Goal: Information Seeking & Learning: Learn about a topic

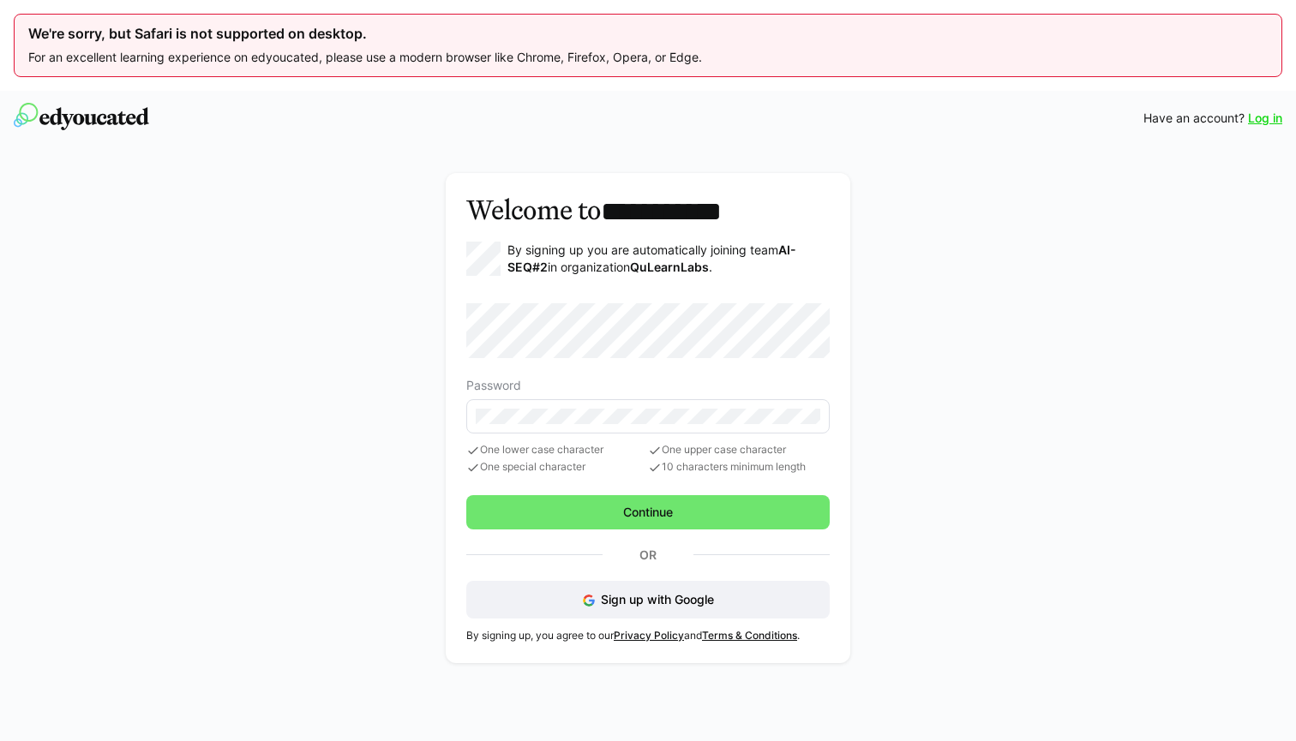
scroll to position [91, 0]
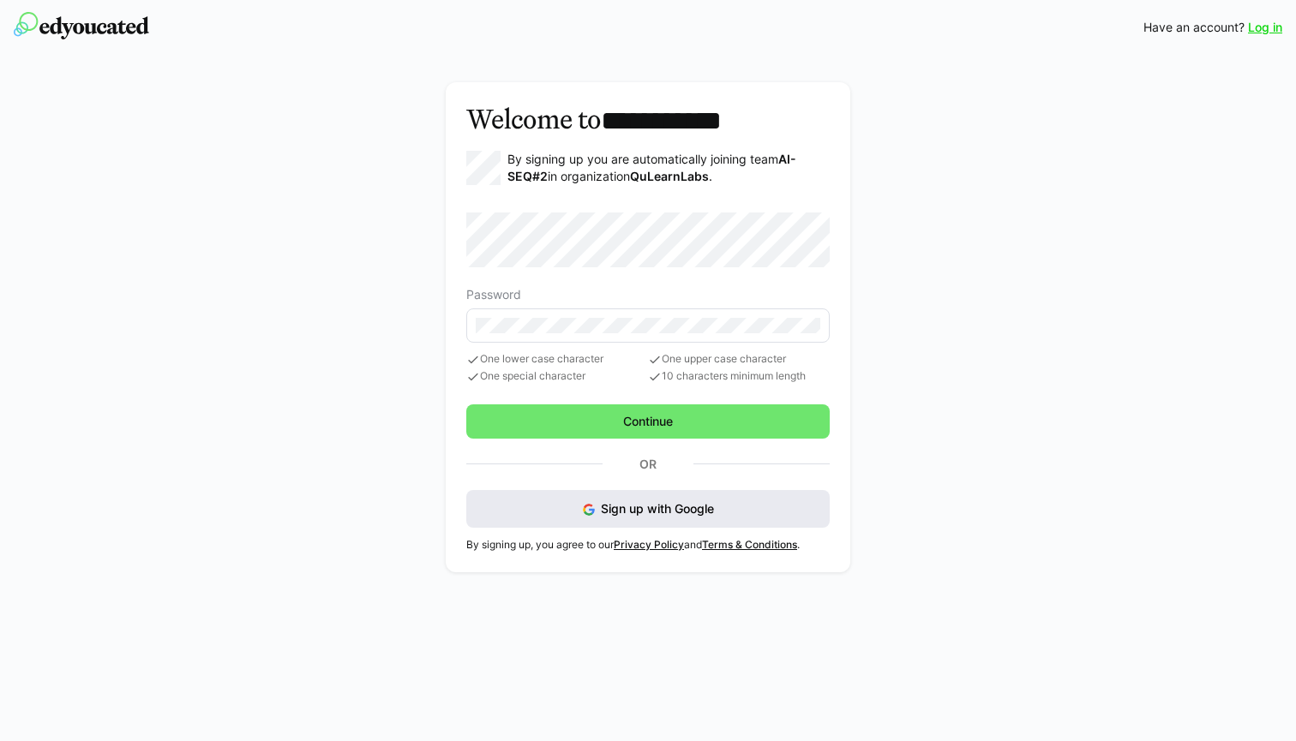
click at [739, 505] on button "Sign up with Google" at bounding box center [647, 509] width 363 height 38
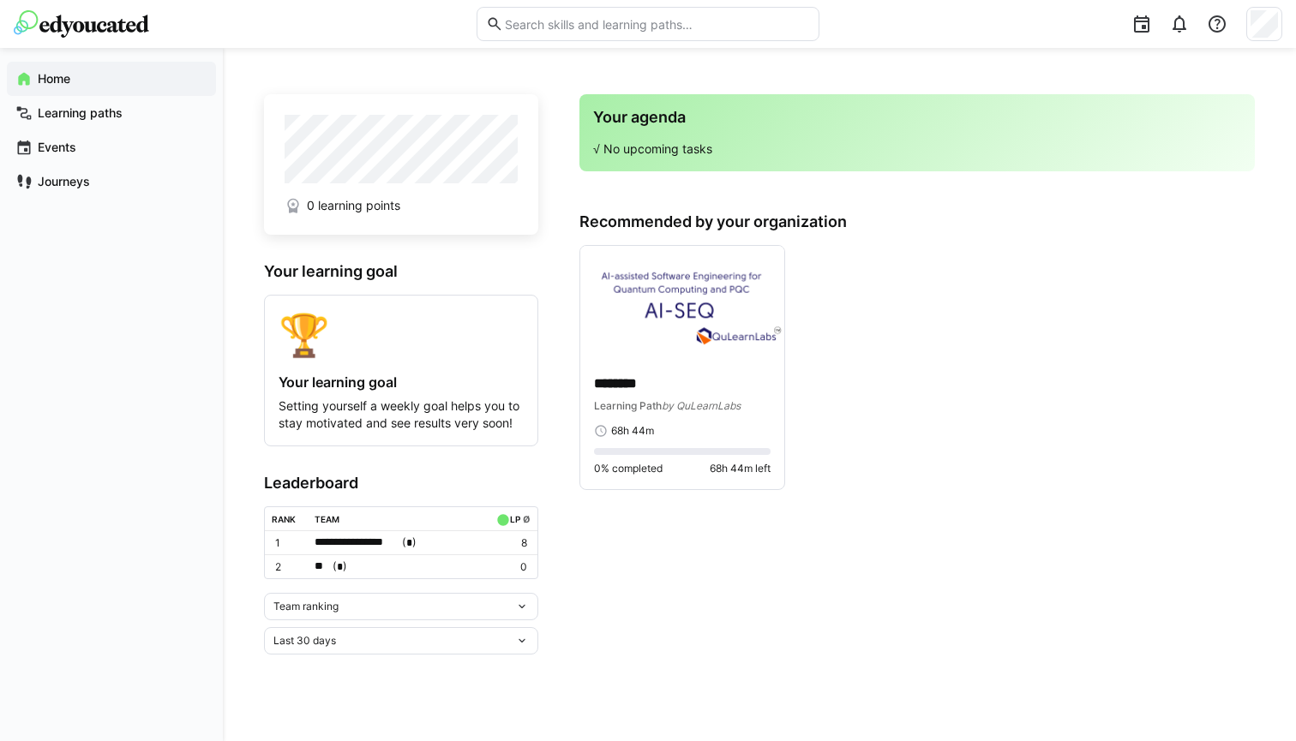
scroll to position [91, 0]
click at [747, 355] on img at bounding box center [682, 303] width 204 height 115
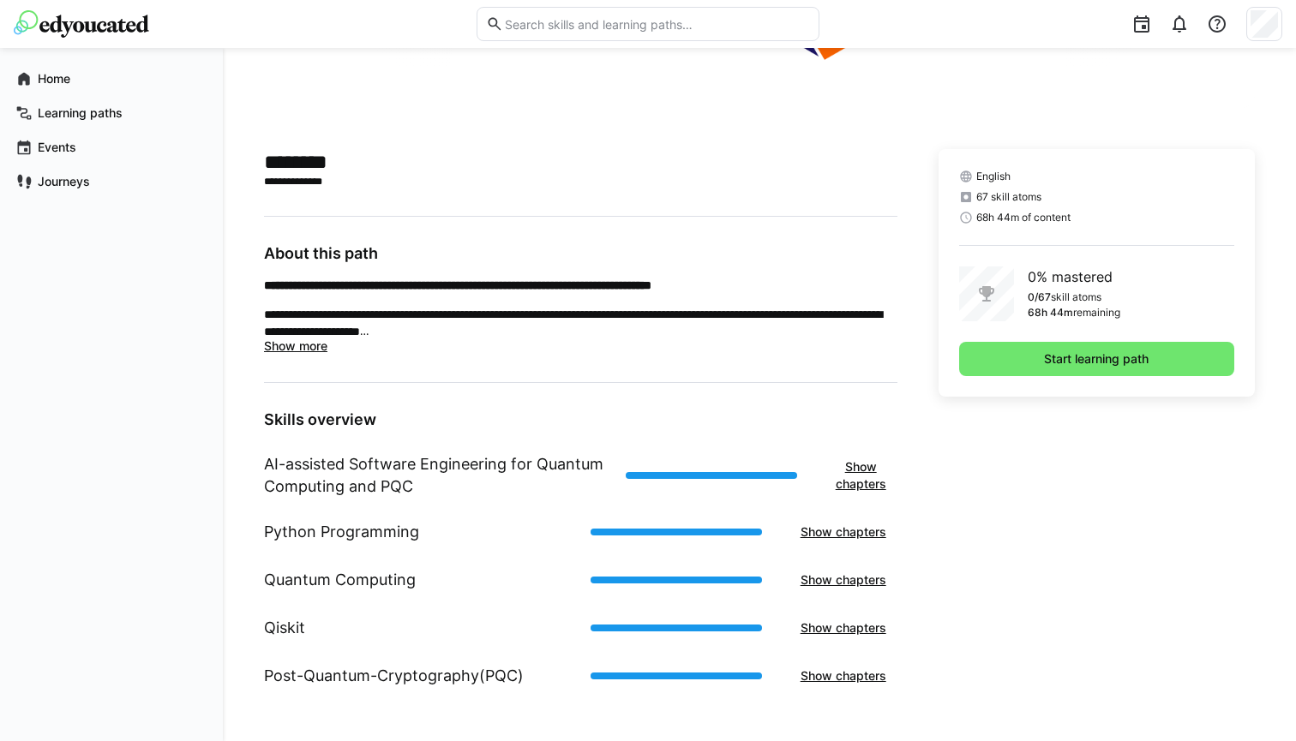
scroll to position [415, 0]
click at [1052, 352] on span "Start learning path" at bounding box center [1096, 359] width 110 height 17
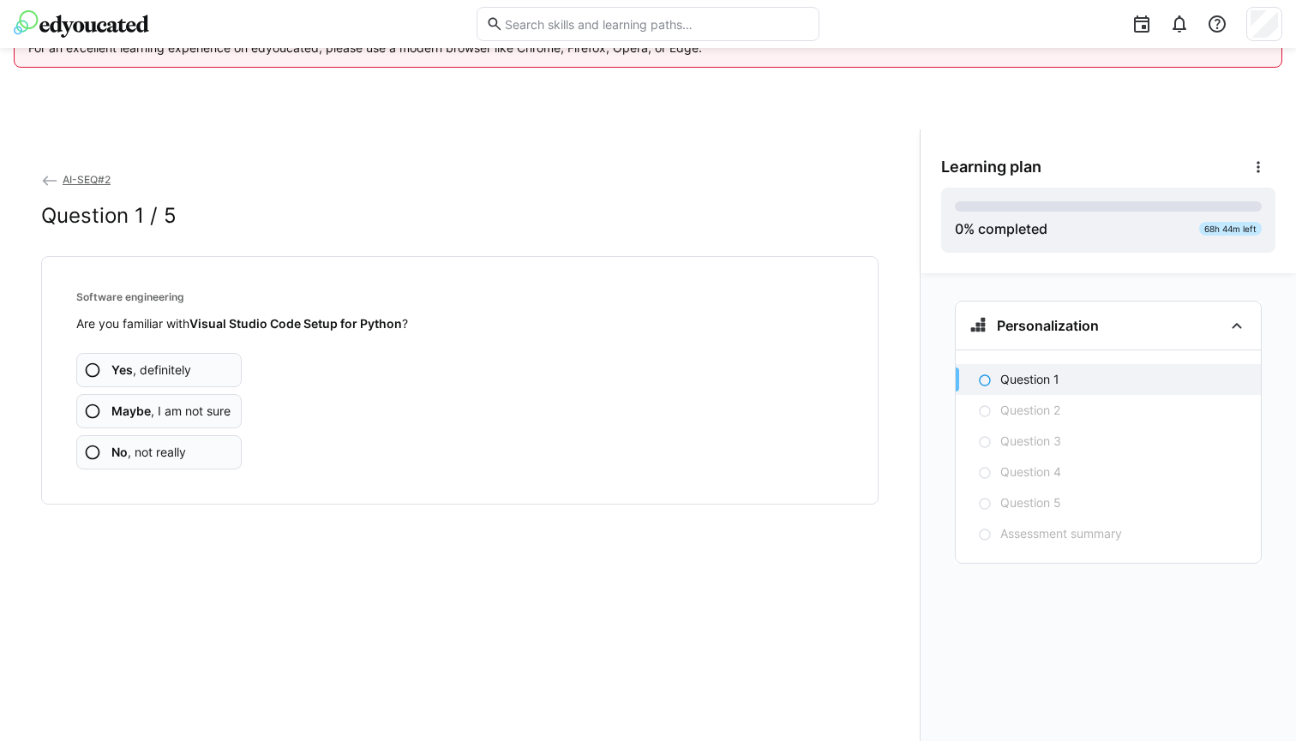
scroll to position [91, 0]
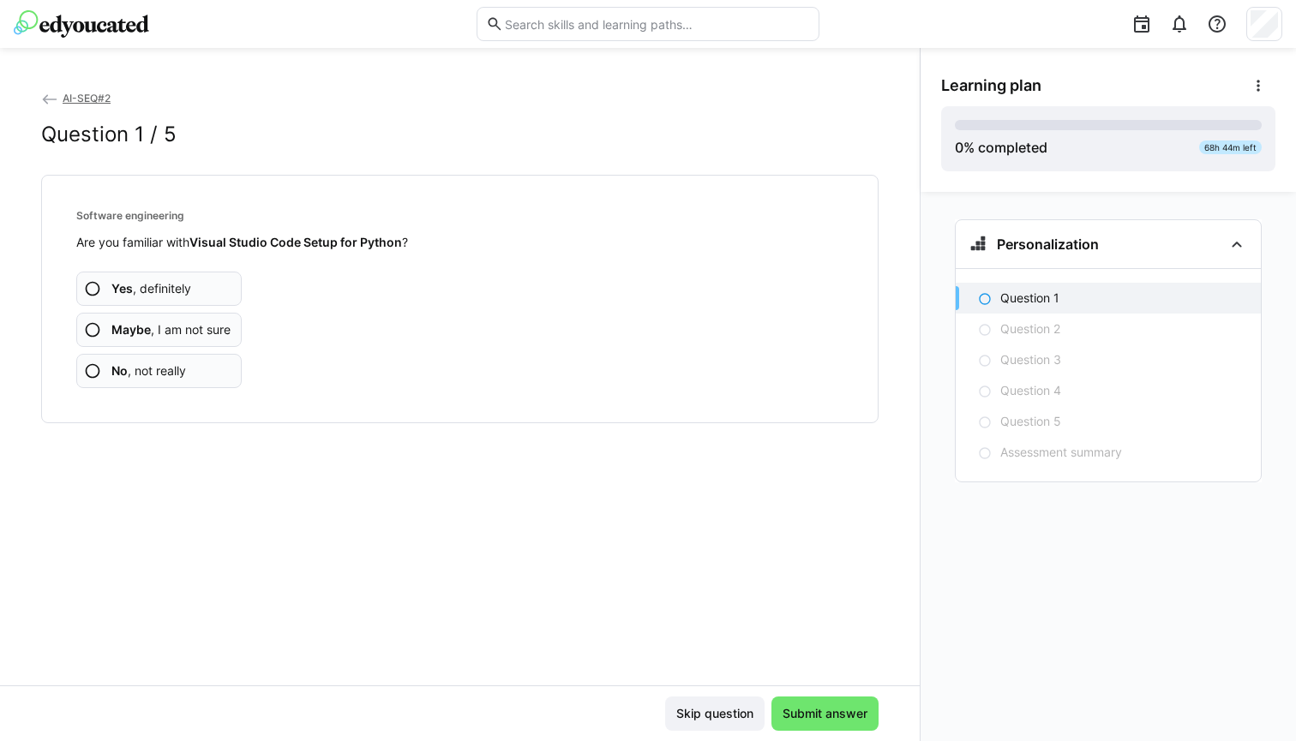
click at [224, 297] on app-assessment-question-radio "Yes , definitely" at bounding box center [158, 289] width 165 height 34
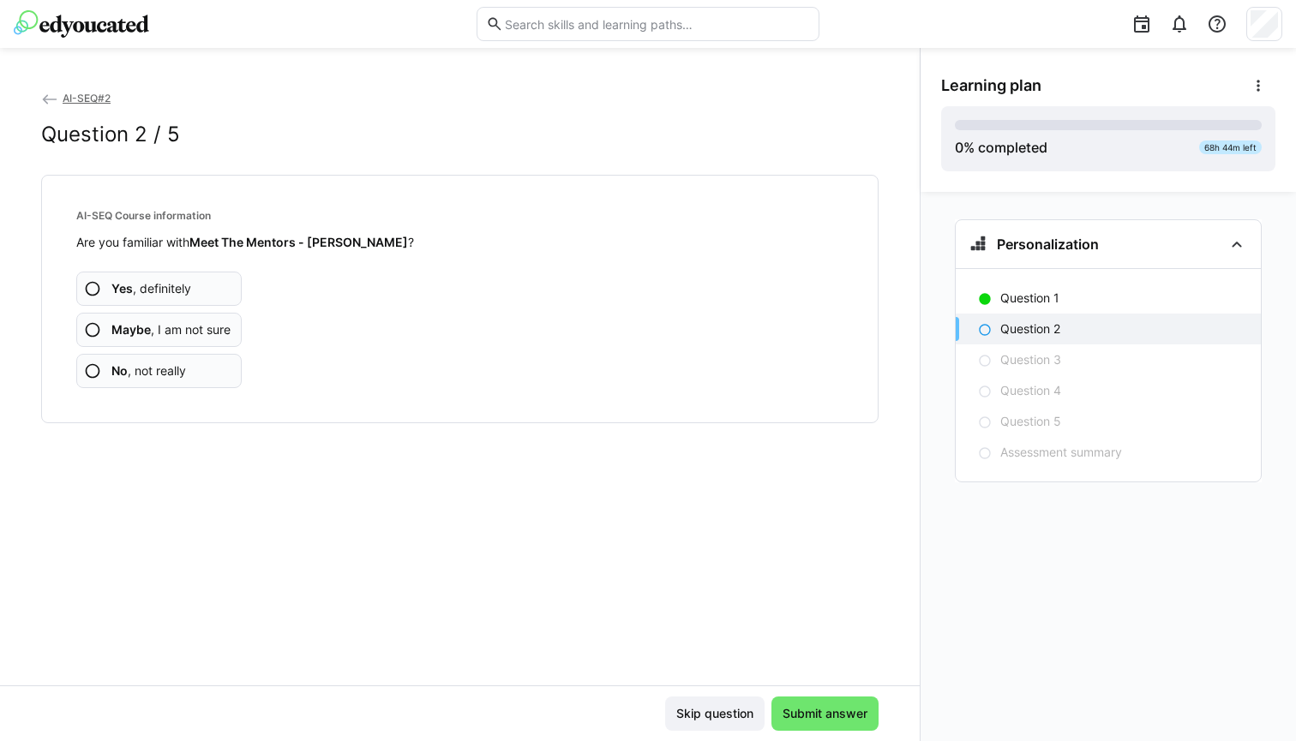
click at [225, 327] on span "Maybe , I am not sure" at bounding box center [170, 329] width 119 height 17
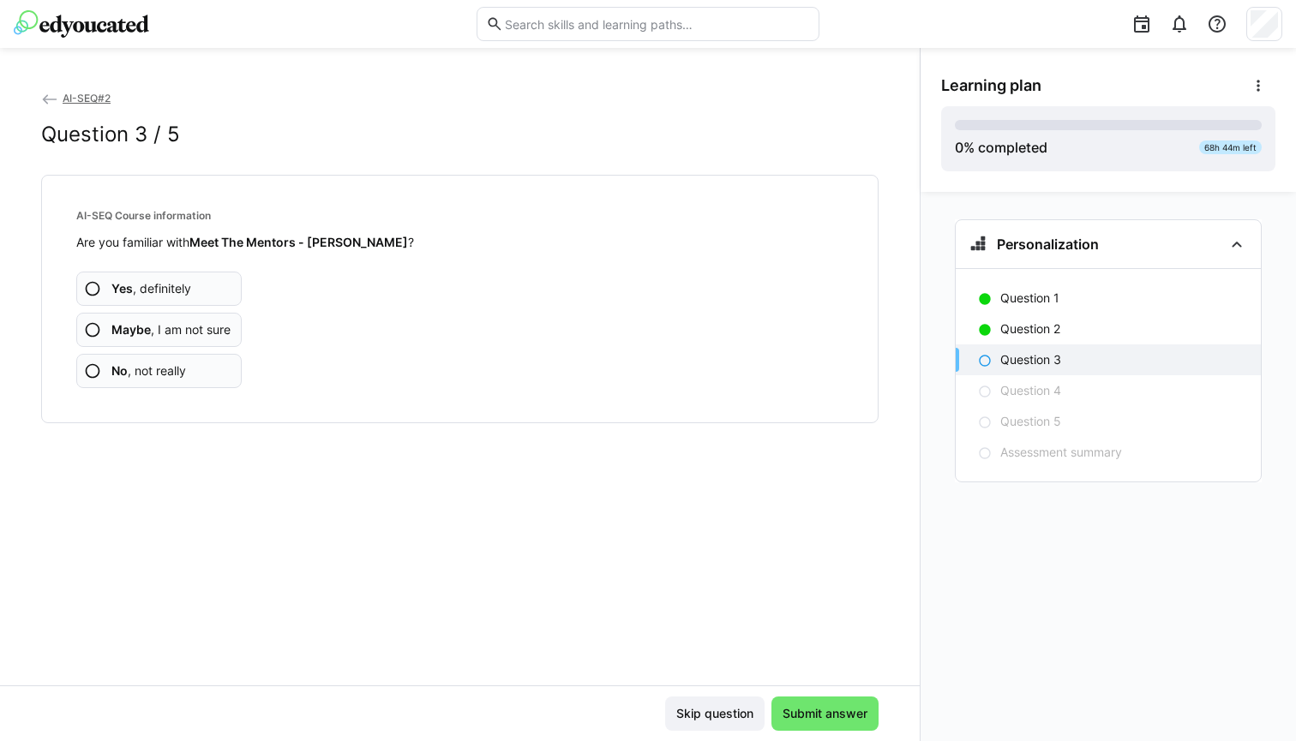
click at [215, 328] on span "Maybe , I am not sure" at bounding box center [170, 329] width 119 height 17
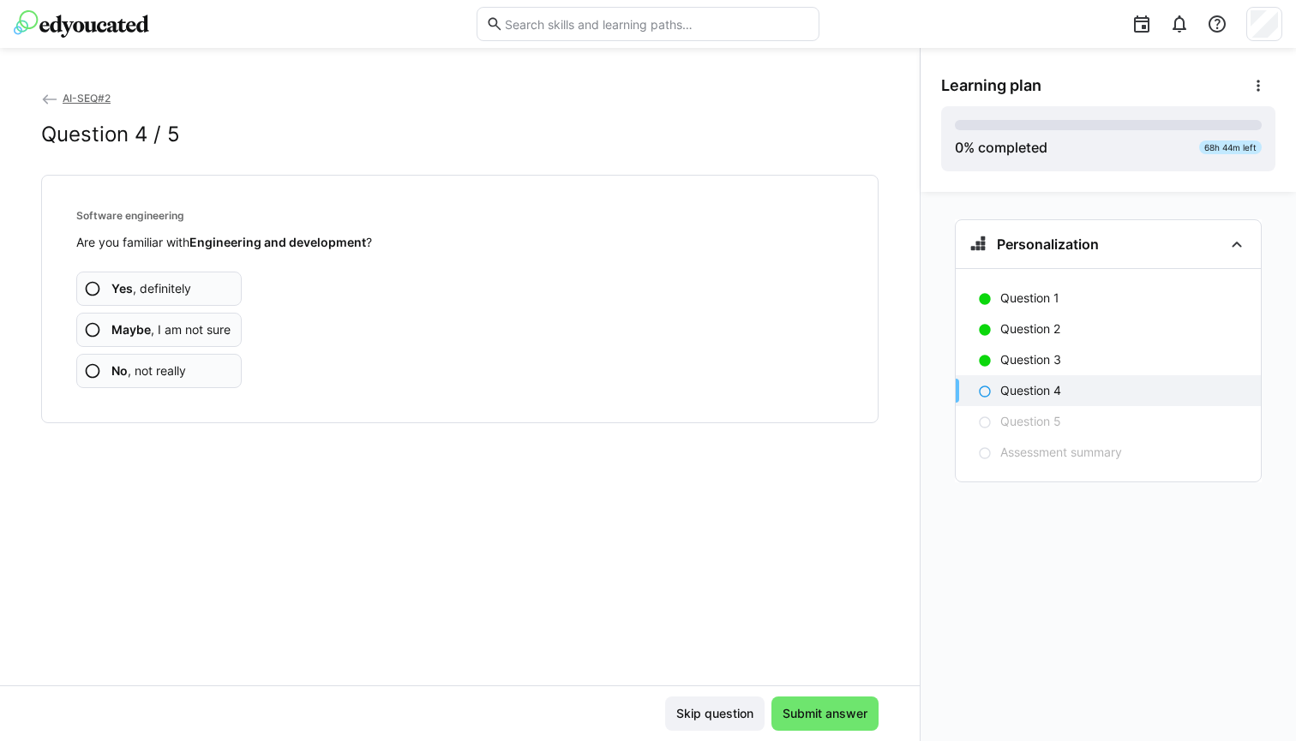
click at [228, 296] on app-assessment-question-radio "Yes , definitely" at bounding box center [158, 289] width 165 height 34
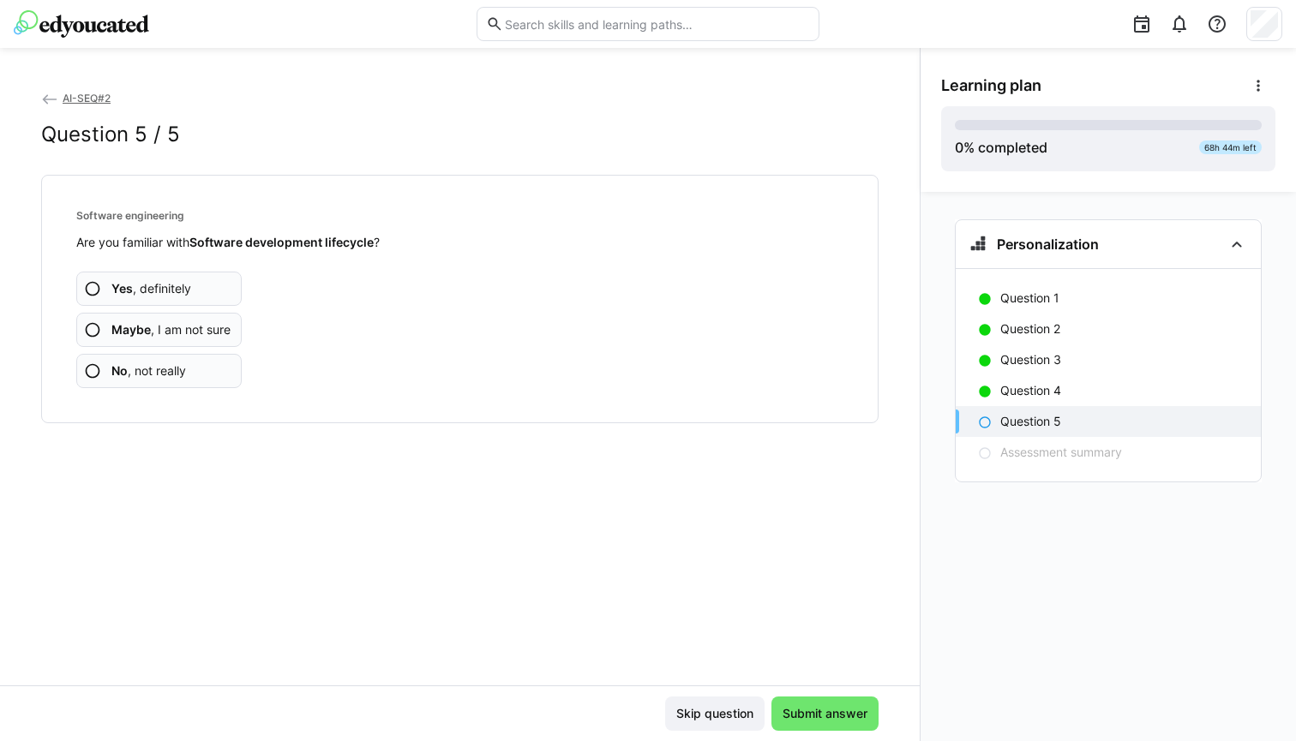
click at [207, 327] on span "Maybe , I am not sure" at bounding box center [170, 329] width 119 height 17
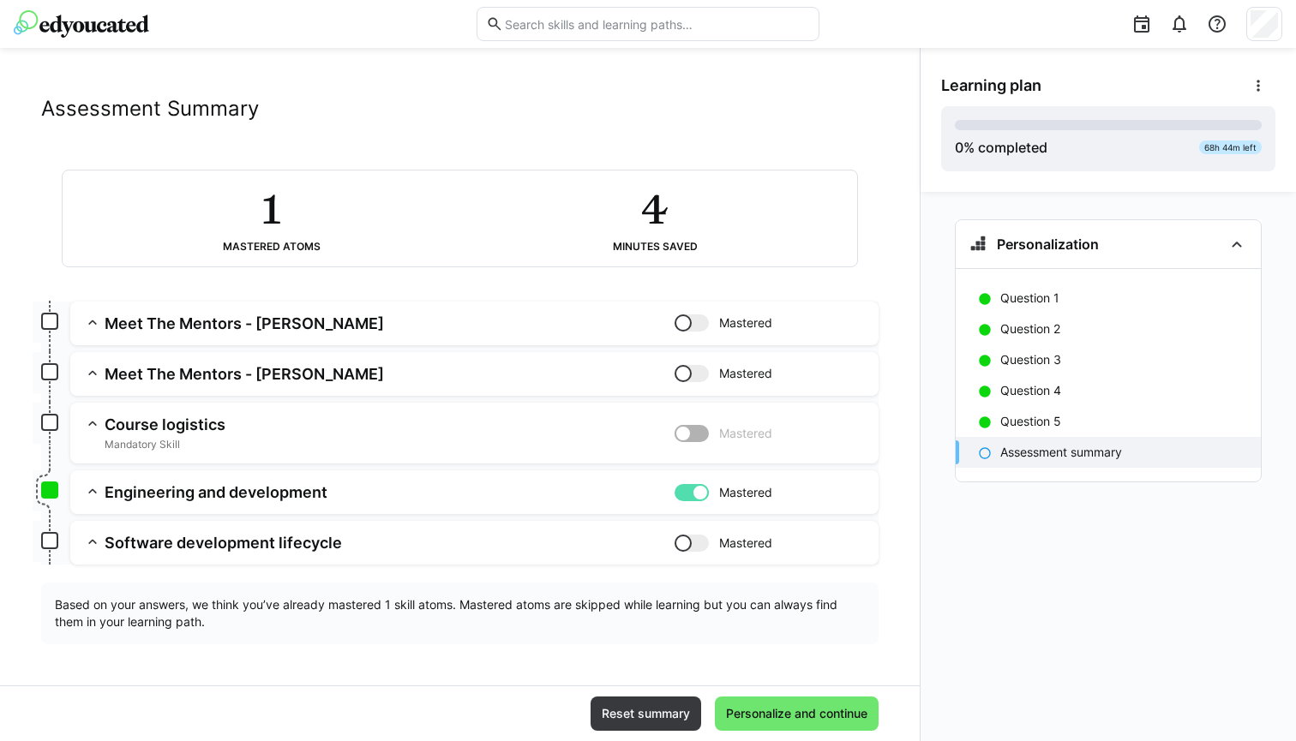
scroll to position [26, 0]
click at [801, 712] on span "Personalize and continue" at bounding box center [796, 713] width 147 height 17
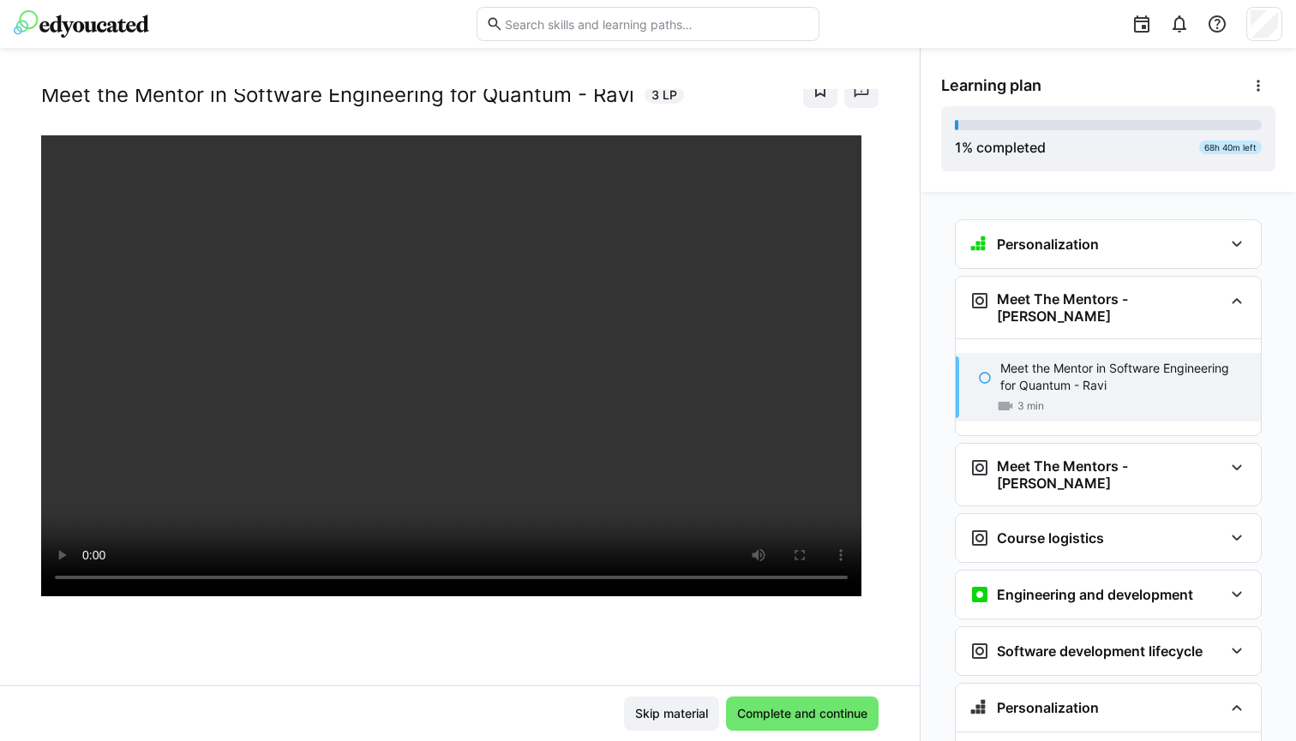
scroll to position [3, 0]
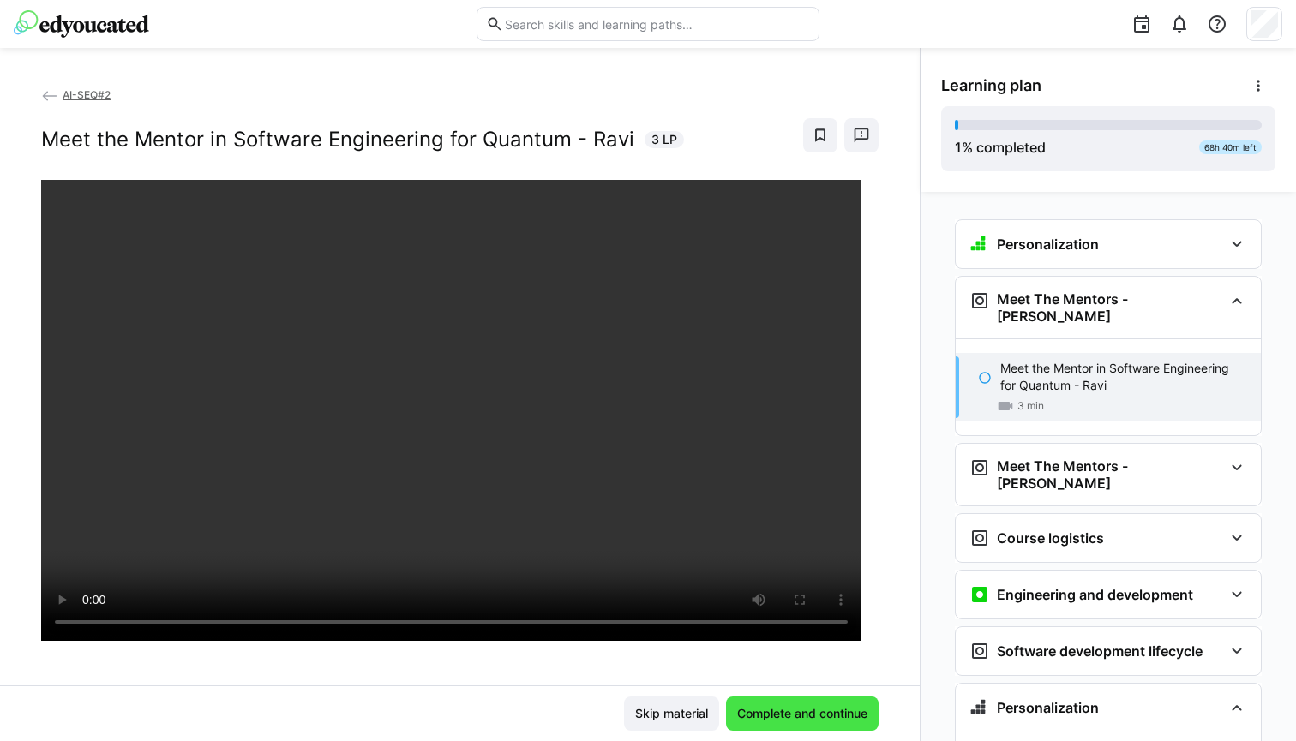
click at [807, 721] on span "Complete and continue" at bounding box center [802, 713] width 135 height 17
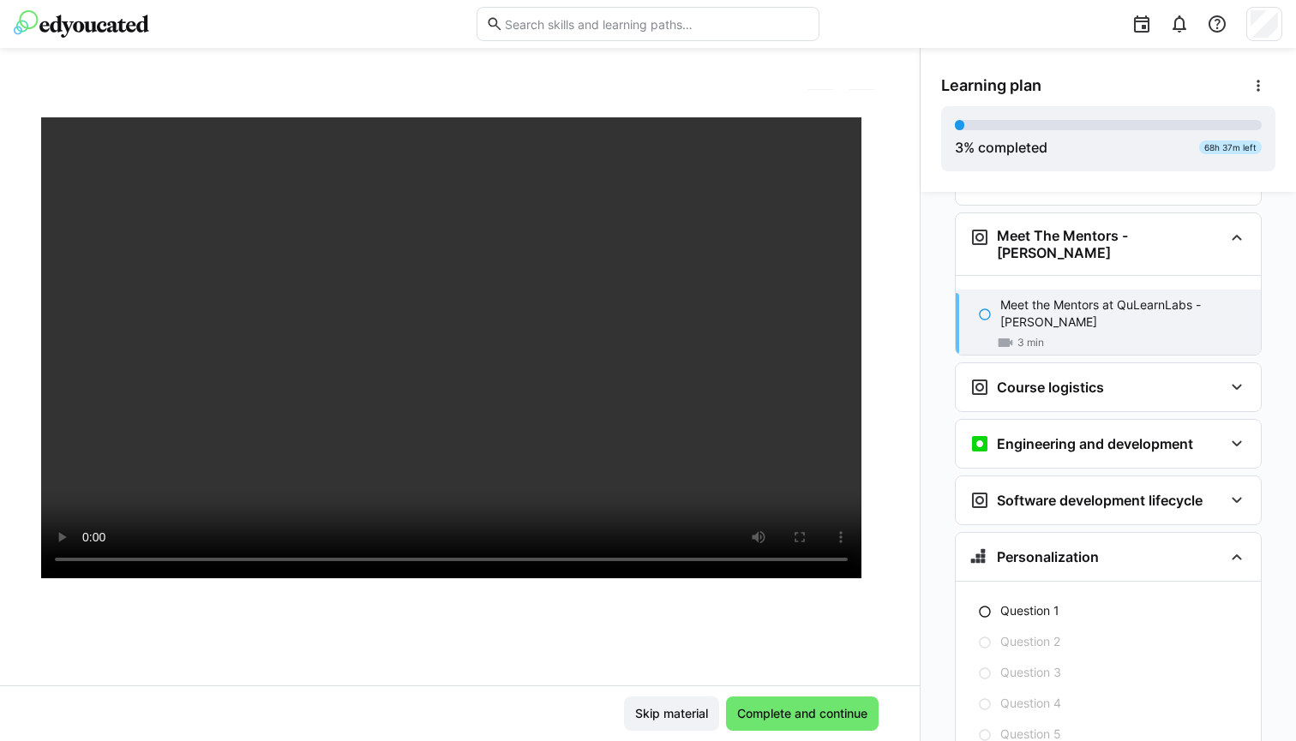
scroll to position [98, 0]
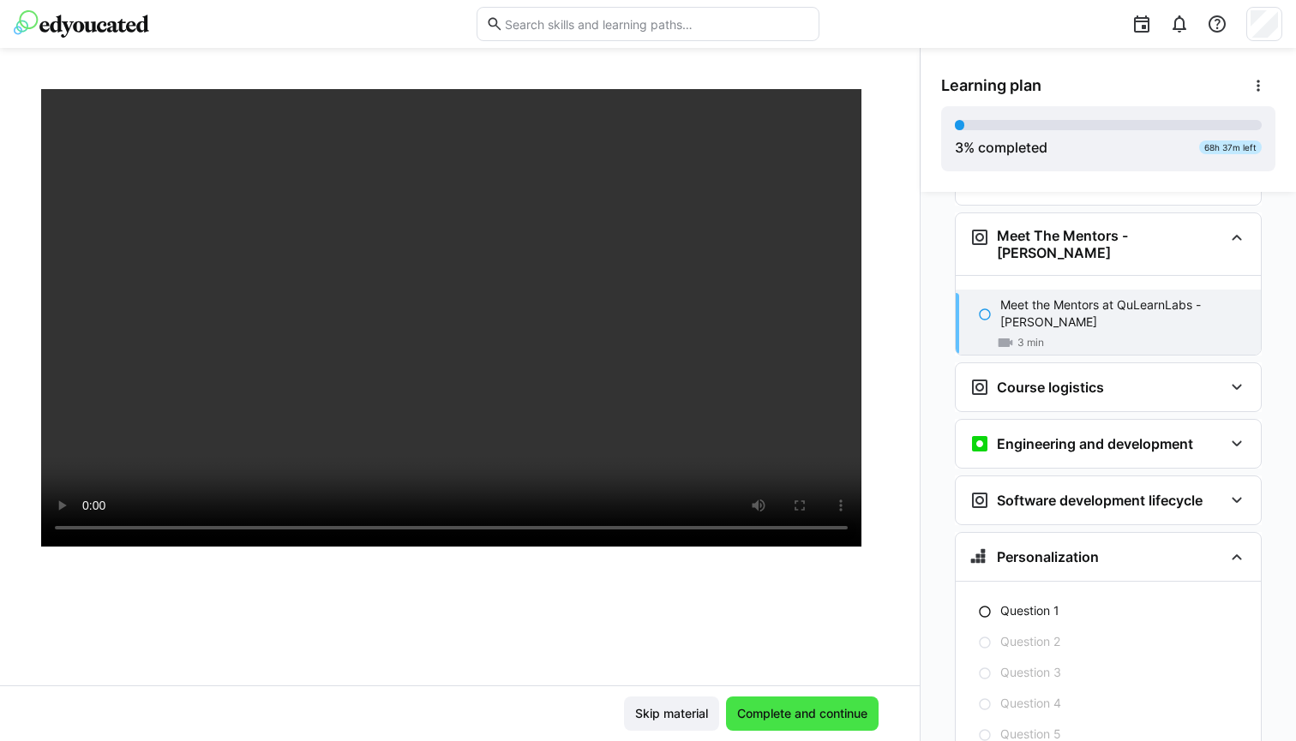
click at [800, 717] on span "Complete and continue" at bounding box center [802, 713] width 135 height 17
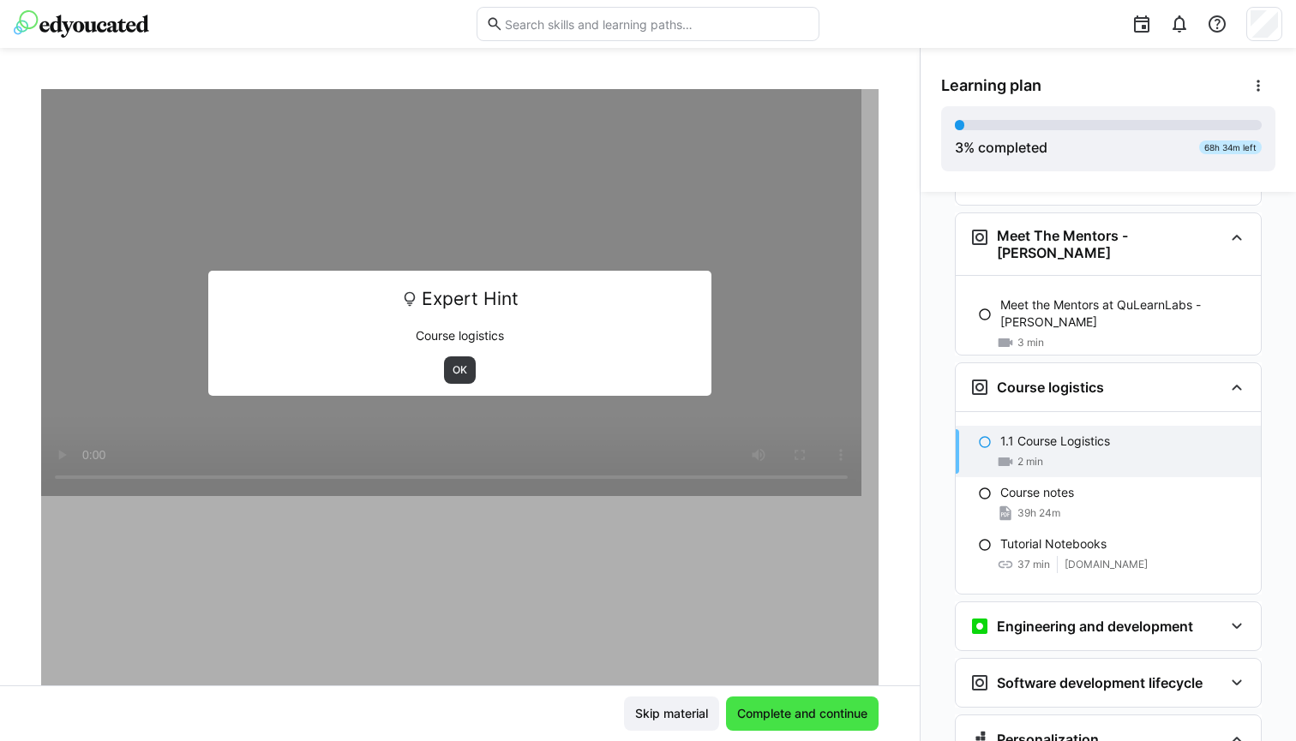
scroll to position [310, 0]
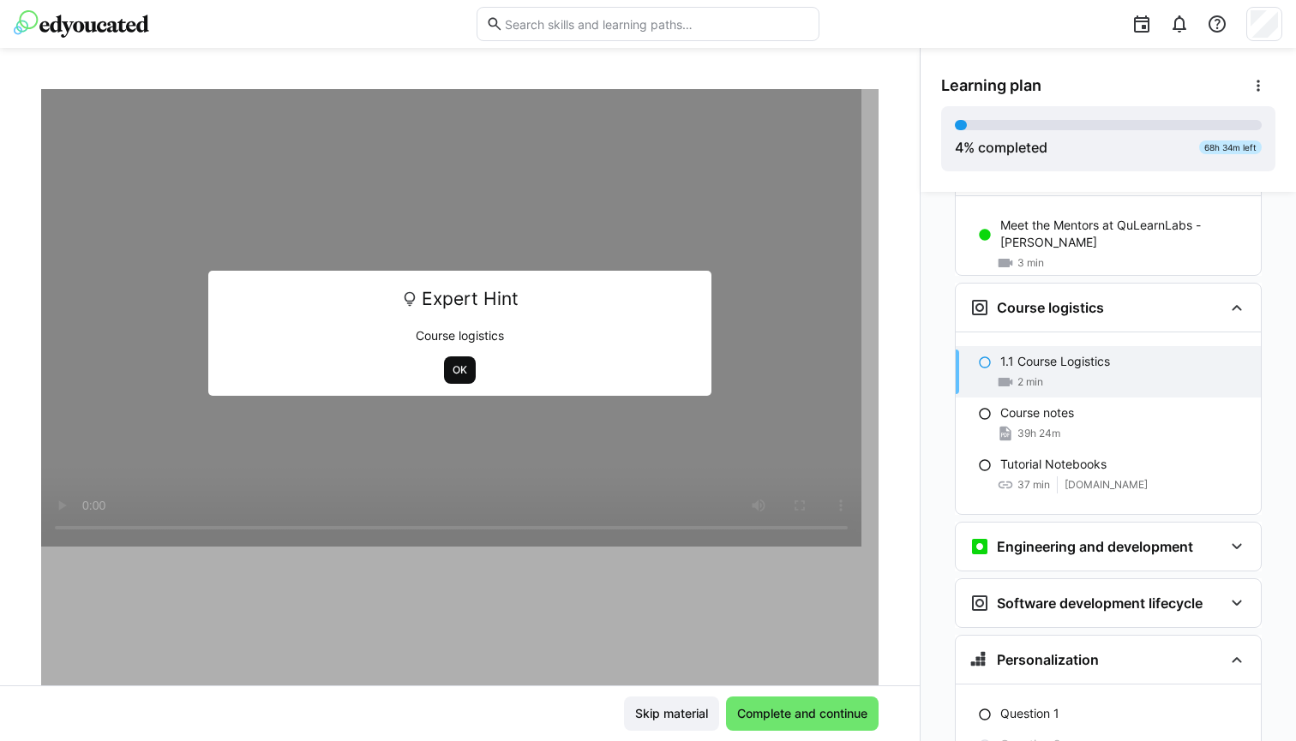
click at [465, 364] on span "OK" at bounding box center [460, 370] width 32 height 27
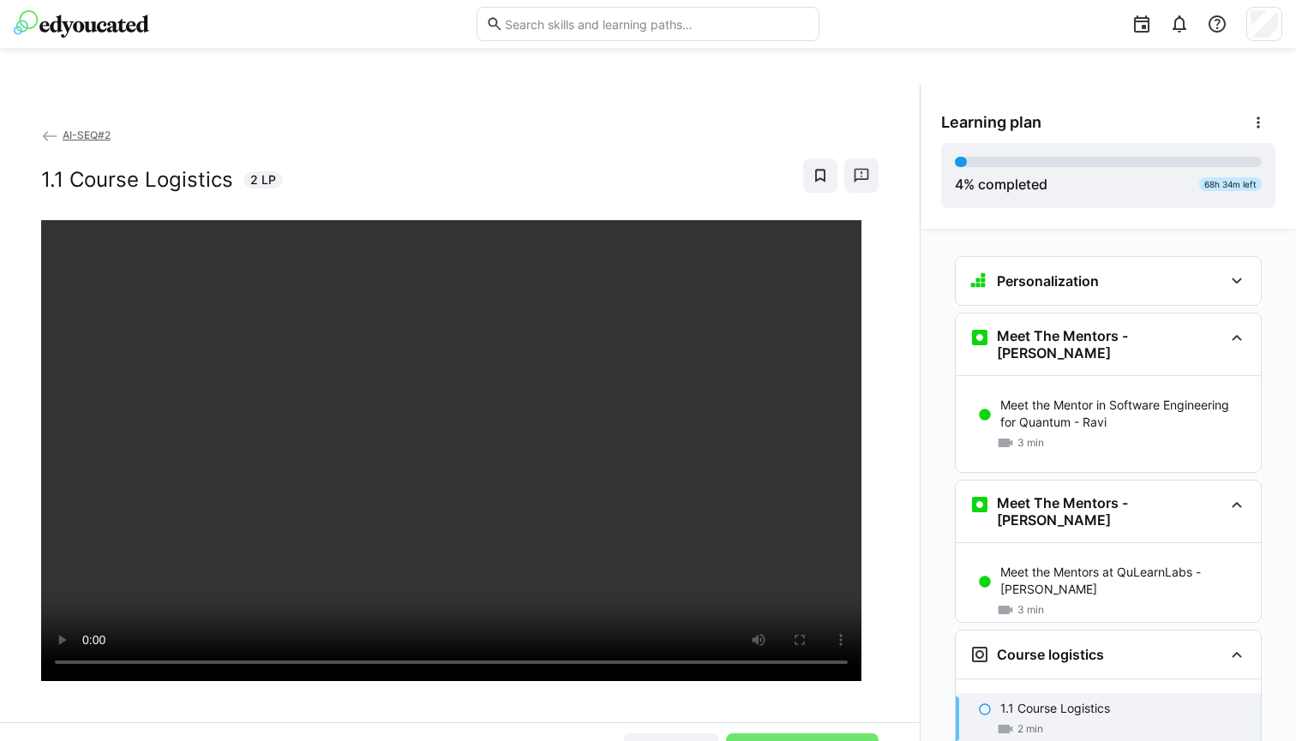
scroll to position [0, 0]
click at [773, 741] on span "Complete and continue" at bounding box center [802, 751] width 153 height 34
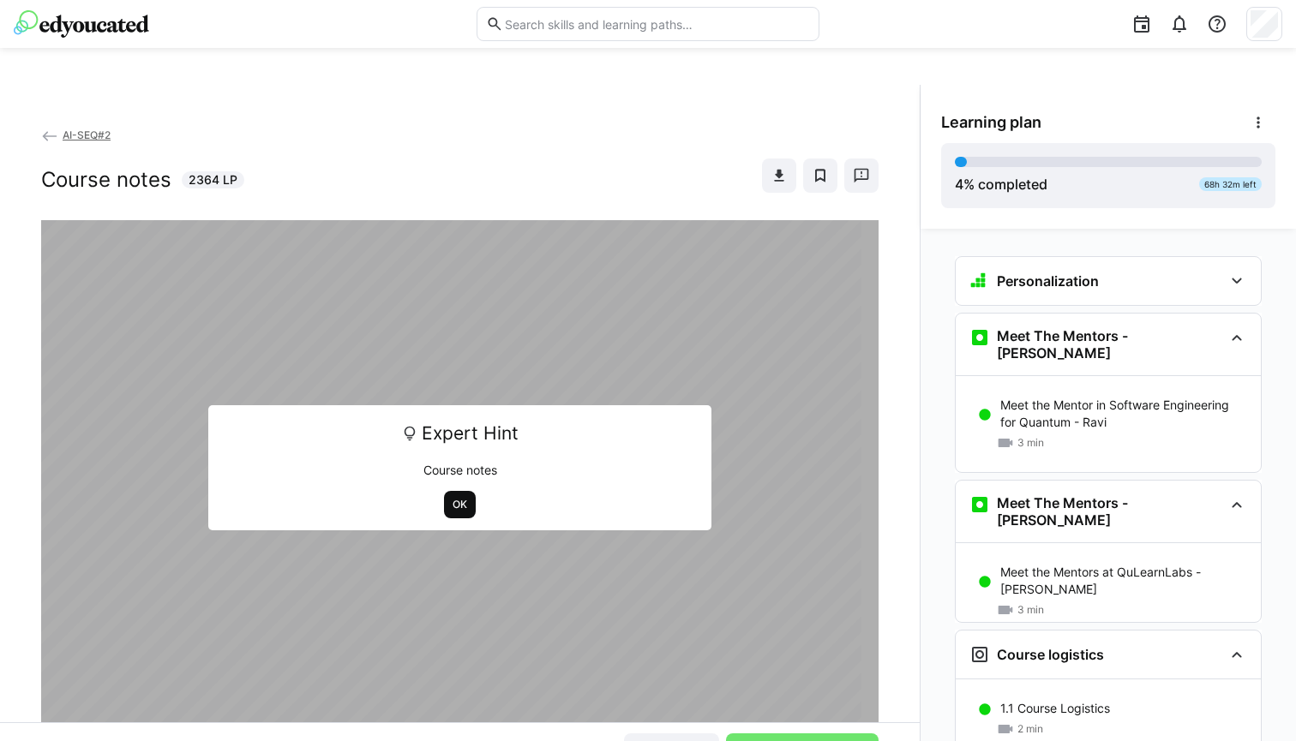
click at [458, 507] on span "OK" at bounding box center [460, 505] width 18 height 14
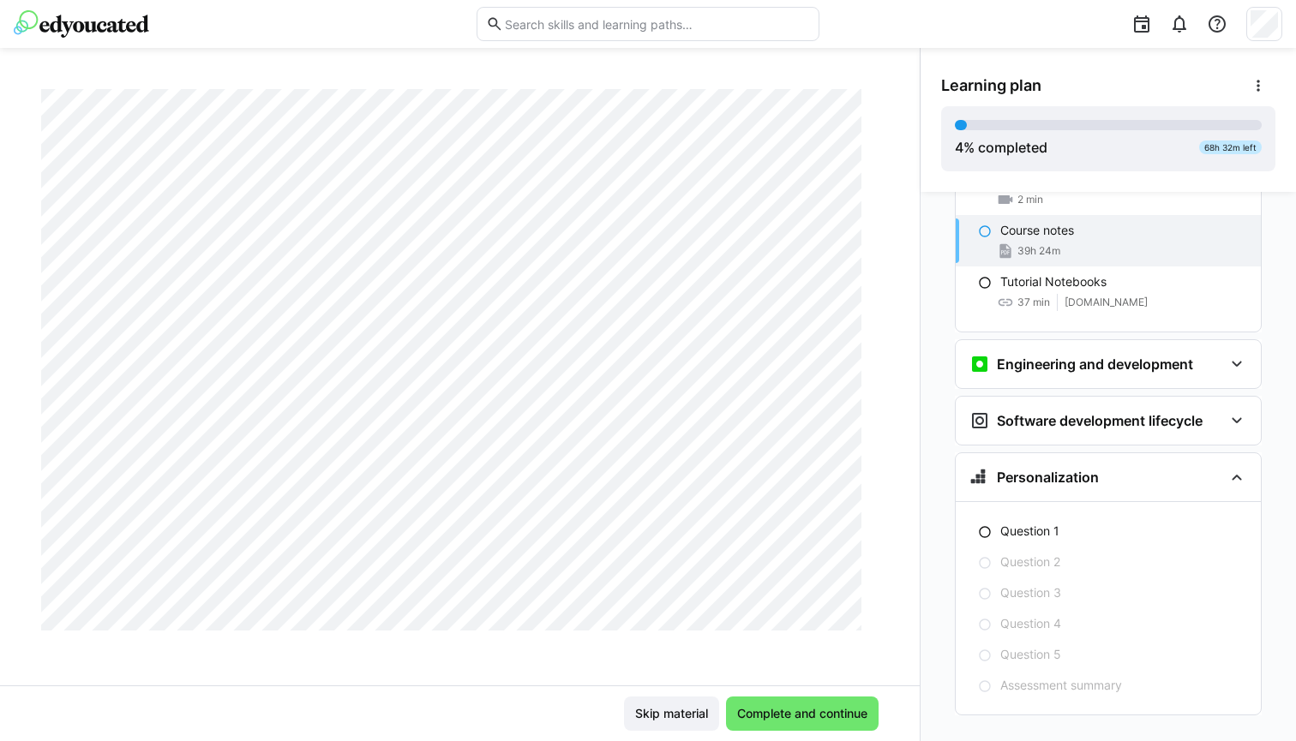
scroll to position [91, 0]
click at [782, 729] on span "Complete and continue" at bounding box center [802, 714] width 153 height 34
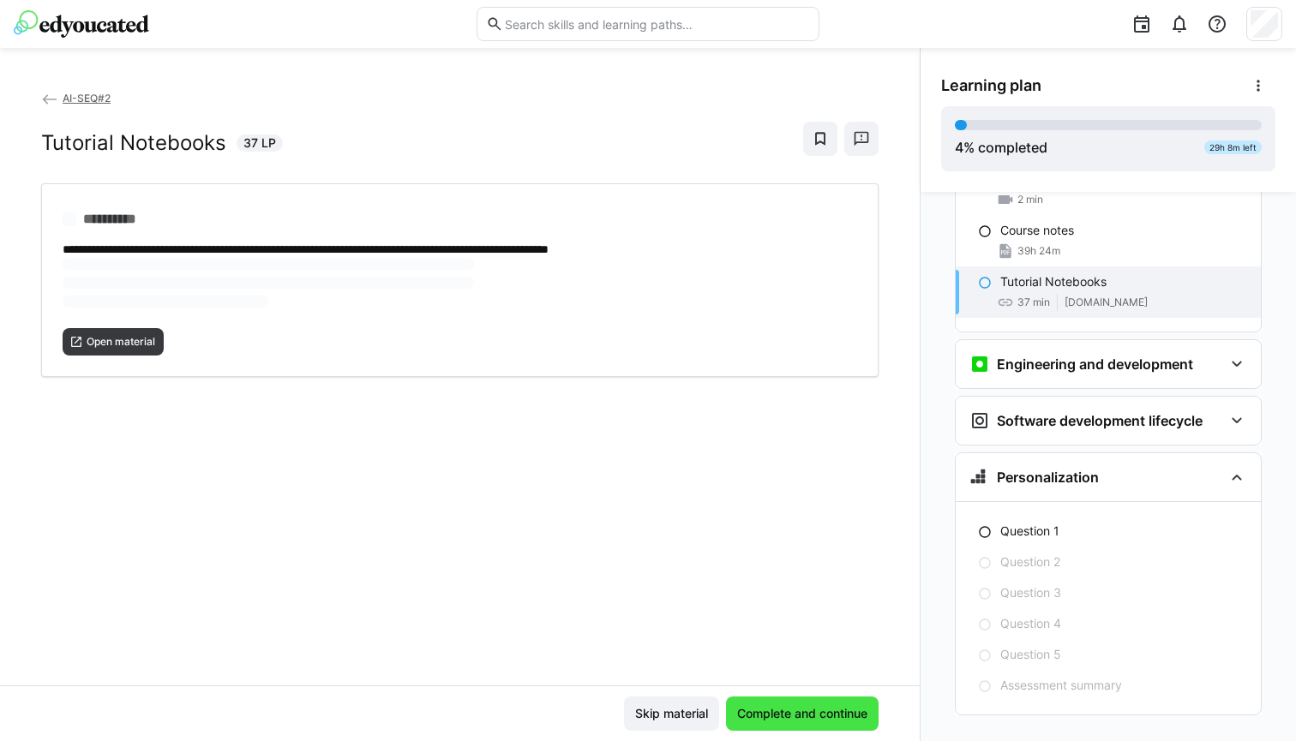
scroll to position [0, 0]
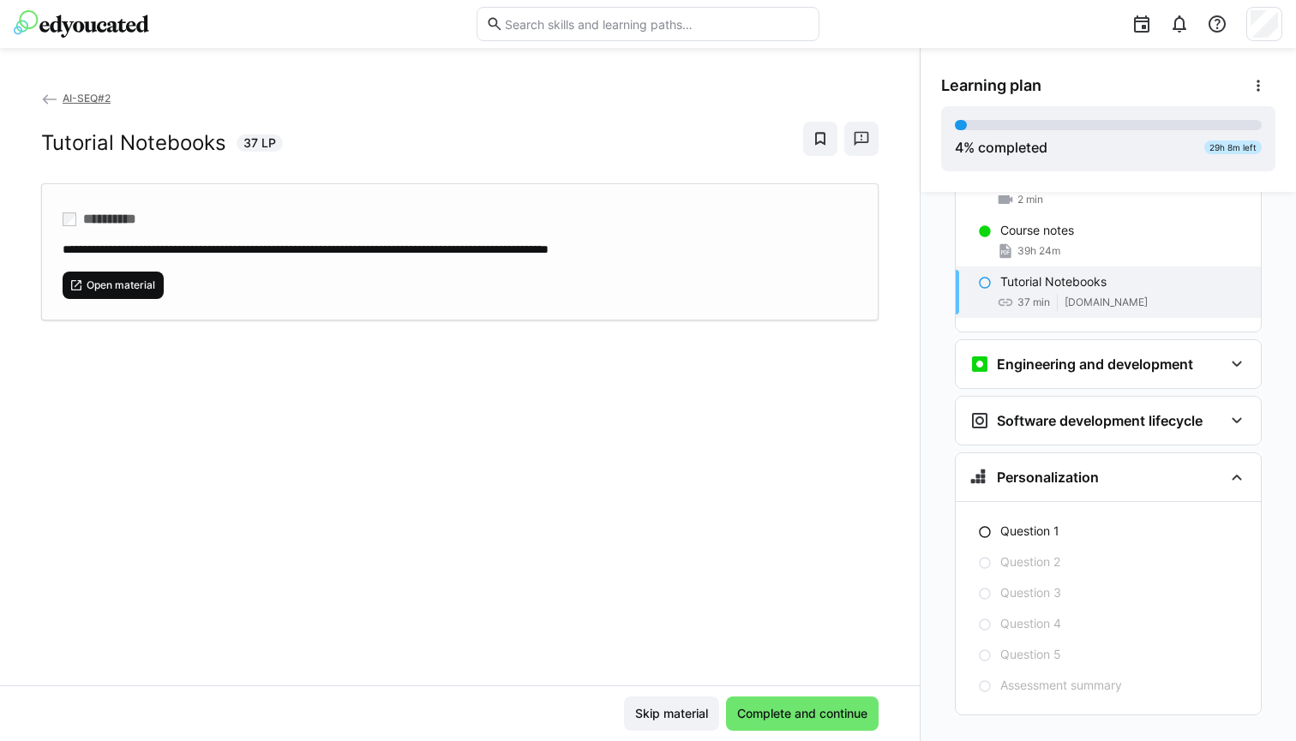
click at [148, 286] on span "Open material" at bounding box center [121, 286] width 72 height 14
click at [796, 705] on span "Complete and continue" at bounding box center [802, 713] width 135 height 17
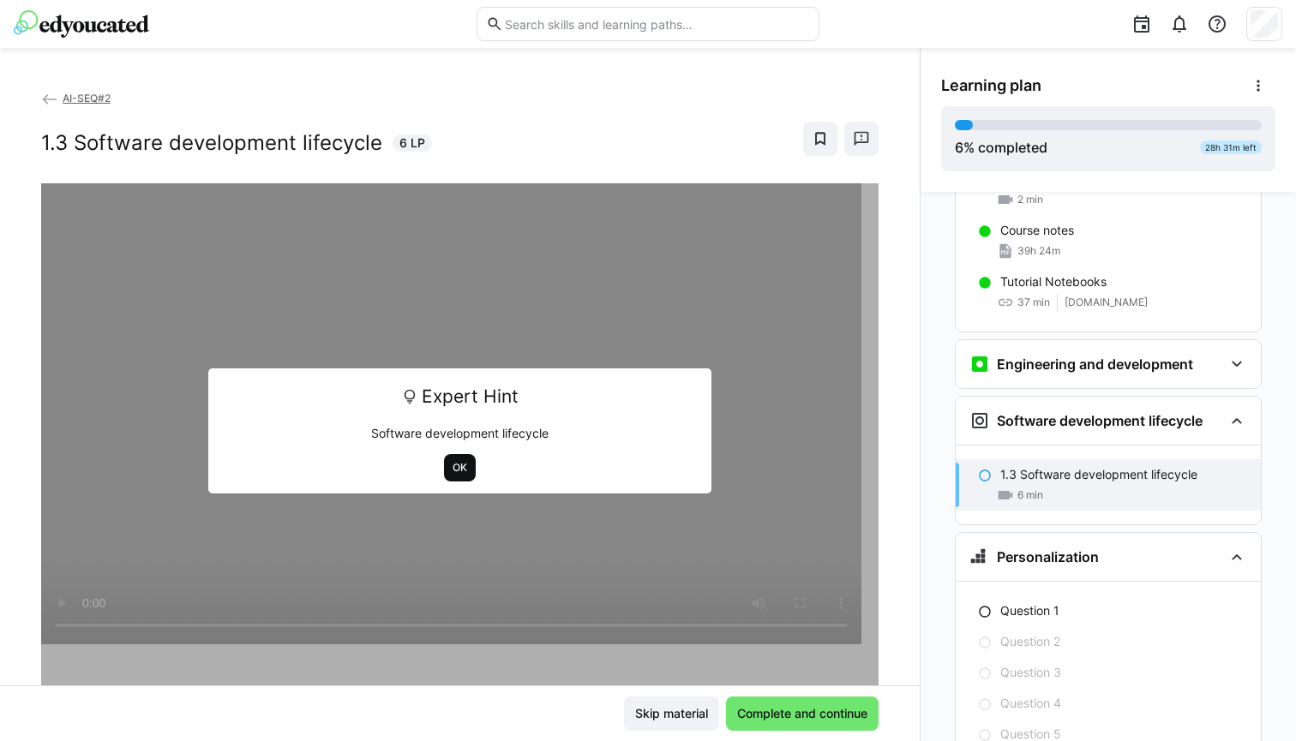
click at [453, 465] on span "OK" at bounding box center [460, 468] width 18 height 14
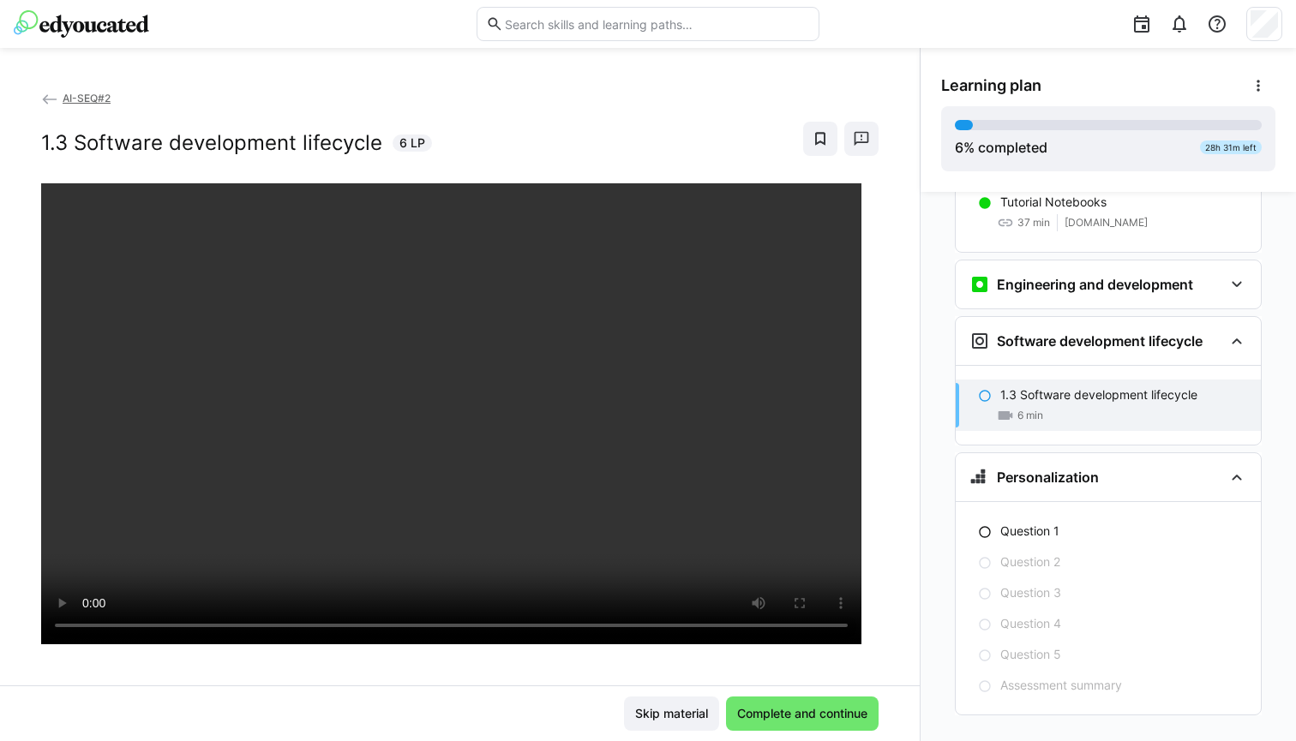
scroll to position [91, 0]
click at [804, 723] on span "Complete and continue" at bounding box center [802, 714] width 153 height 34
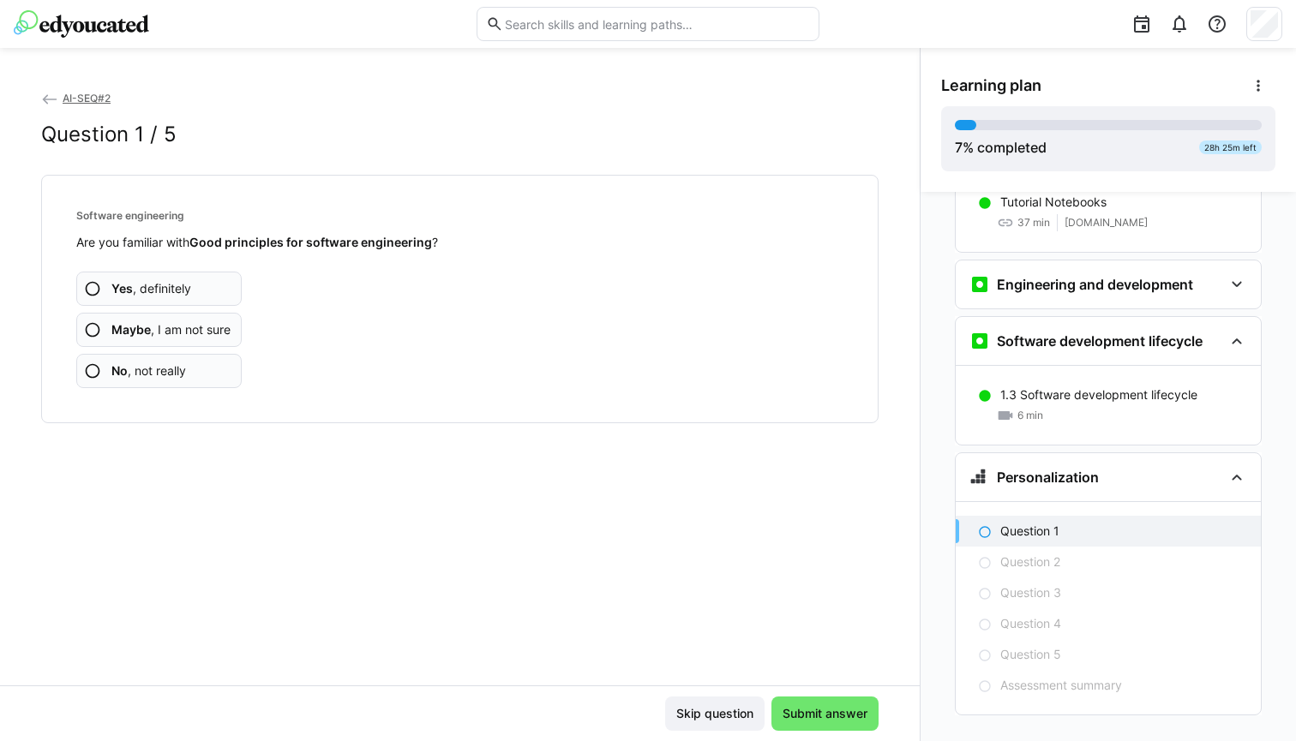
click at [216, 284] on app-assessment-question-radio "Yes , definitely" at bounding box center [158, 289] width 165 height 34
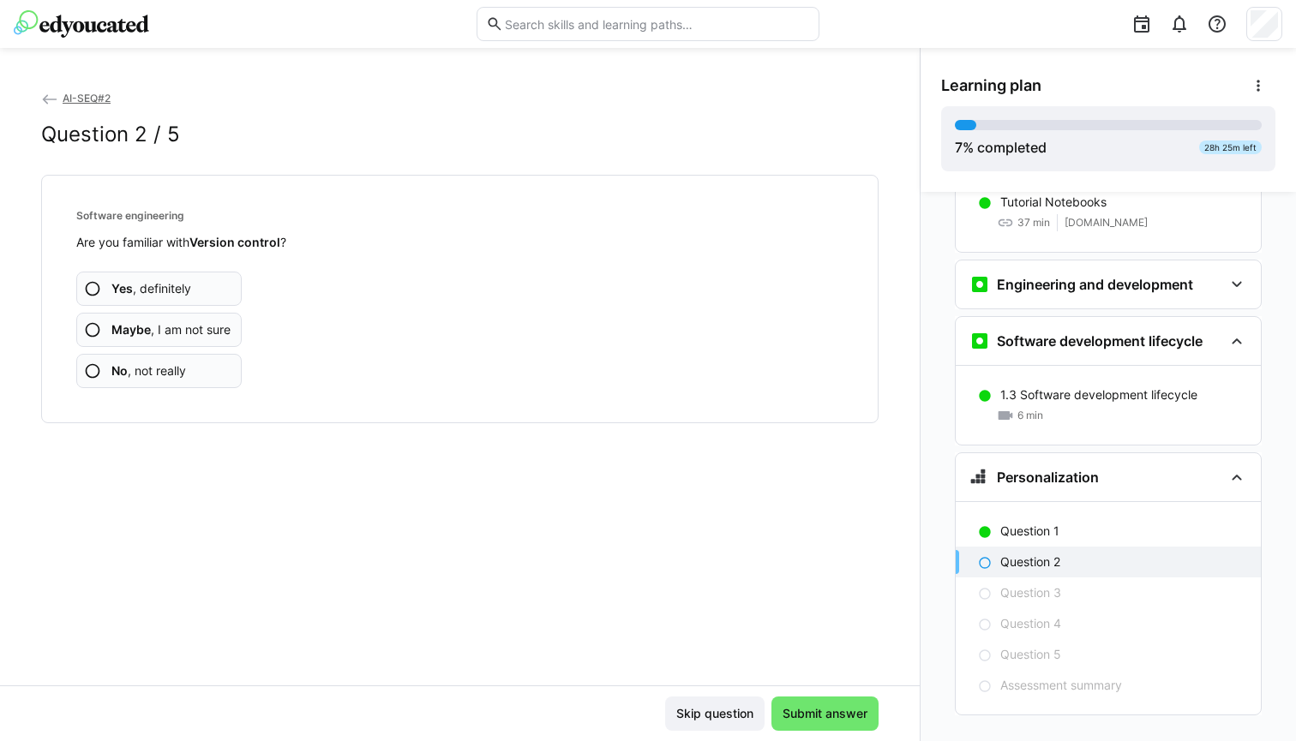
click at [208, 282] on app-assessment-question-radio "Yes , definitely" at bounding box center [158, 289] width 165 height 34
click at [209, 285] on app-assessment-question-radio "Yes , definitely" at bounding box center [158, 289] width 165 height 34
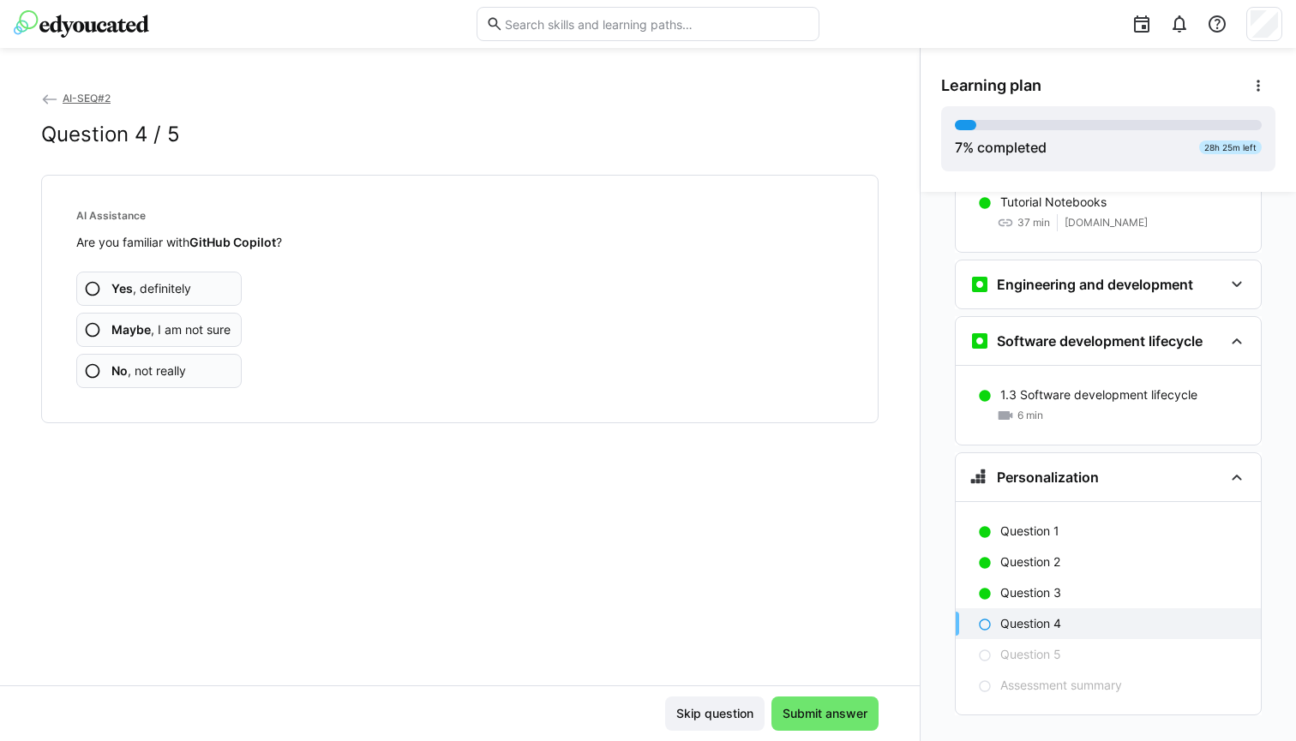
click at [220, 286] on app-assessment-question-radio "Yes , definitely" at bounding box center [158, 289] width 165 height 34
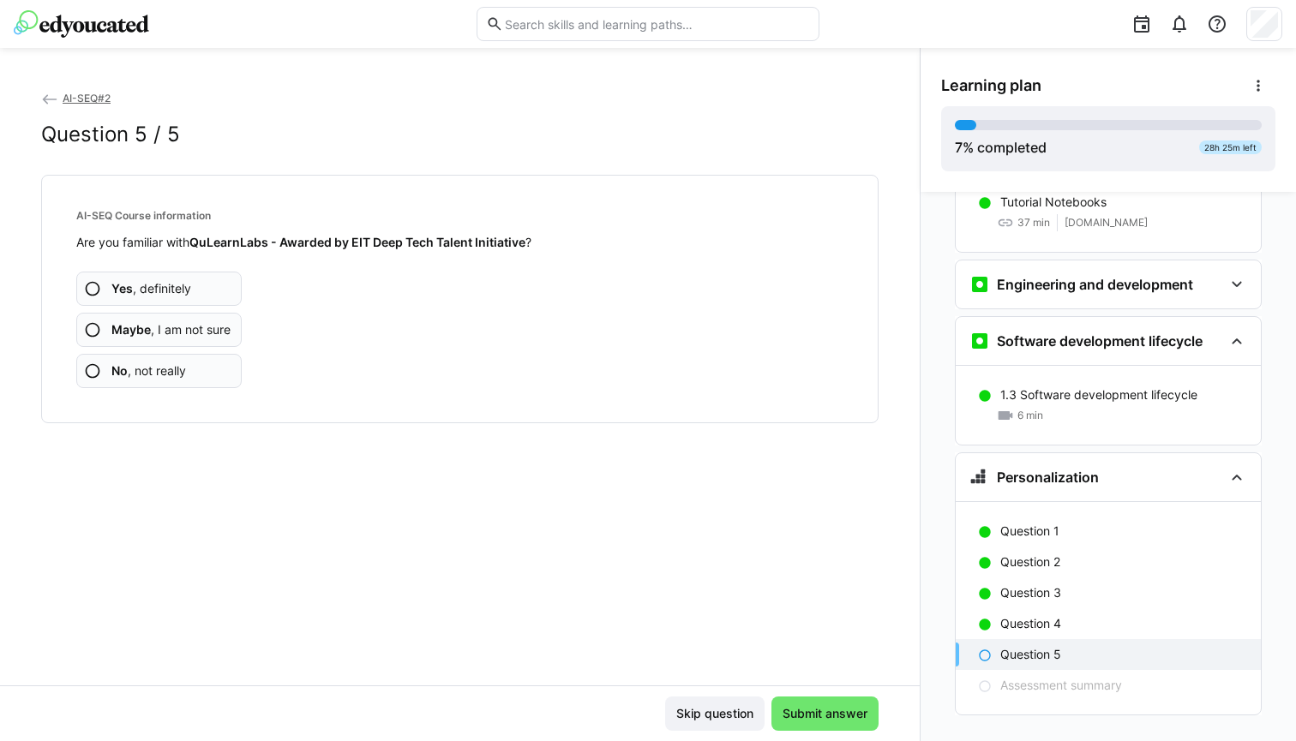
click at [225, 289] on app-assessment-question-radio "Yes , definitely" at bounding box center [158, 289] width 165 height 34
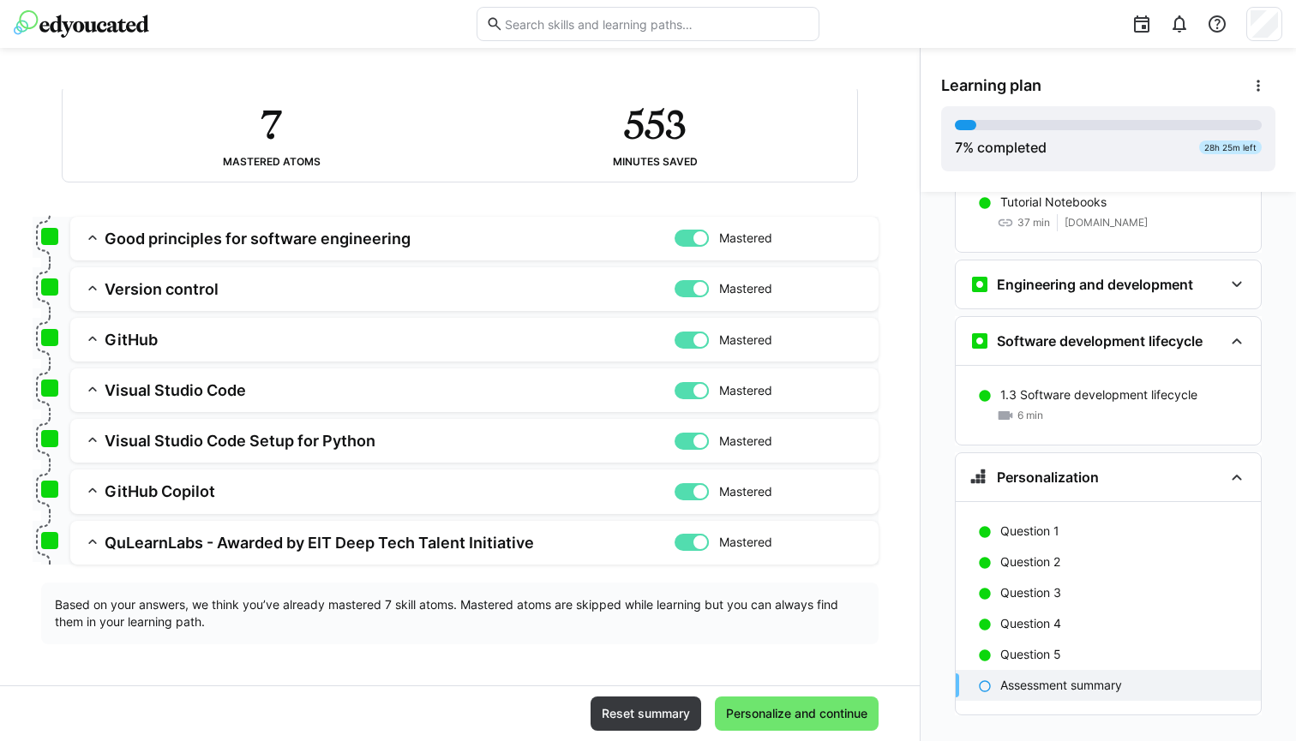
scroll to position [110, 0]
click at [807, 711] on span "Personalize and continue" at bounding box center [796, 713] width 147 height 17
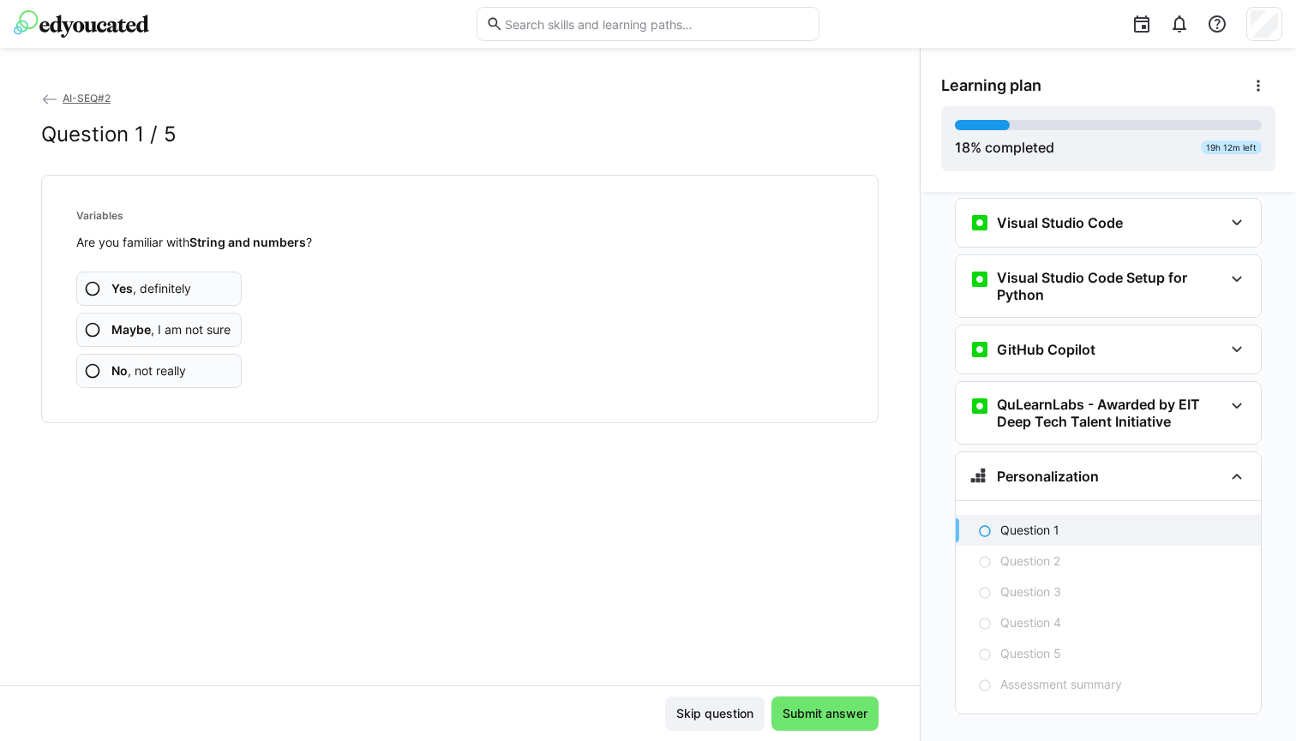
scroll to position [1066, 0]
click at [45, 94] on eds-icon at bounding box center [49, 99] width 17 height 17
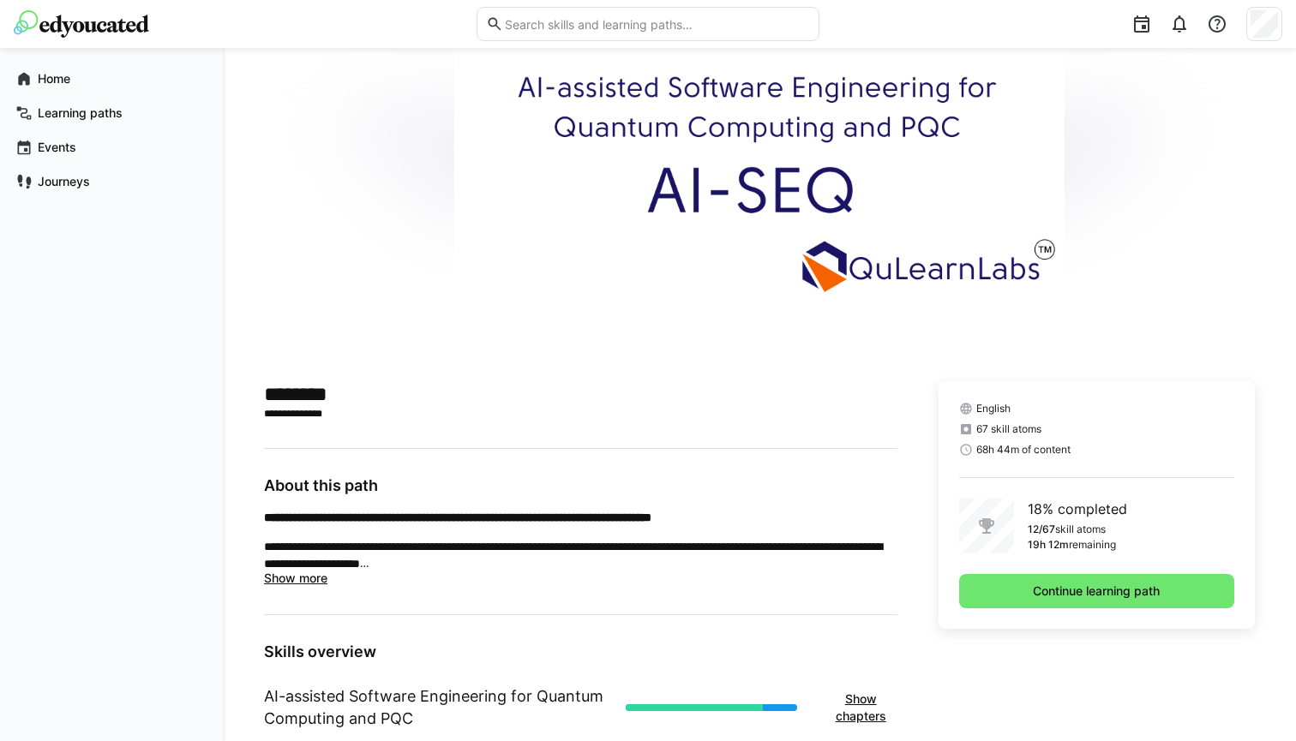
scroll to position [184, 0]
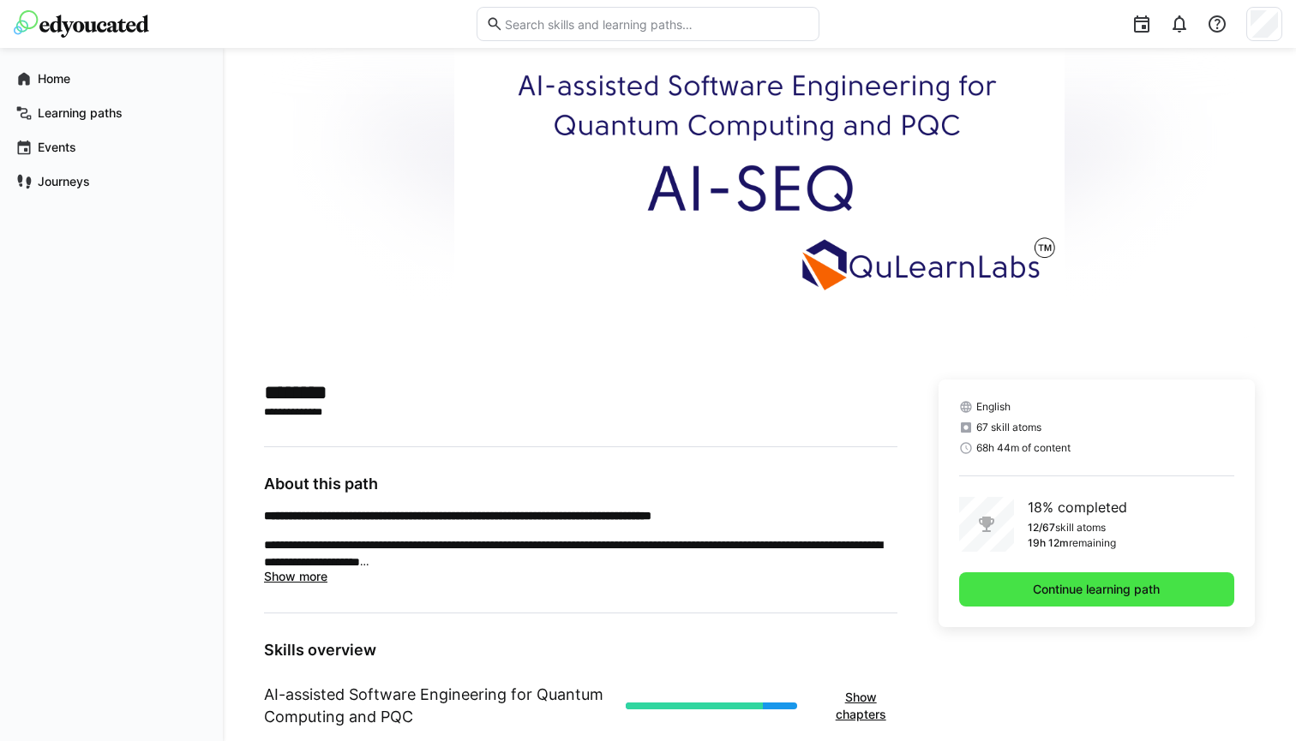
click at [1095, 588] on span "Continue learning path" at bounding box center [1096, 589] width 132 height 17
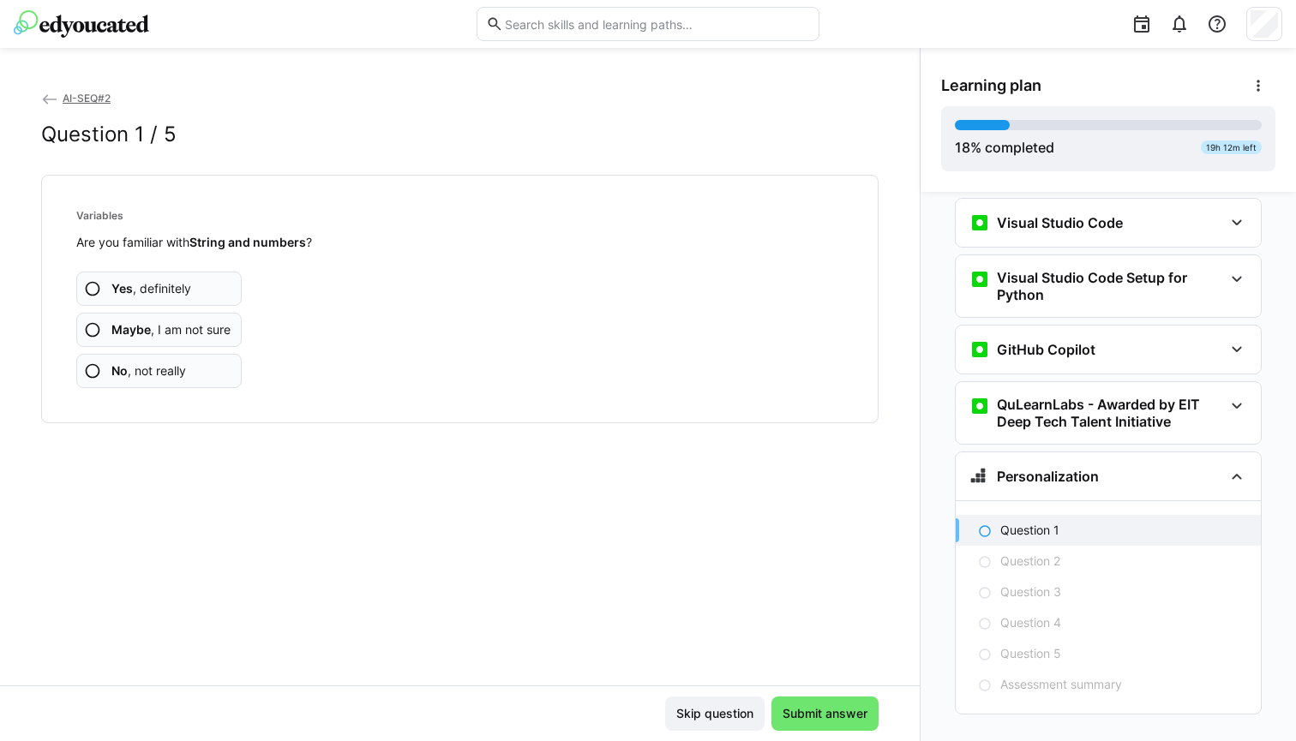
scroll to position [627, 0]
click at [189, 278] on app-assessment-question-radio "Yes , definitely" at bounding box center [158, 289] width 165 height 34
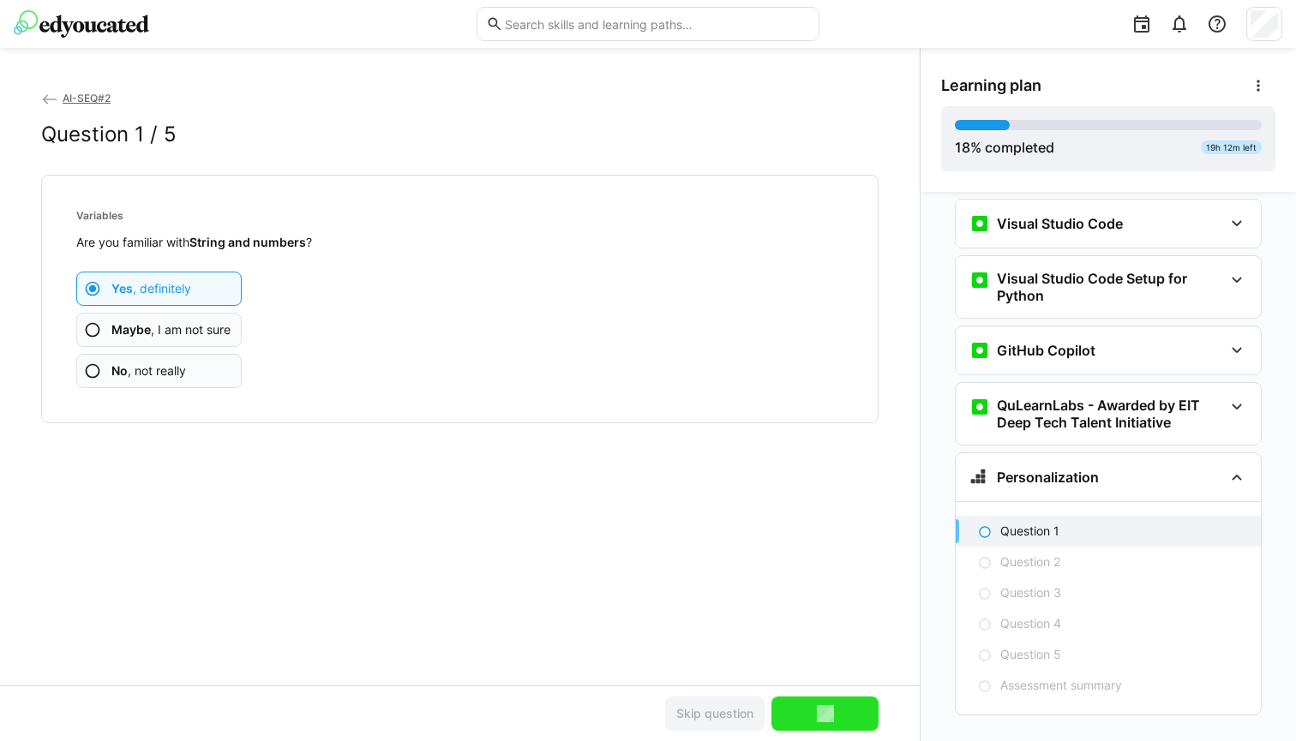
click at [189, 278] on app-assessment-question-radio "Yes , definitely" at bounding box center [158, 289] width 165 height 34
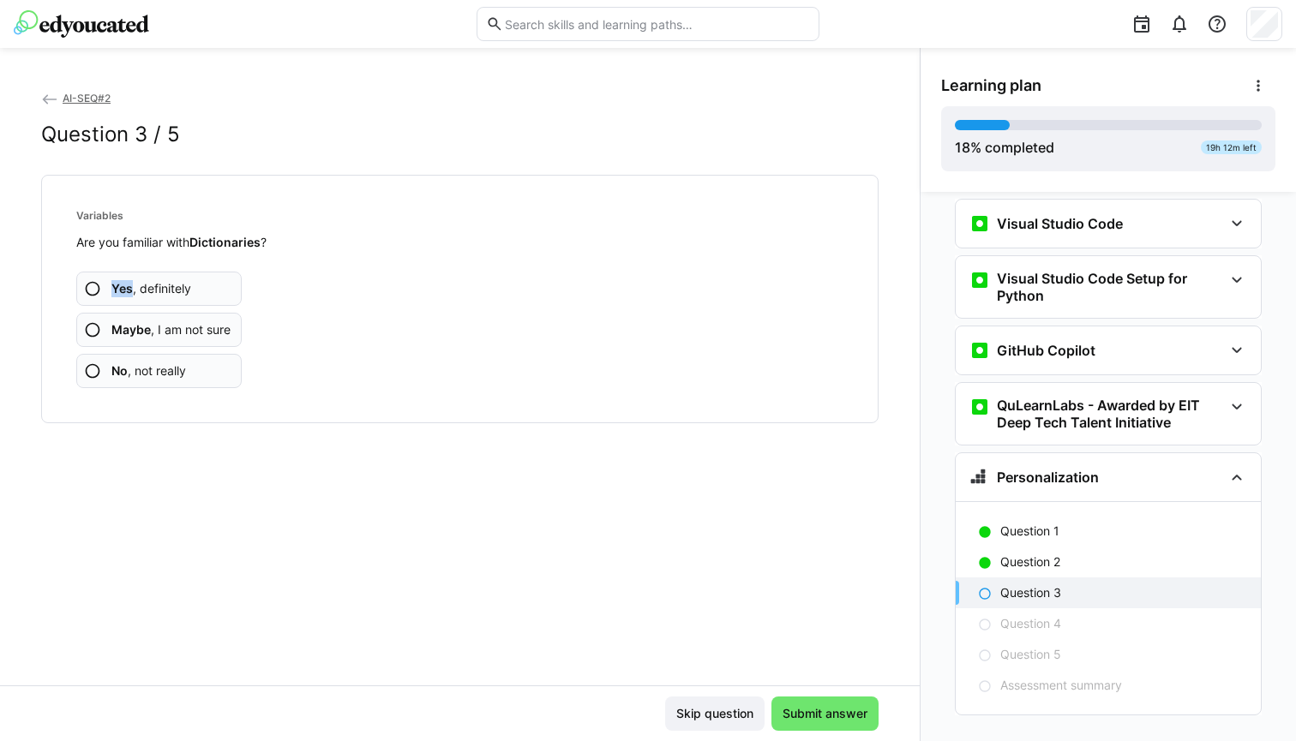
click at [197, 285] on app-assessment-question-radio "Yes , definitely" at bounding box center [158, 289] width 165 height 34
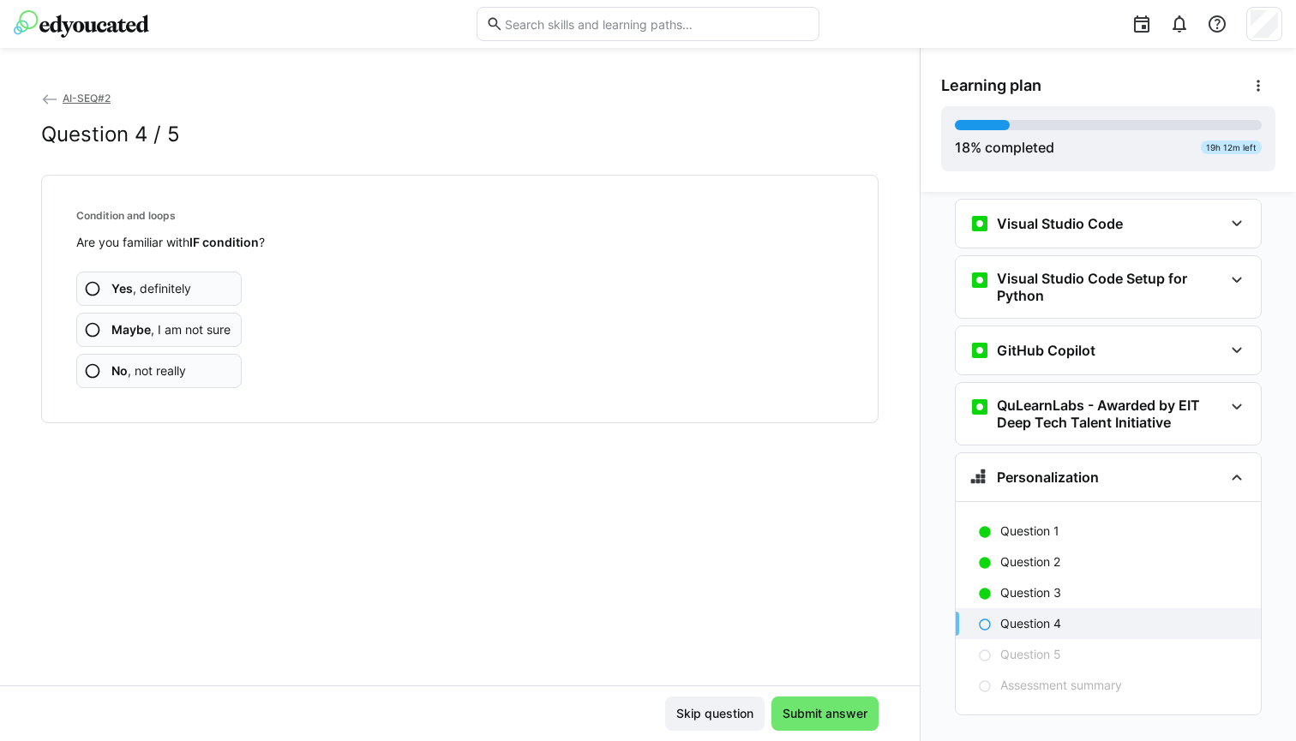
click at [209, 280] on app-assessment-question-radio "Yes , definitely" at bounding box center [158, 289] width 165 height 34
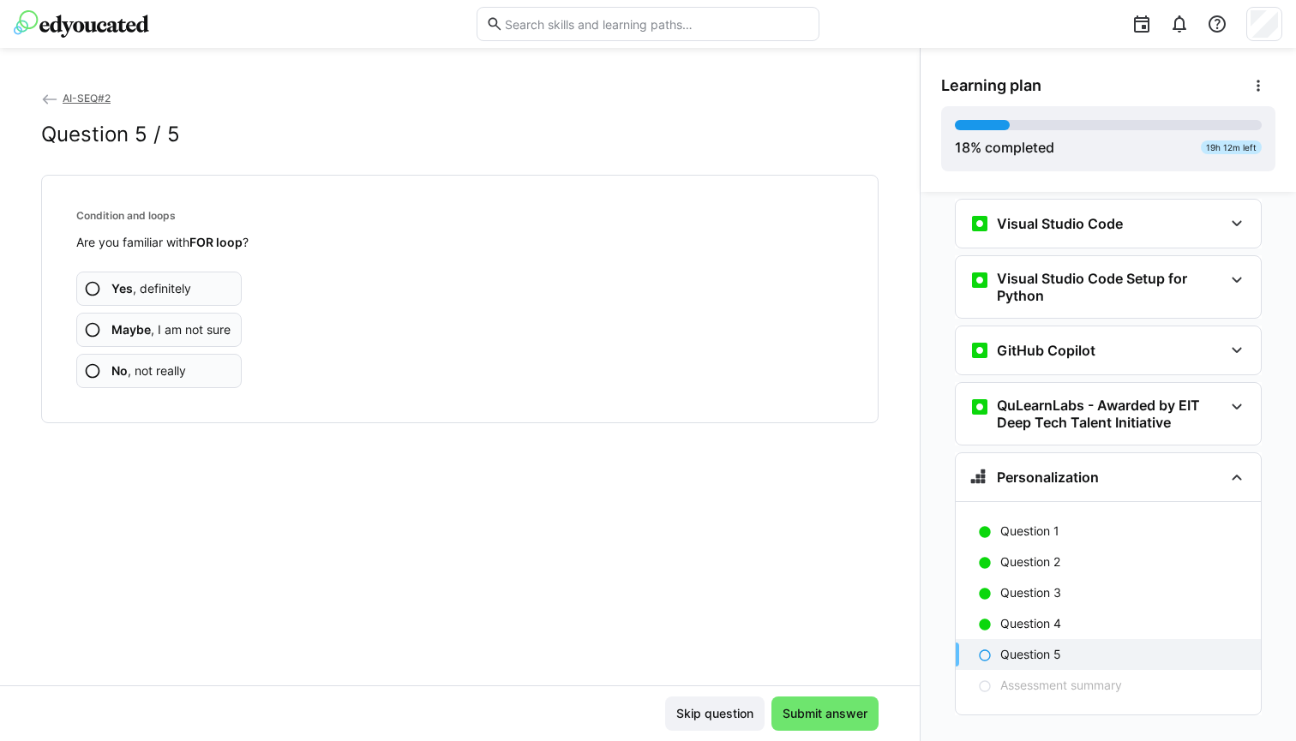
click at [205, 285] on app-assessment-question-radio "Yes , definitely" at bounding box center [158, 289] width 165 height 34
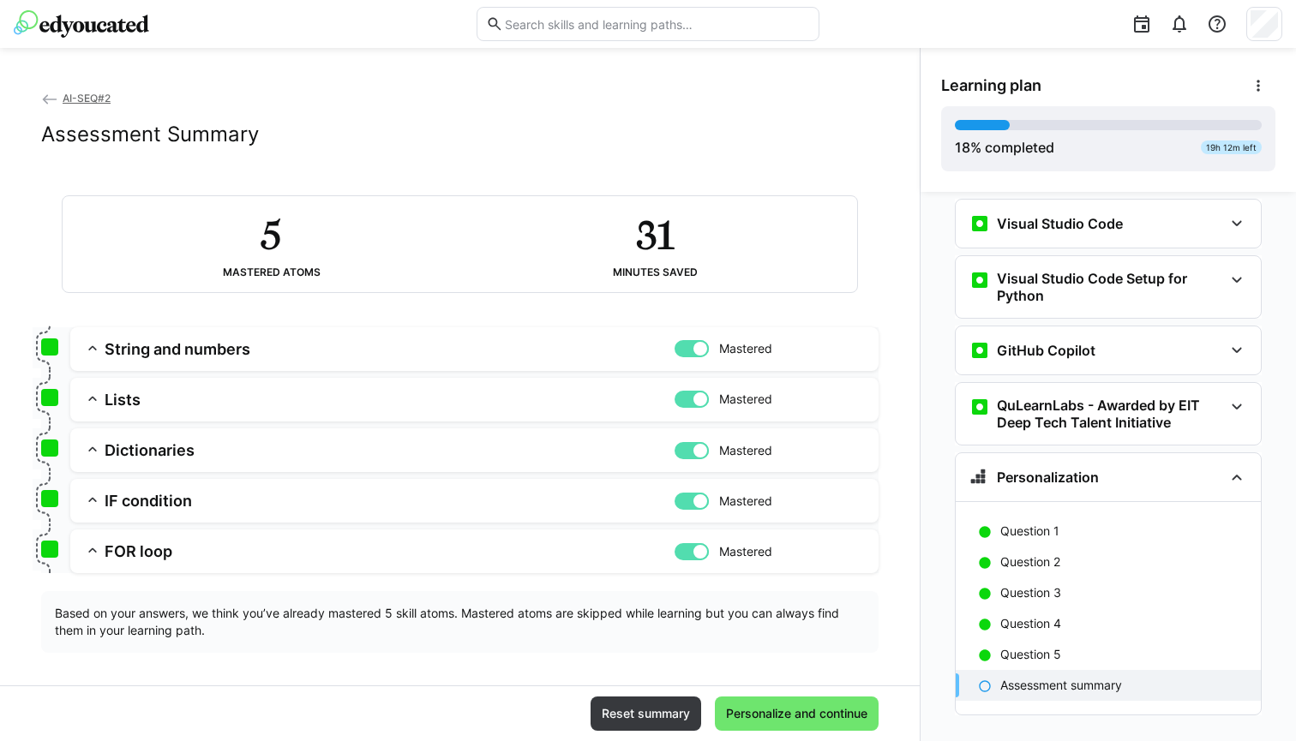
click at [104, 345] on div "String and numbers Mastered" at bounding box center [483, 349] width 764 height 20
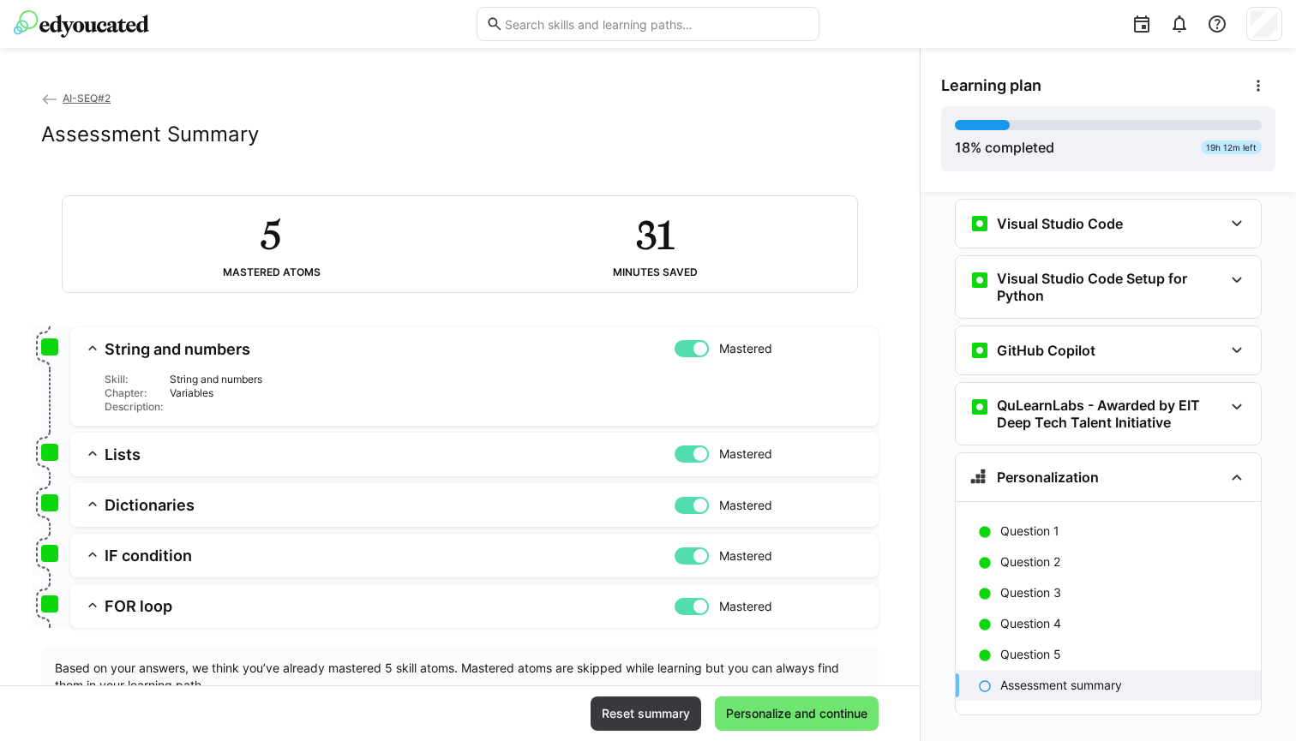
click at [101, 462] on div "Lists Mastered" at bounding box center [483, 455] width 764 height 20
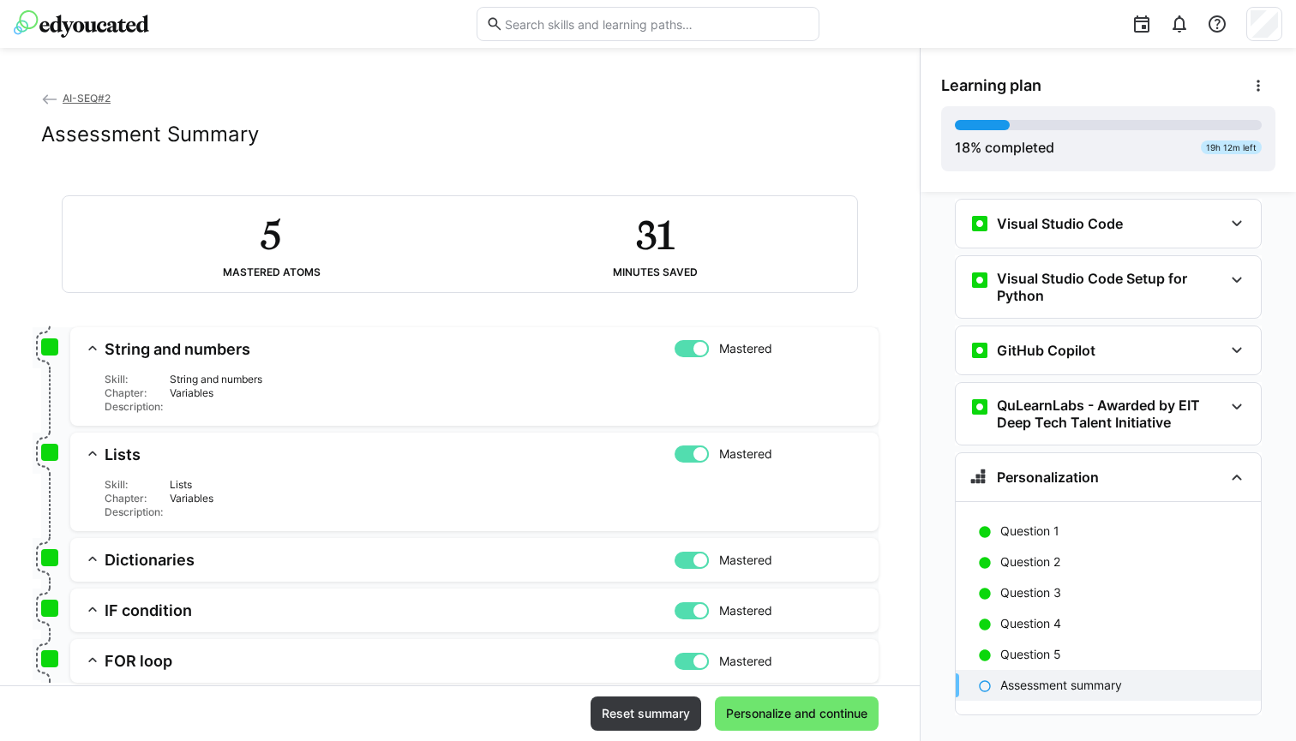
click at [127, 558] on h3 "Dictionaries" at bounding box center [390, 560] width 570 height 20
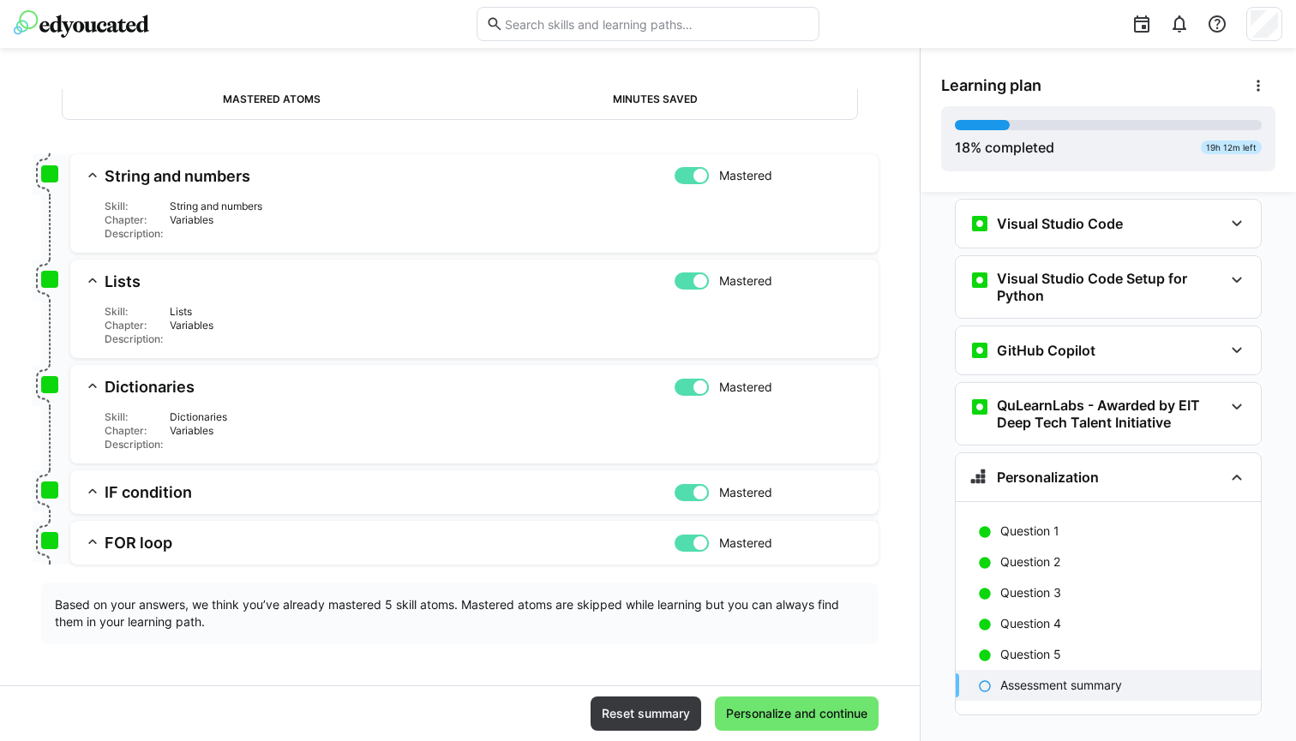
scroll to position [173, 0]
click at [791, 713] on span "Personalize and continue" at bounding box center [796, 713] width 147 height 17
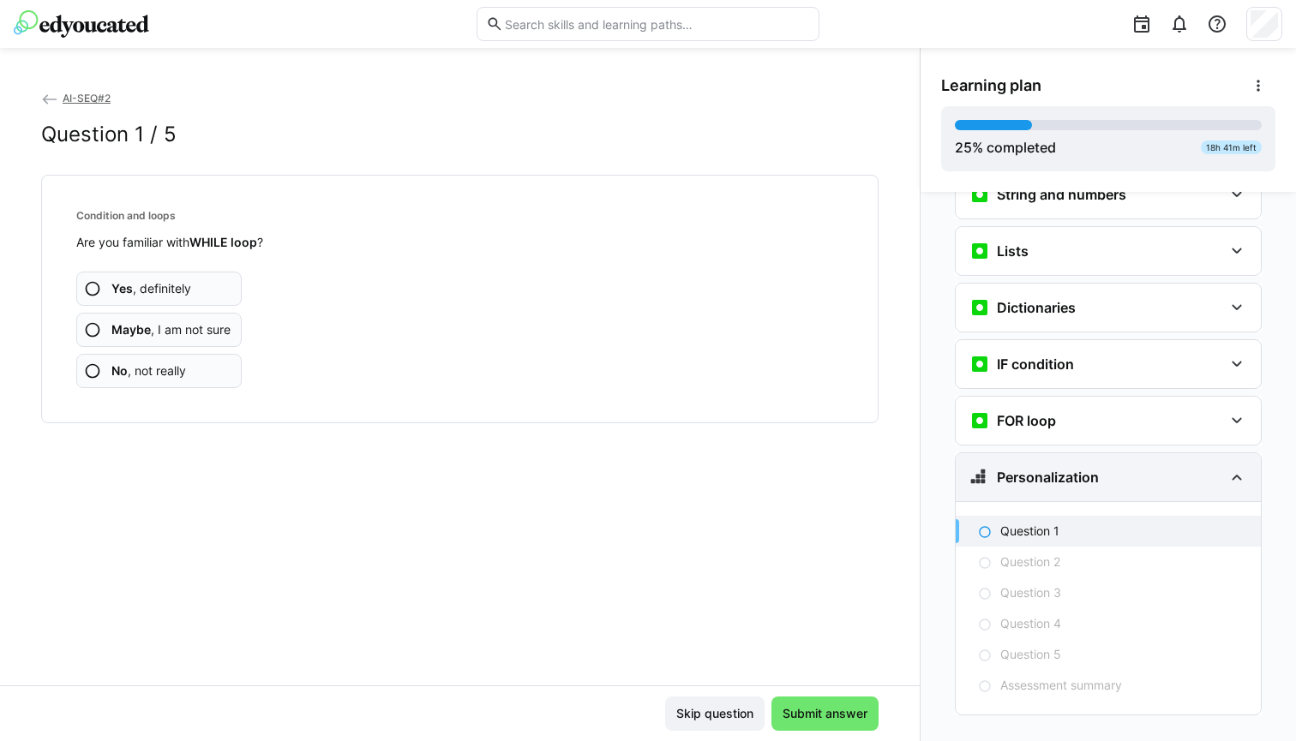
scroll to position [91, 0]
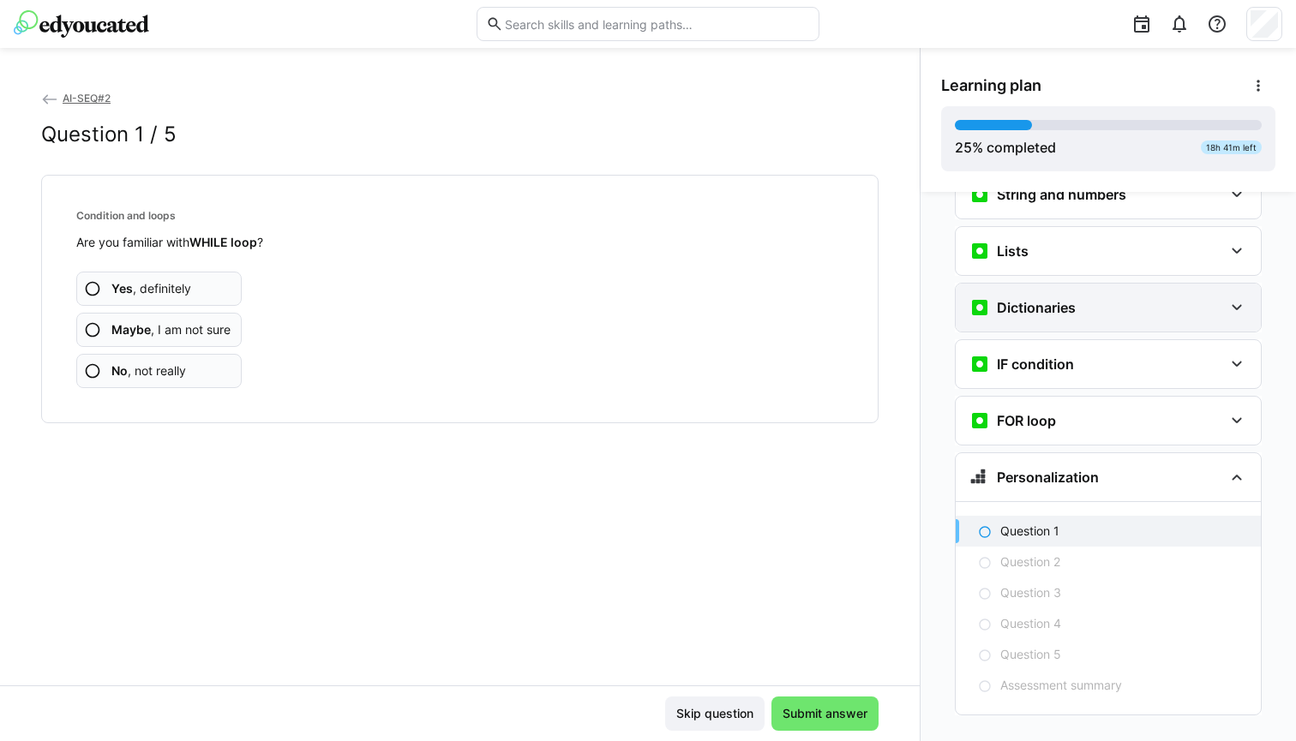
click at [1111, 297] on div "Dictionaries" at bounding box center [1096, 307] width 254 height 21
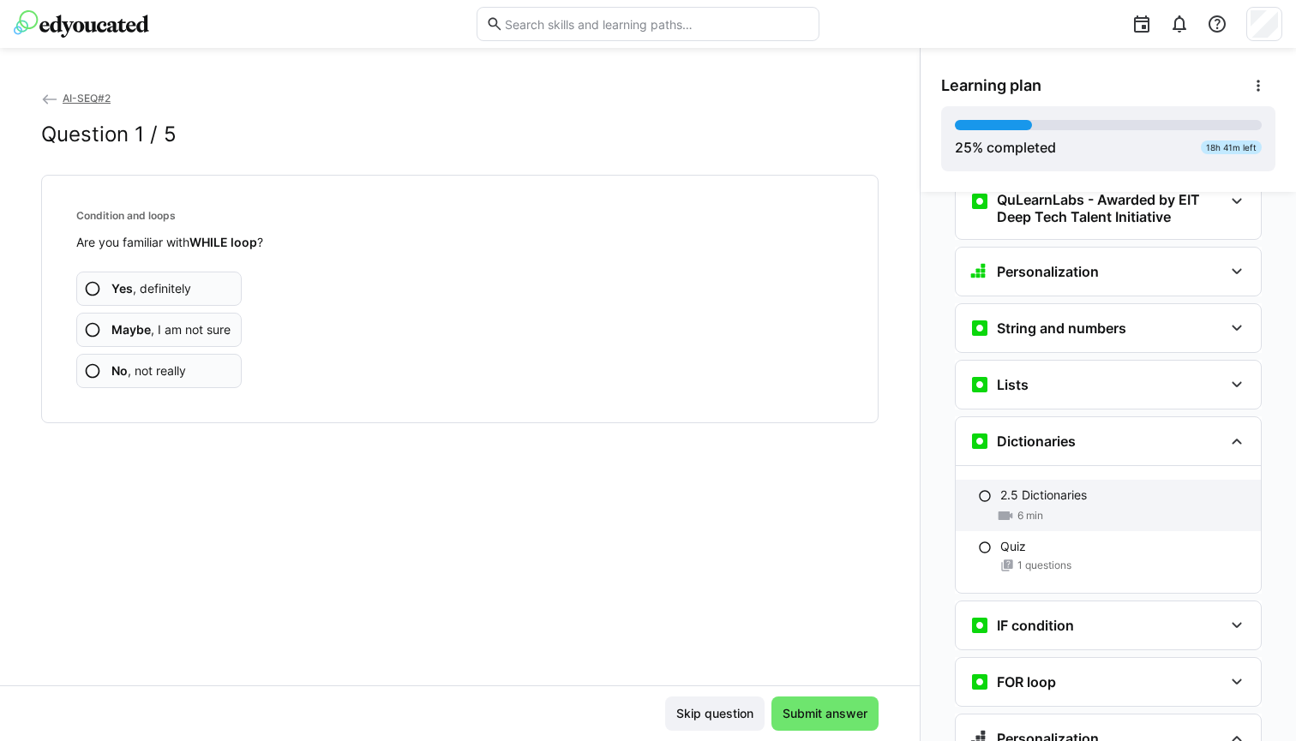
scroll to position [830, 0]
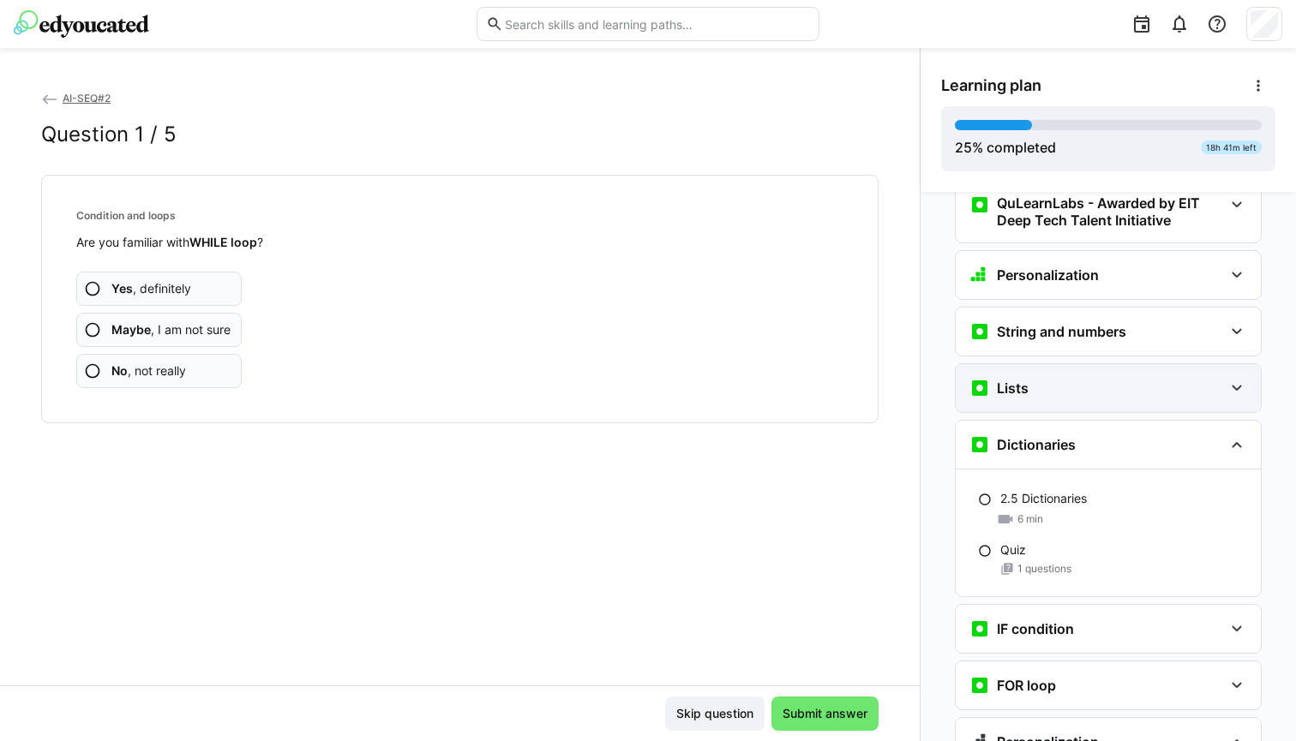
click at [1030, 378] on div "Lists" at bounding box center [1096, 388] width 254 height 21
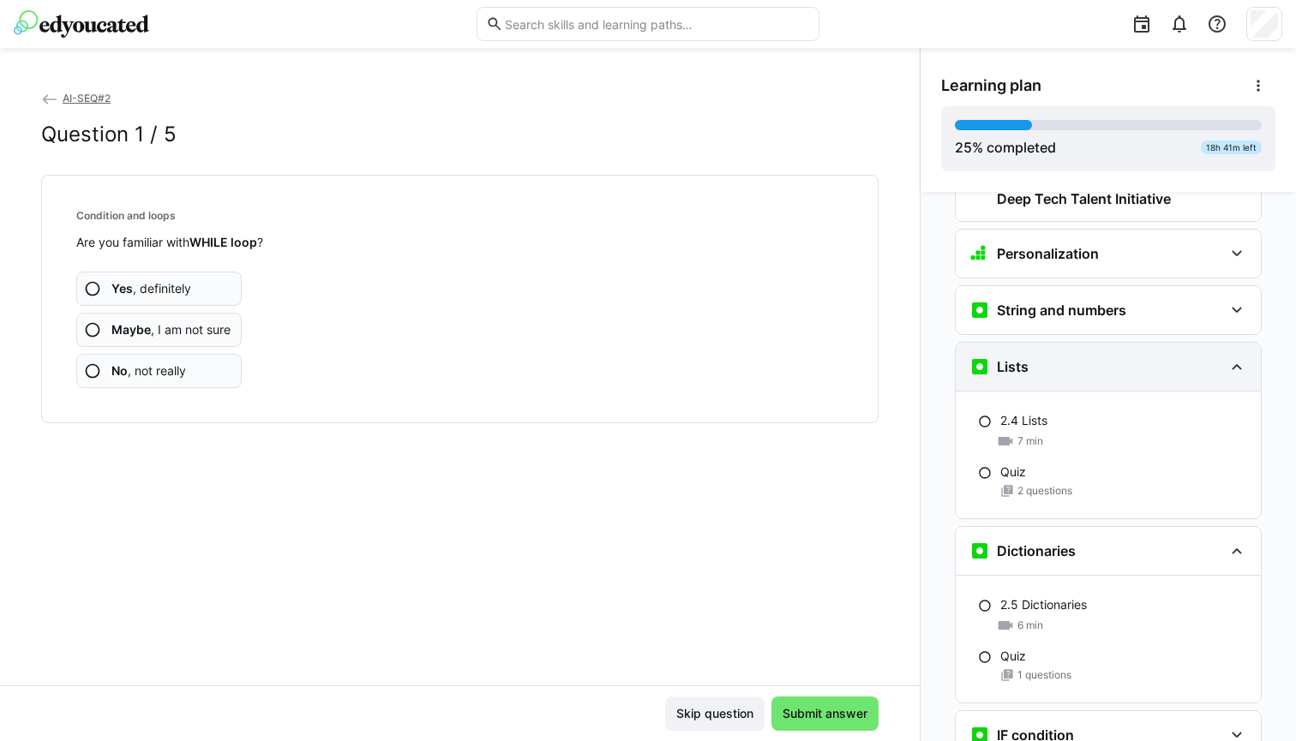
scroll to position [854, 0]
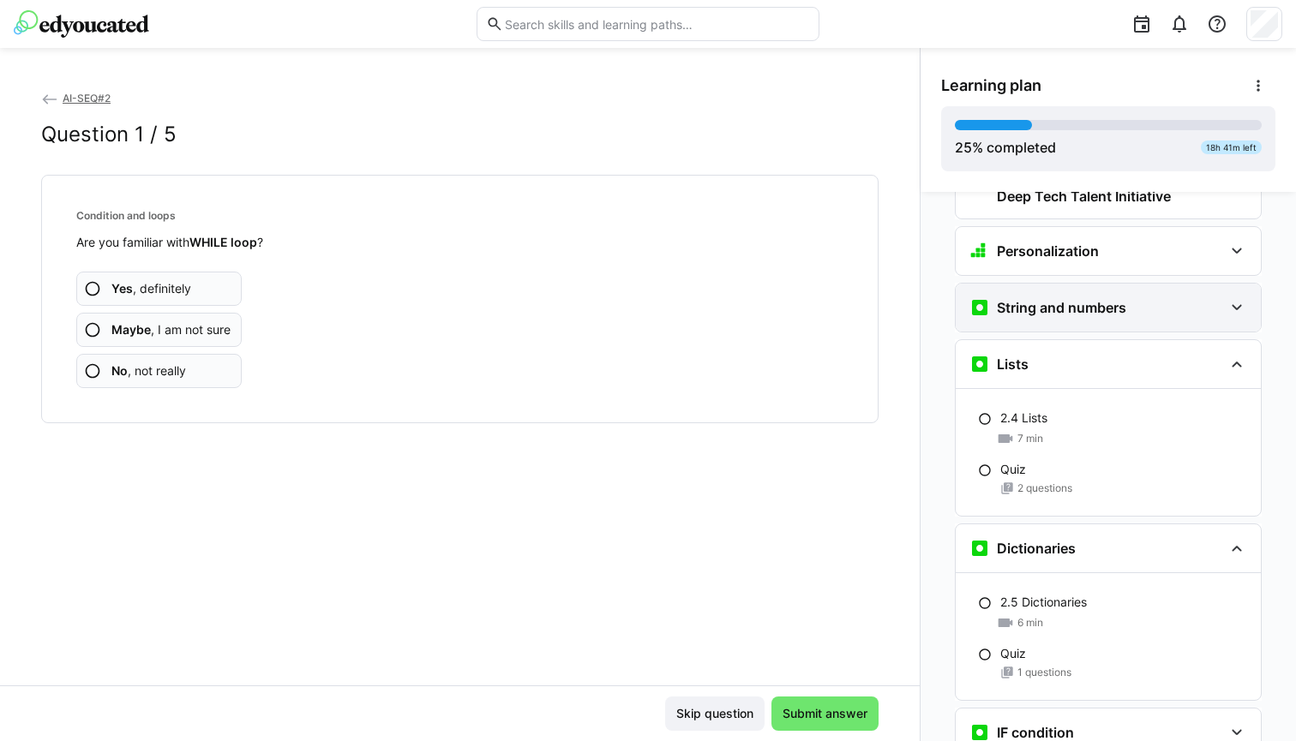
click at [1079, 293] on div "String and numbers" at bounding box center [1108, 308] width 305 height 48
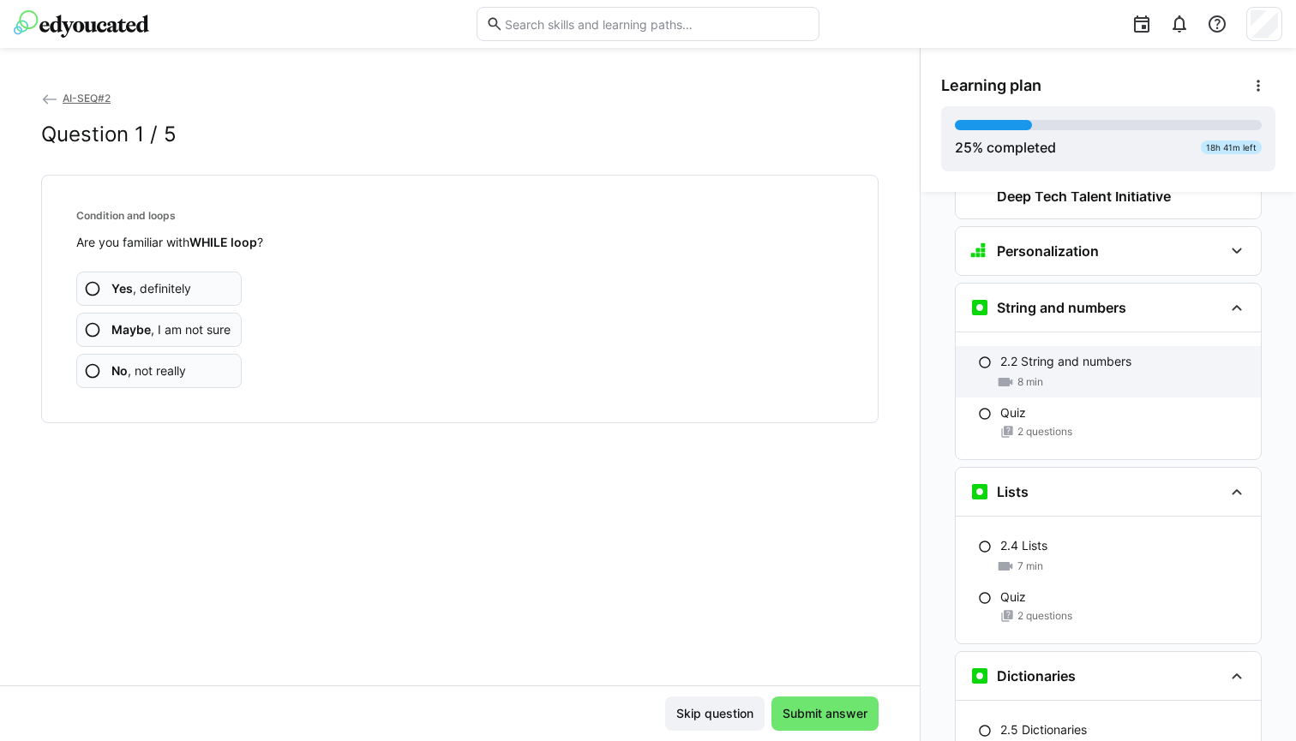
click at [1077, 374] on div "8 min" at bounding box center [1123, 382] width 247 height 17
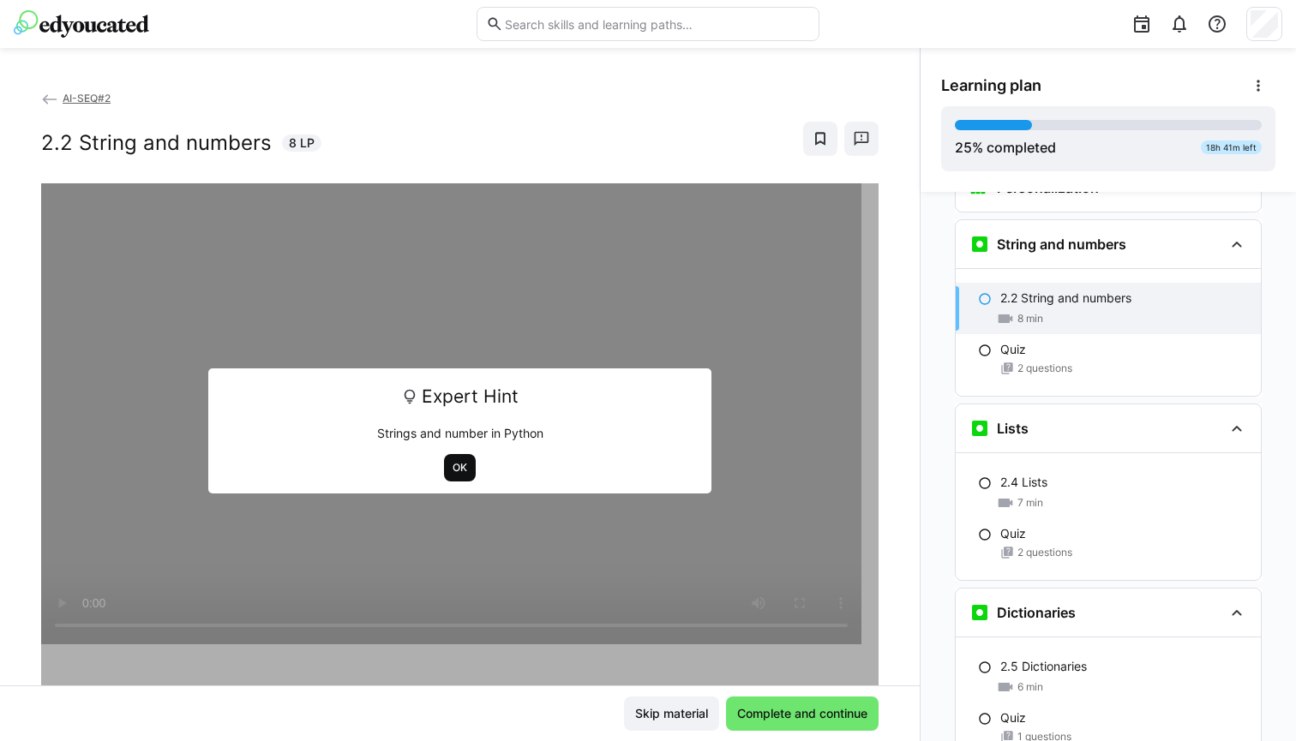
click at [463, 472] on span "OK" at bounding box center [460, 467] width 32 height 27
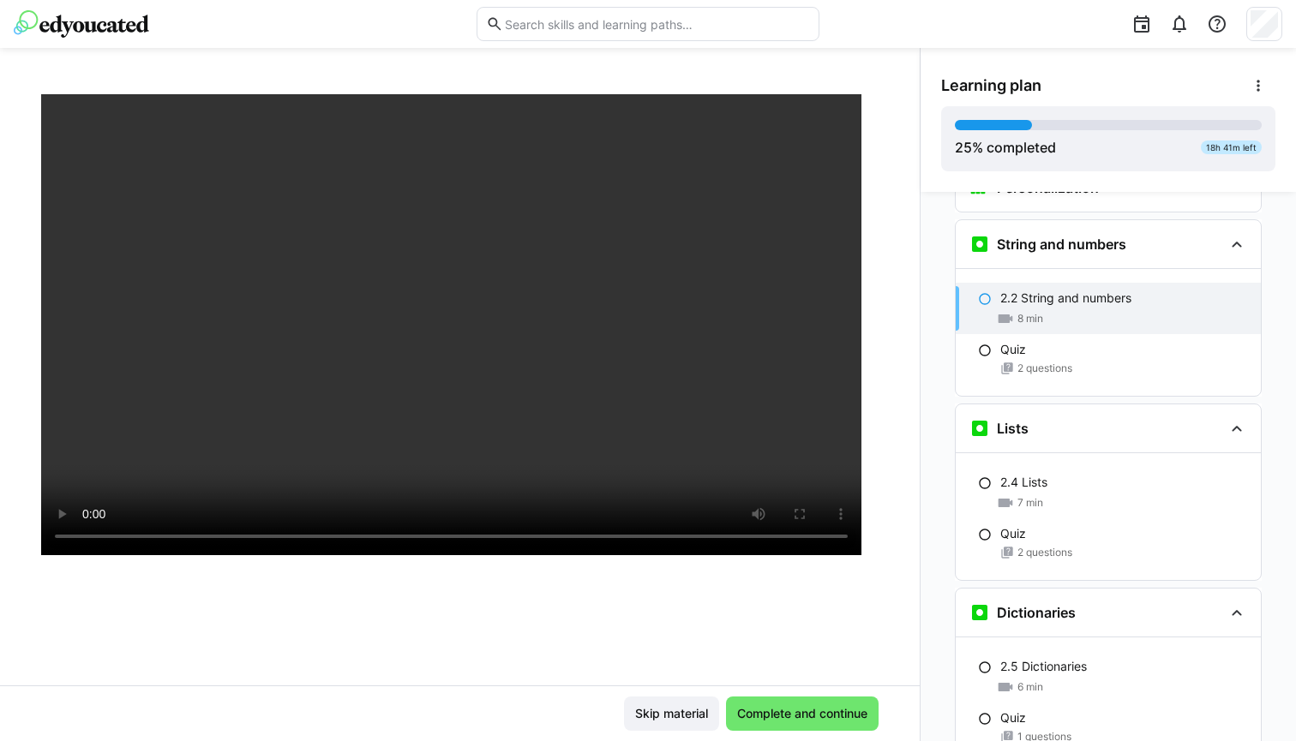
scroll to position [88, 0]
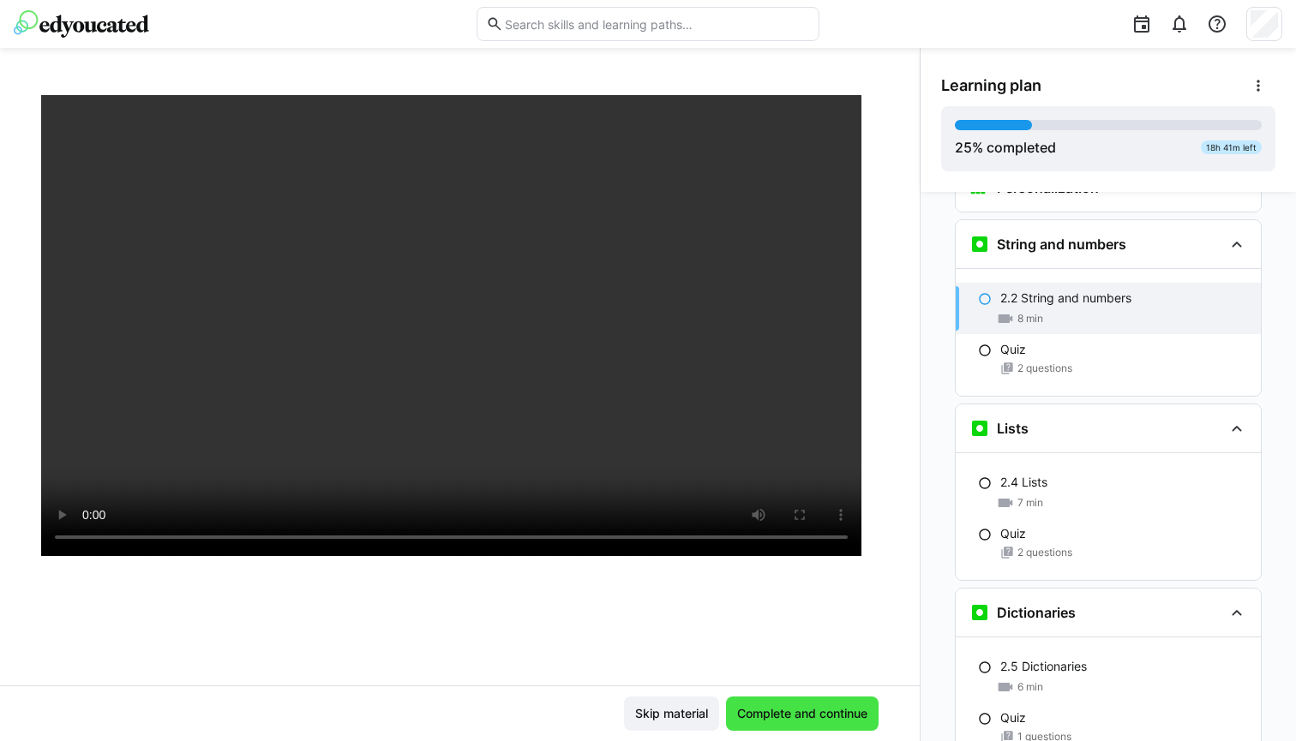
click at [763, 708] on span "Complete and continue" at bounding box center [802, 713] width 135 height 17
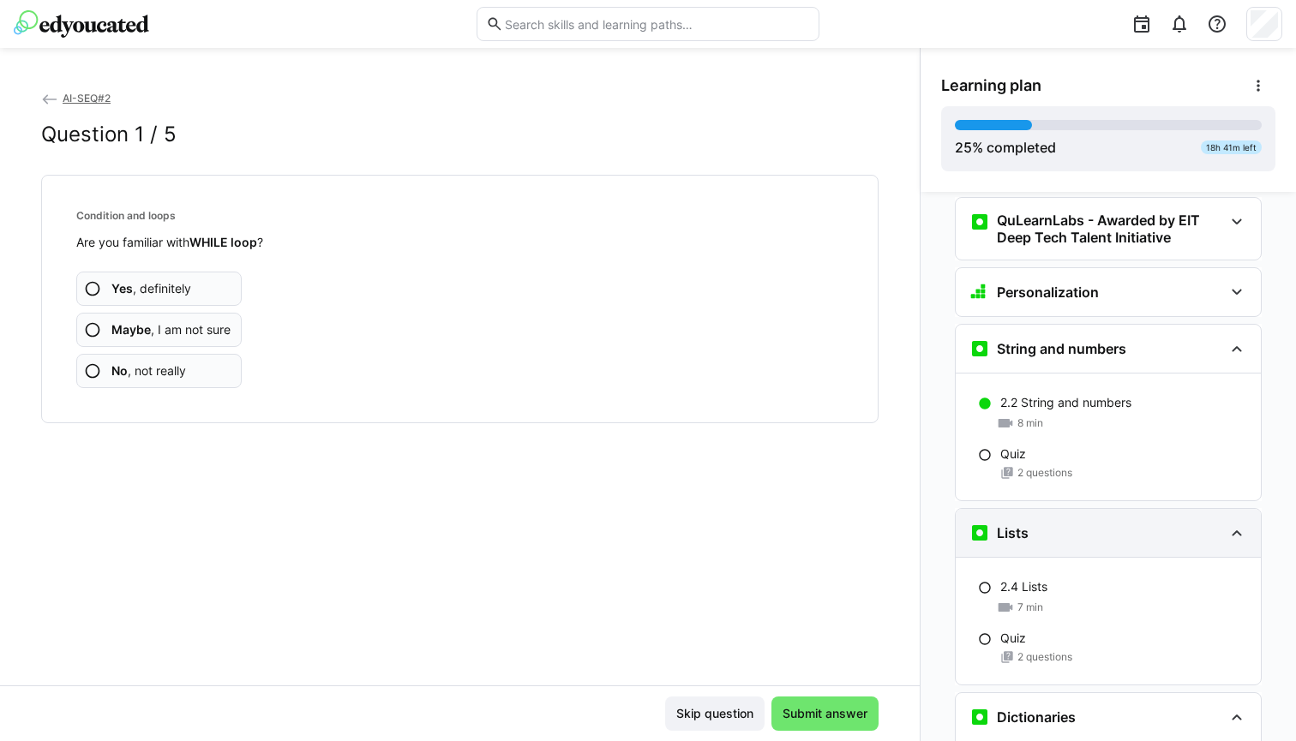
scroll to position [813, 0]
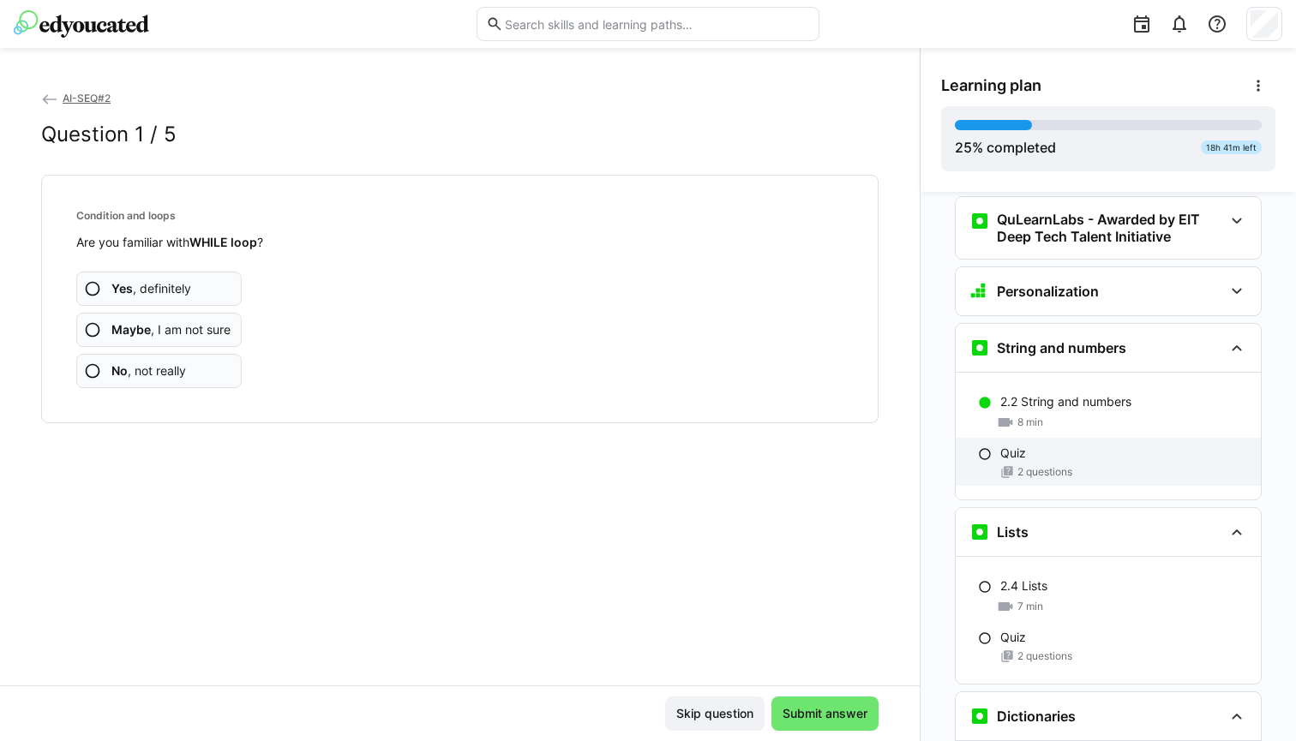
click at [1054, 465] on span "2 questions" at bounding box center [1044, 472] width 55 height 14
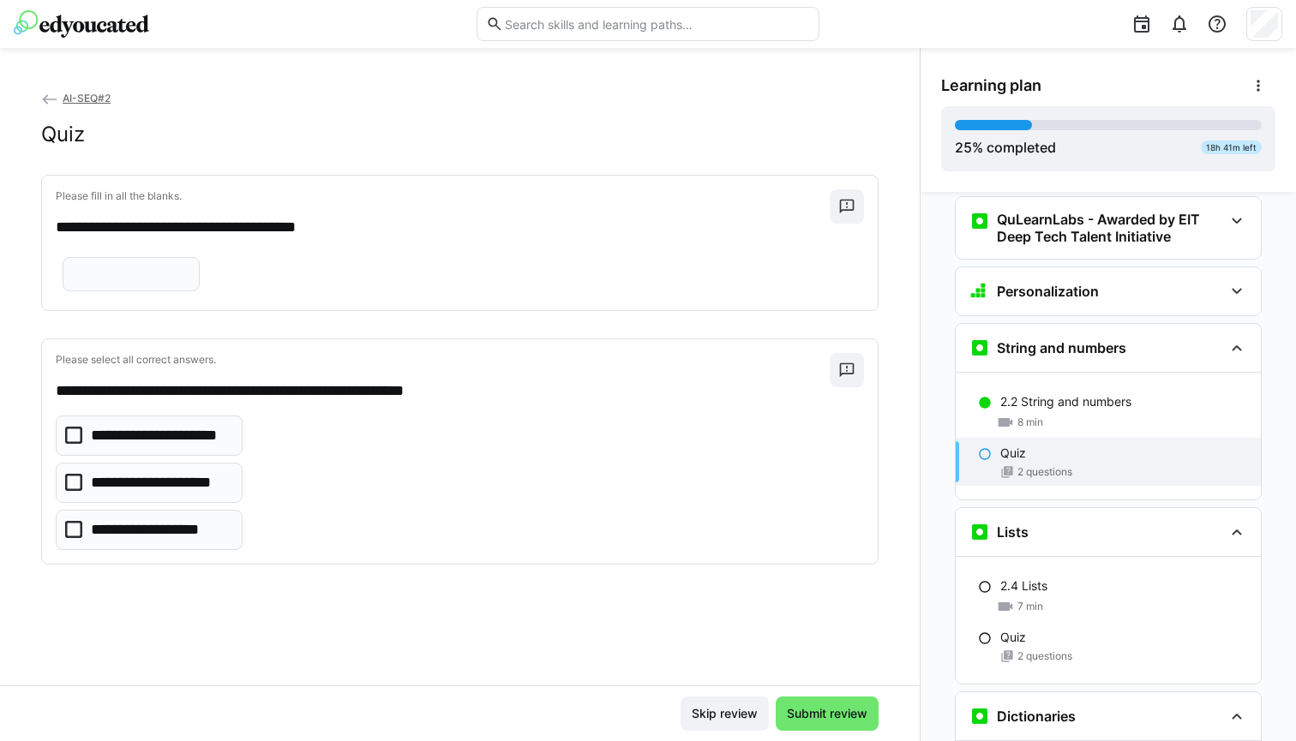
scroll to position [917, 0]
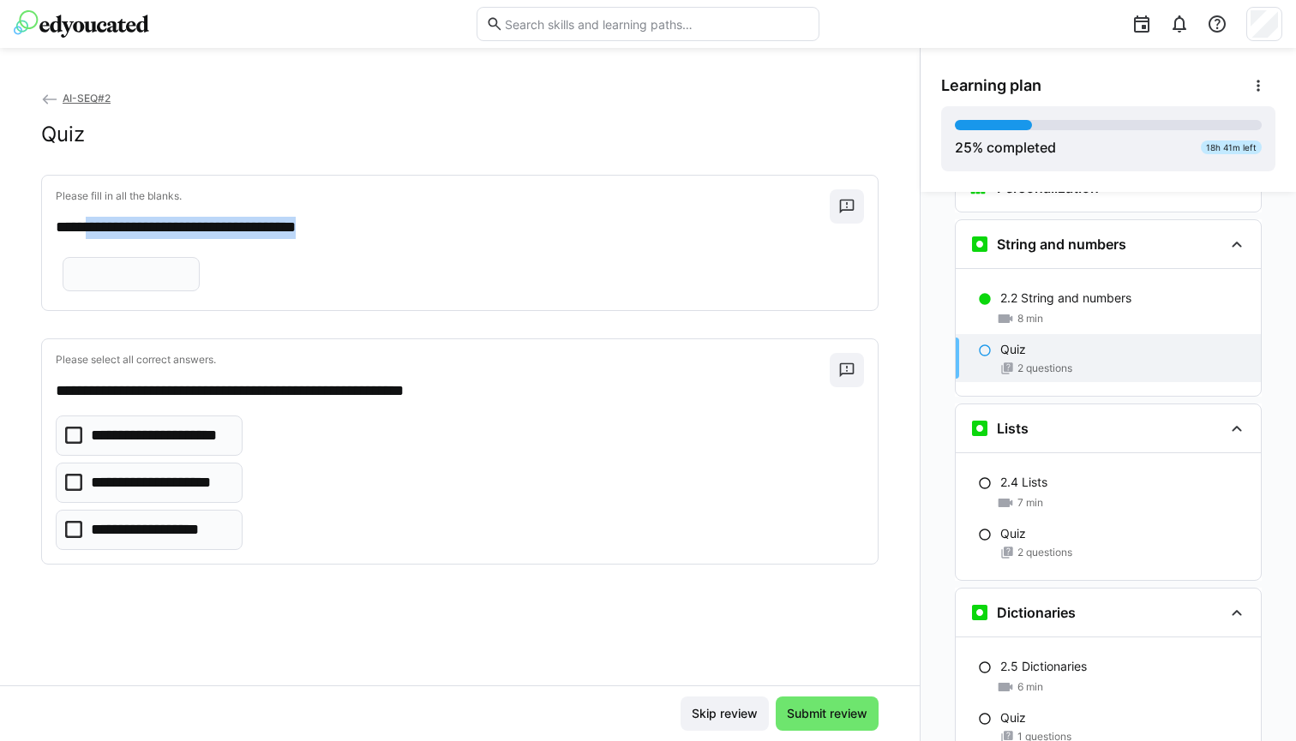
drag, startPoint x: 94, startPoint y: 222, endPoint x: 148, endPoint y: 297, distance: 92.8
click at [148, 297] on div "**********" at bounding box center [460, 243] width 836 height 135
copy div "**********"
click at [165, 282] on input "text" at bounding box center [131, 274] width 118 height 15
type input "*****"
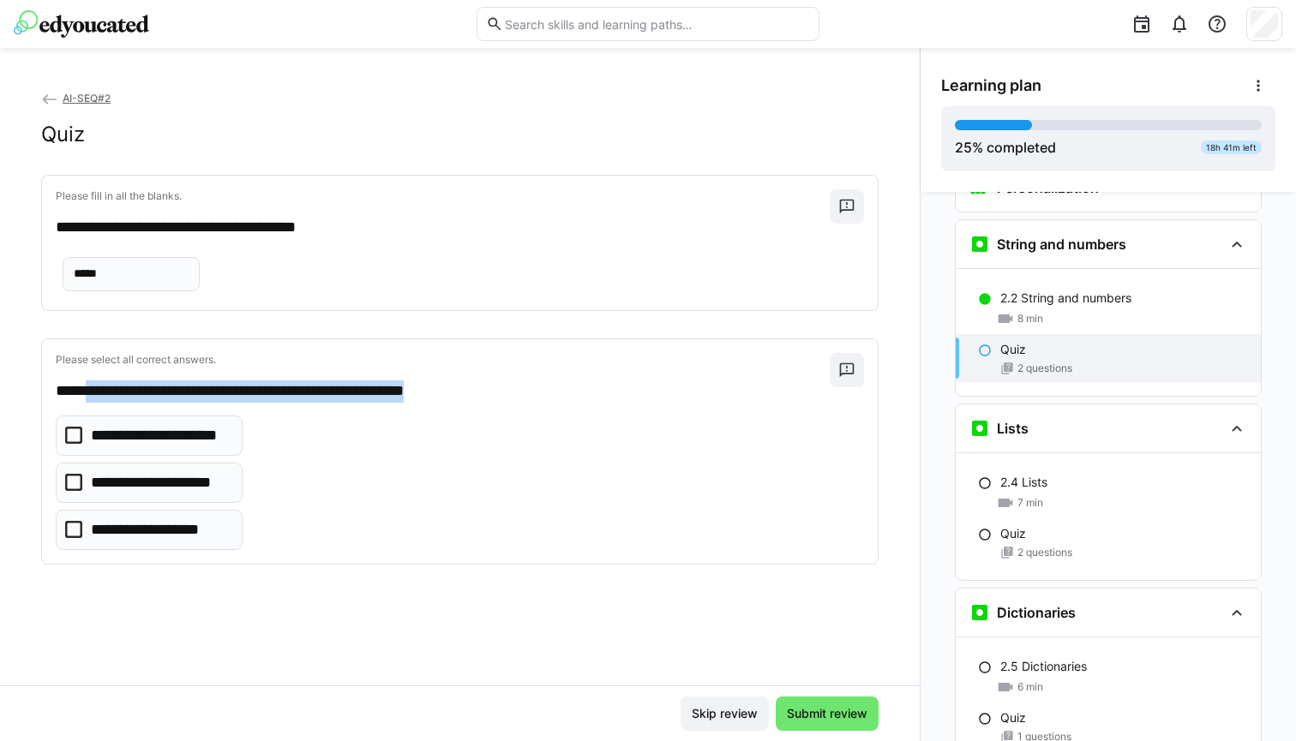
drag, startPoint x: 89, startPoint y: 451, endPoint x: 483, endPoint y: 441, distance: 394.4
click at [483, 402] on p "**********" at bounding box center [438, 391] width 765 height 21
copy p "**********"
click at [206, 494] on p "**********" at bounding box center [155, 482] width 129 height 21
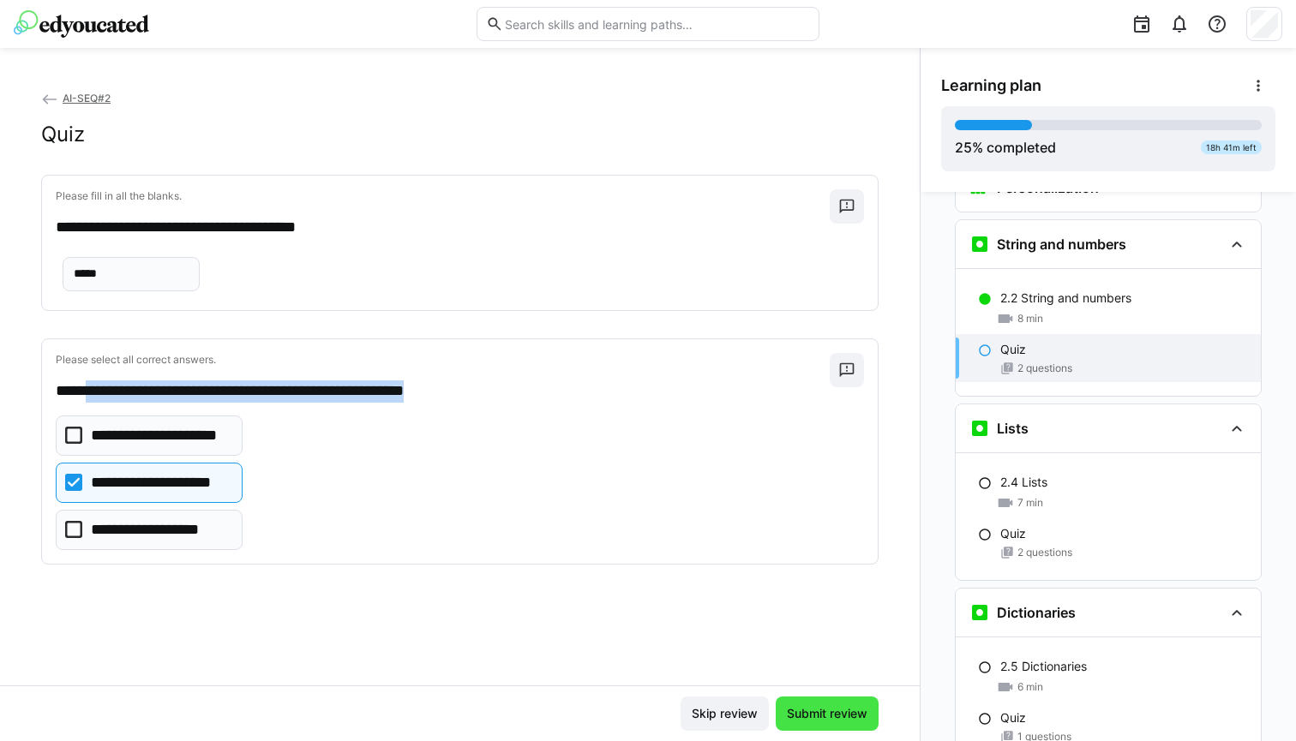
click at [813, 716] on span "Submit review" at bounding box center [827, 713] width 86 height 17
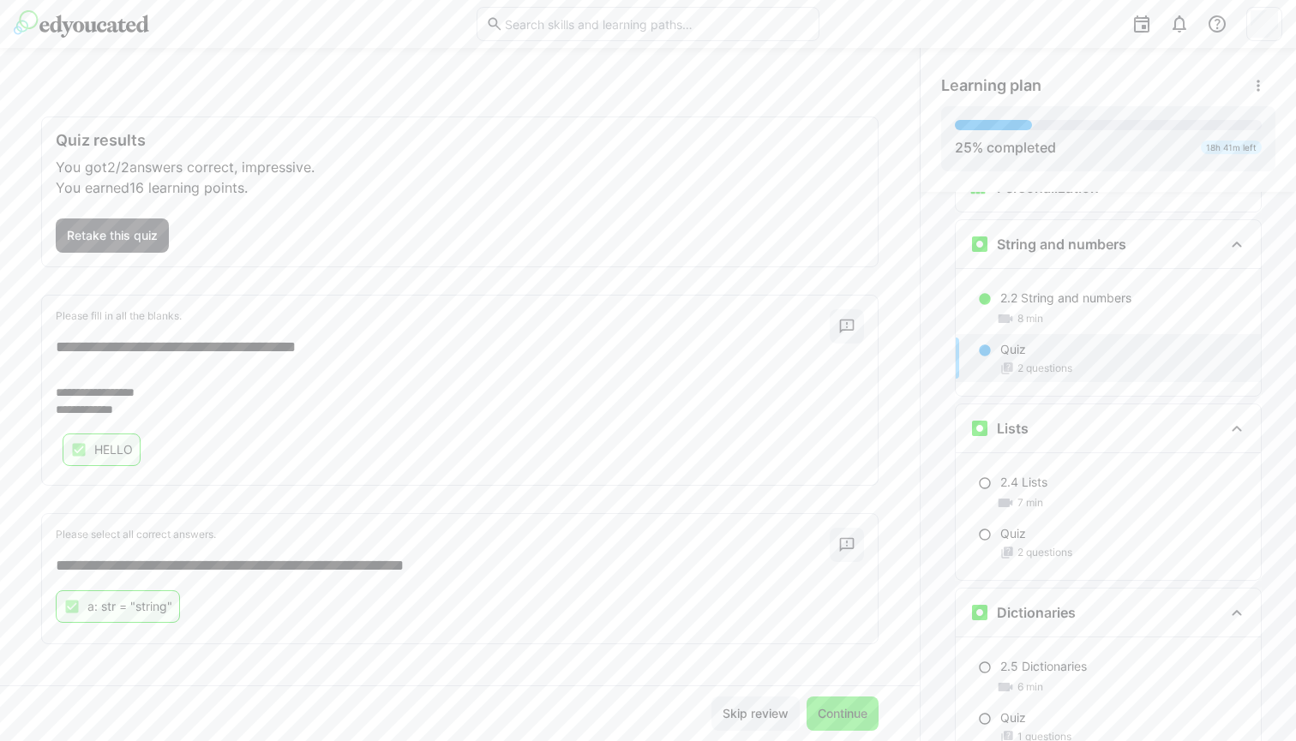
scroll to position [58, 0]
click at [833, 712] on span "Continue" at bounding box center [842, 713] width 55 height 17
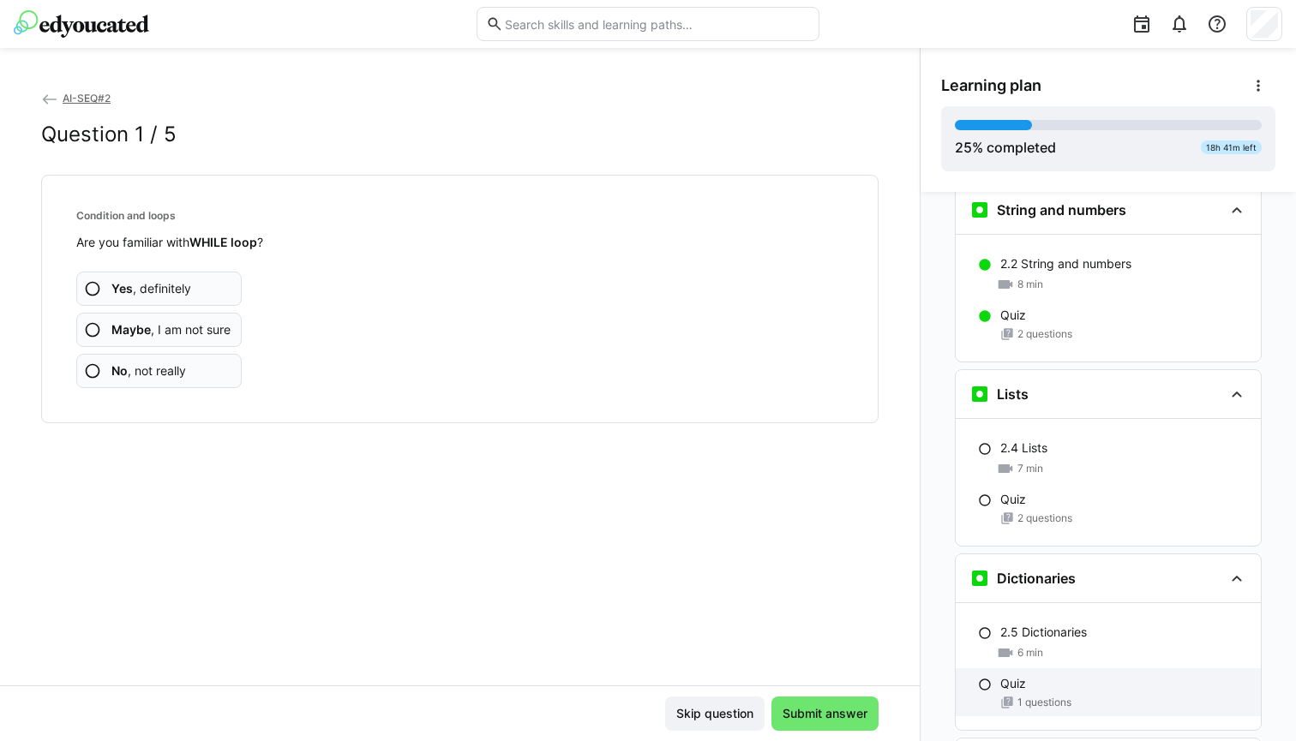
scroll to position [927, 0]
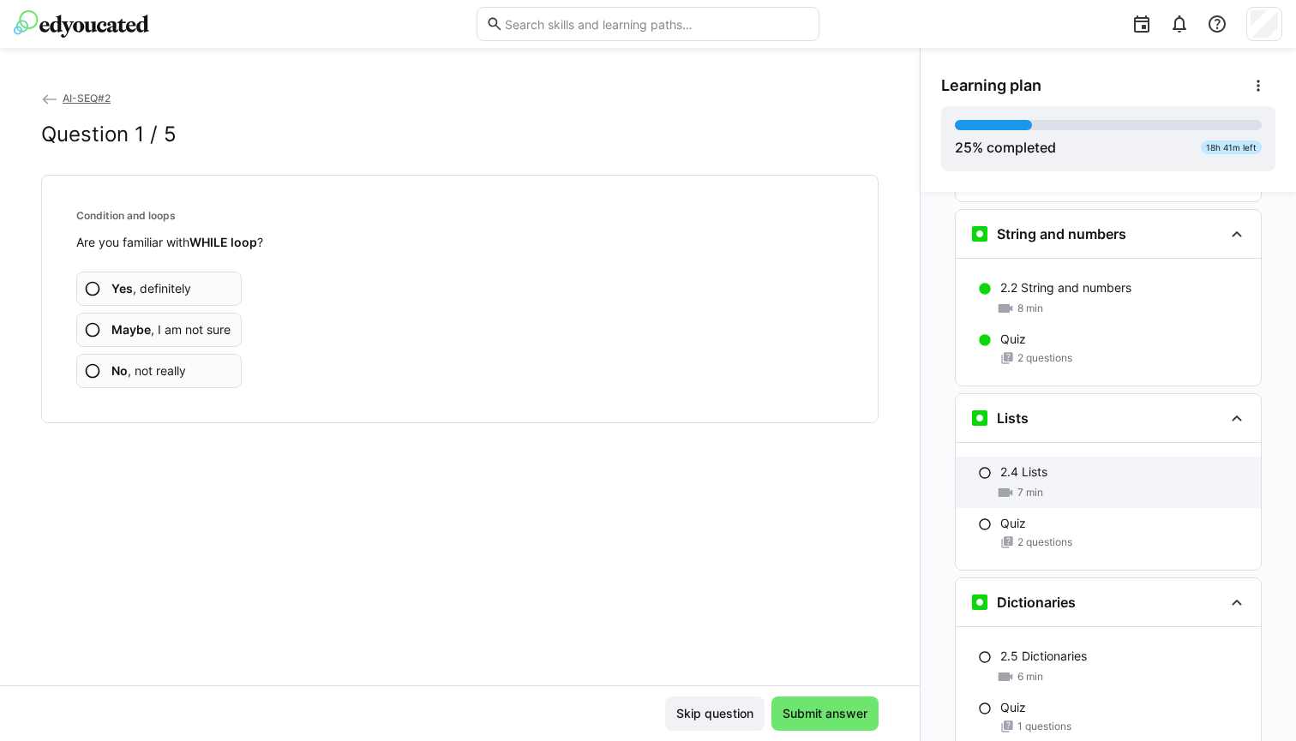
click at [1082, 484] on div "7 min" at bounding box center [1123, 492] width 247 height 17
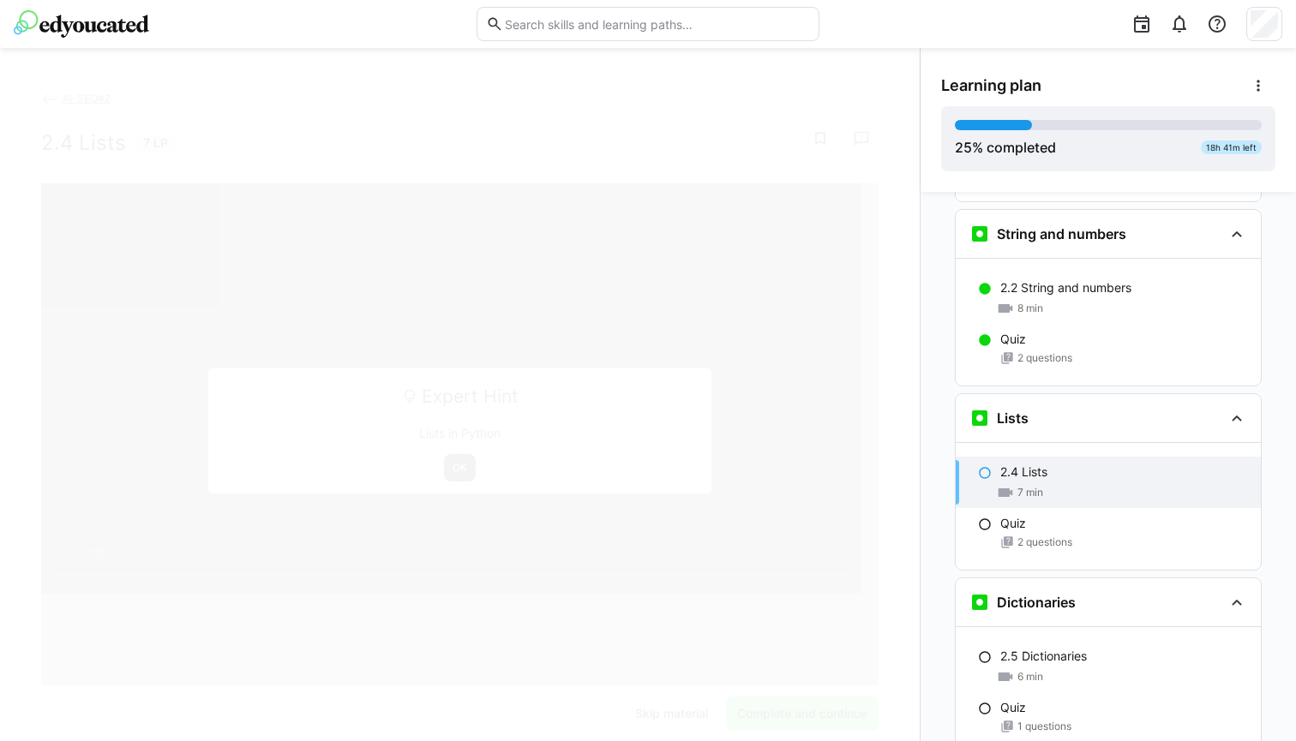
scroll to position [1101, 0]
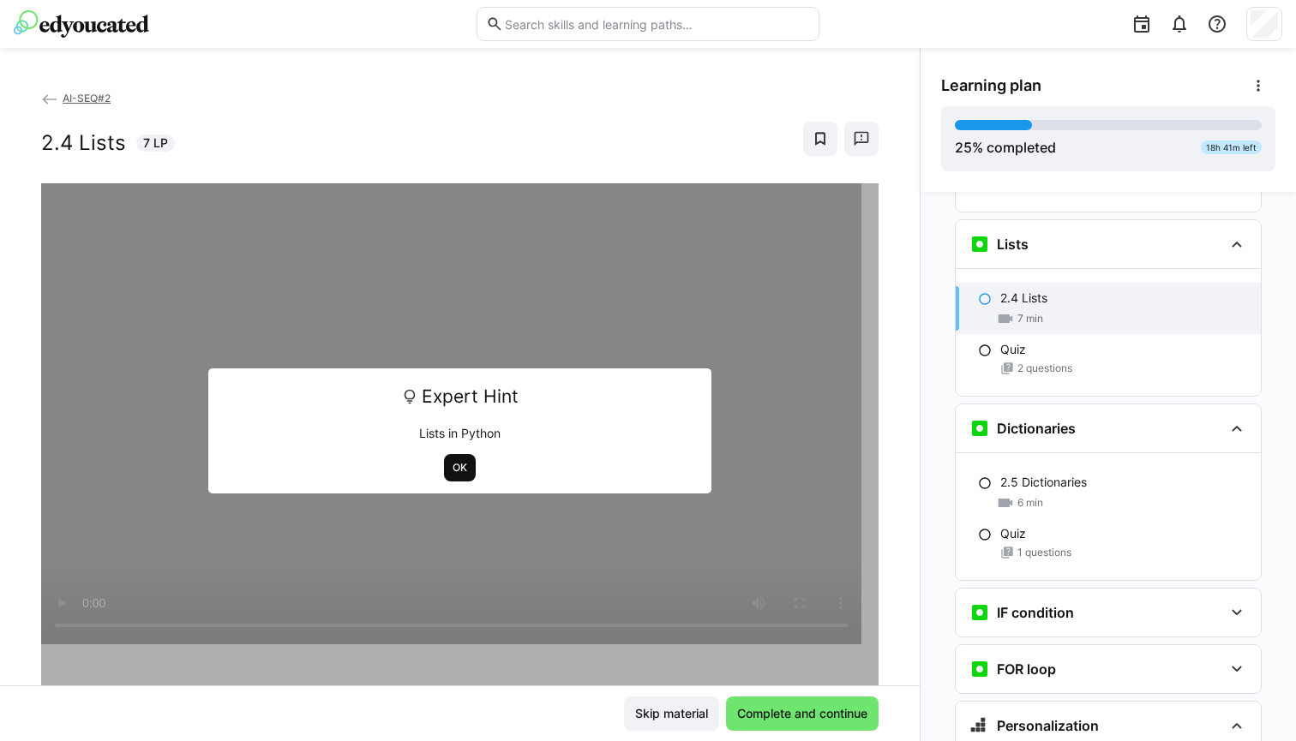
click at [451, 465] on span "OK" at bounding box center [460, 468] width 18 height 14
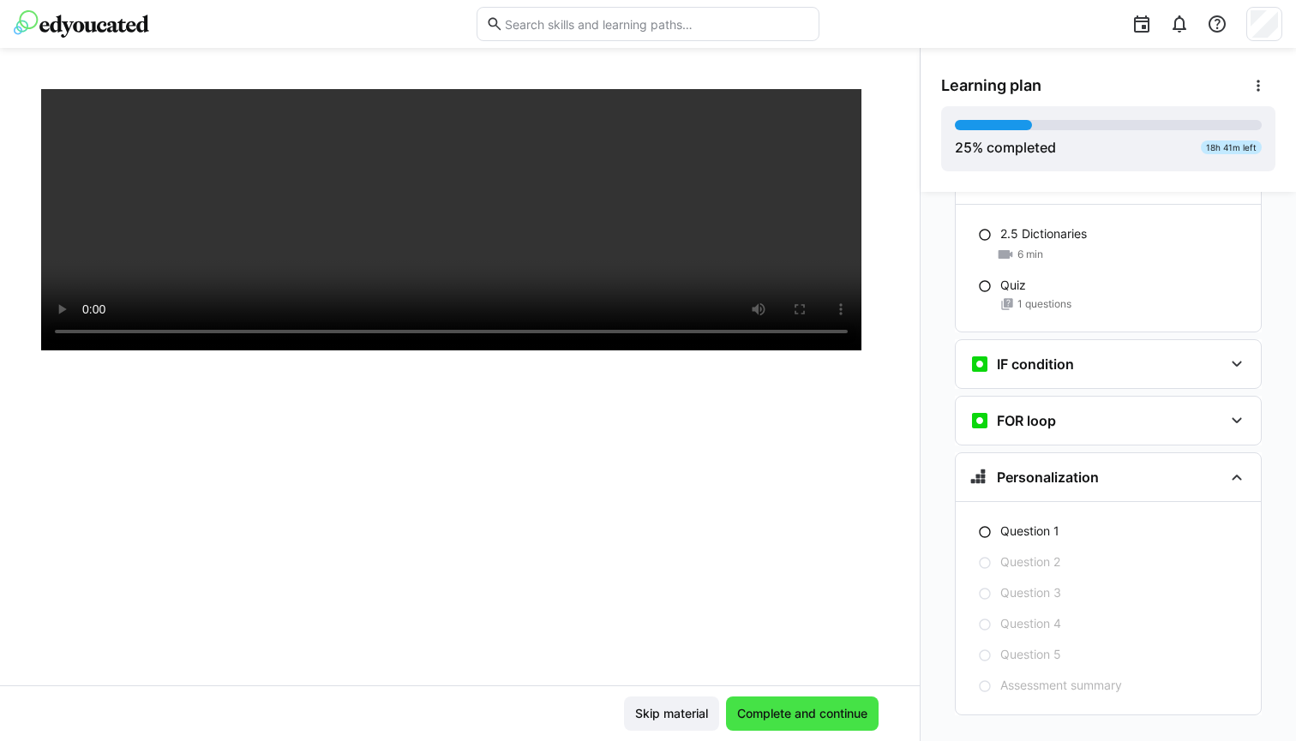
scroll to position [91, 0]
click at [789, 714] on span "Complete and continue" at bounding box center [802, 713] width 135 height 17
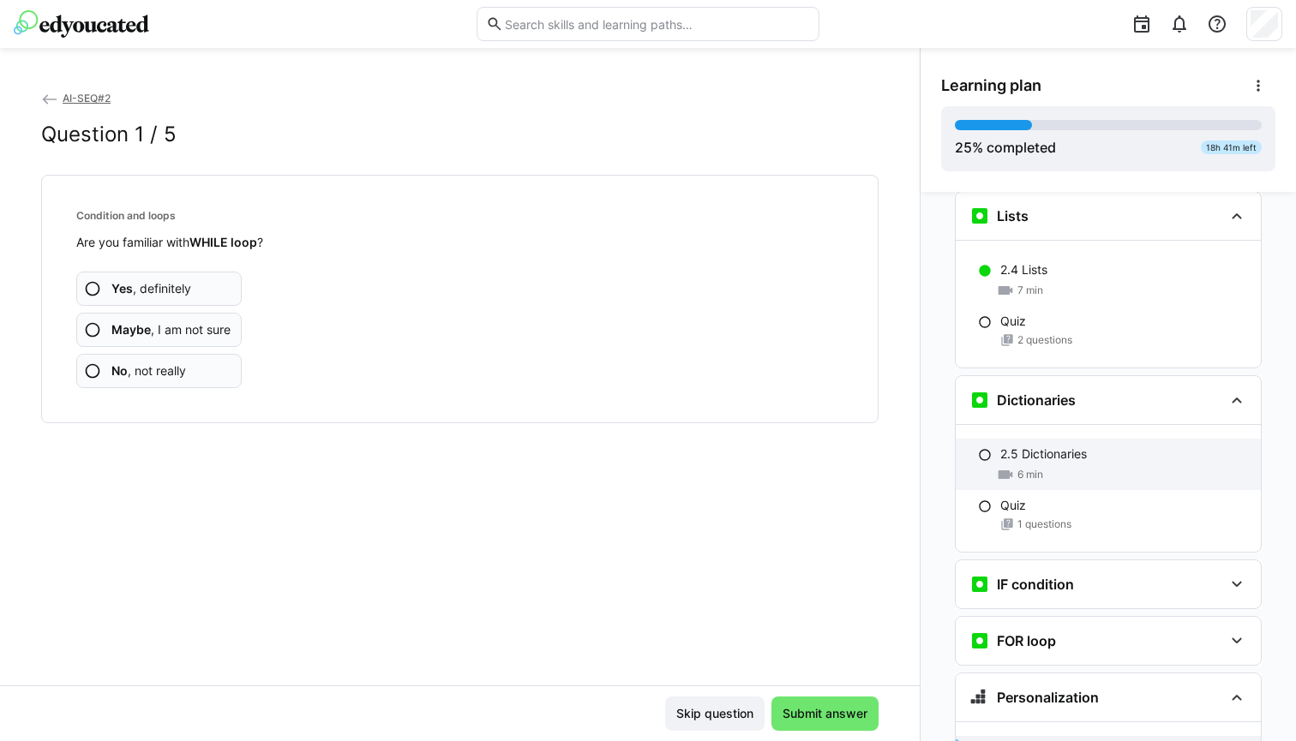
scroll to position [1113, 0]
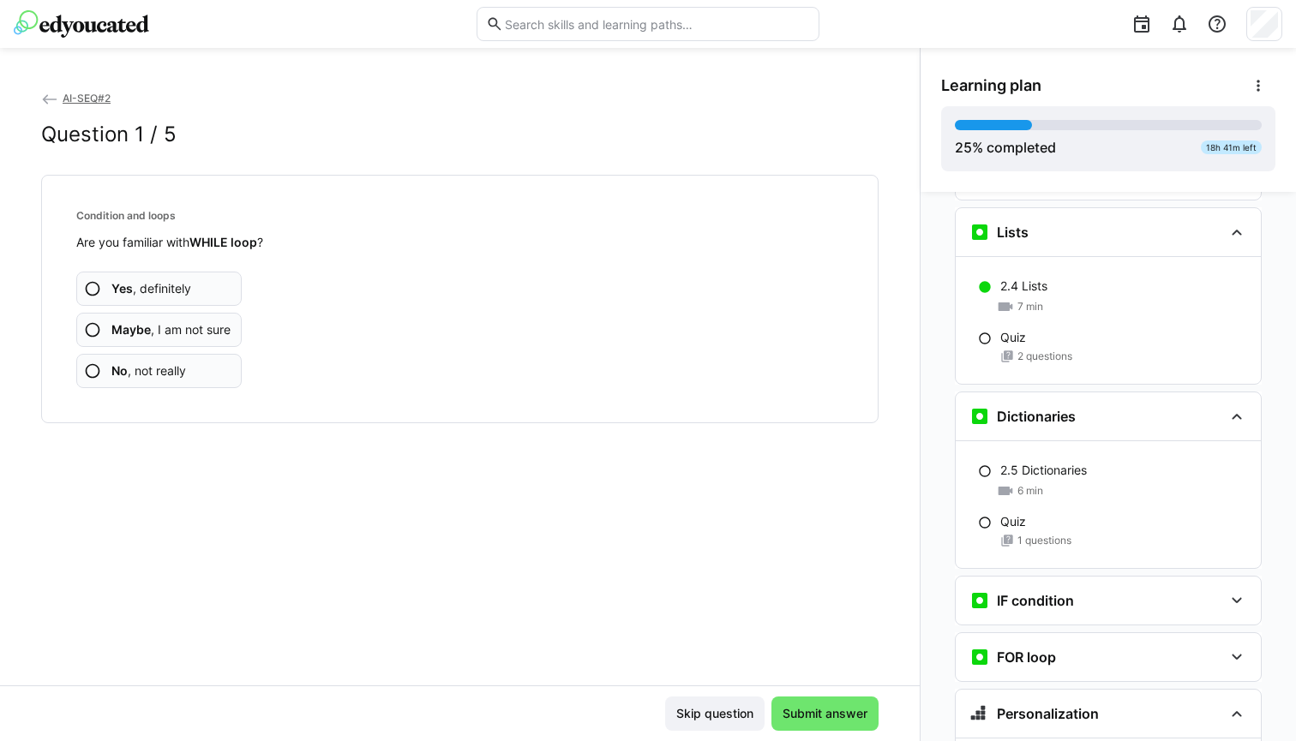
click at [1054, 343] on div "2.4 Lists 7 min Quiz 2 questions" at bounding box center [1108, 320] width 305 height 127
click at [1053, 350] on span "2 questions" at bounding box center [1044, 357] width 55 height 14
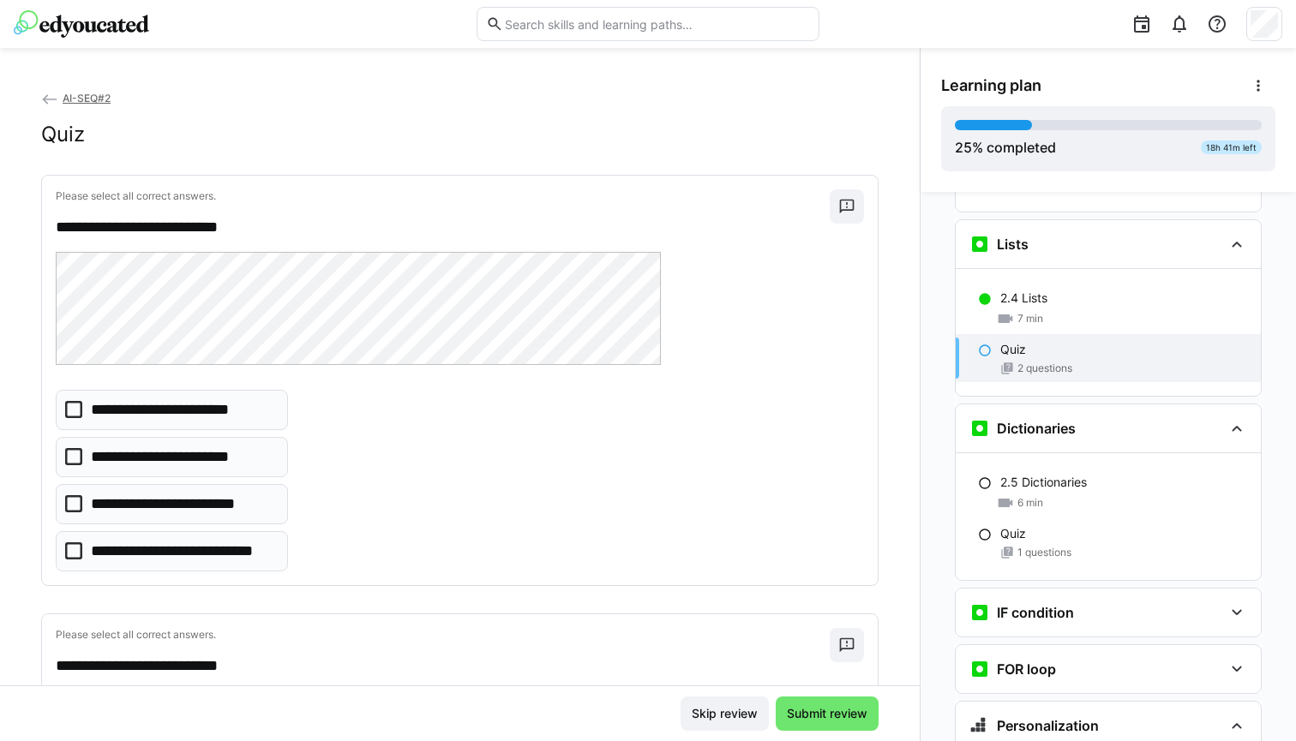
scroll to position [0, 0]
click at [189, 414] on p "**********" at bounding box center [170, 409] width 159 height 21
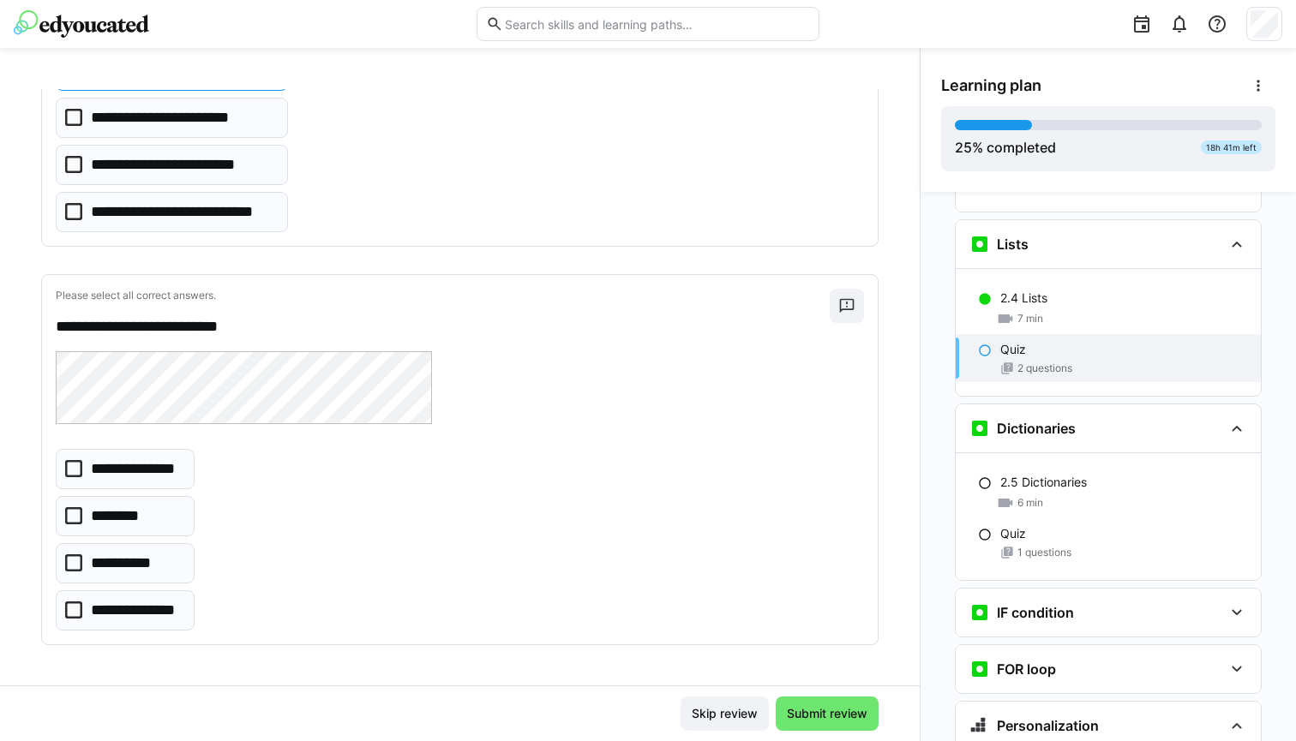
scroll to position [339, 0]
click at [177, 620] on p "**********" at bounding box center [136, 611] width 91 height 21
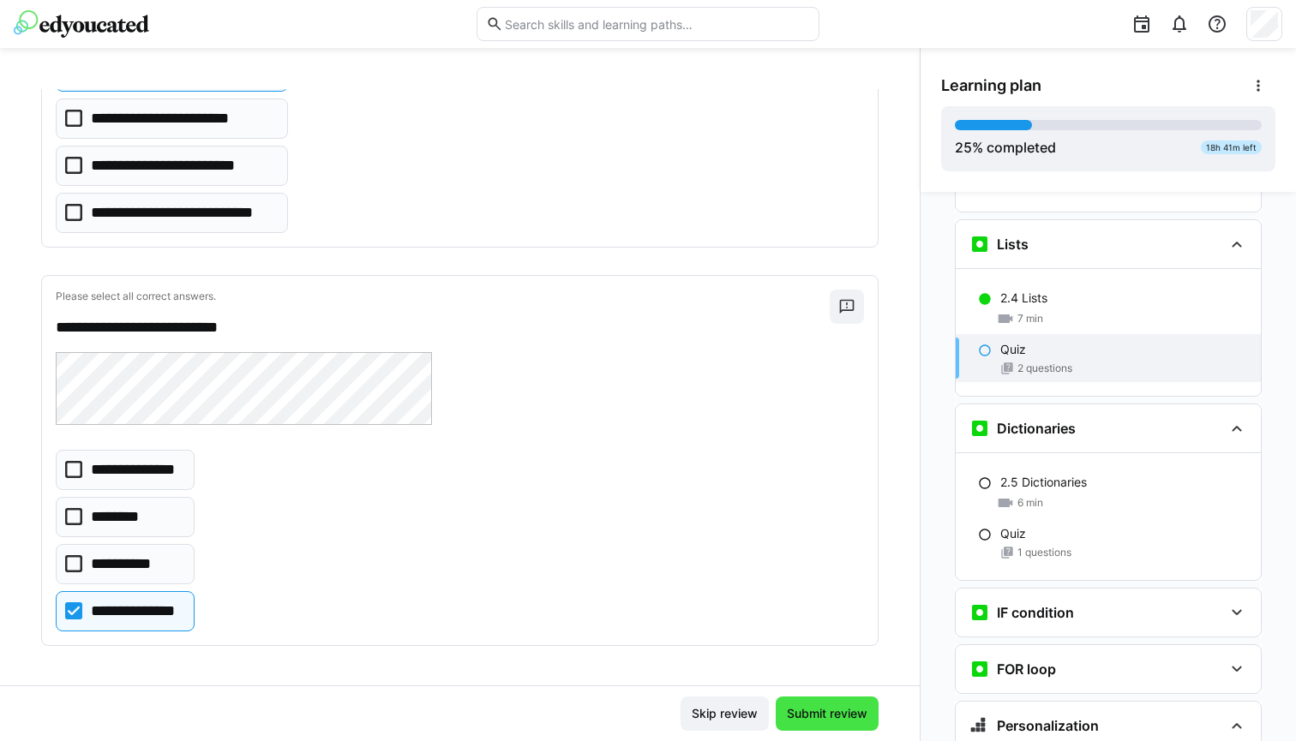
click at [861, 722] on span "Submit review" at bounding box center [827, 714] width 103 height 34
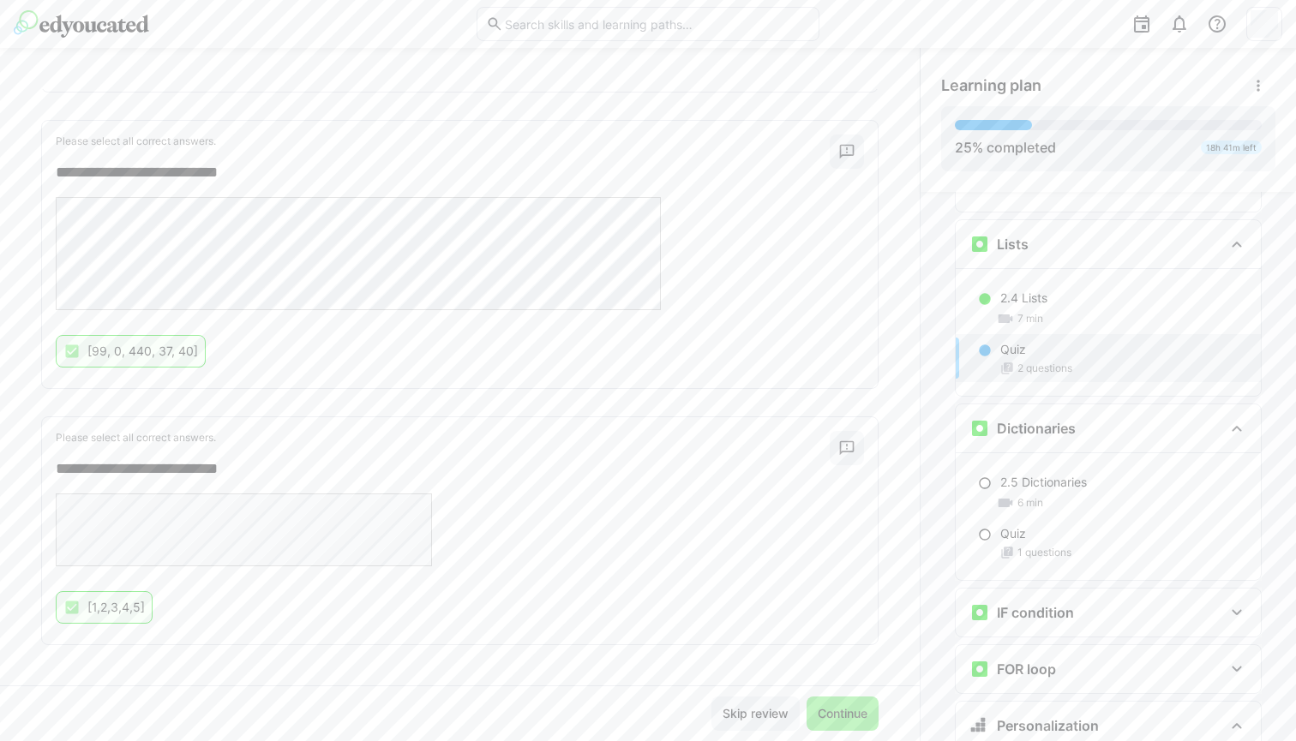
scroll to position [232, 0]
click at [817, 699] on span "Continue" at bounding box center [843, 714] width 72 height 34
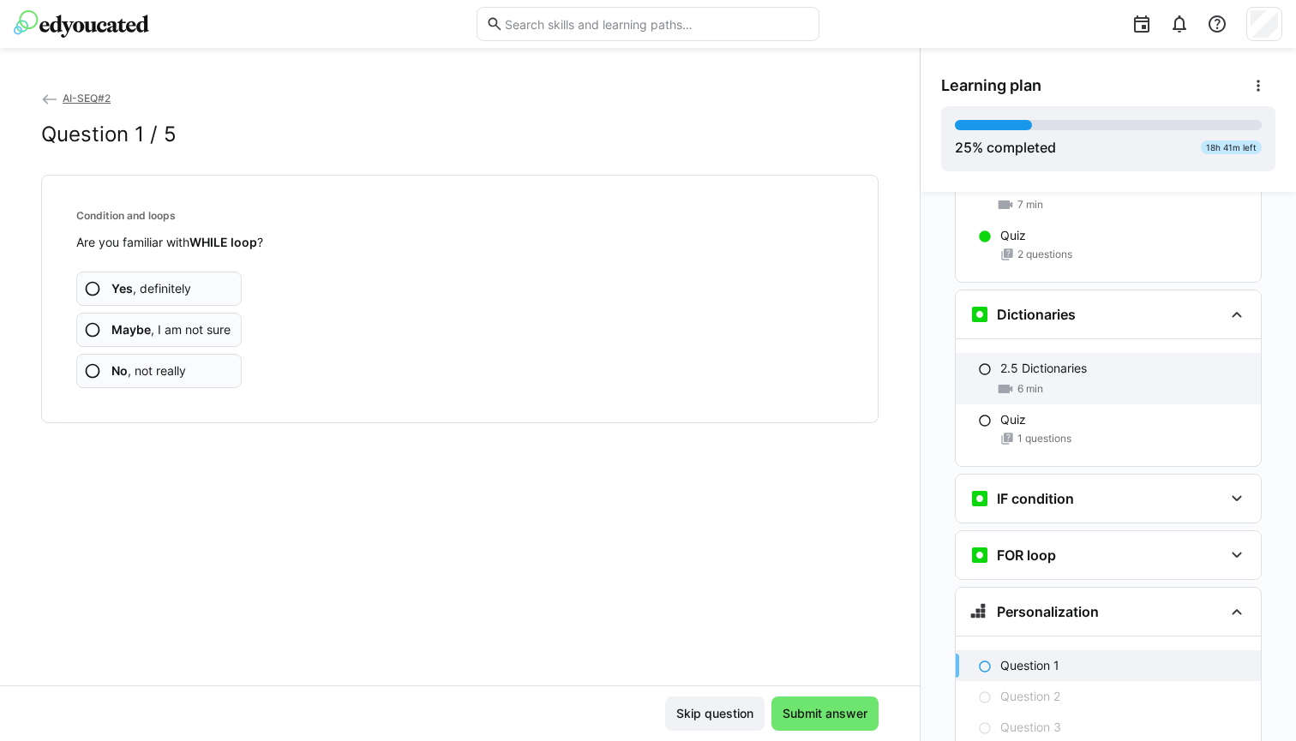
click at [1092, 360] on div "2.5 Dictionaries" at bounding box center [1123, 368] width 247 height 17
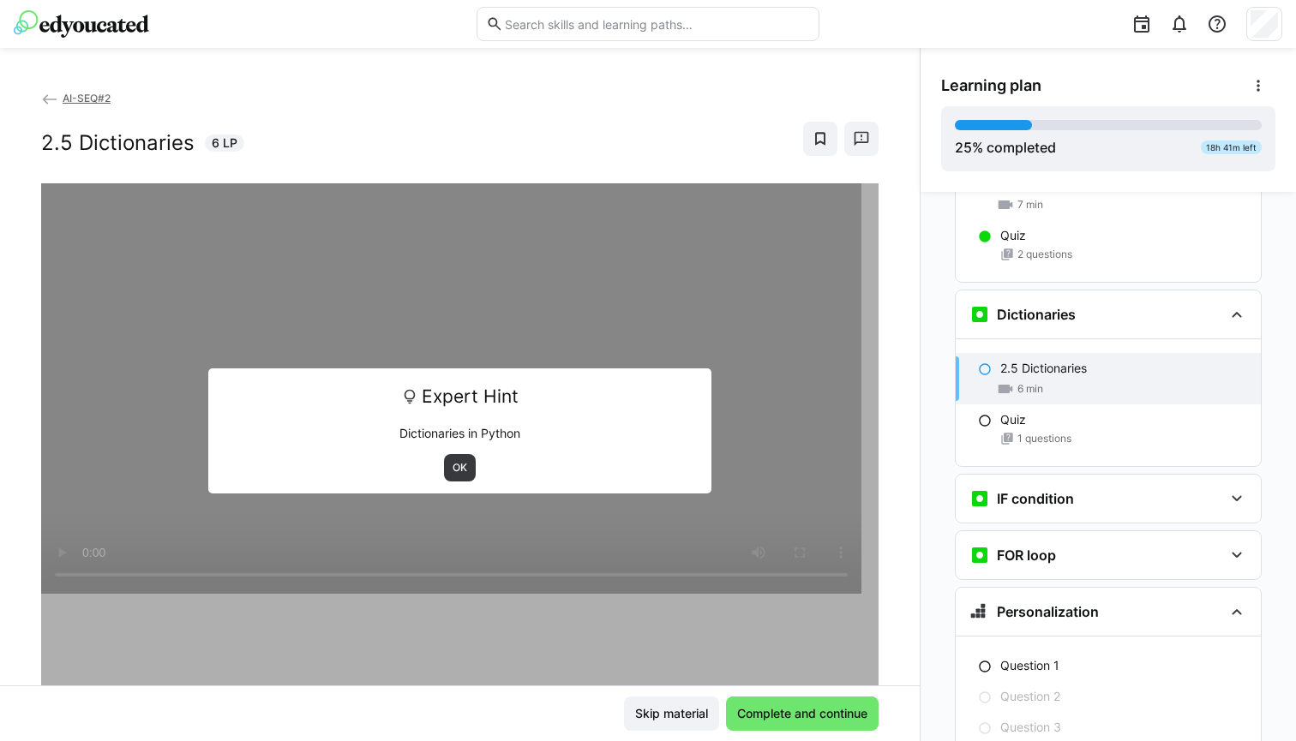
scroll to position [1286, 0]
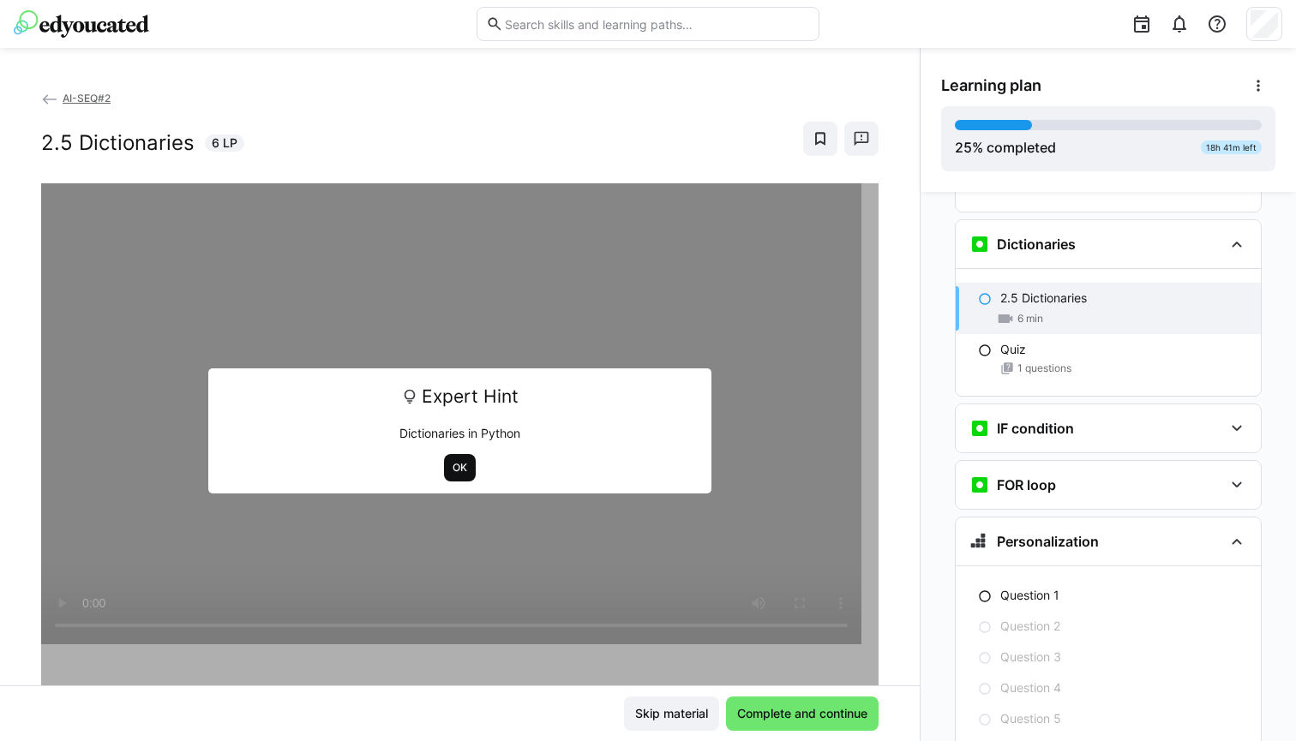
click at [451, 465] on span "OK" at bounding box center [460, 468] width 18 height 14
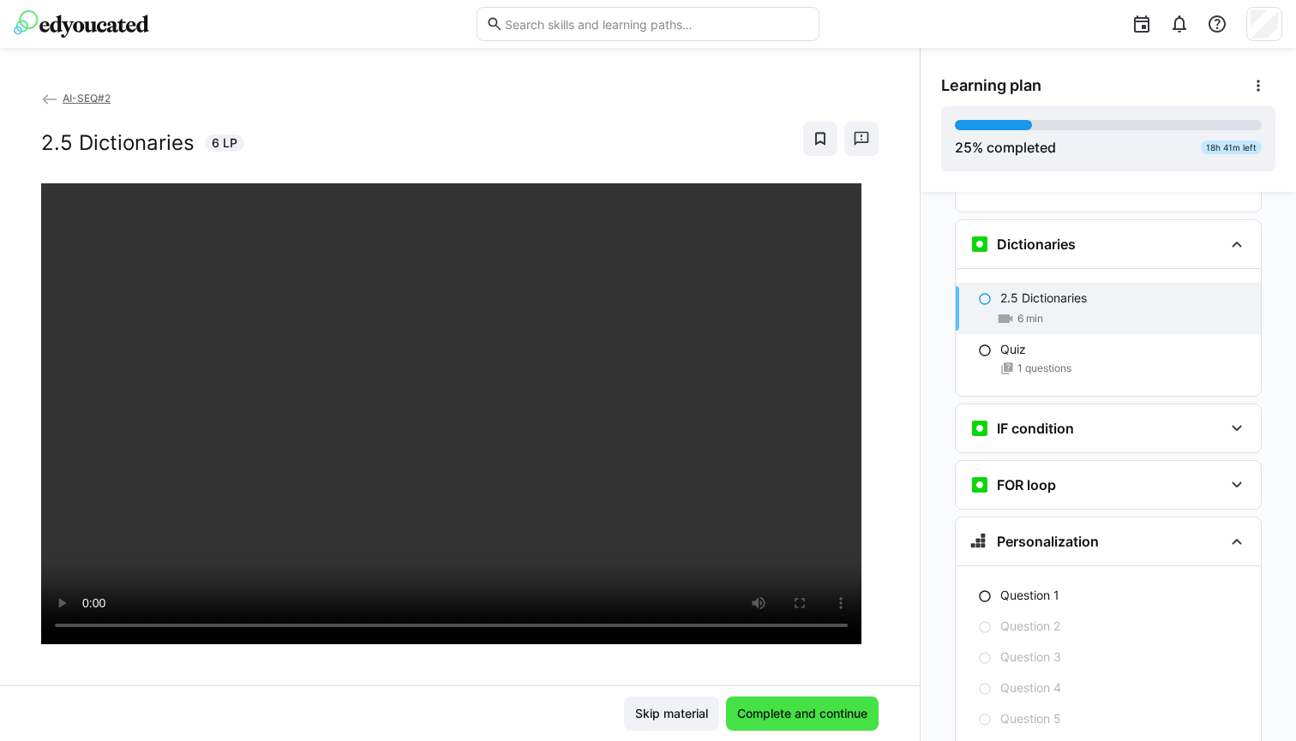
click at [825, 716] on span "Complete and continue" at bounding box center [802, 713] width 135 height 17
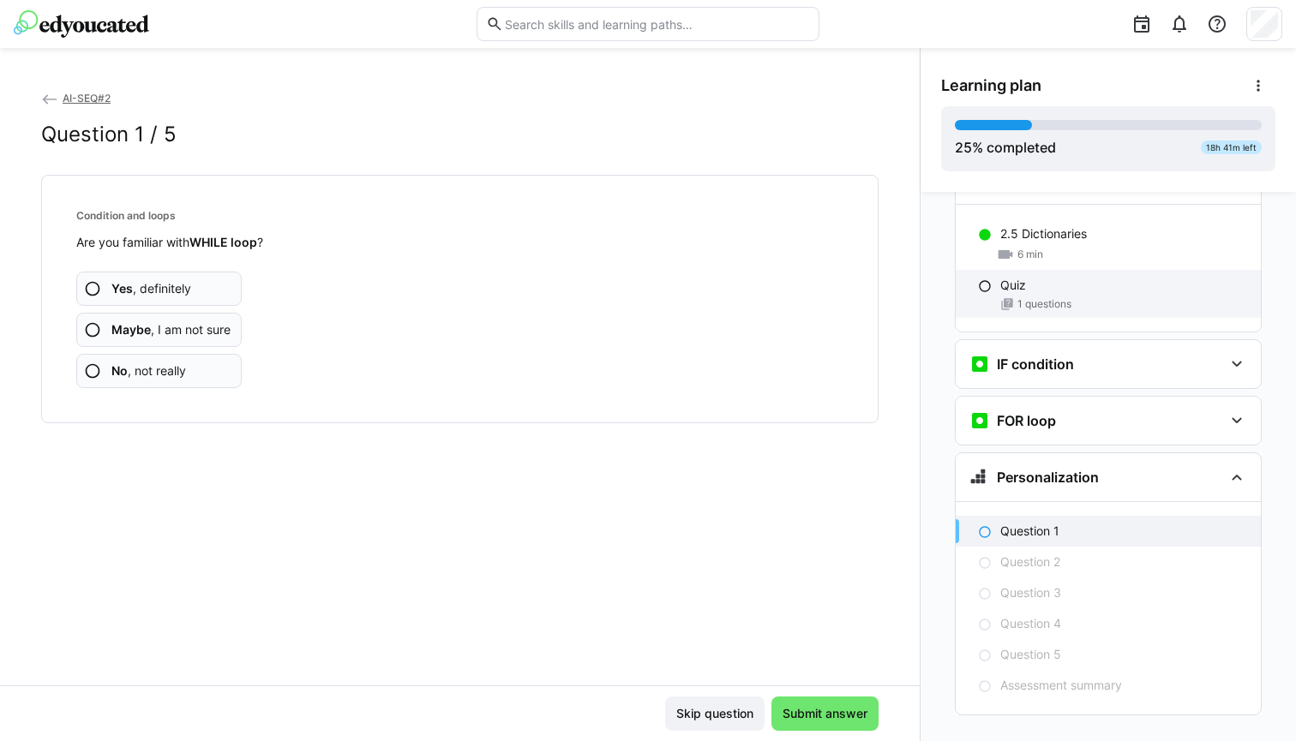
click at [1056, 277] on div "Quiz" at bounding box center [1123, 285] width 247 height 17
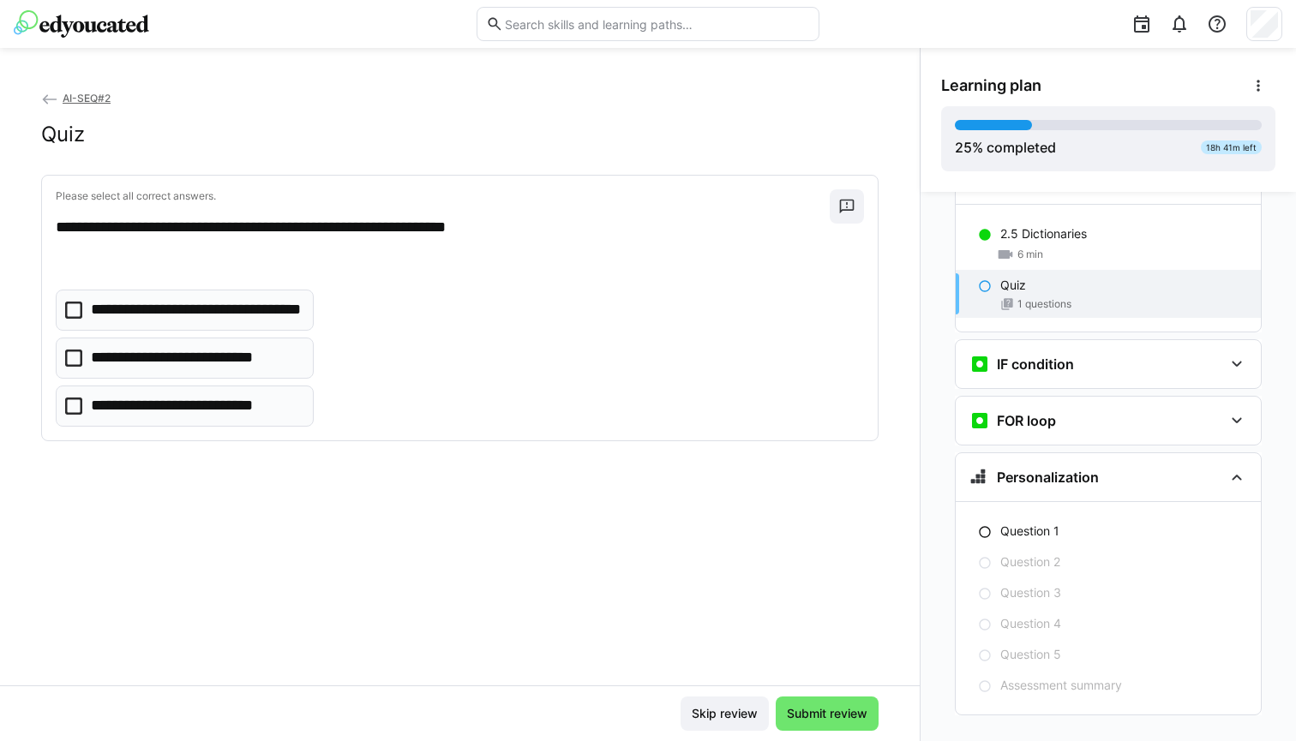
scroll to position [1286, 0]
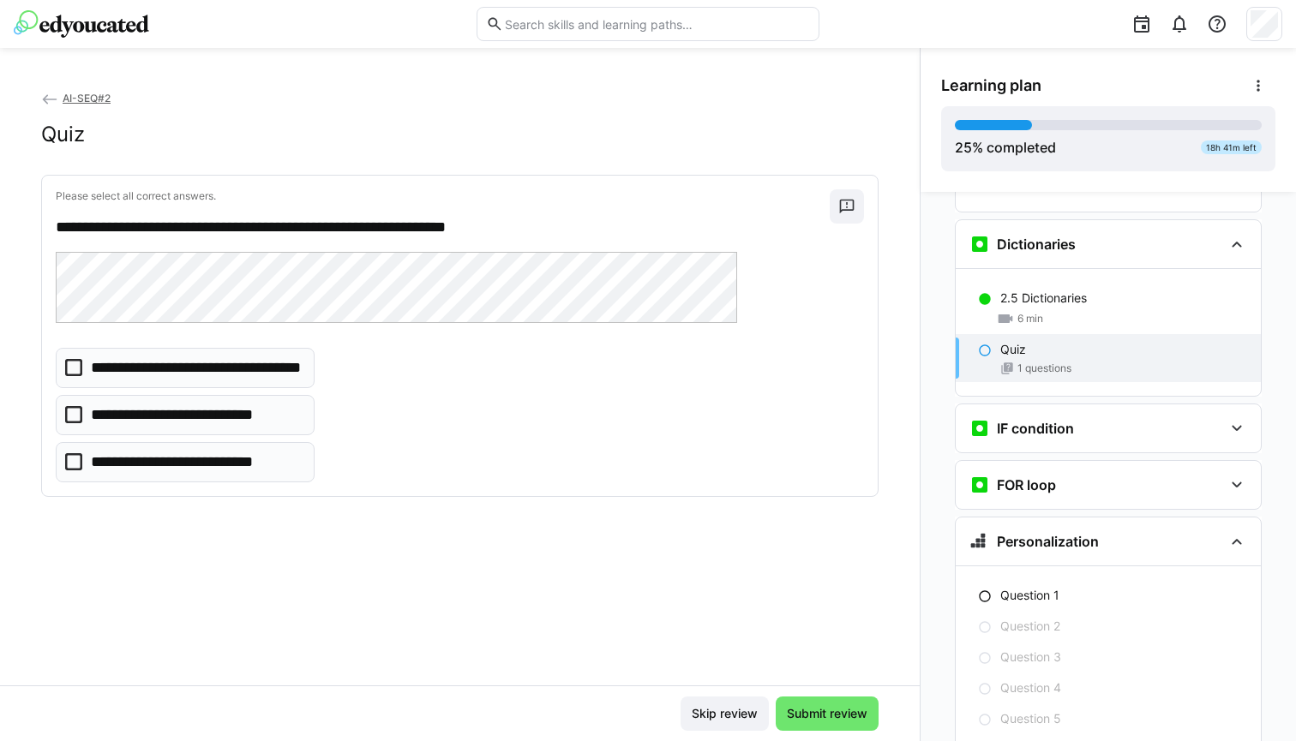
click at [219, 405] on p "**********" at bounding box center [173, 415] width 165 height 21
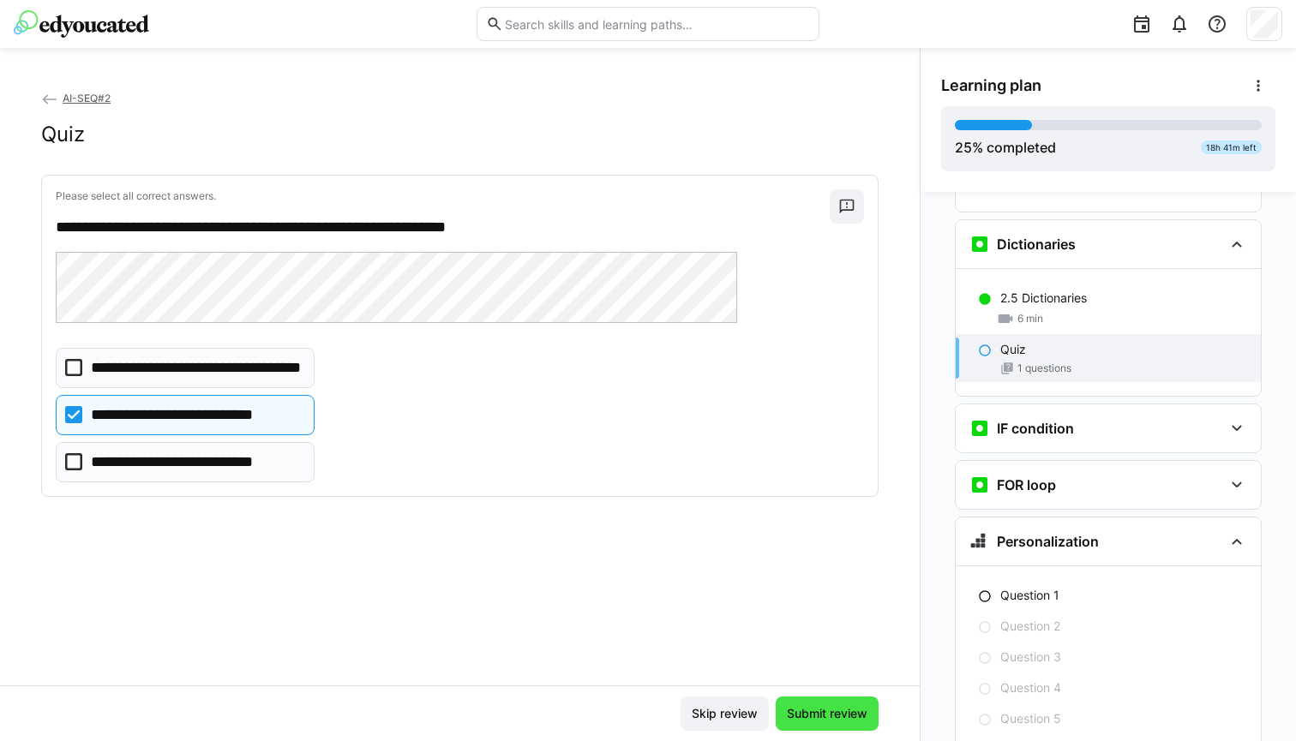
click at [806, 717] on span "Submit review" at bounding box center [827, 713] width 86 height 17
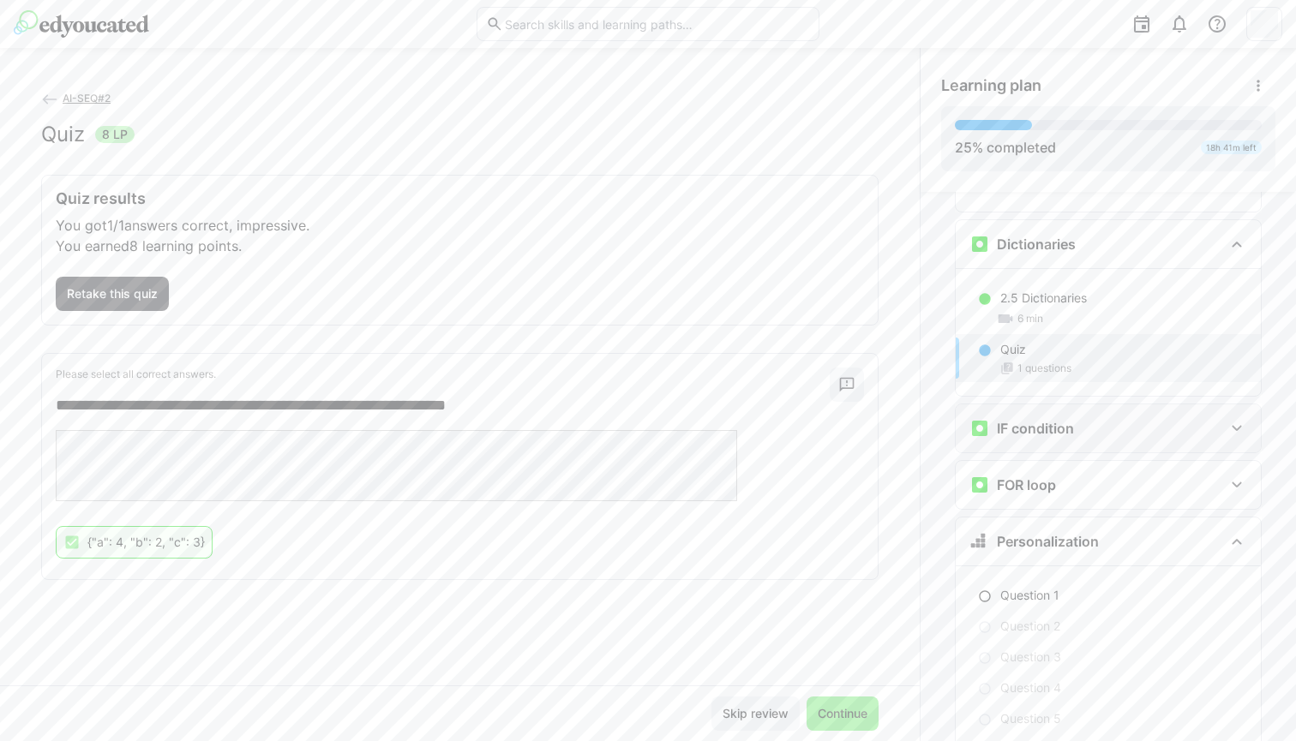
click at [998, 420] on h3 "IF condition" at bounding box center [1035, 428] width 77 height 17
click at [1013, 474] on p "2.6 IF condiftion" at bounding box center [1045, 482] width 91 height 17
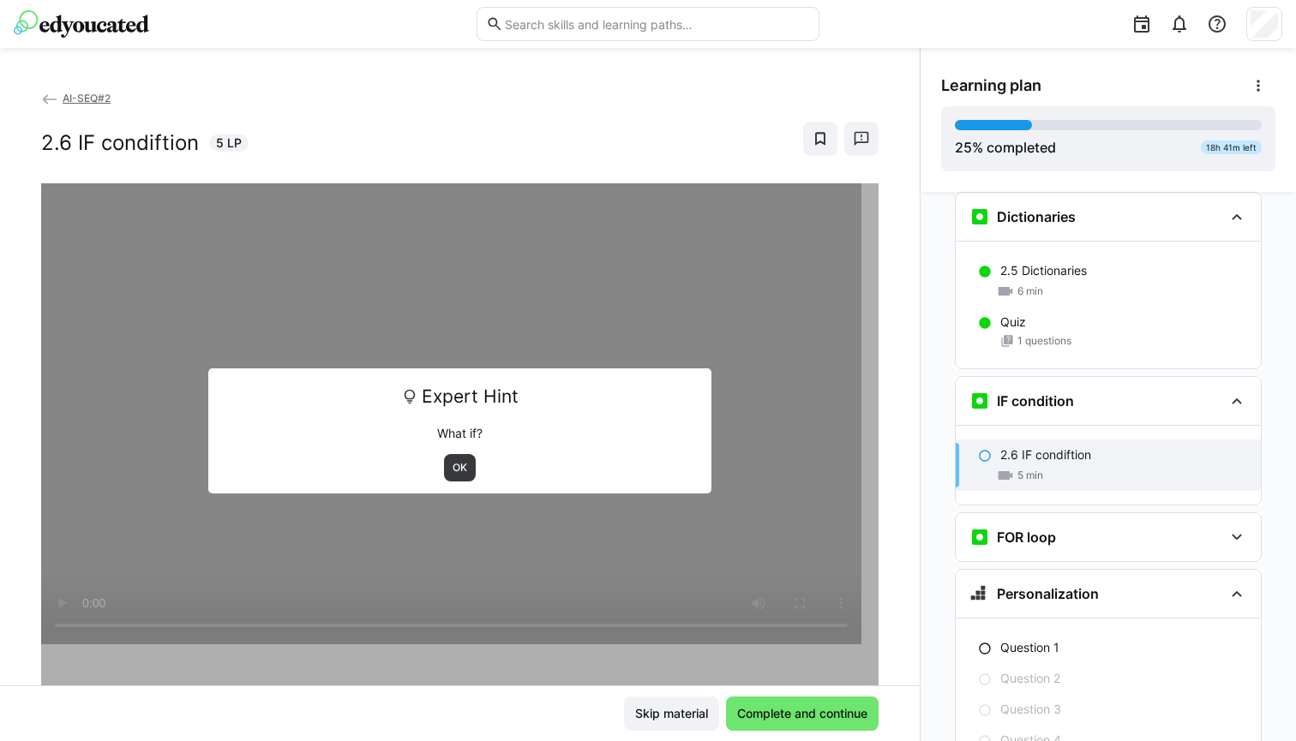
scroll to position [1311, 0]
click at [462, 456] on span "OK" at bounding box center [460, 467] width 32 height 27
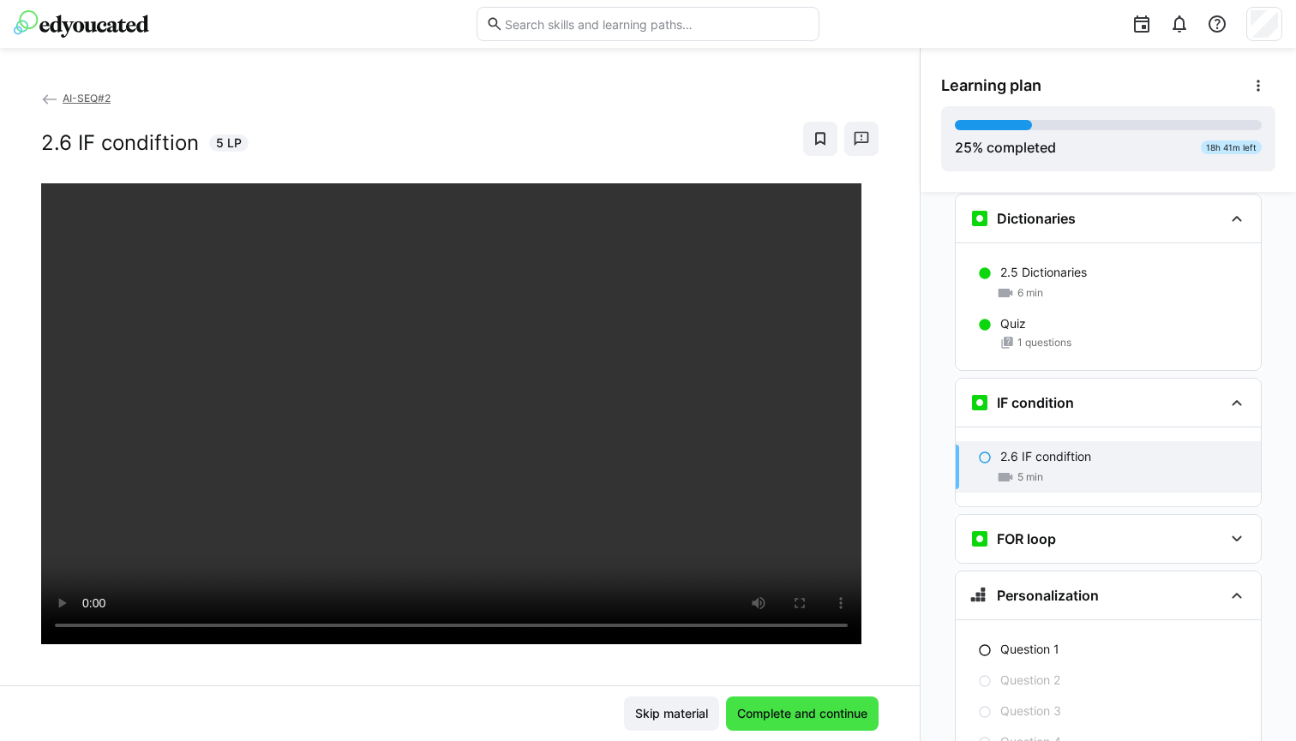
click at [791, 703] on span "Complete and continue" at bounding box center [802, 714] width 153 height 34
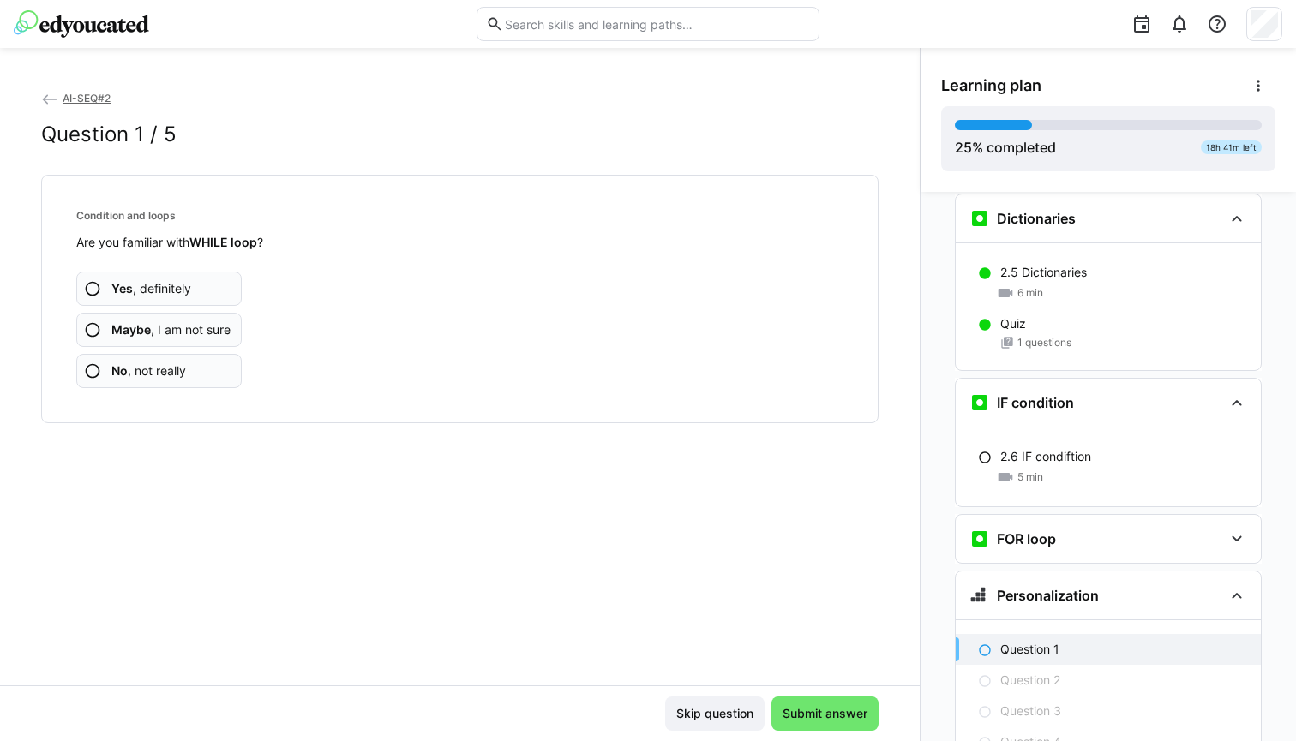
scroll to position [1430, 0]
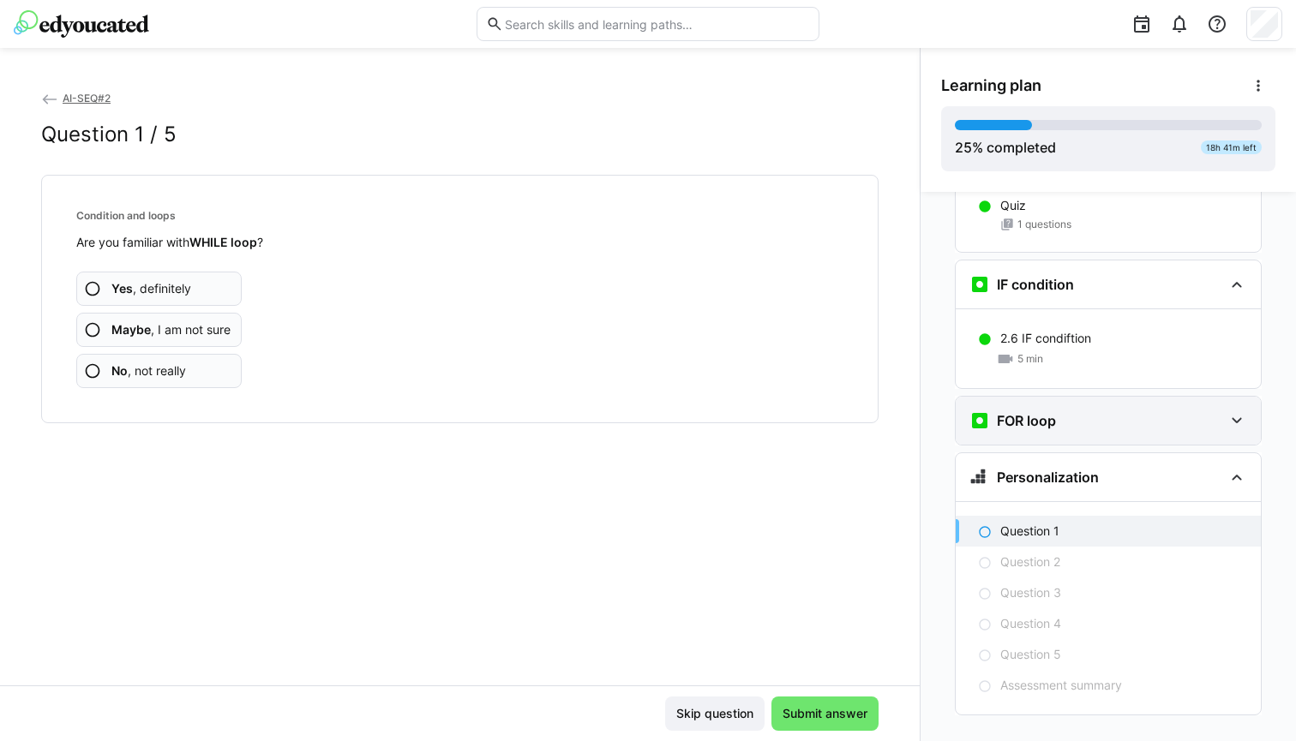
click at [1042, 412] on h3 "FOR loop" at bounding box center [1026, 420] width 59 height 17
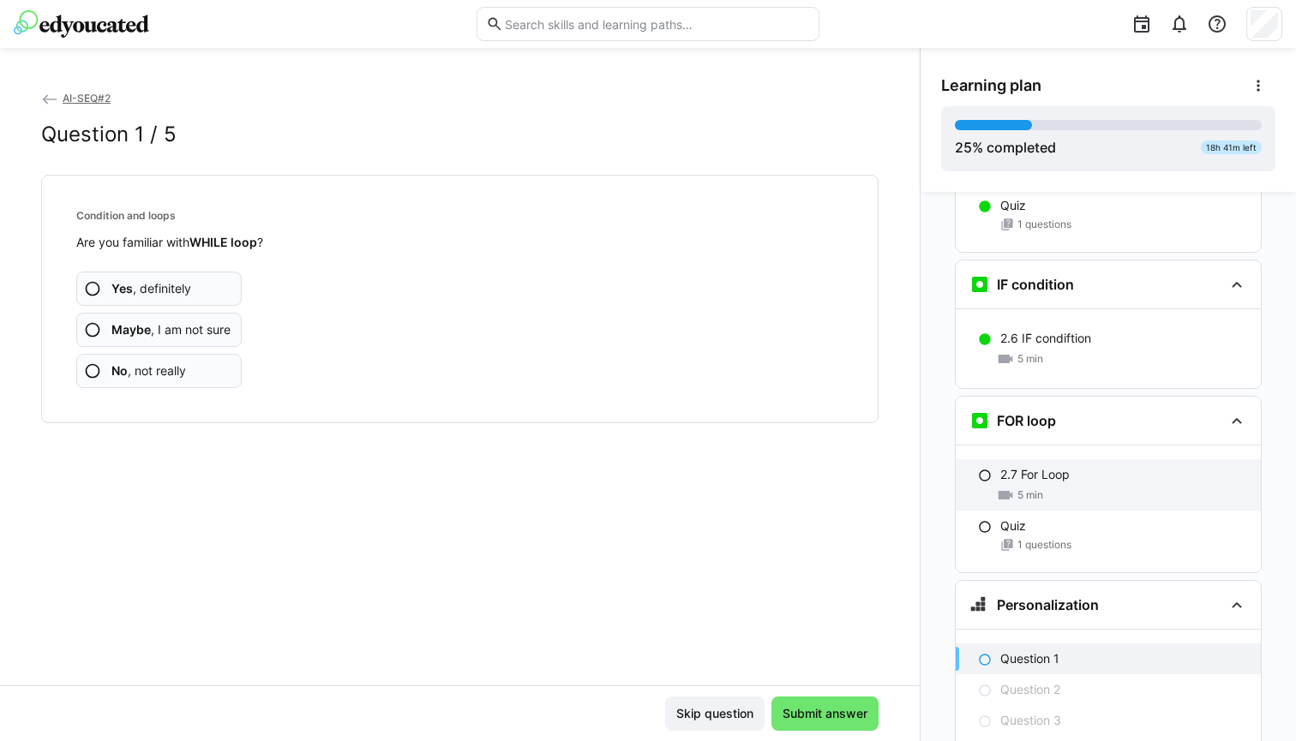
click at [1042, 466] on p "2.7 For Loop" at bounding box center [1034, 474] width 69 height 17
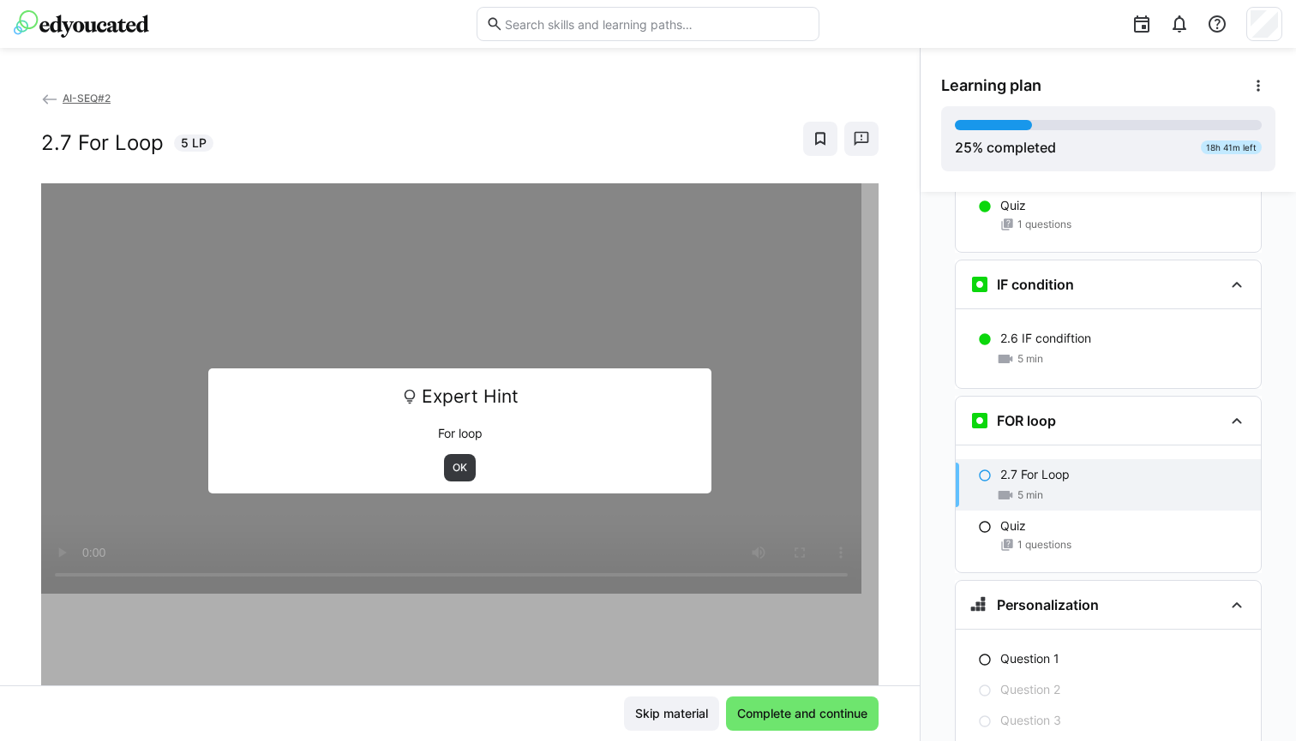
scroll to position [1557, 0]
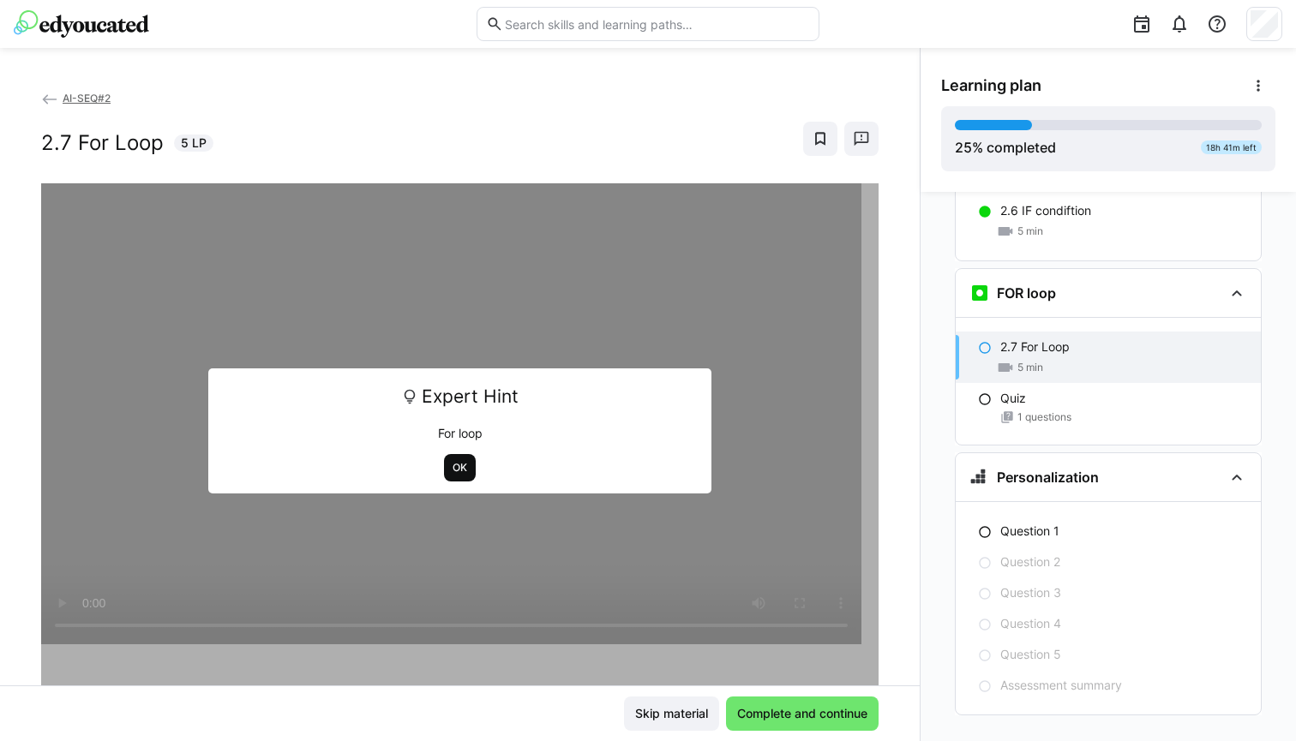
click at [451, 465] on span "OK" at bounding box center [460, 468] width 18 height 14
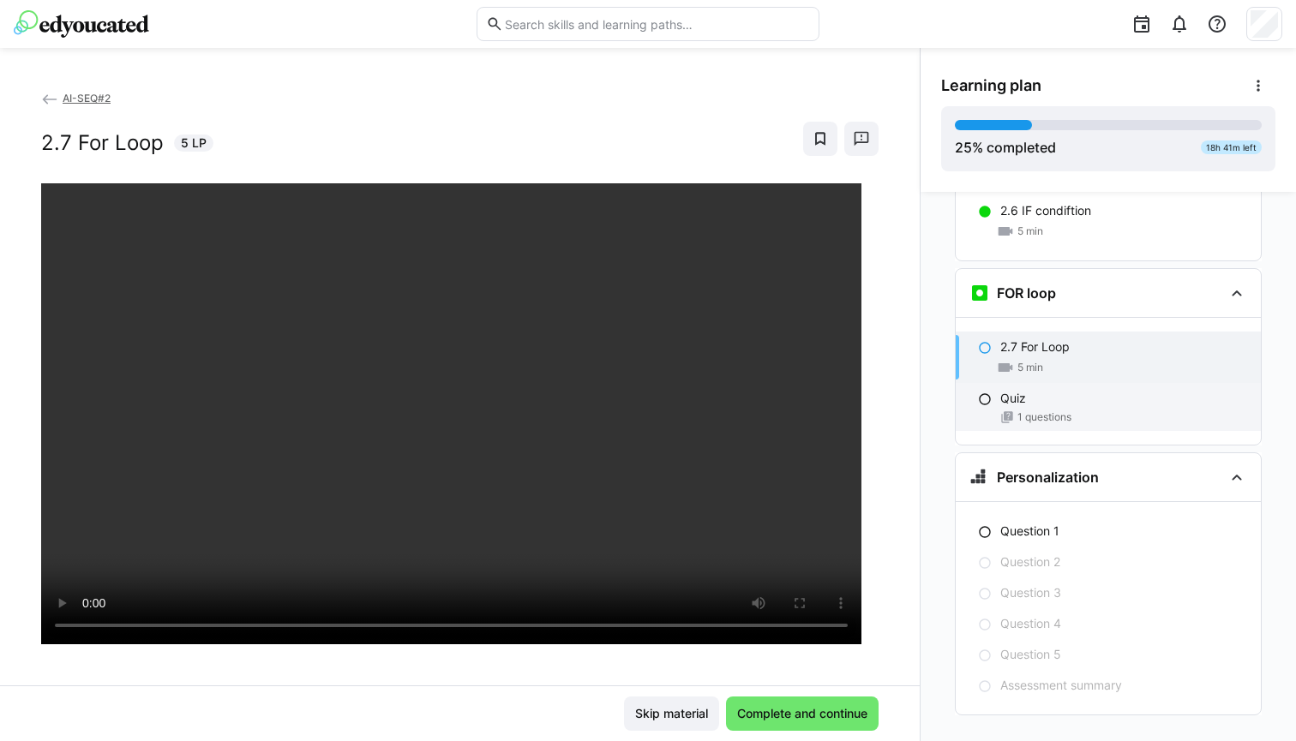
click at [1019, 390] on div "Quiz" at bounding box center [1123, 398] width 247 height 17
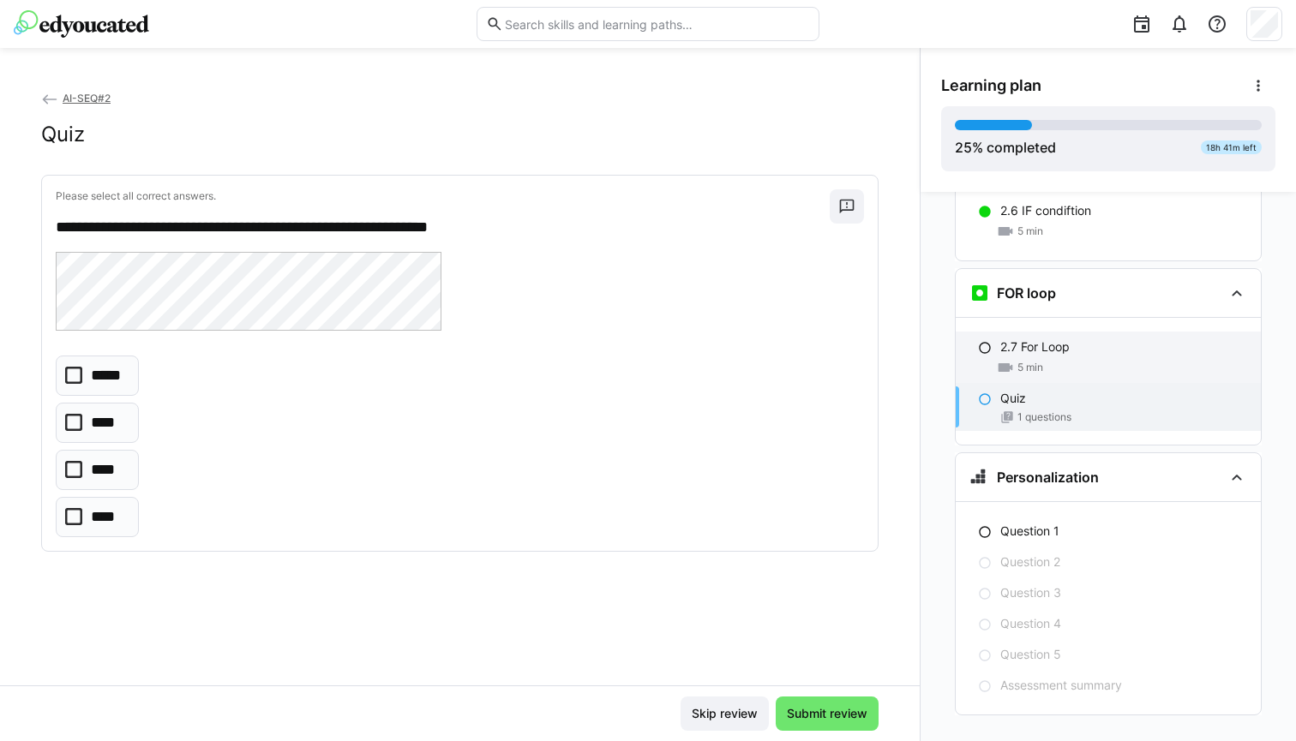
click at [1017, 361] on span "5 min" at bounding box center [1030, 368] width 26 height 14
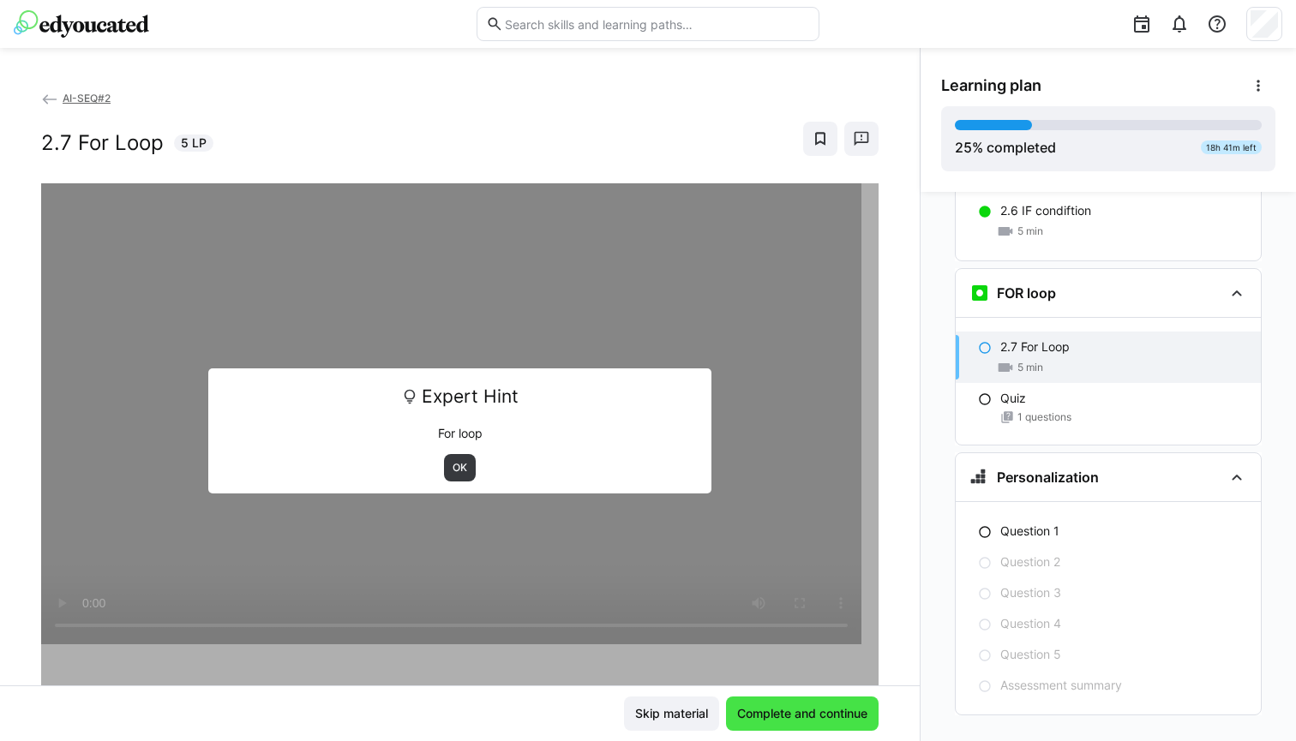
click at [830, 711] on span "Complete and continue" at bounding box center [802, 713] width 135 height 17
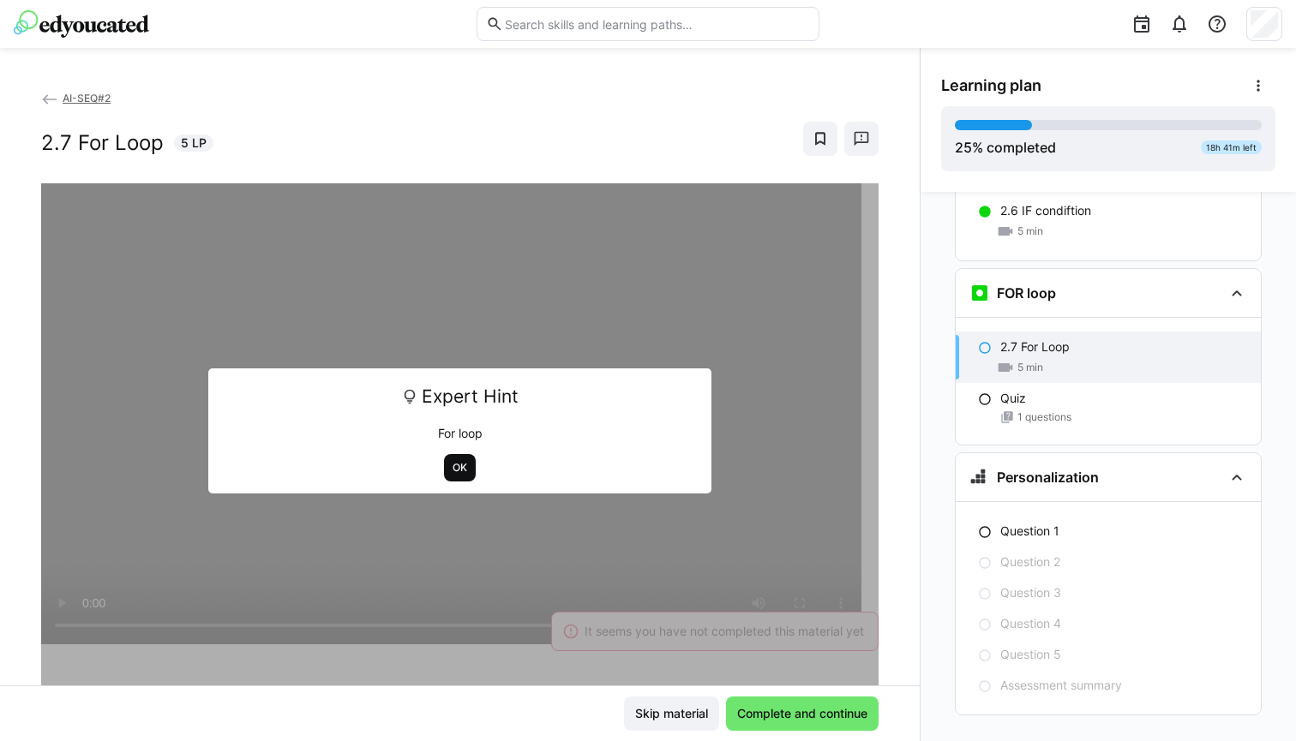
click at [454, 463] on span "OK" at bounding box center [460, 468] width 18 height 14
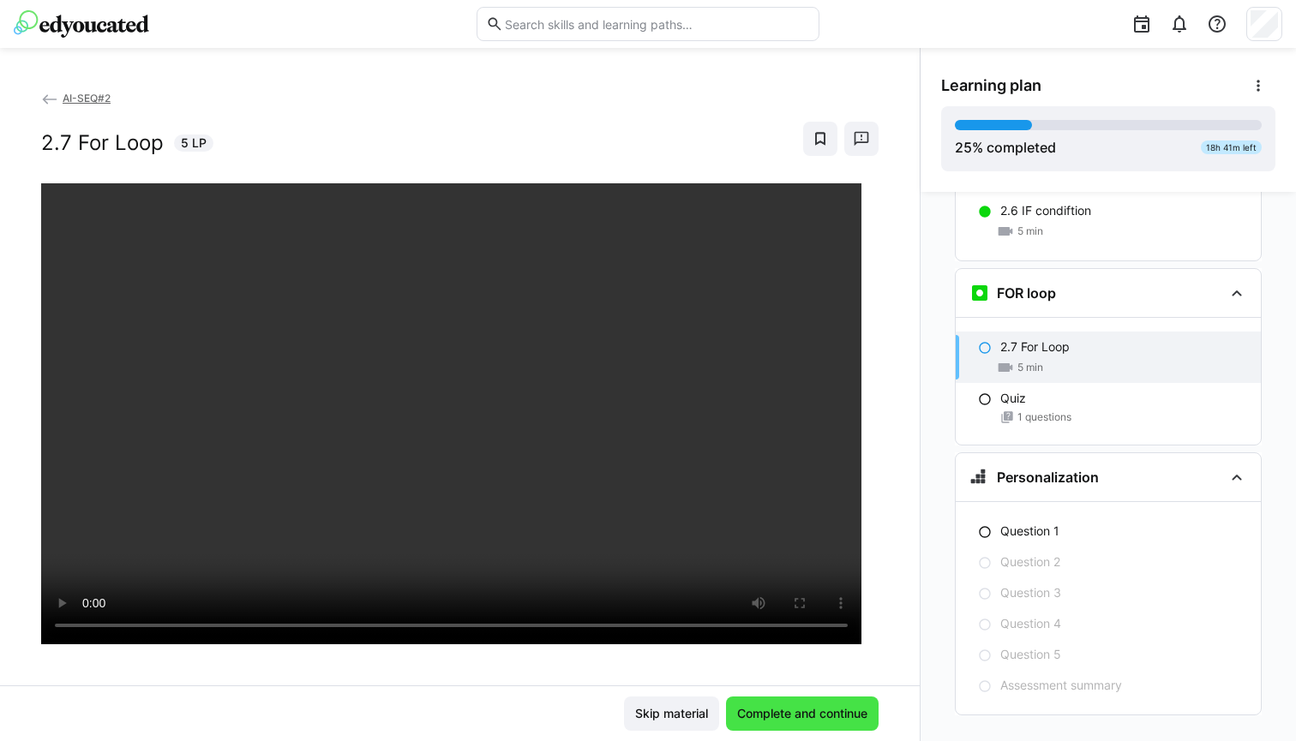
click at [803, 705] on span "Complete and continue" at bounding box center [802, 713] width 135 height 17
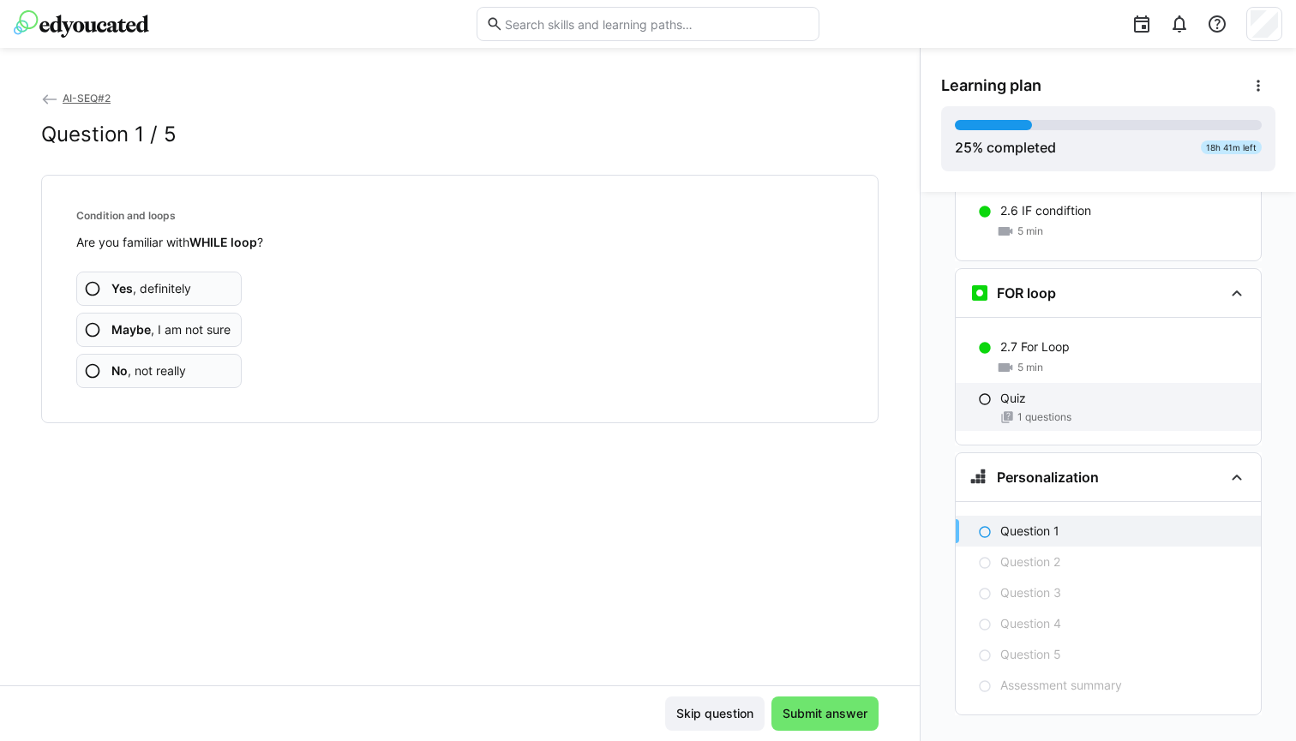
click at [1017, 411] on span "1 questions" at bounding box center [1044, 418] width 54 height 14
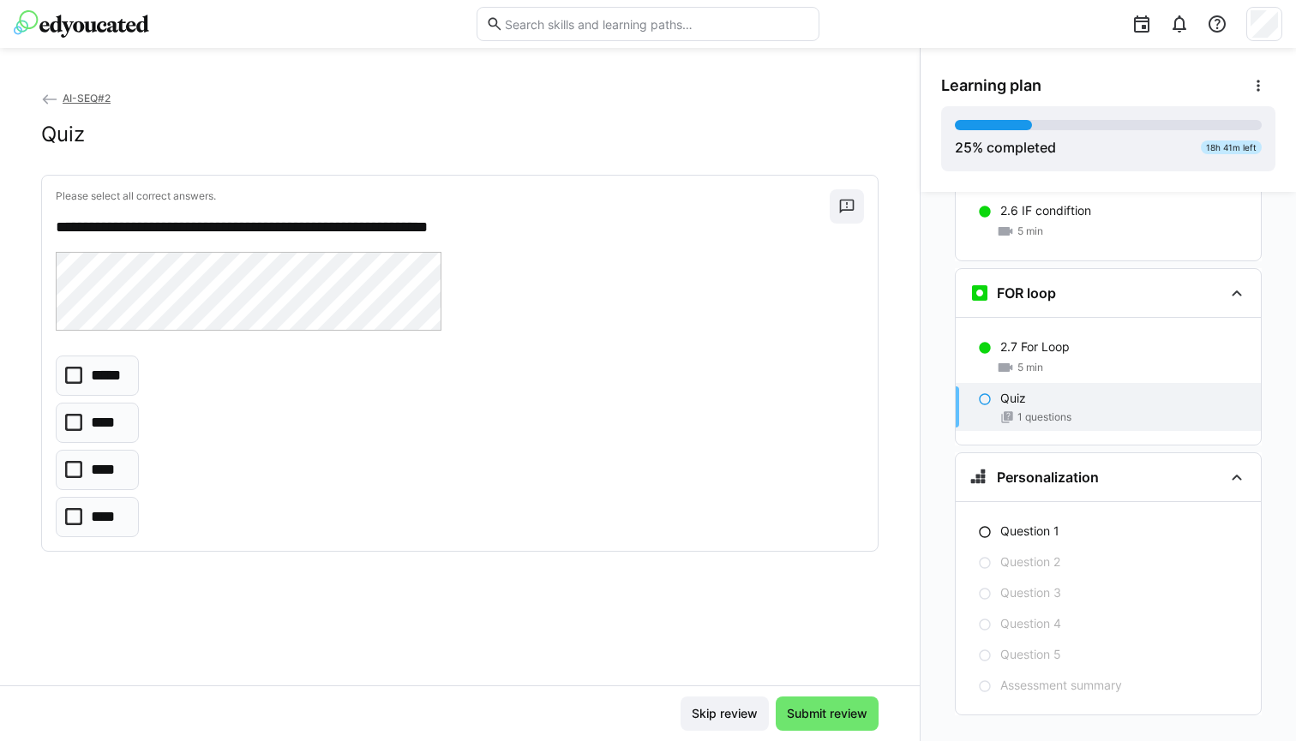
click at [120, 508] on eds-checkbox "****" at bounding box center [97, 517] width 83 height 40
click at [811, 712] on span "Submit review" at bounding box center [827, 713] width 86 height 17
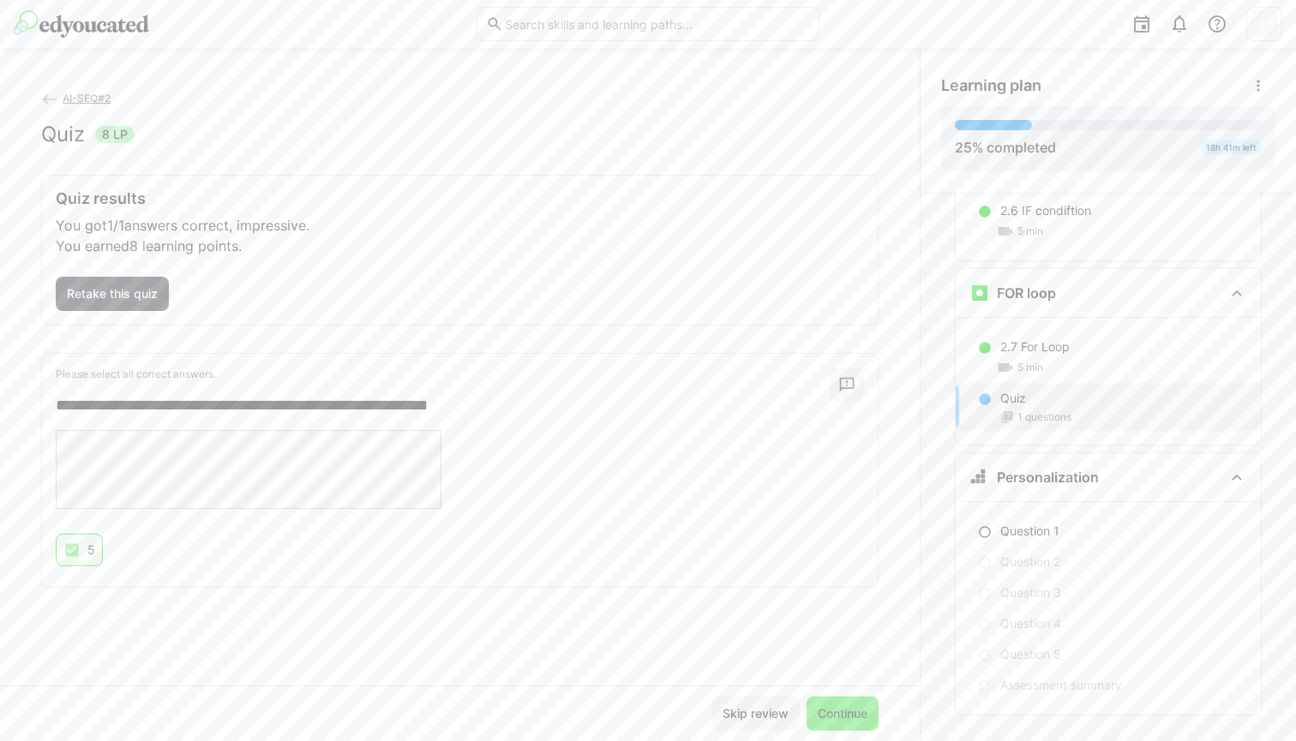
click at [831, 712] on span "Continue" at bounding box center [842, 713] width 55 height 17
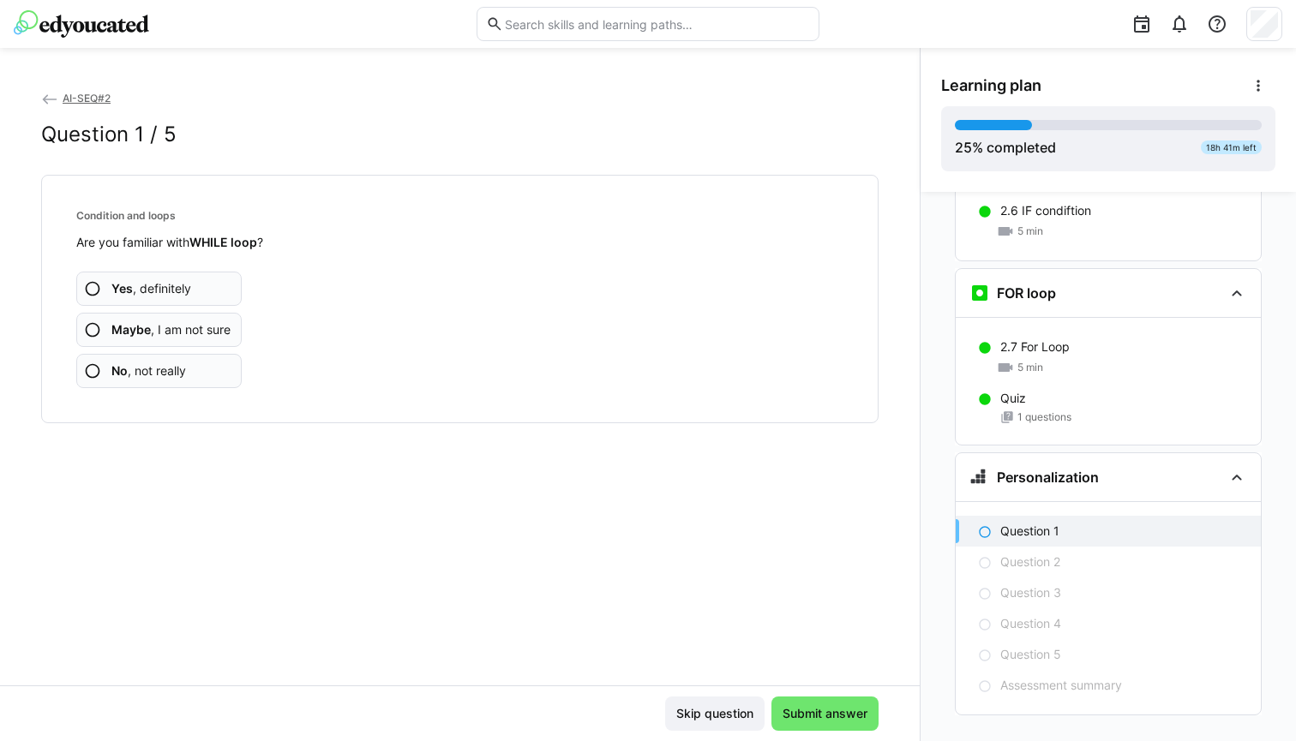
click at [231, 294] on app-assessment-question-radio "Yes , definitely" at bounding box center [158, 289] width 165 height 34
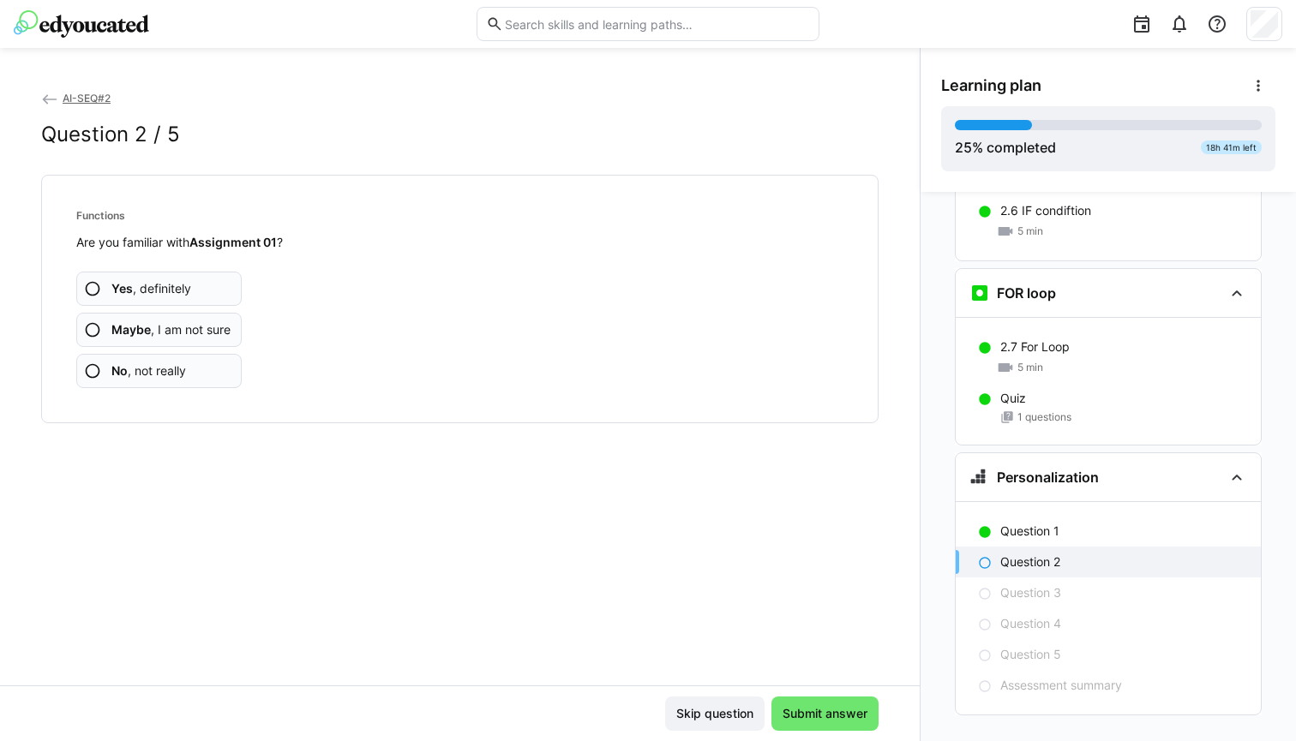
click at [191, 363] on app-assessment-question-radio "No , not really" at bounding box center [158, 371] width 165 height 34
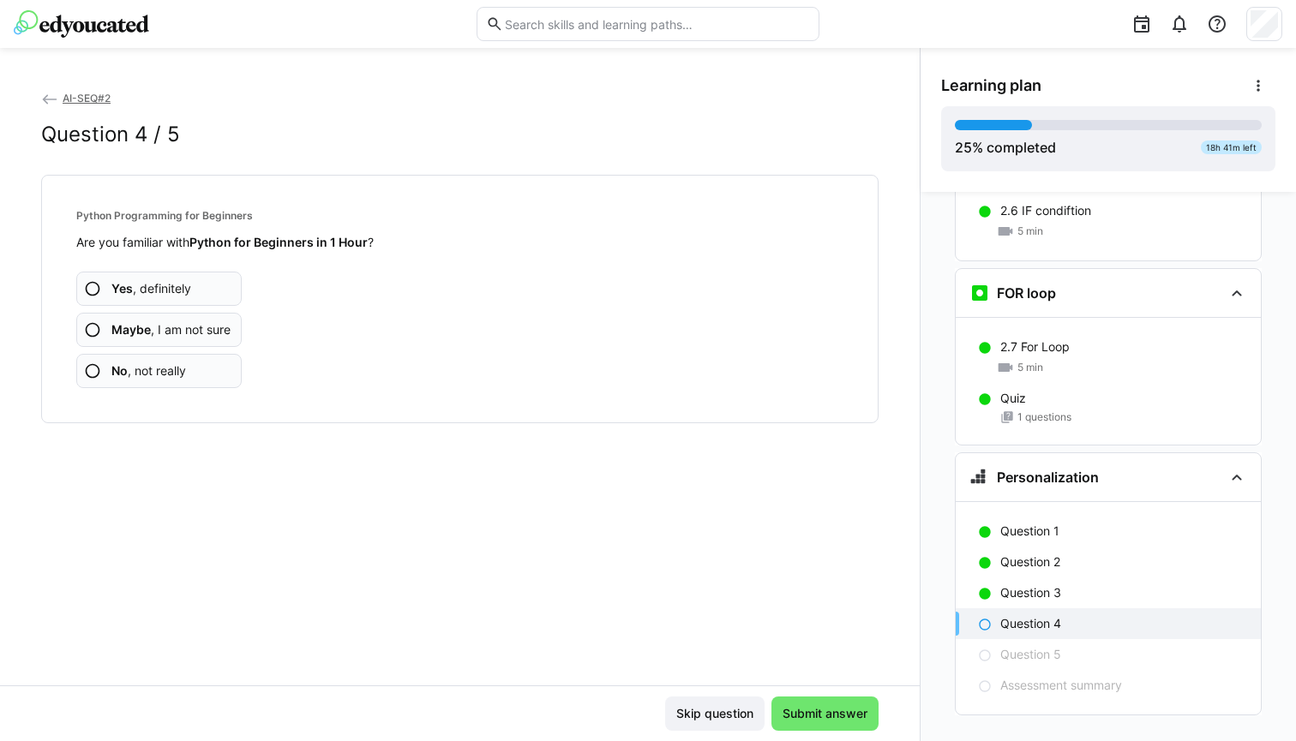
click at [179, 370] on span "No , not really" at bounding box center [148, 371] width 75 height 17
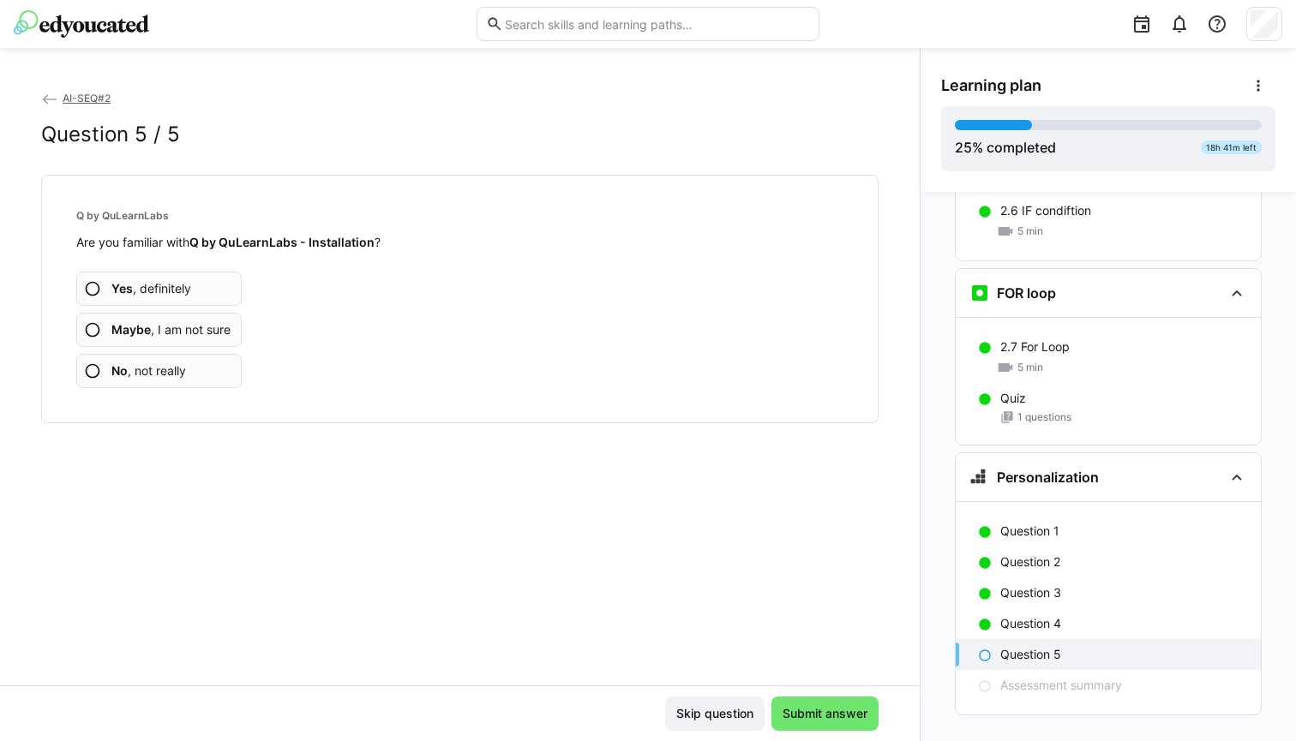
click at [179, 370] on span "No , not really" at bounding box center [148, 371] width 75 height 17
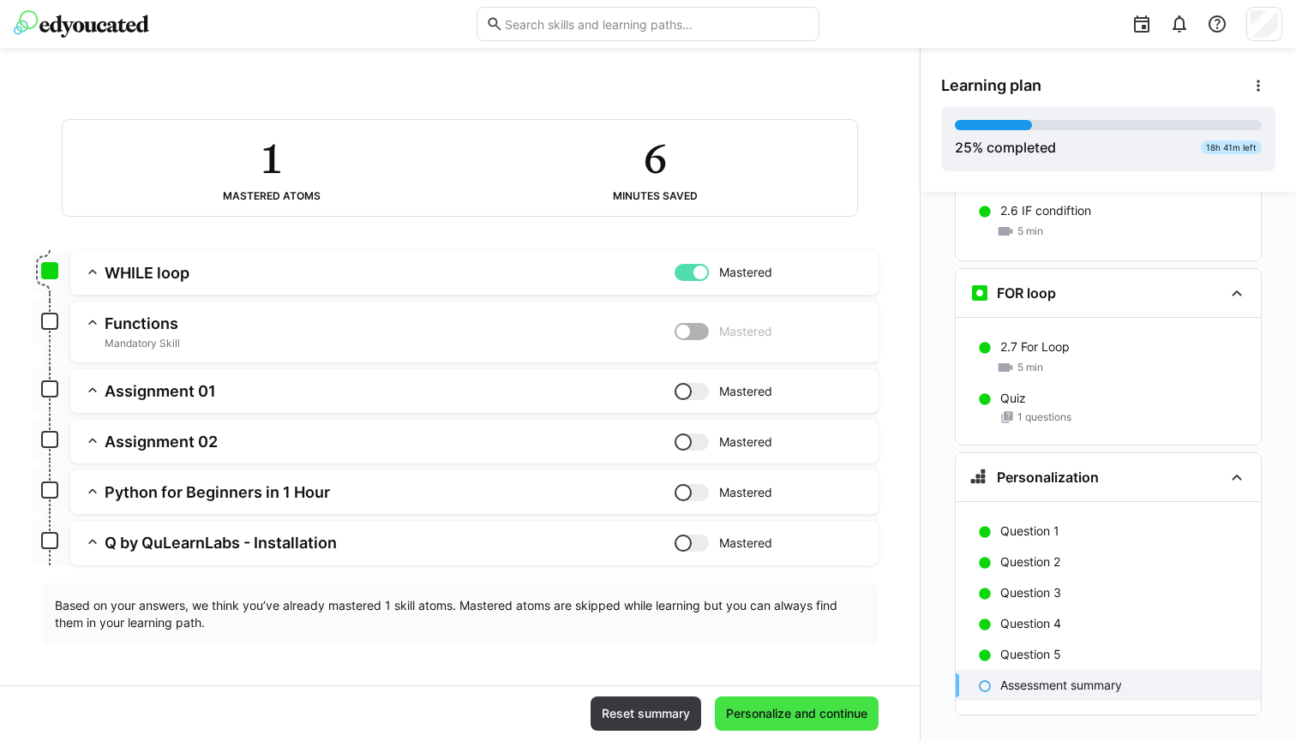
scroll to position [91, 0]
click at [808, 718] on span "Personalize and continue" at bounding box center [796, 713] width 147 height 17
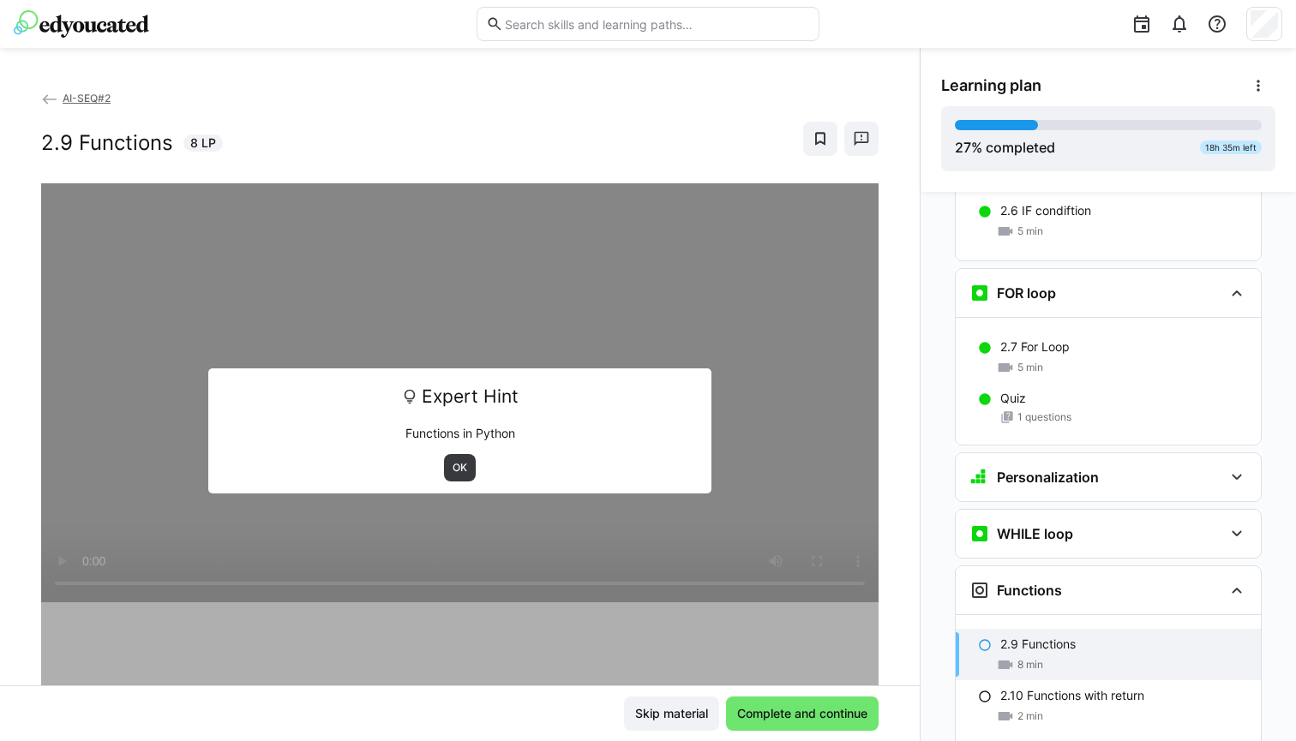
scroll to position [1904, 0]
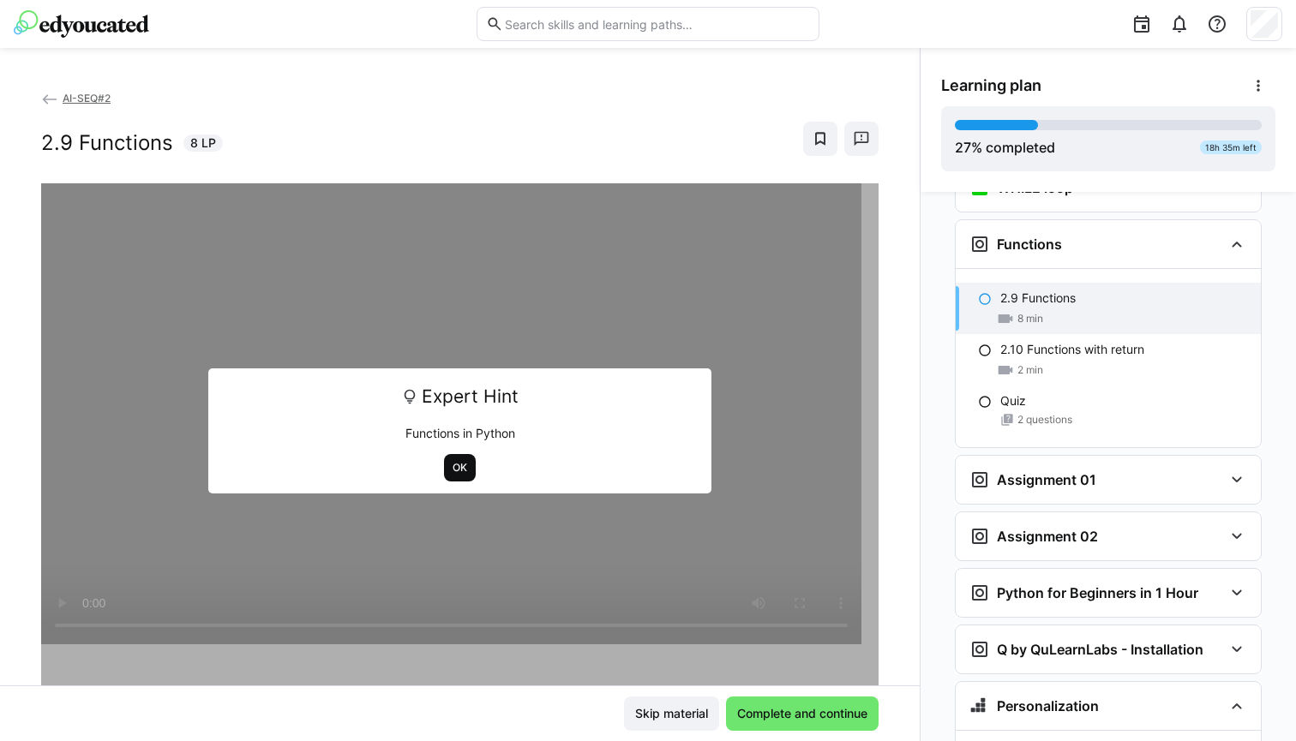
click at [451, 465] on span "OK" at bounding box center [460, 468] width 18 height 14
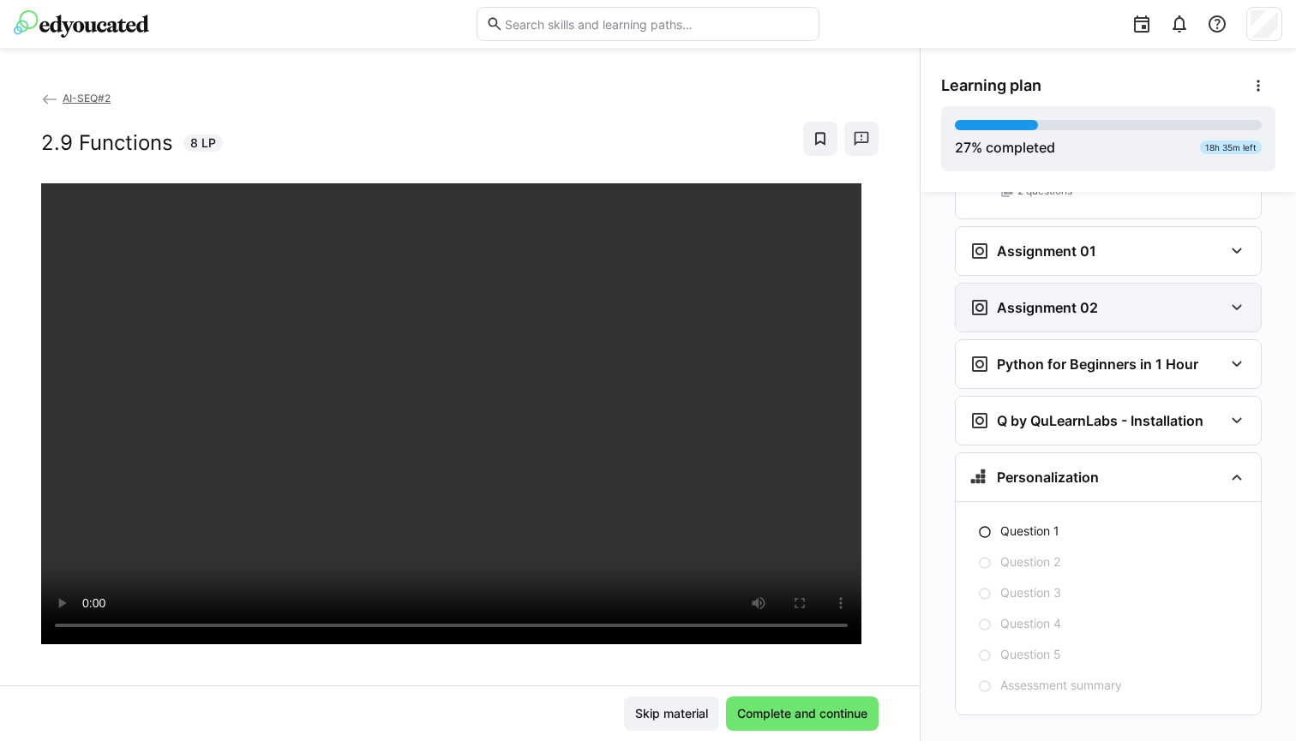
scroll to position [91, 0]
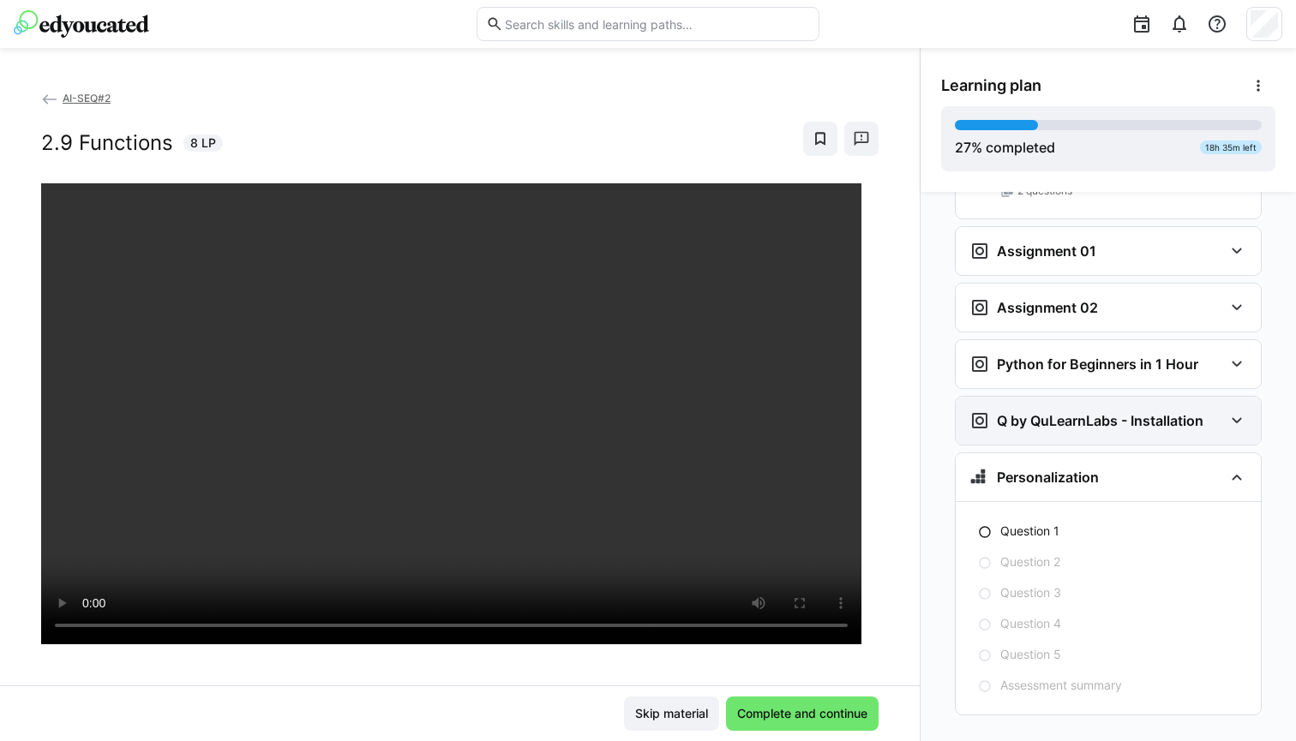
click at [1071, 412] on h3 "Q by QuLearnLabs - Installation" at bounding box center [1100, 420] width 207 height 17
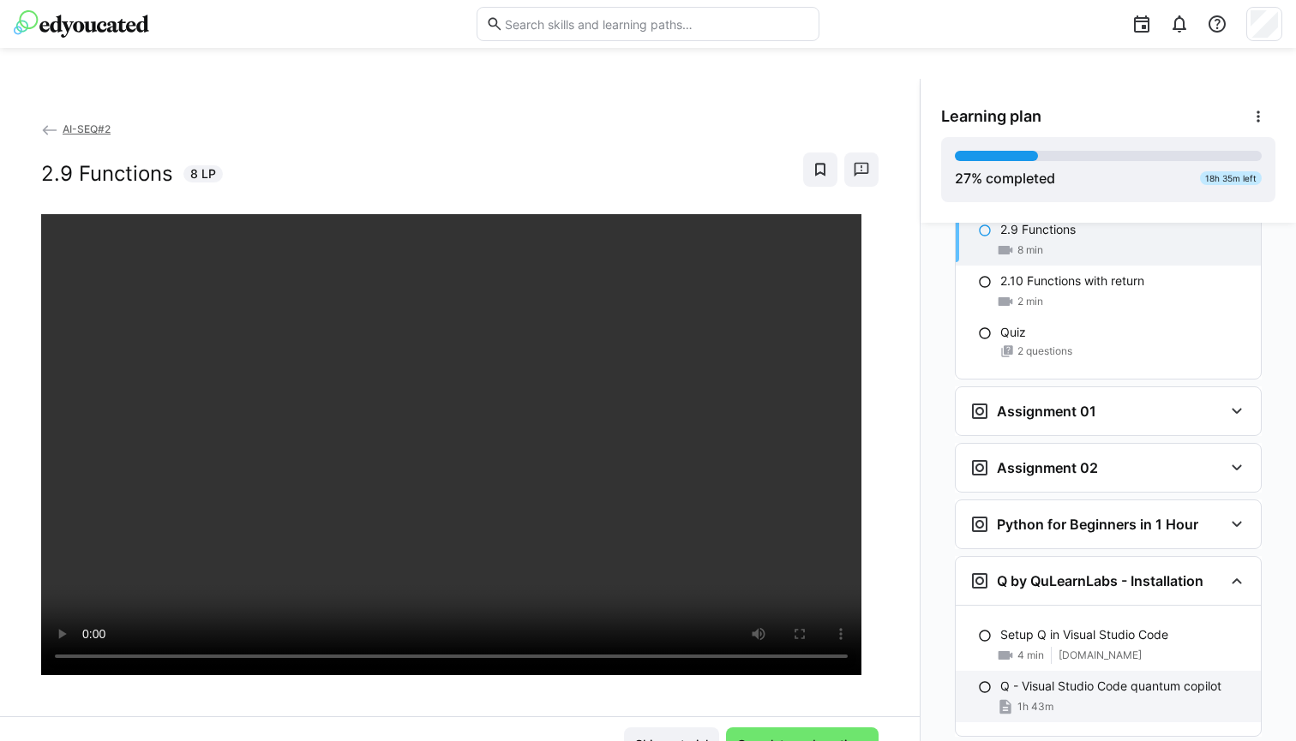
scroll to position [1975, 0]
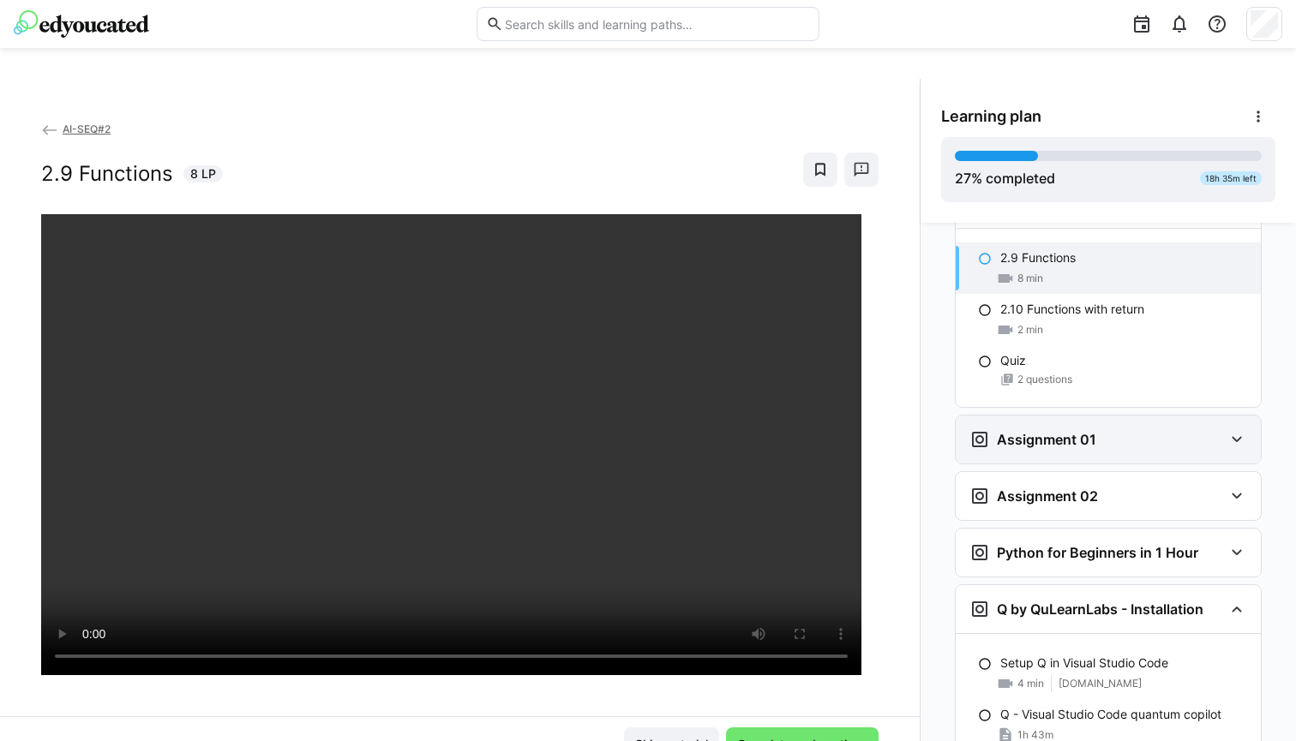
click at [1080, 431] on h3 "Assignment 01" at bounding box center [1046, 439] width 99 height 17
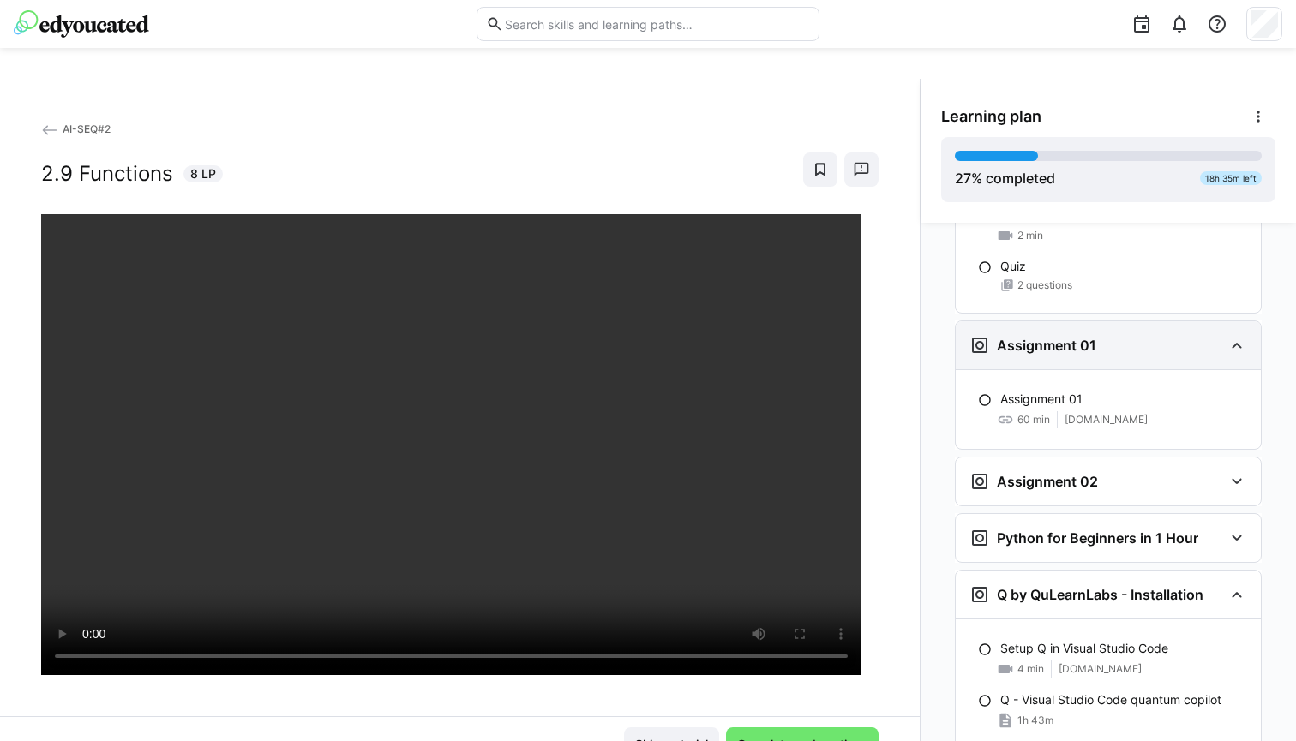
scroll to position [2097, 0]
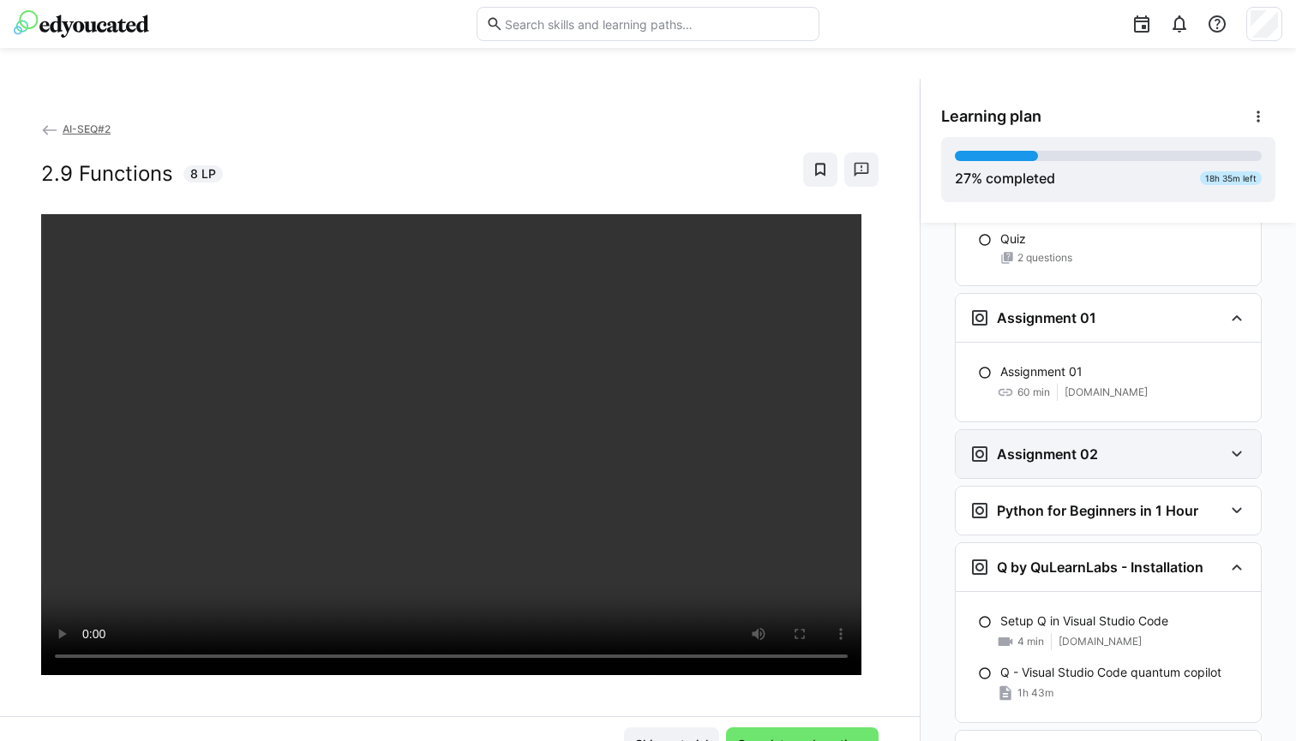
click at [1080, 430] on div "Assignment 02" at bounding box center [1108, 454] width 305 height 48
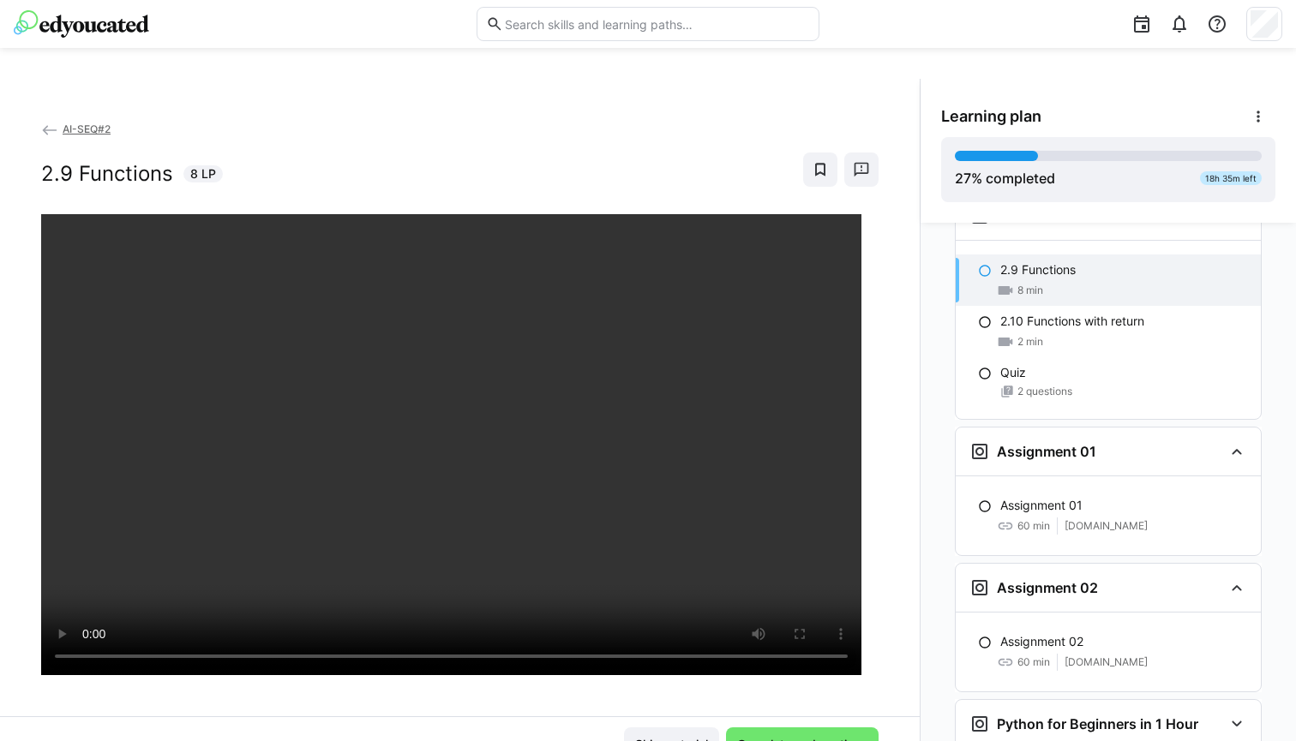
scroll to position [1952, 0]
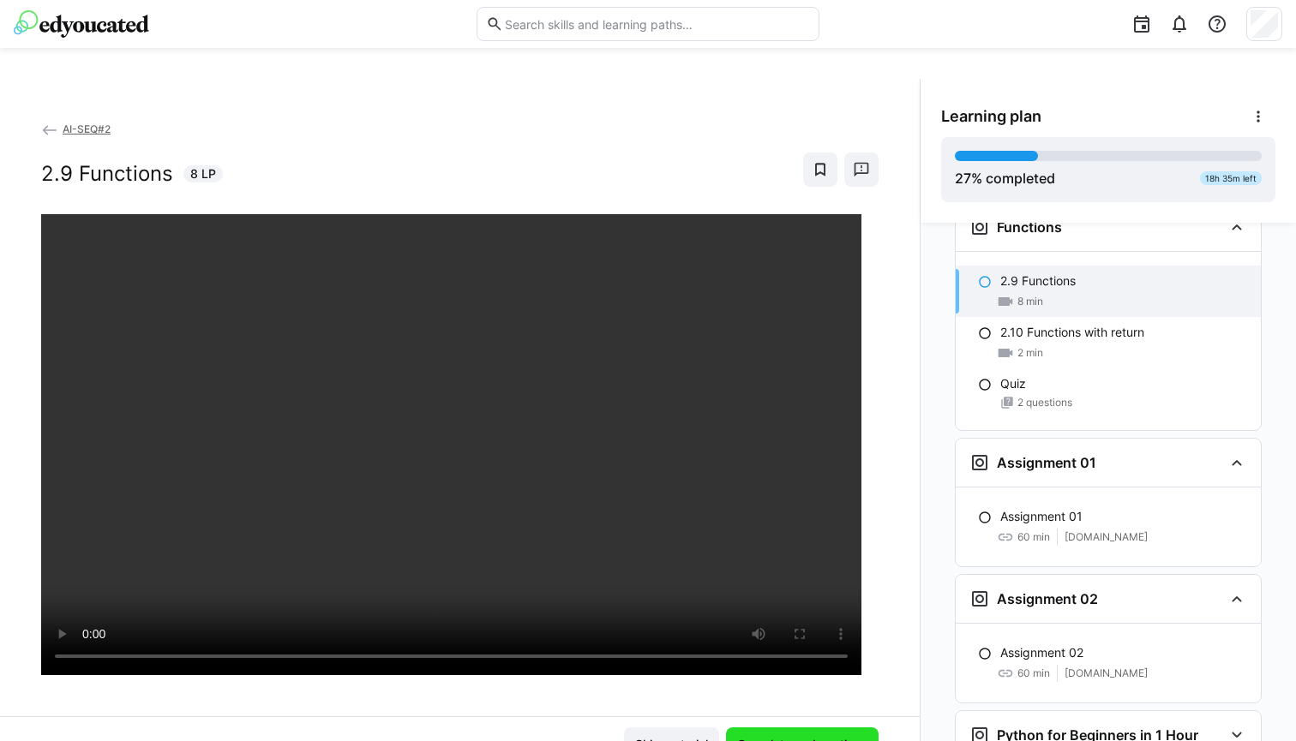
click at [771, 737] on span "Complete and continue" at bounding box center [802, 744] width 135 height 17
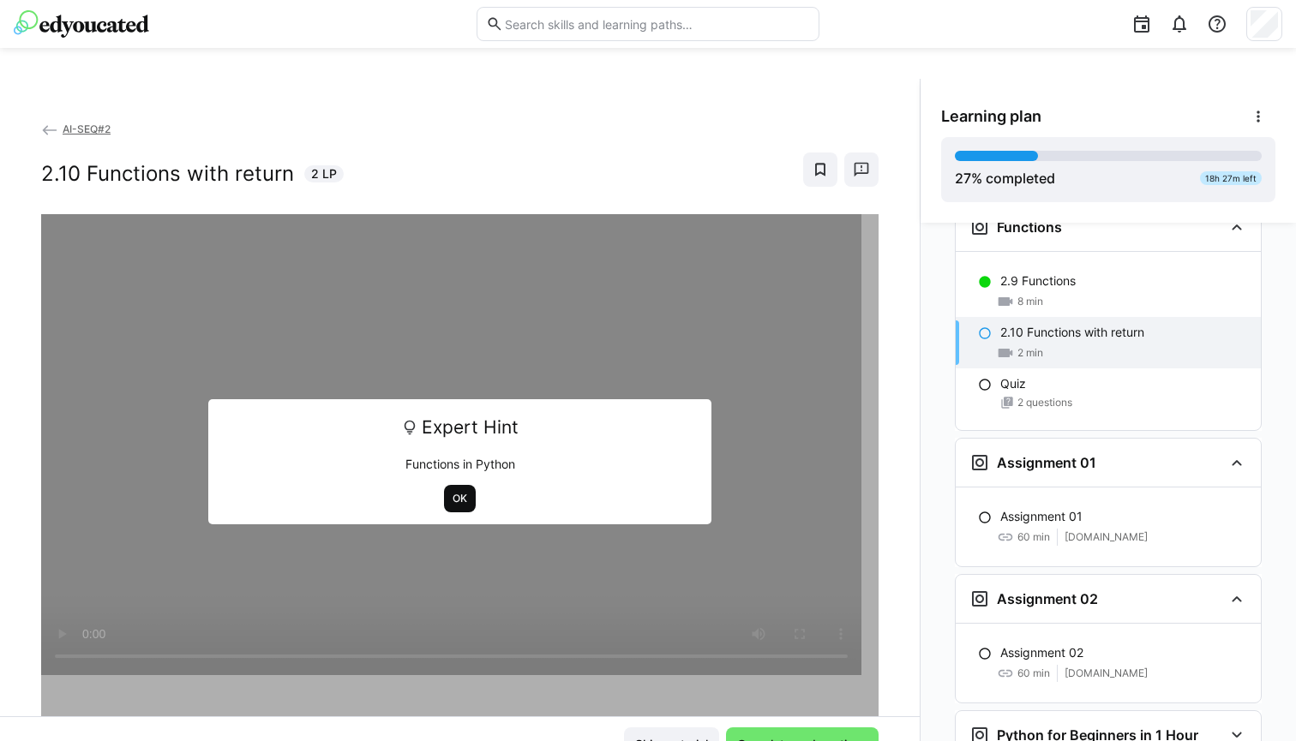
click at [457, 495] on span "OK" at bounding box center [460, 499] width 18 height 14
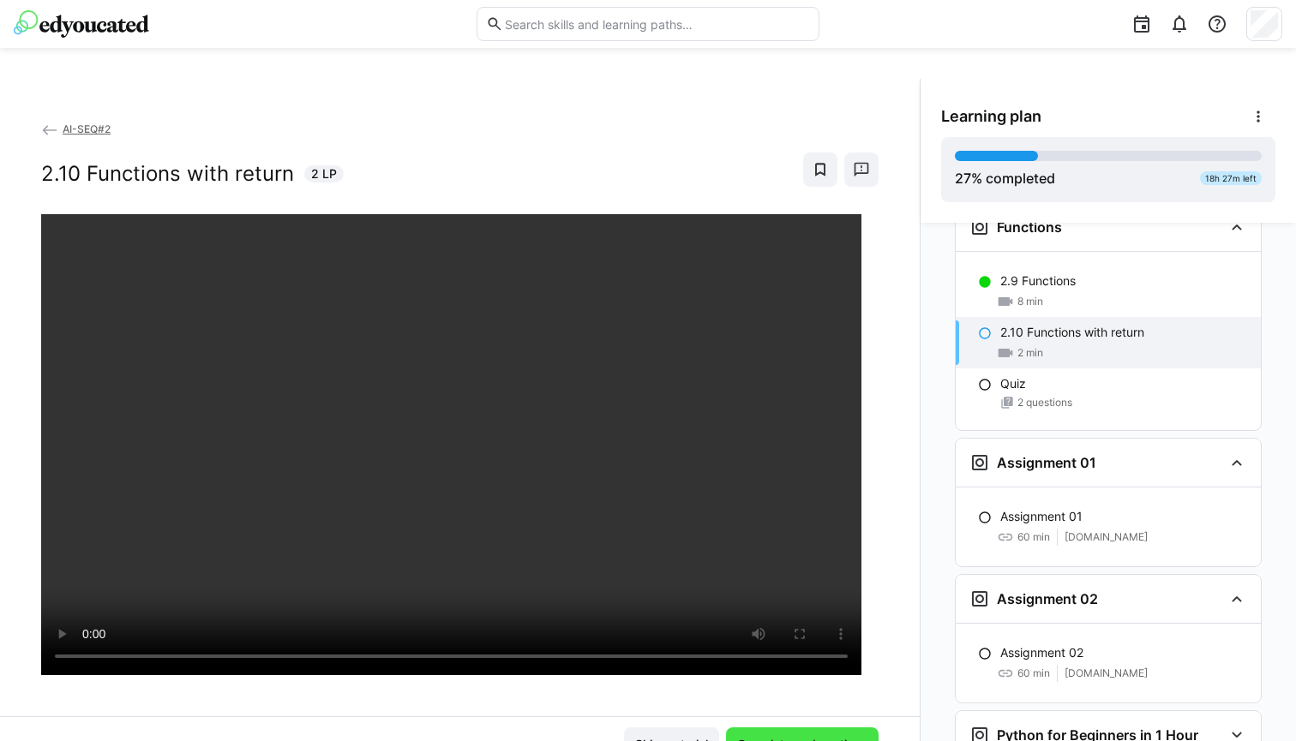
click at [784, 738] on span "Complete and continue" at bounding box center [802, 744] width 135 height 17
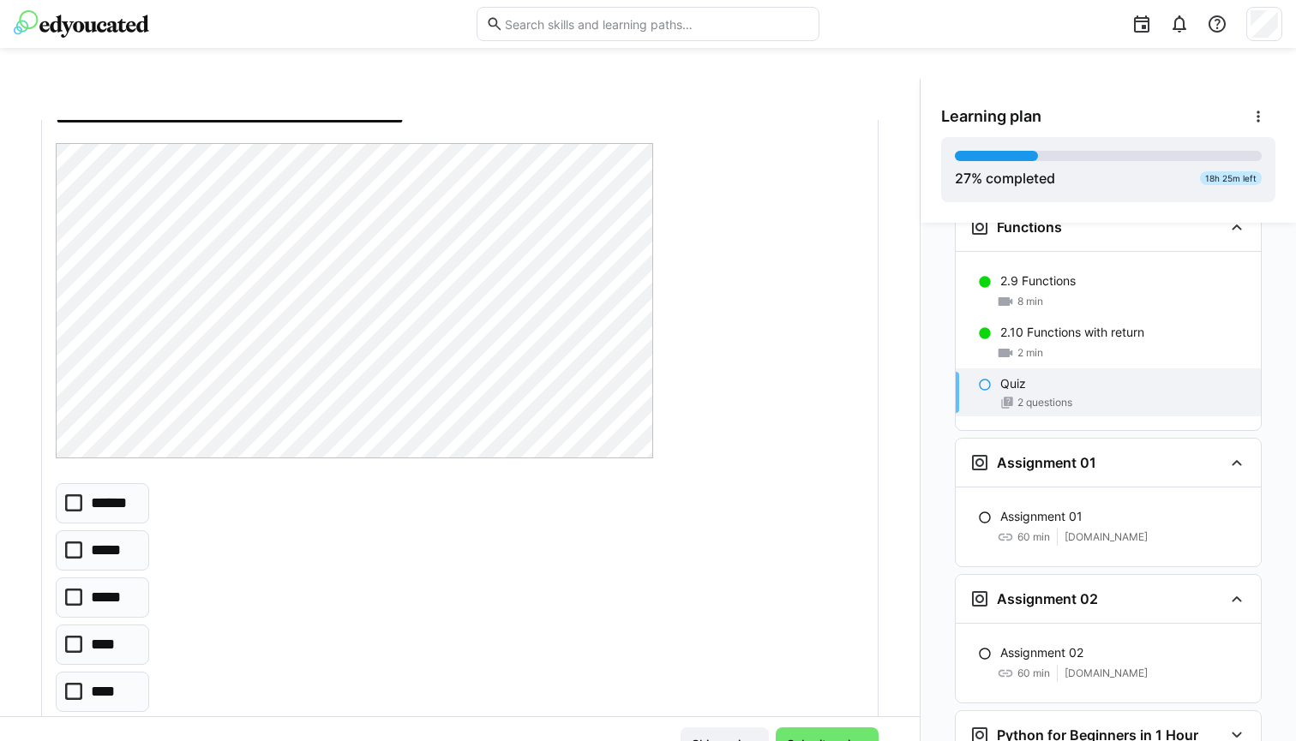
scroll to position [139, 0]
click at [135, 542] on eds-checkbox "*****" at bounding box center [102, 551] width 93 height 40
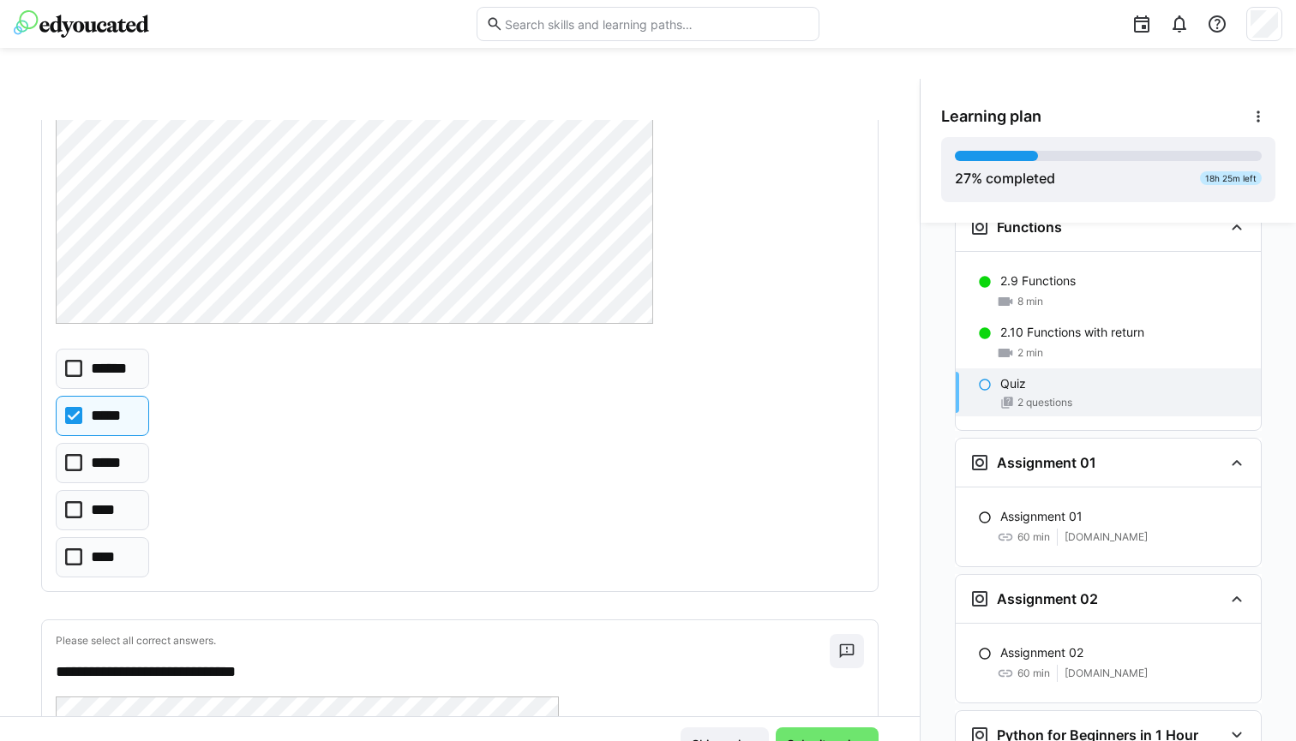
scroll to position [298, 0]
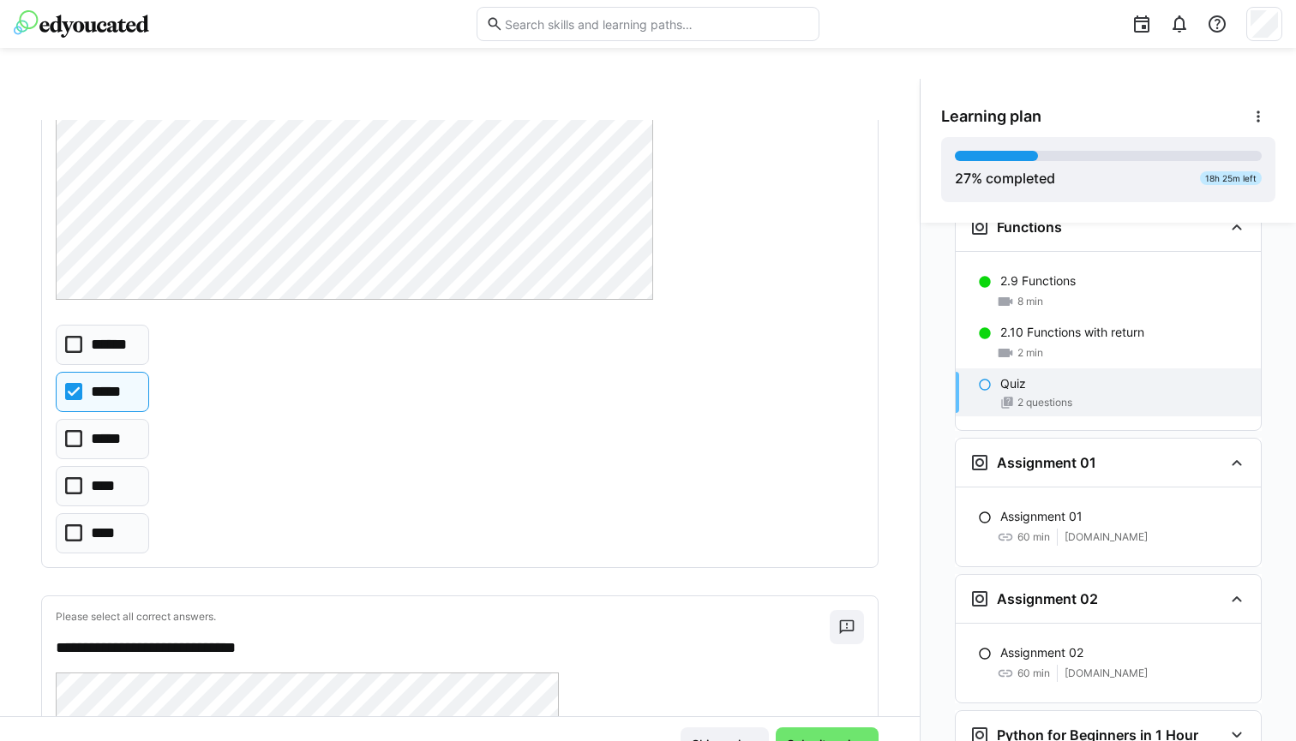
click at [137, 334] on eds-checkbox "******" at bounding box center [102, 345] width 93 height 40
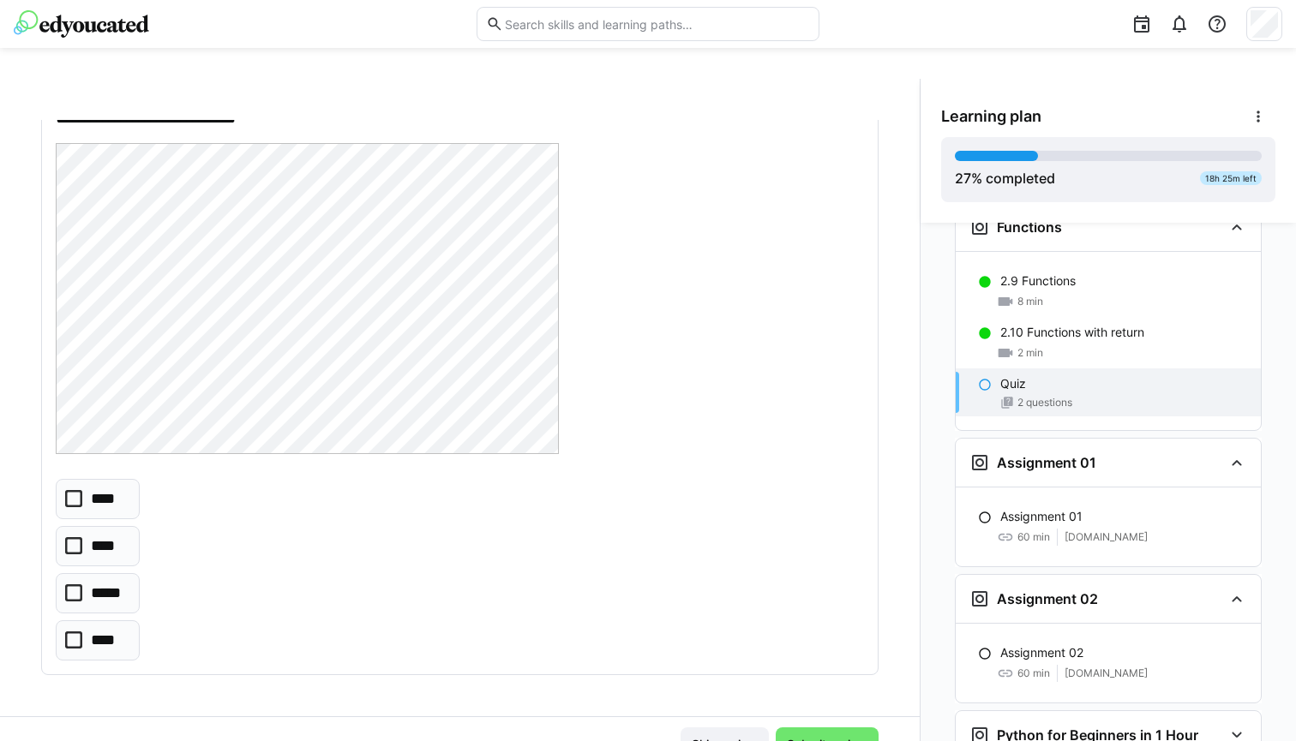
scroll to position [826, 0]
click at [101, 585] on p "*****" at bounding box center [109, 595] width 36 height 21
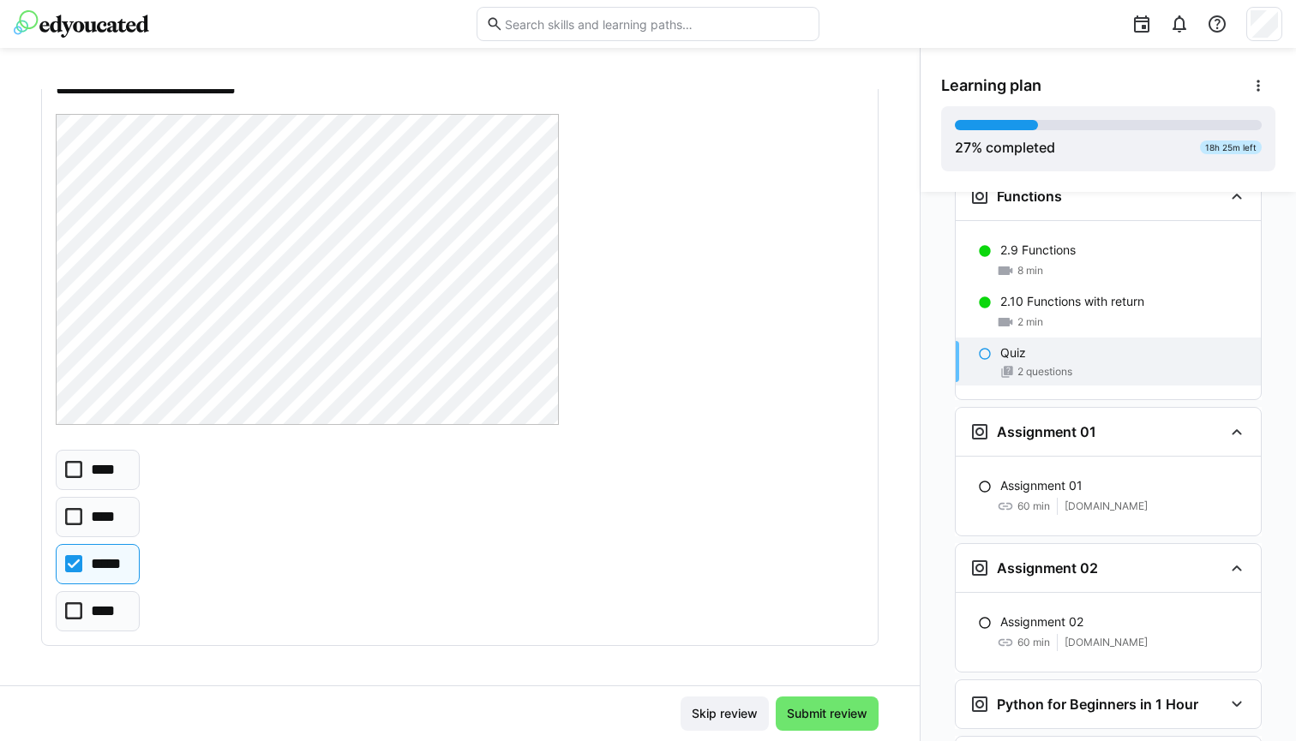
scroll to position [91, 0]
click at [812, 730] on span "Submit review" at bounding box center [827, 714] width 103 height 34
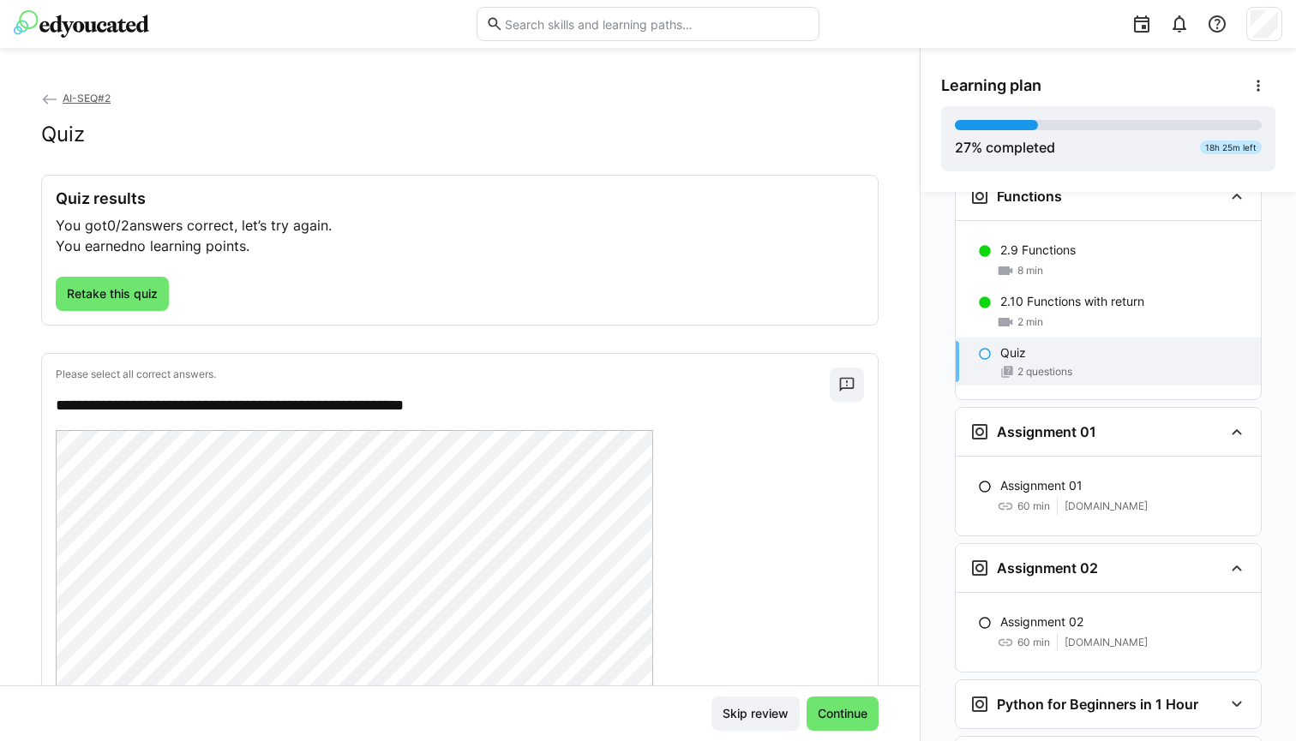
scroll to position [93, 0]
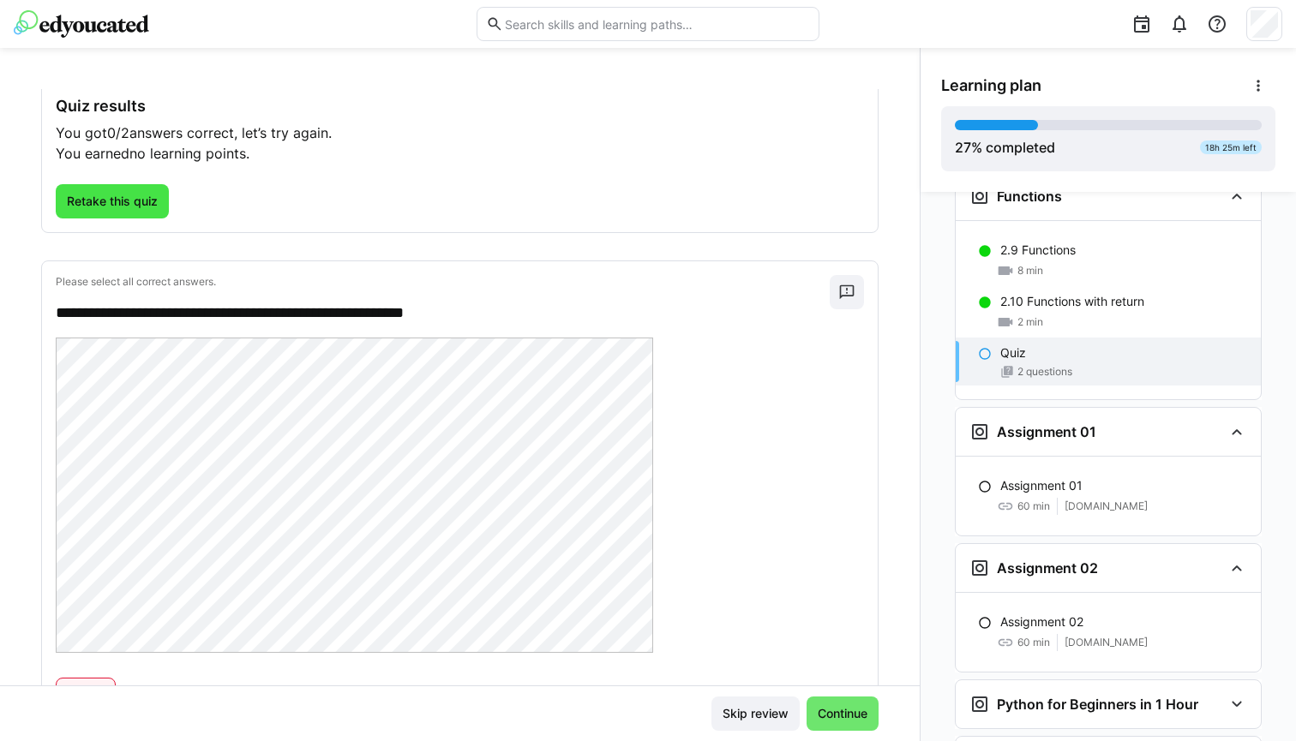
click at [135, 194] on span "Retake this quiz" at bounding box center [112, 201] width 96 height 17
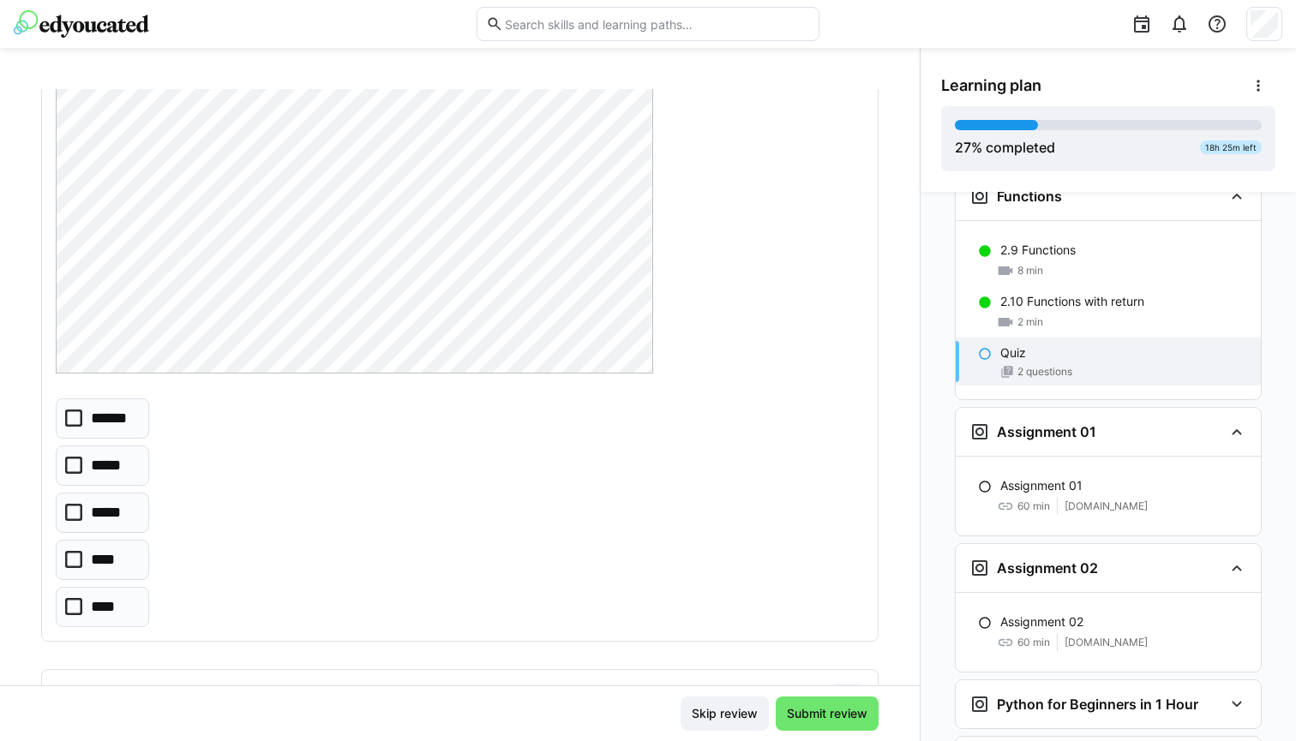
scroll to position [199, 0]
click at [117, 420] on p "******" at bounding box center [113, 413] width 45 height 21
click at [114, 462] on p "*****" at bounding box center [110, 460] width 38 height 21
click at [118, 458] on p "*****" at bounding box center [110, 460] width 38 height 21
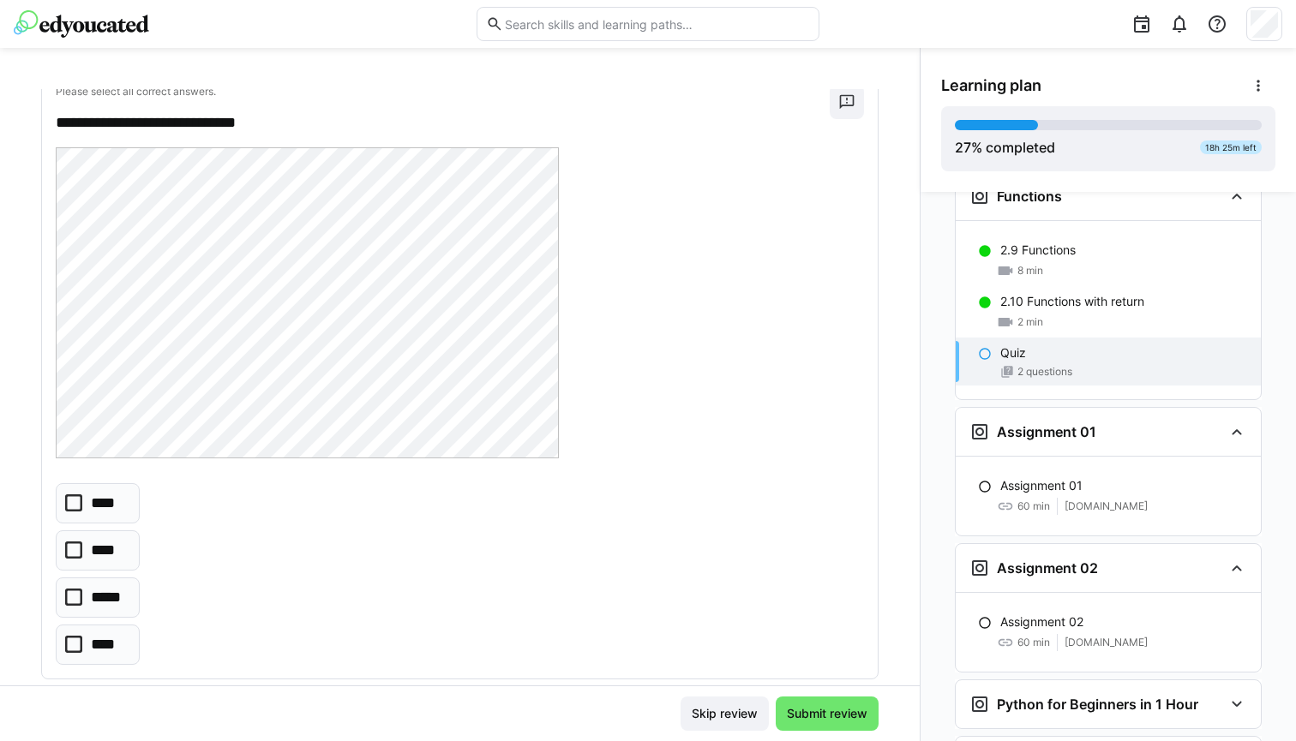
scroll to position [800, 0]
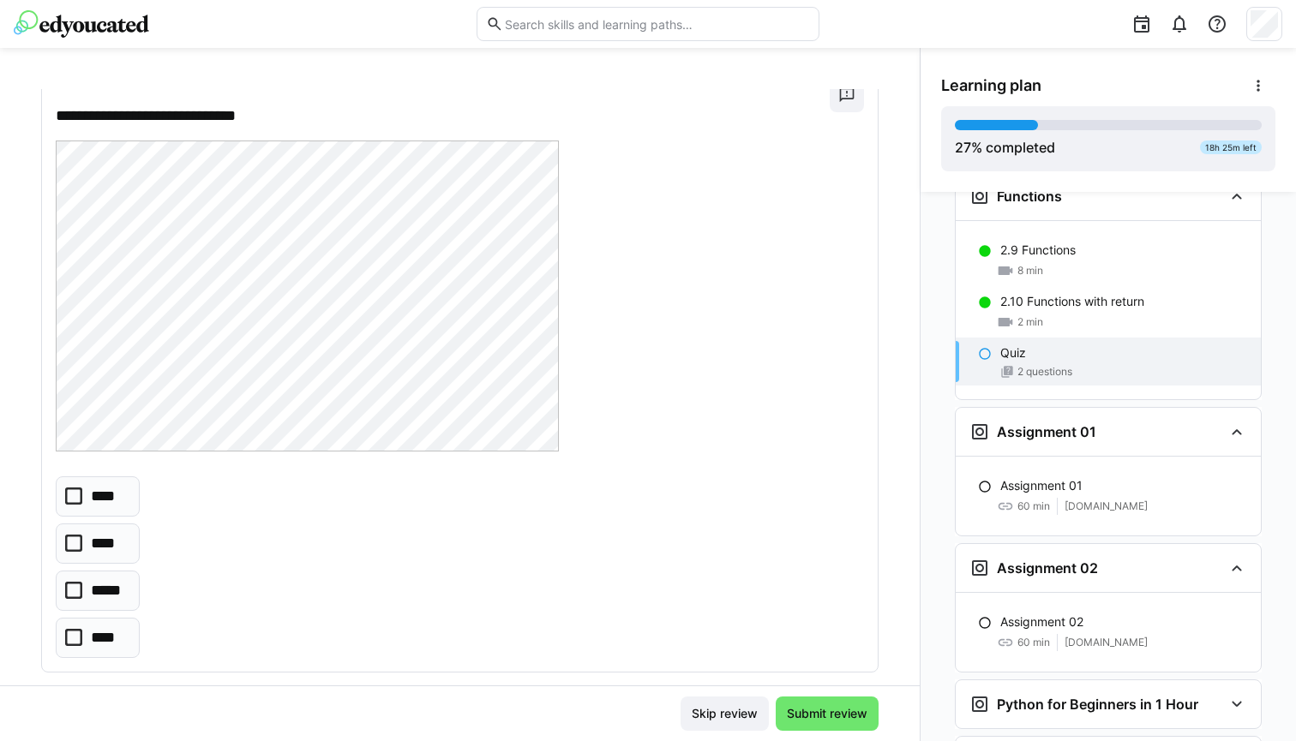
click at [135, 493] on eds-checkbox "****" at bounding box center [98, 497] width 84 height 40
click at [854, 713] on span "Submit review" at bounding box center [827, 713] width 86 height 17
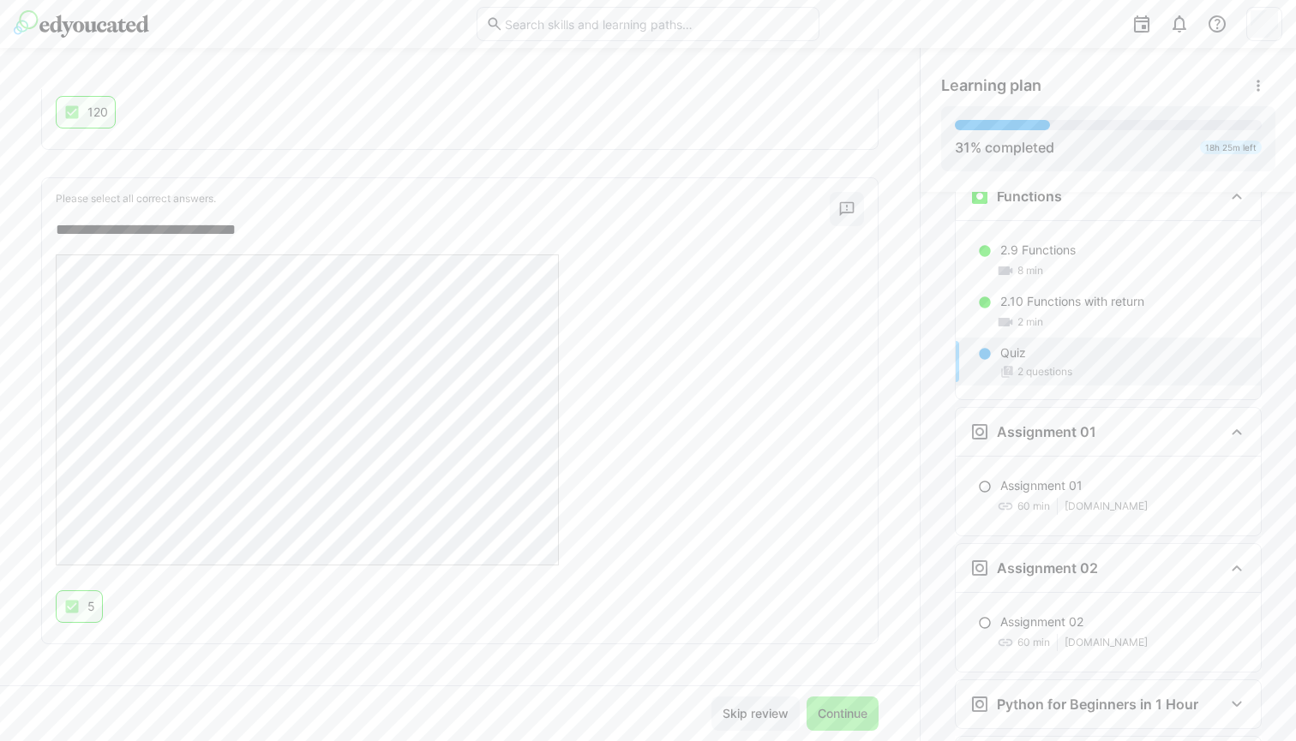
scroll to position [673, 0]
click at [822, 708] on span "Continue" at bounding box center [842, 713] width 55 height 17
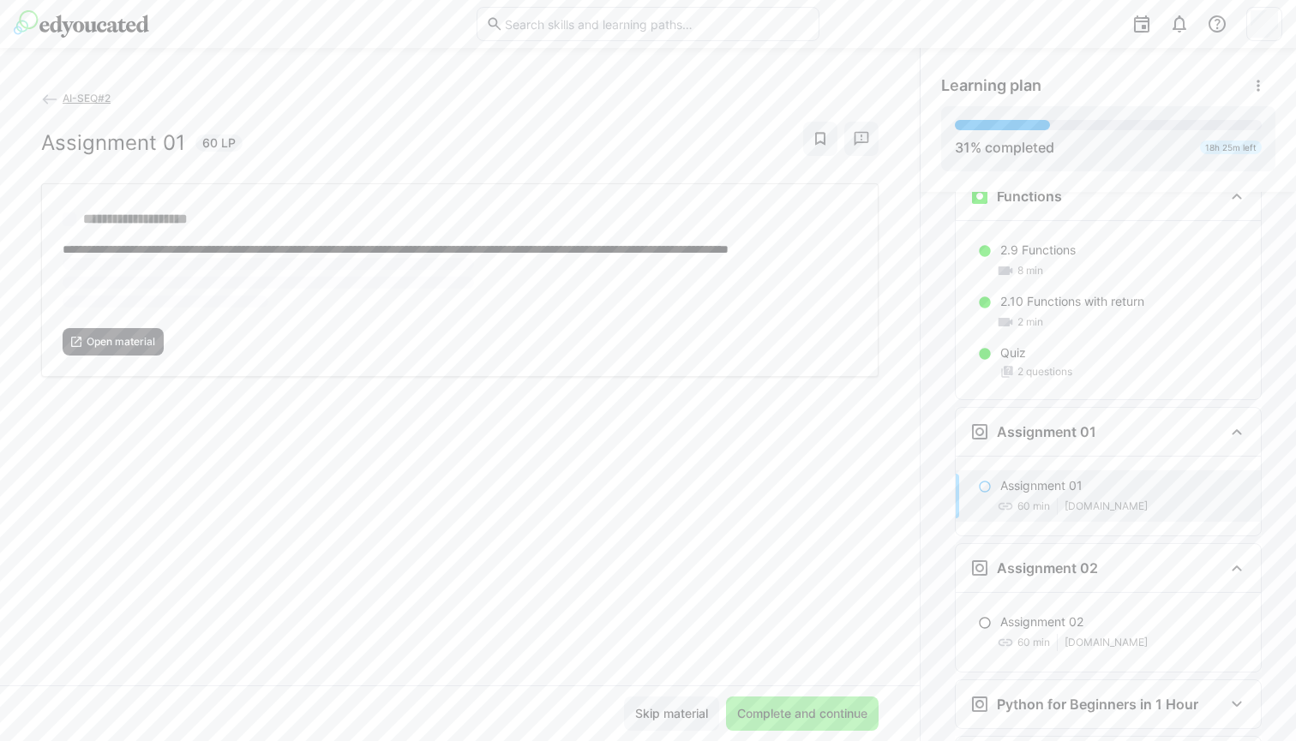
scroll to position [2139, 0]
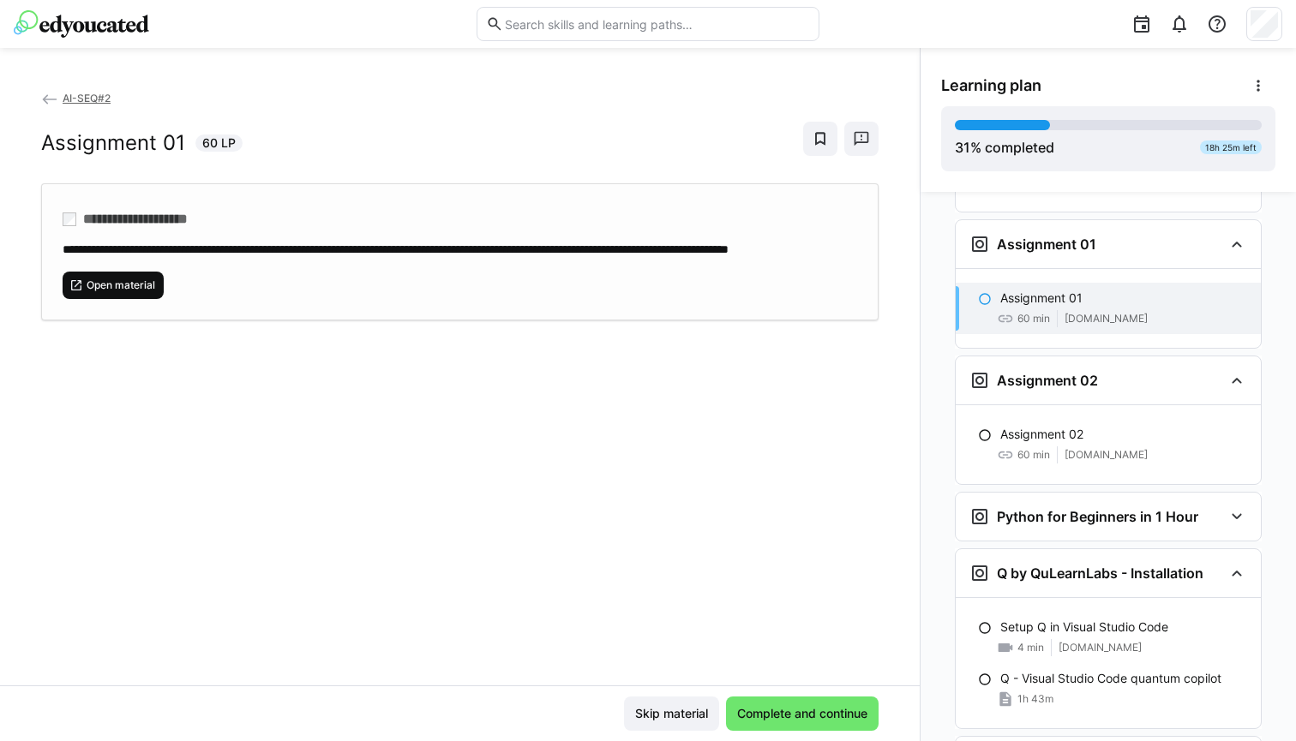
click at [153, 292] on span "Open material" at bounding box center [121, 286] width 72 height 14
click at [96, 292] on span "Open material" at bounding box center [121, 286] width 72 height 14
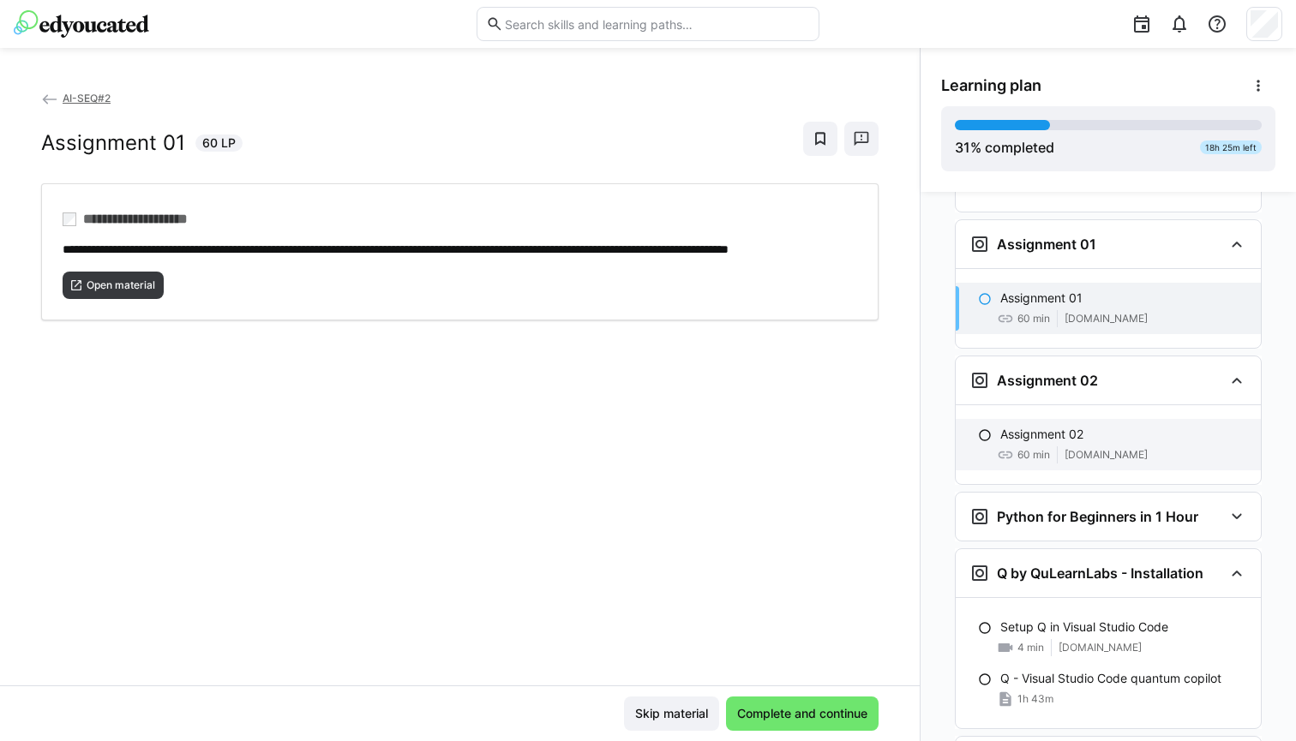
click at [1037, 426] on p "Assignment 02" at bounding box center [1041, 434] width 83 height 17
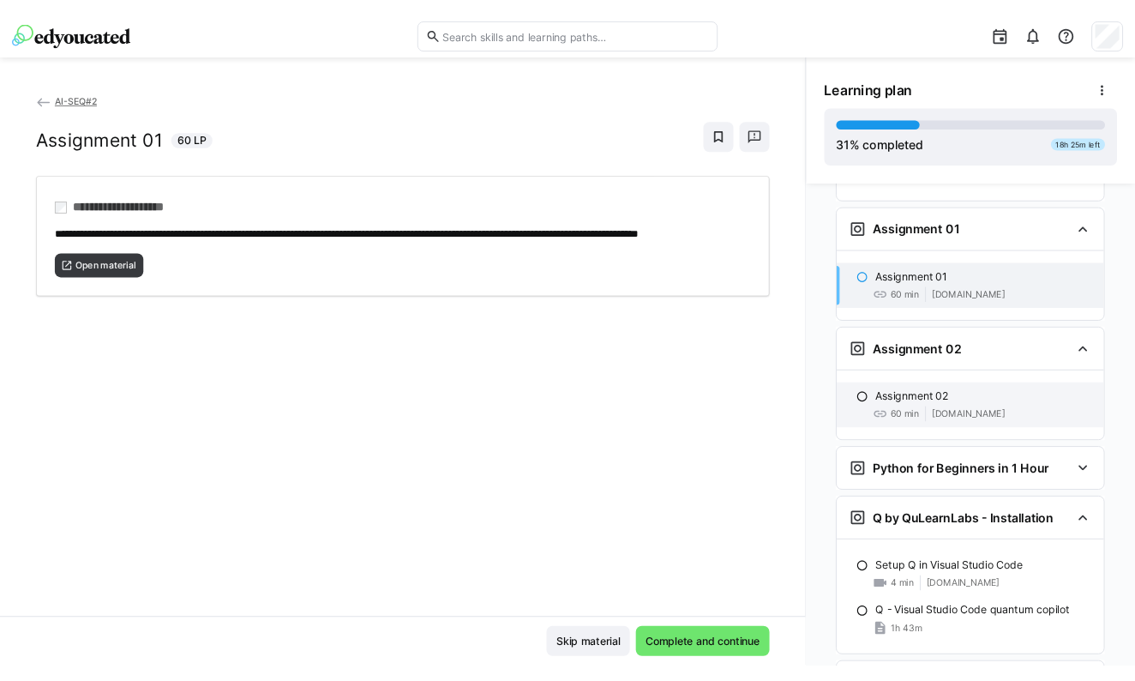
scroll to position [2276, 0]
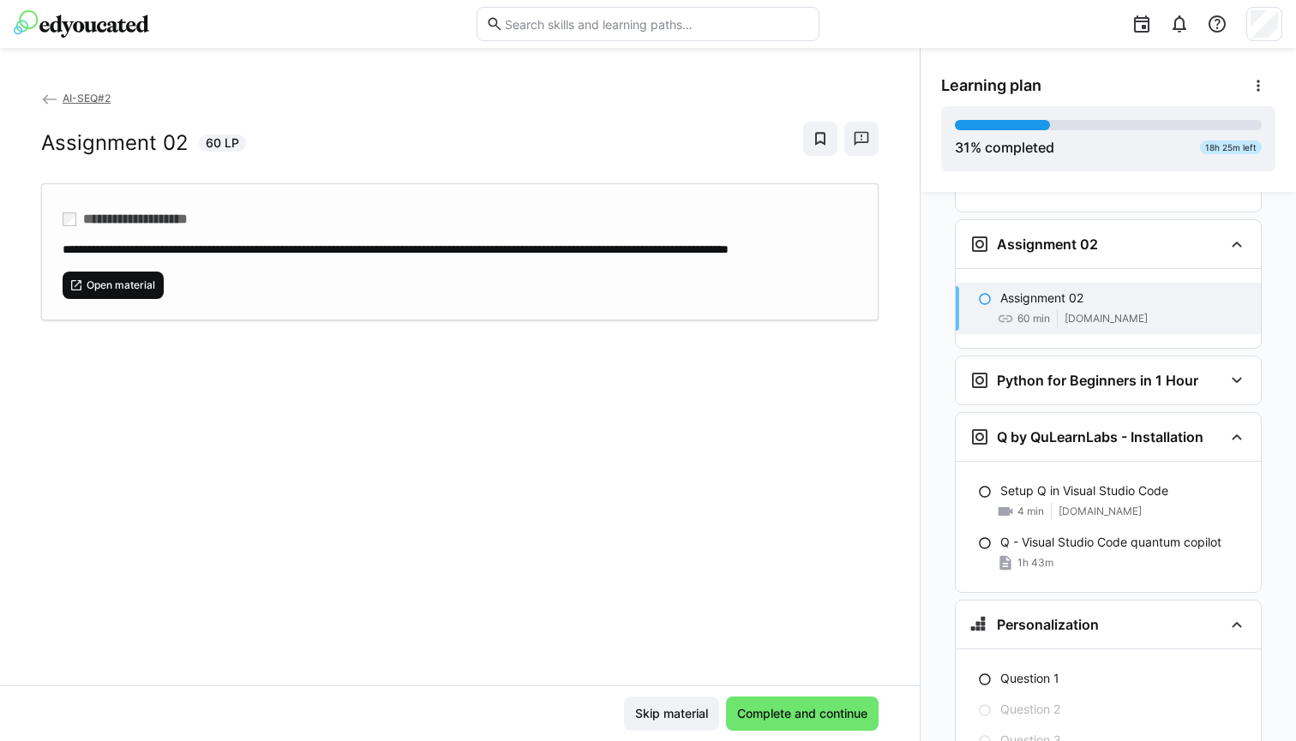
click at [117, 292] on span "Open material" at bounding box center [121, 286] width 72 height 14
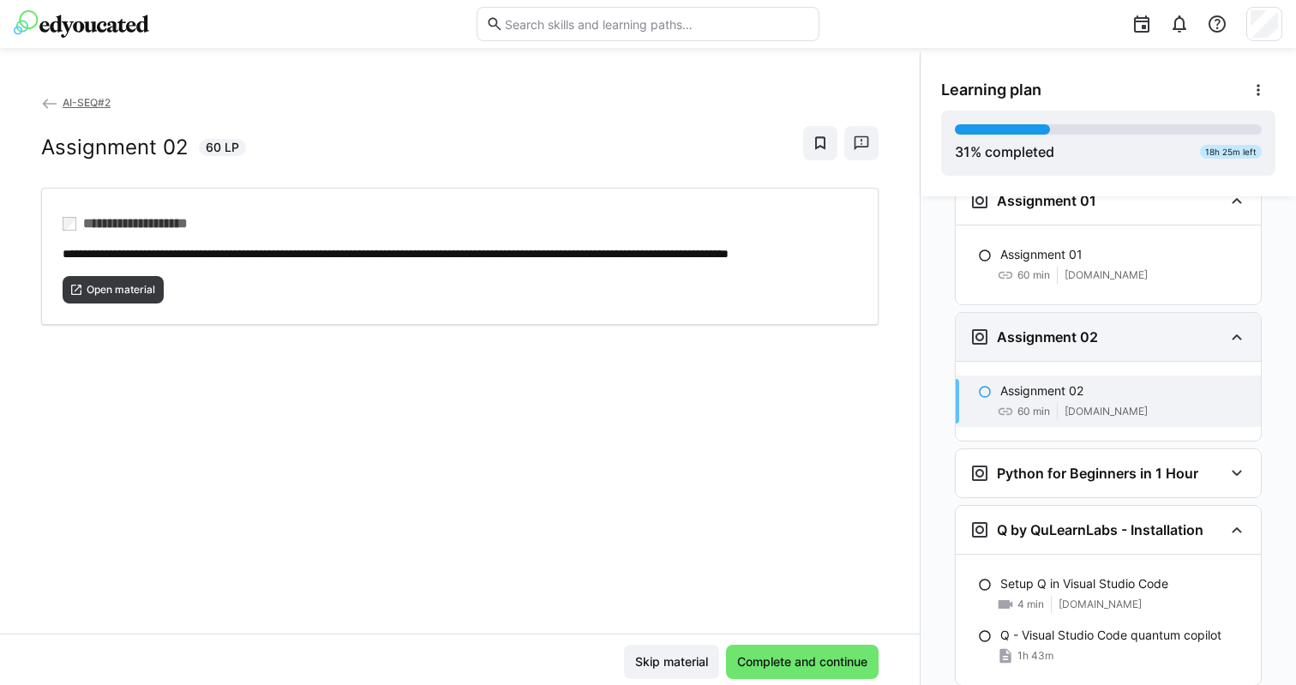
scroll to position [2167, 0]
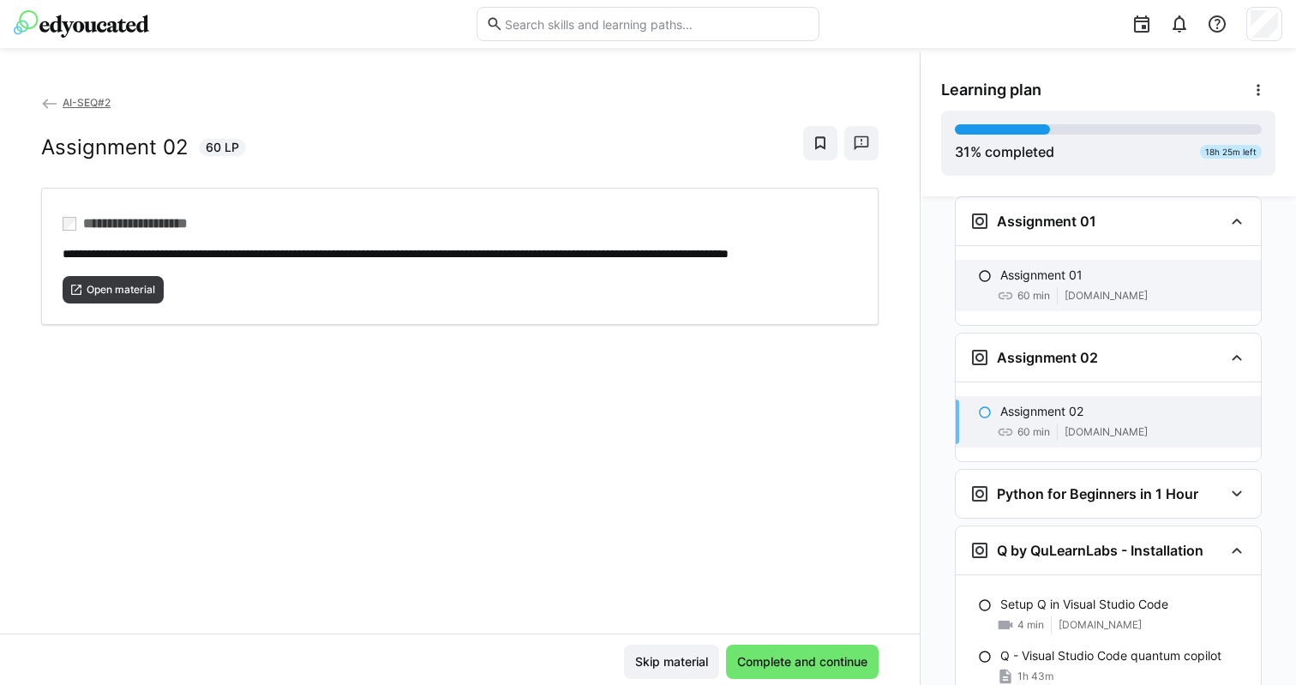
click at [1071, 260] on div "Assignment 01 60 min classroom.github.com" at bounding box center [1108, 285] width 305 height 51
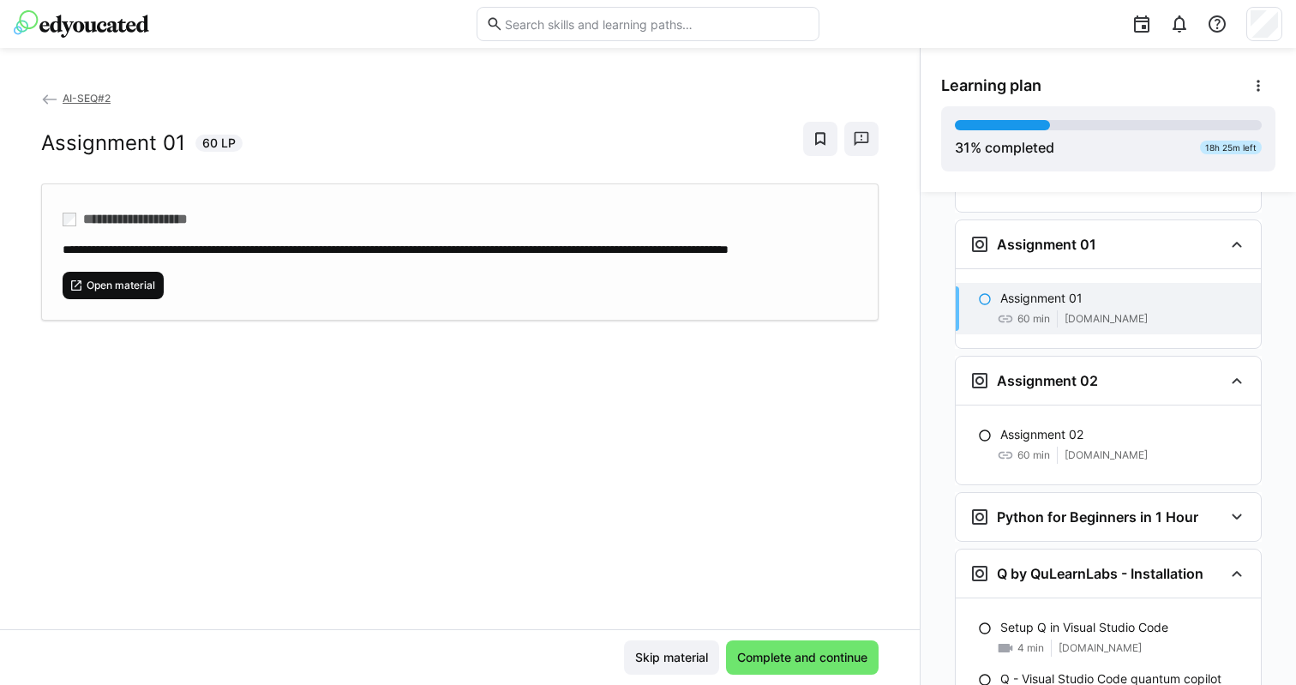
click at [139, 292] on span "Open material" at bounding box center [121, 286] width 72 height 14
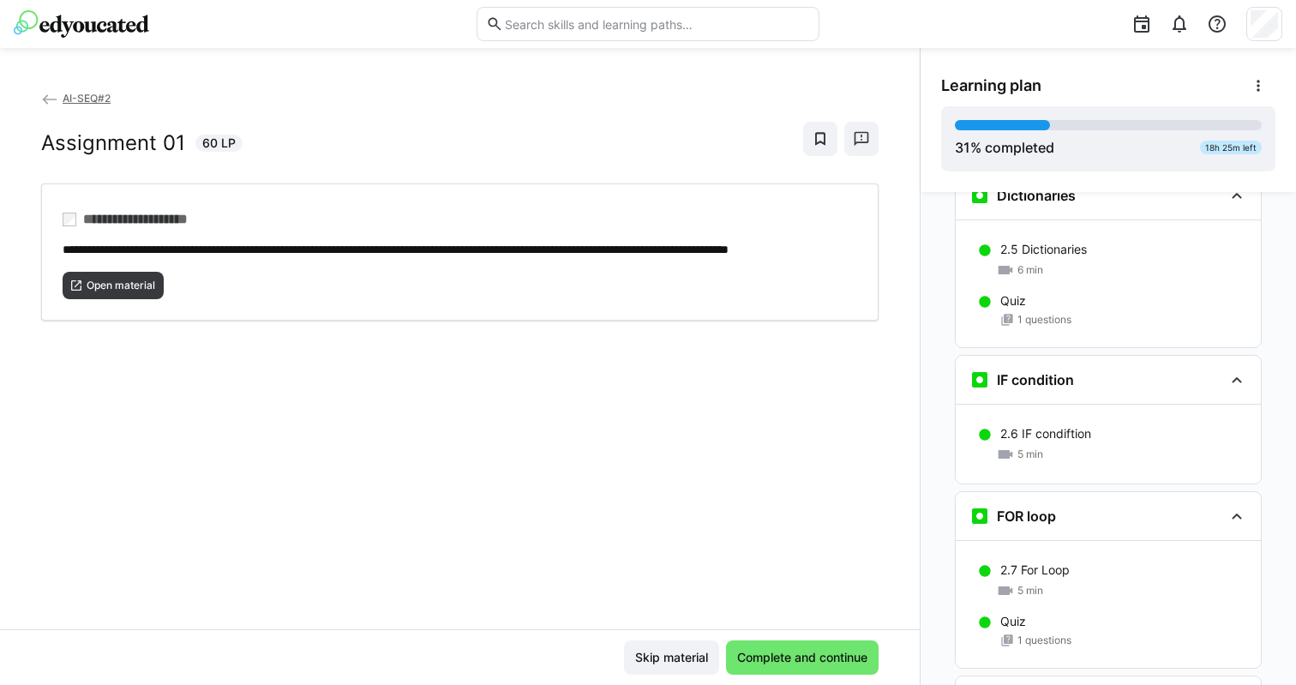
scroll to position [1321, 0]
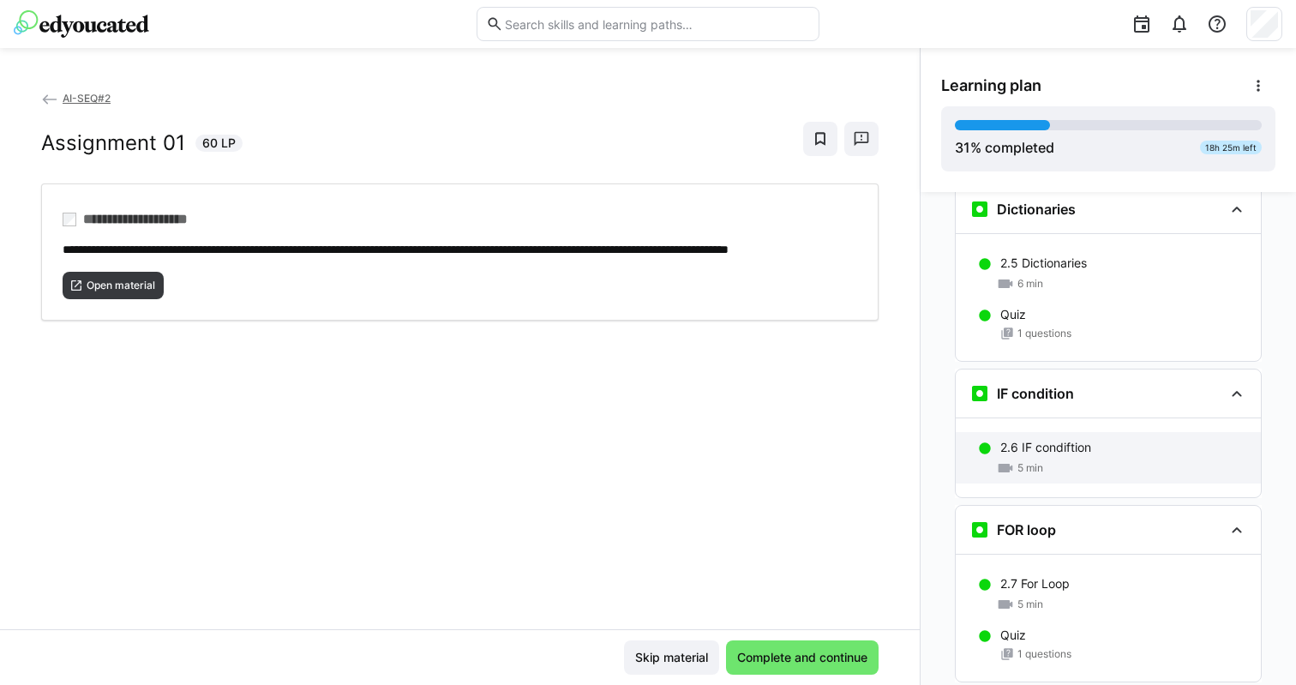
click at [1029, 439] on p "2.6 IF condiftion" at bounding box center [1045, 447] width 91 height 17
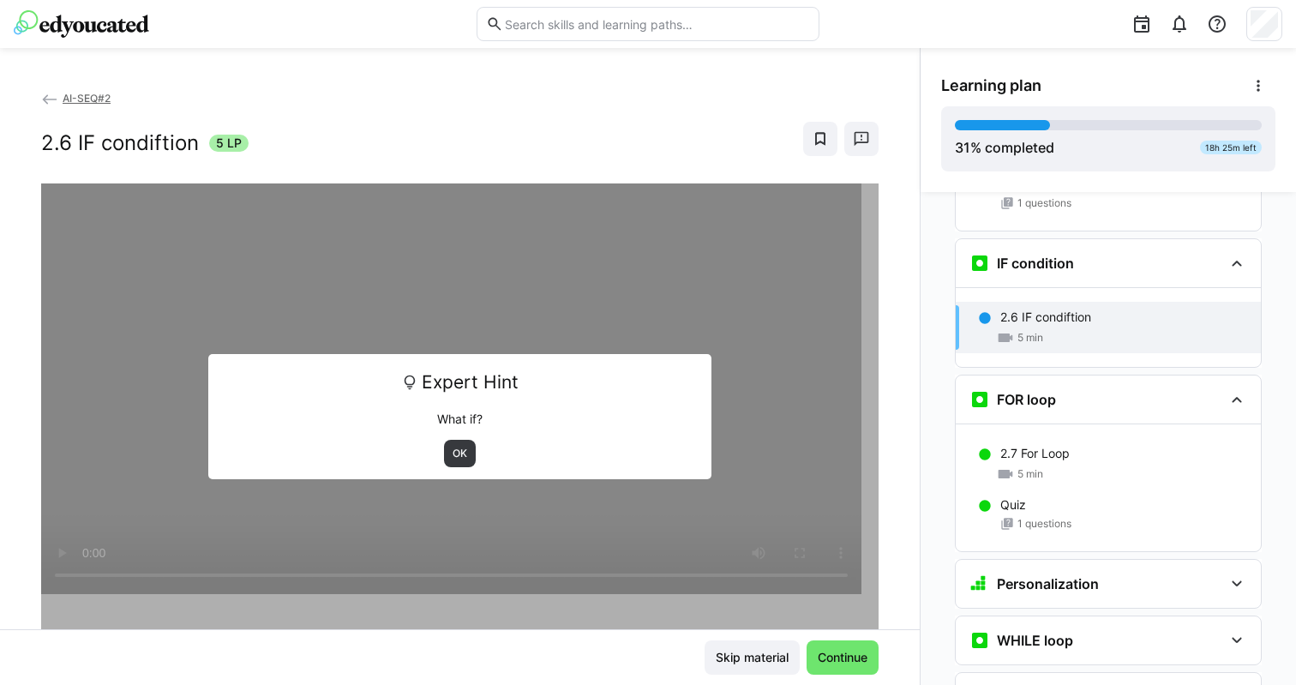
scroll to position [1470, 0]
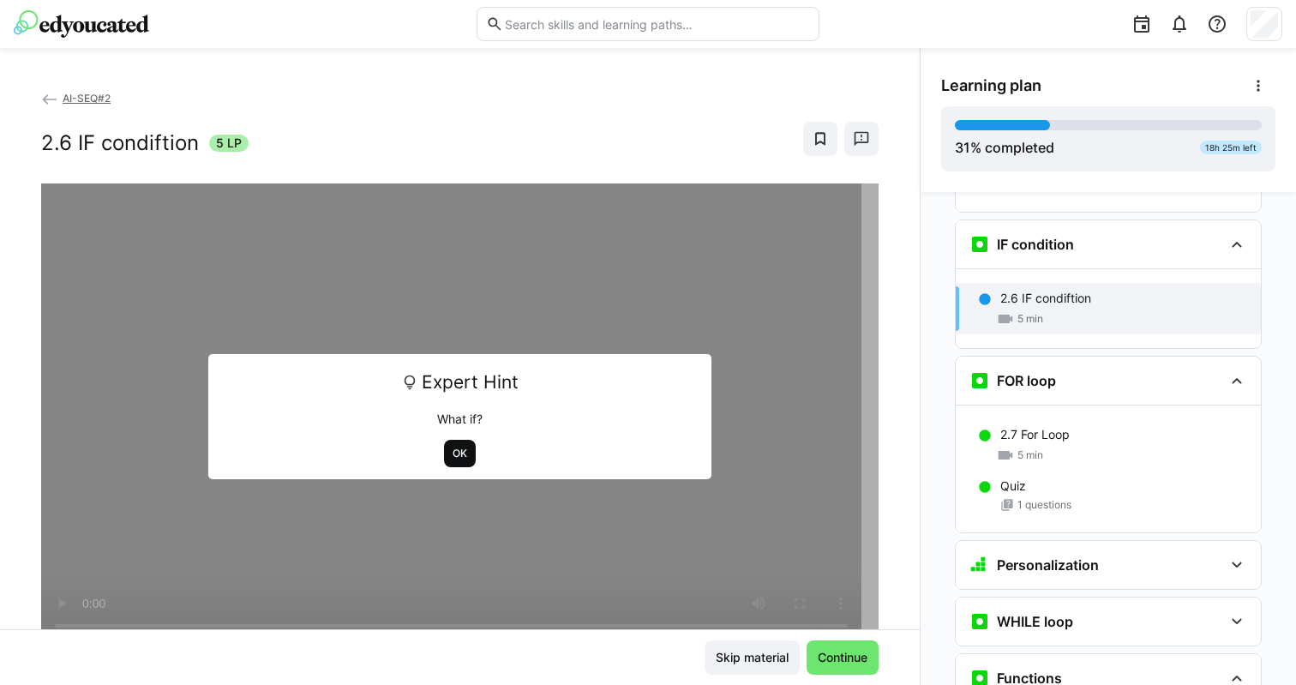
click at [461, 453] on span "OK" at bounding box center [460, 453] width 32 height 27
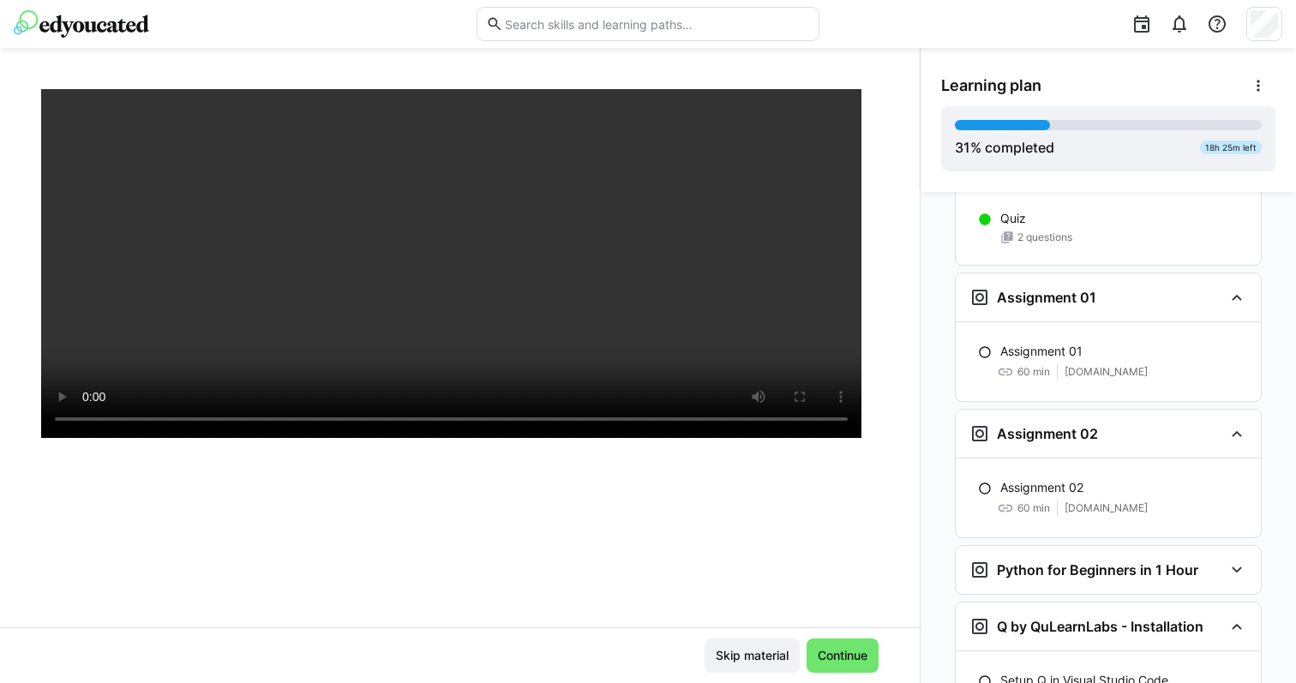
scroll to position [2085, 0]
click at [1067, 345] on p "Assignment 01" at bounding box center [1041, 353] width 82 height 17
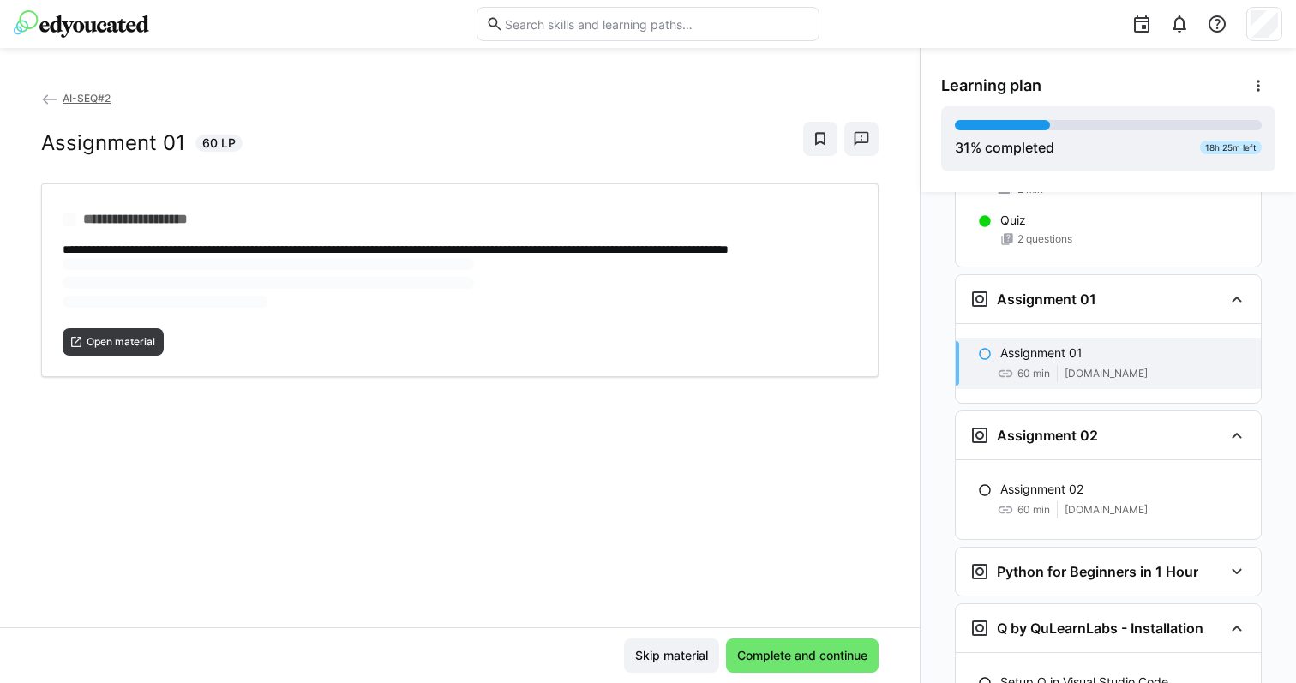
scroll to position [2139, 0]
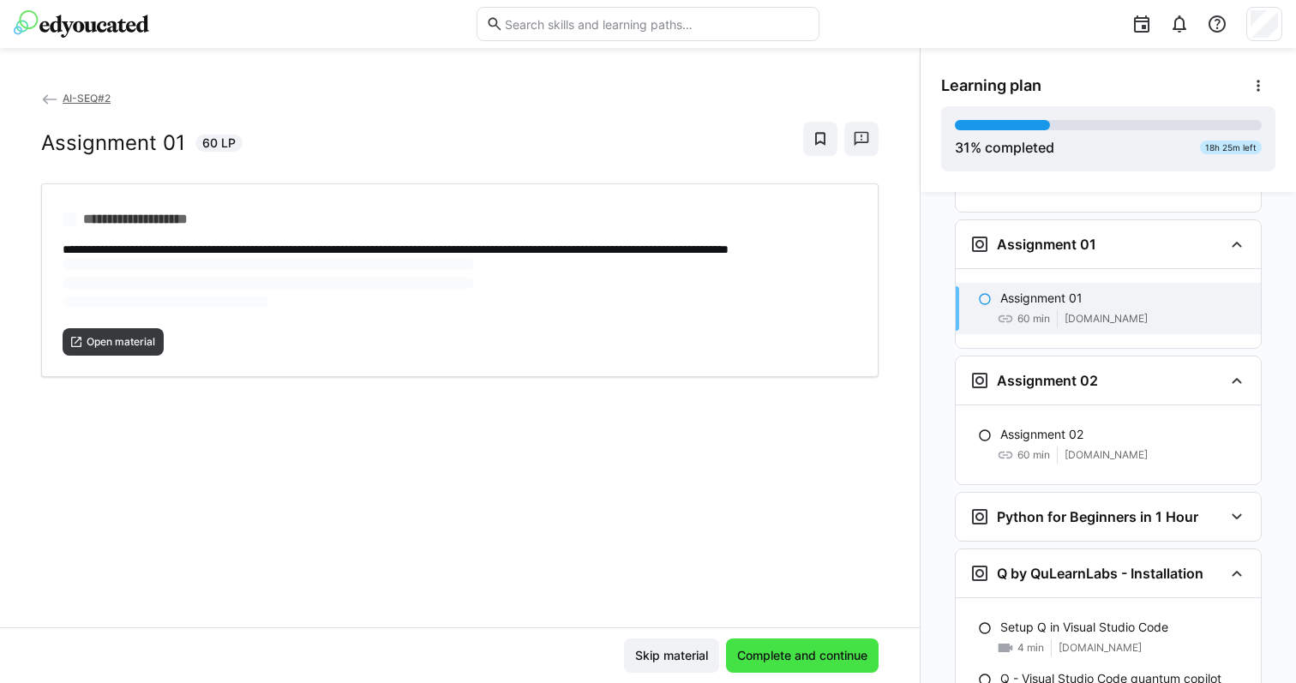
click at [823, 657] on span "Complete and continue" at bounding box center [802, 655] width 135 height 17
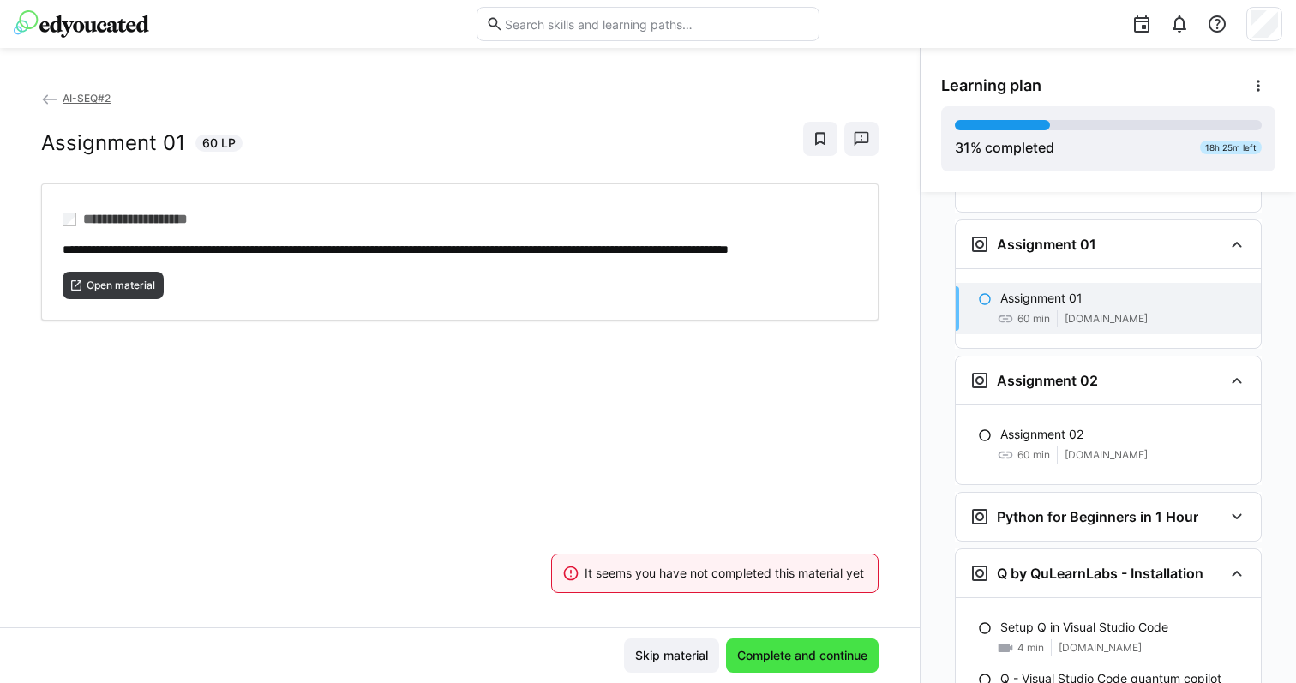
click at [828, 655] on span "Complete and continue" at bounding box center [802, 655] width 135 height 17
click at [147, 292] on span "Open material" at bounding box center [121, 286] width 72 height 14
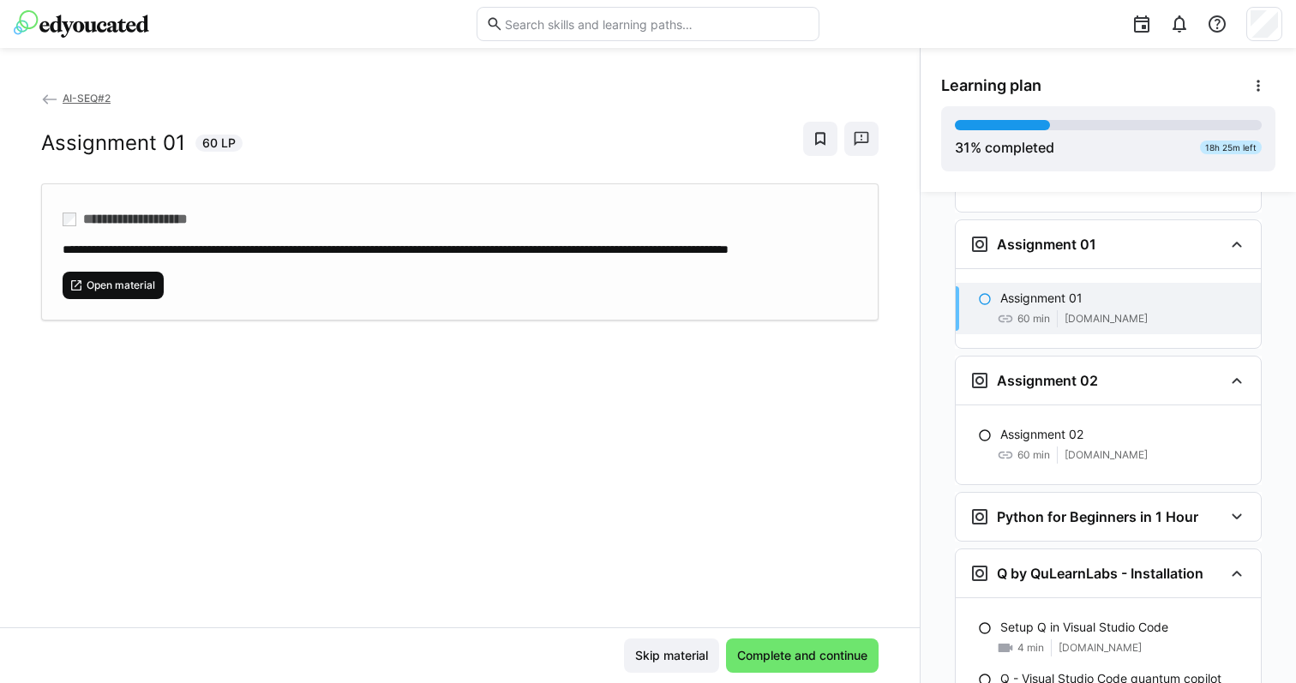
click at [127, 292] on span "Open material" at bounding box center [121, 286] width 72 height 14
click at [777, 656] on span "Complete and continue" at bounding box center [802, 655] width 135 height 17
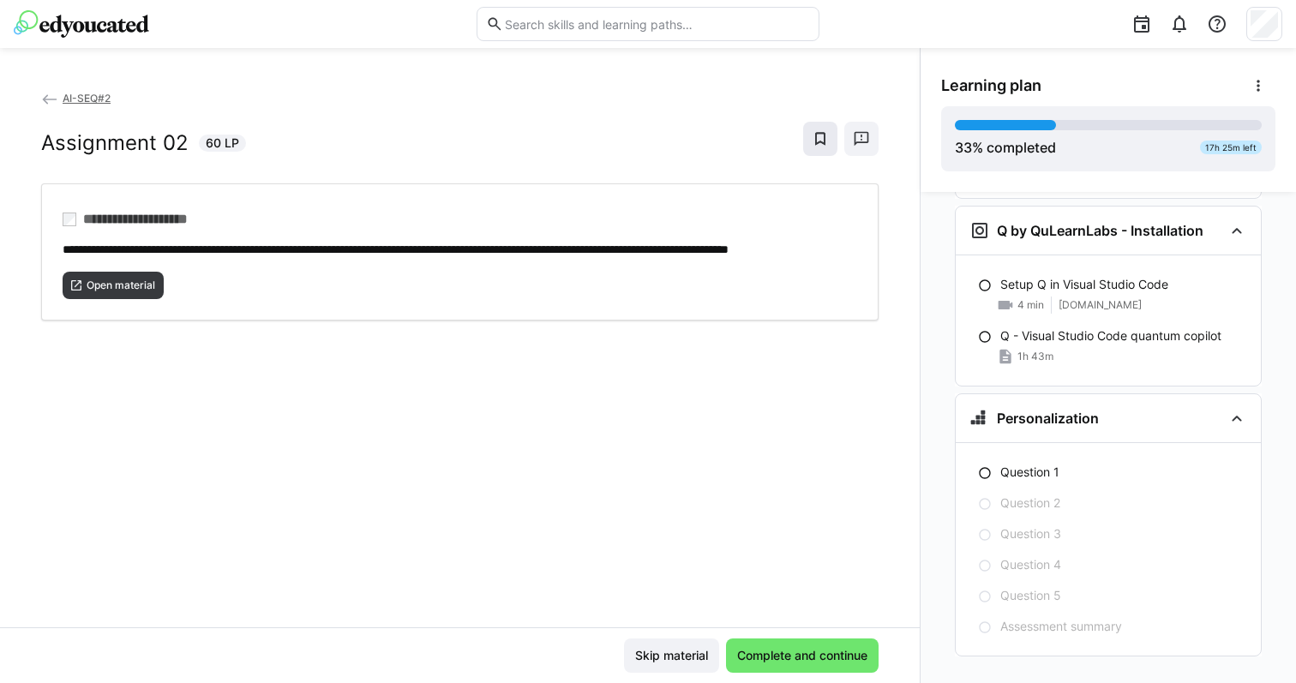
scroll to position [2481, 0]
click at [795, 653] on span "Complete and continue" at bounding box center [802, 655] width 135 height 17
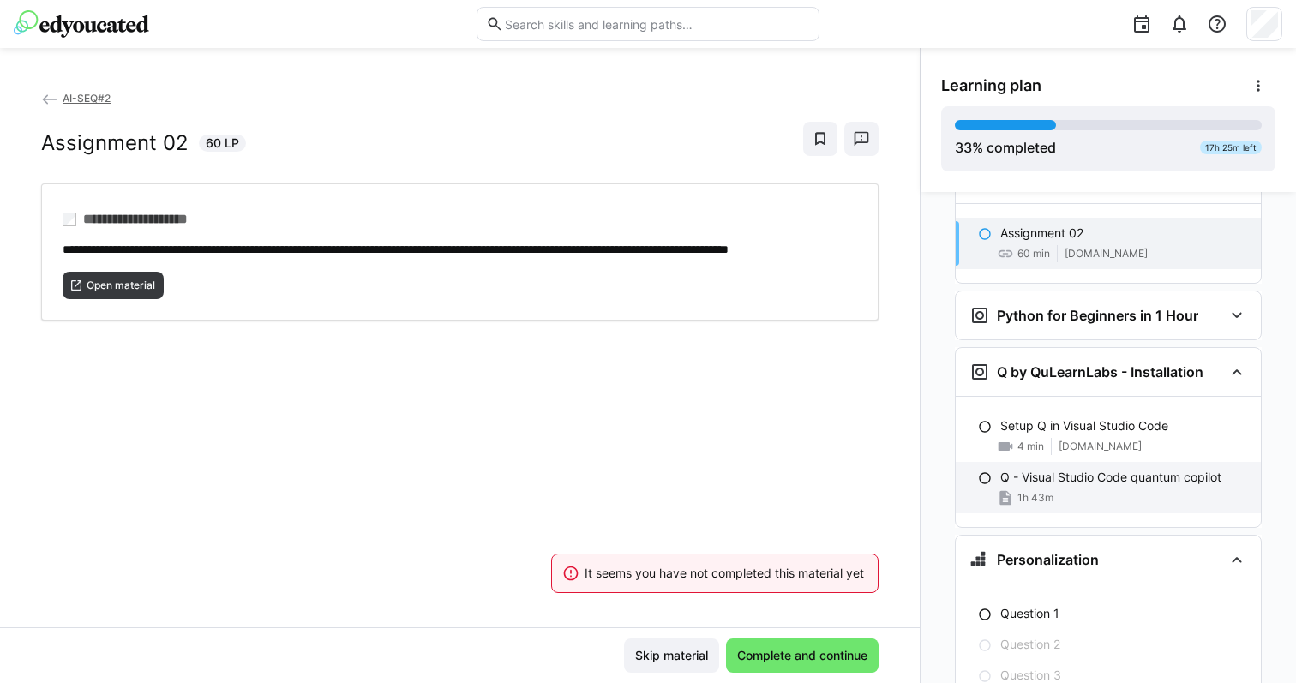
scroll to position [2342, 0]
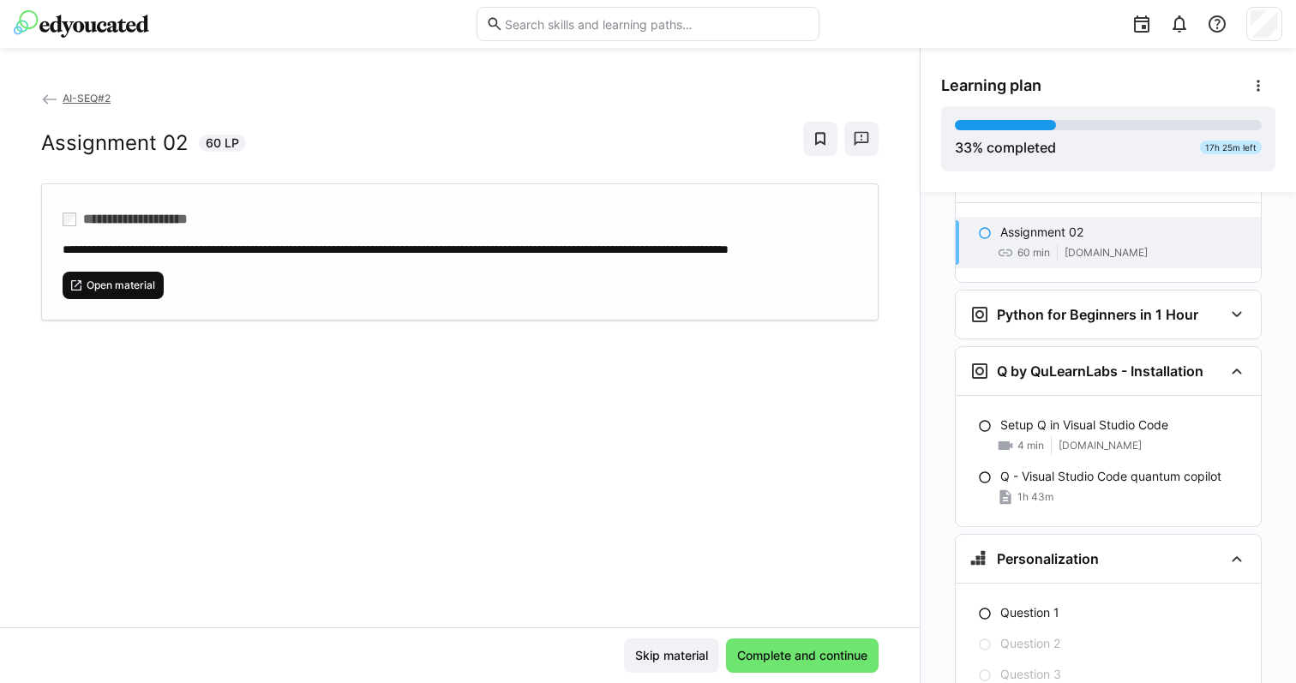
click at [155, 292] on span "Open material" at bounding box center [121, 286] width 72 height 14
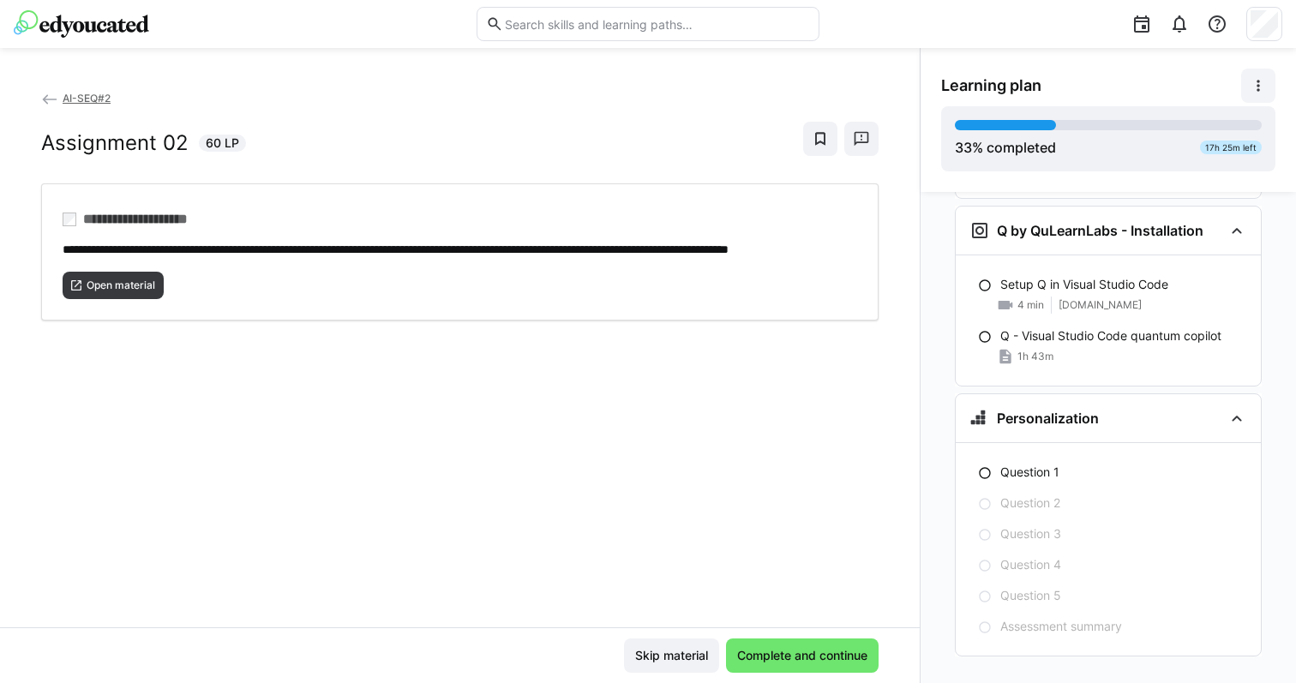
scroll to position [2481, 0]
click at [1253, 95] on span at bounding box center [1258, 86] width 34 height 34
click at [1182, 136] on div "View details" at bounding box center [1192, 131] width 138 height 17
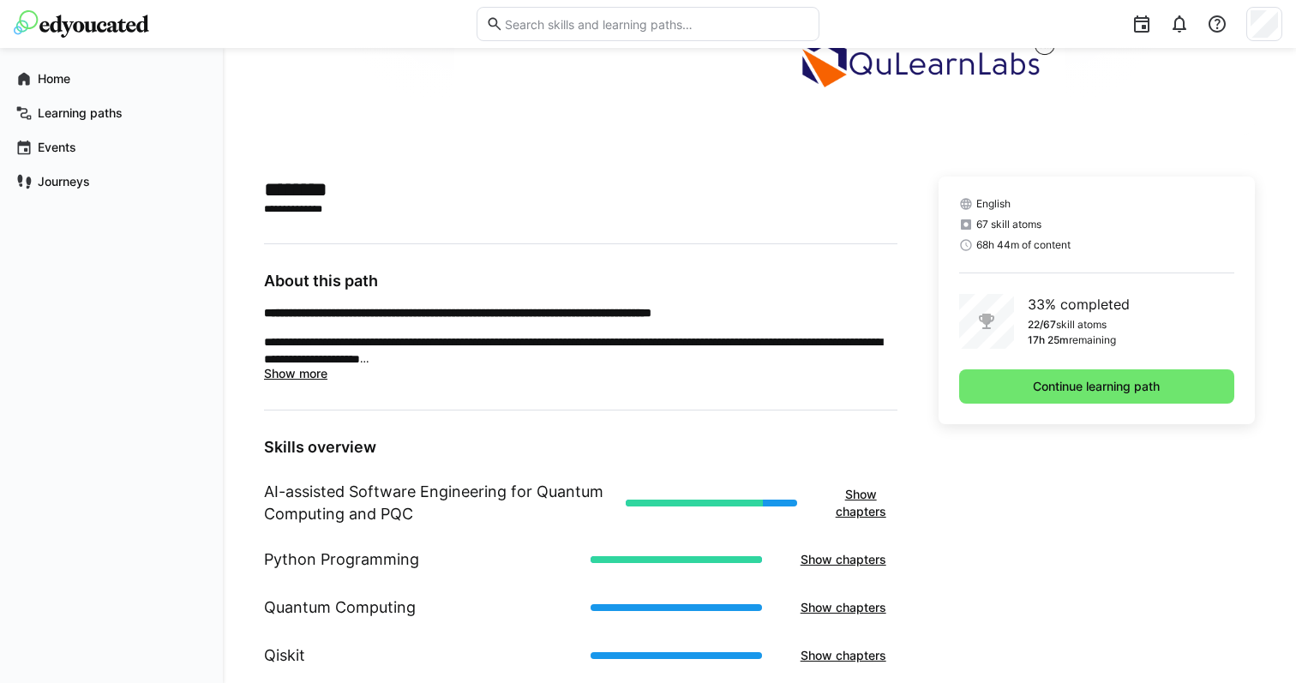
scroll to position [387, 0]
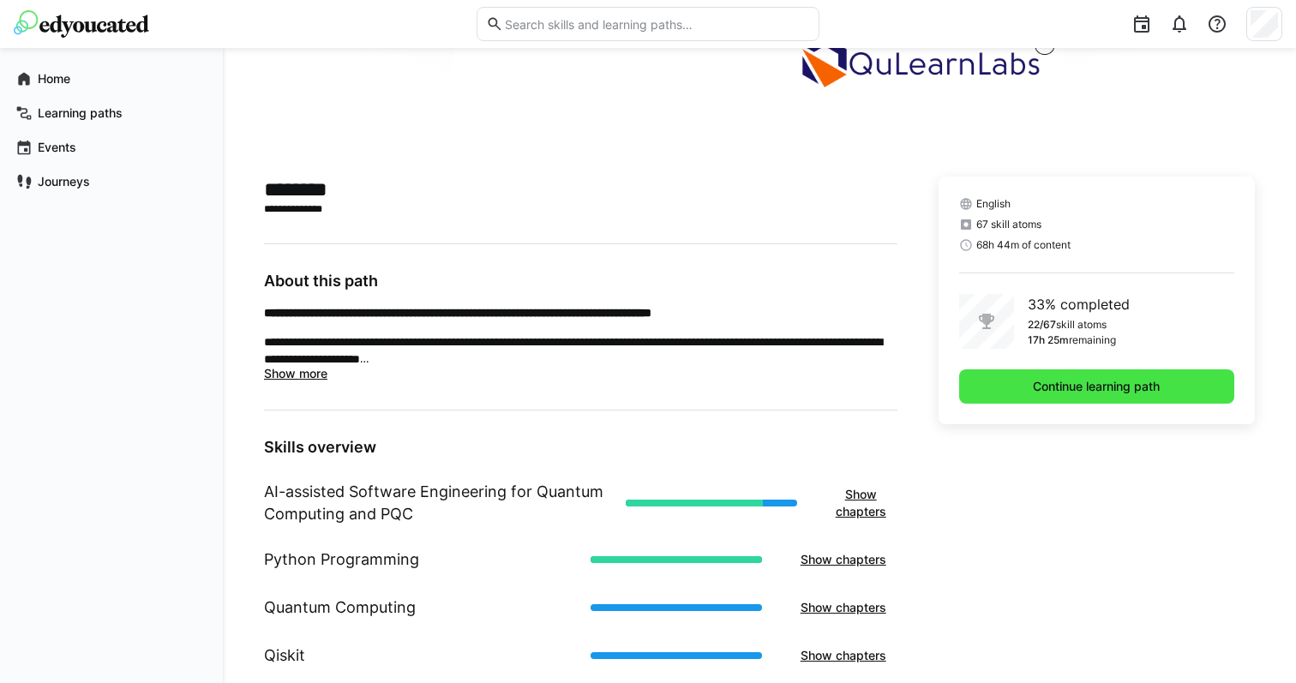
click at [975, 400] on span "Continue learning path" at bounding box center [1096, 386] width 275 height 34
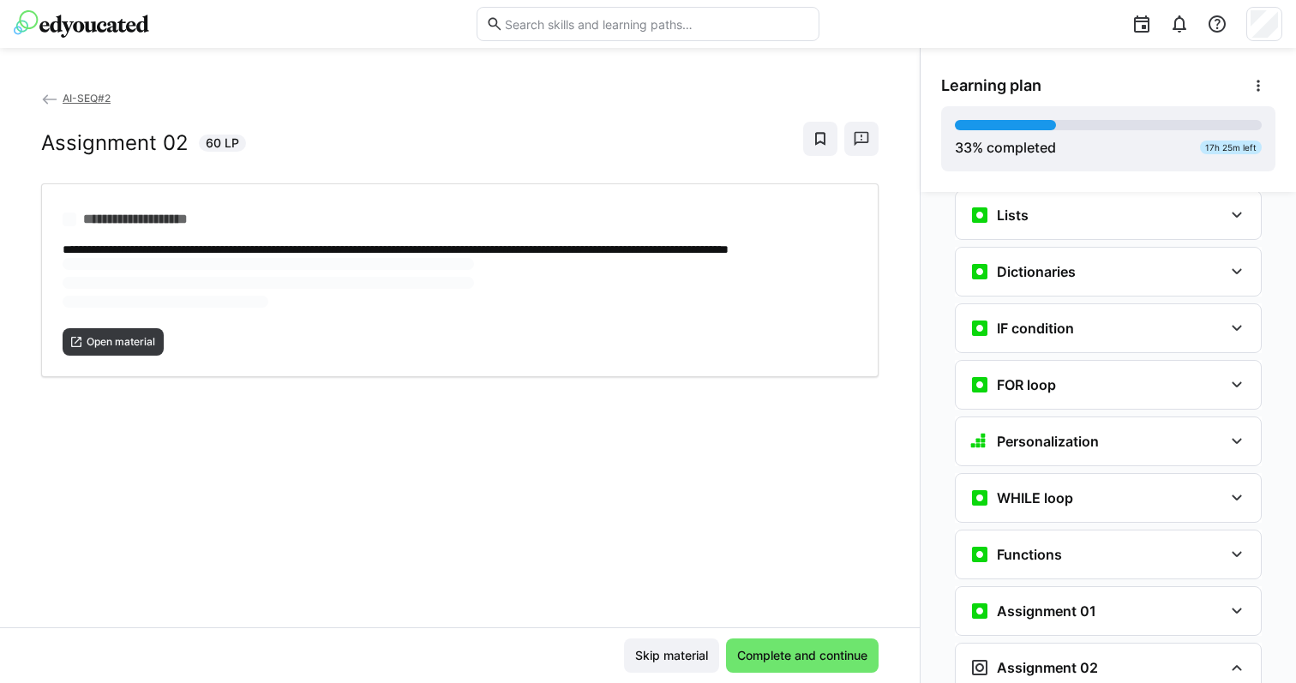
scroll to position [1208, 0]
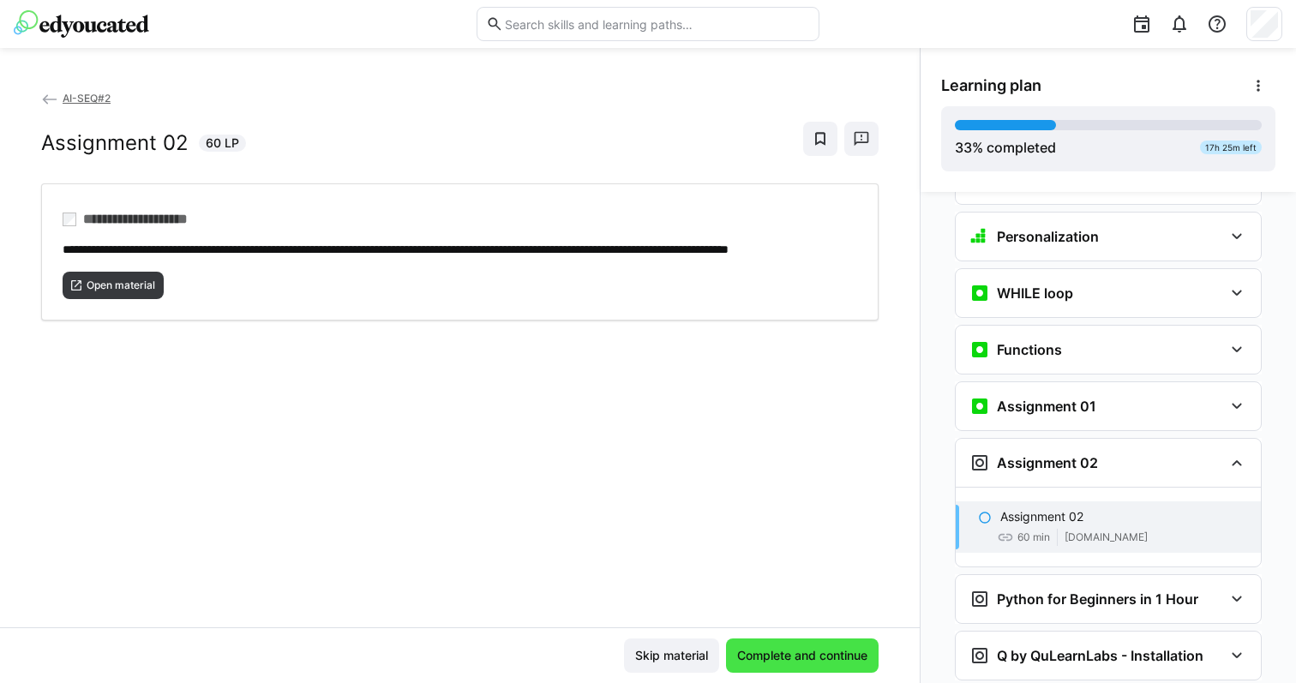
click at [794, 651] on span "Complete and continue" at bounding box center [802, 655] width 135 height 17
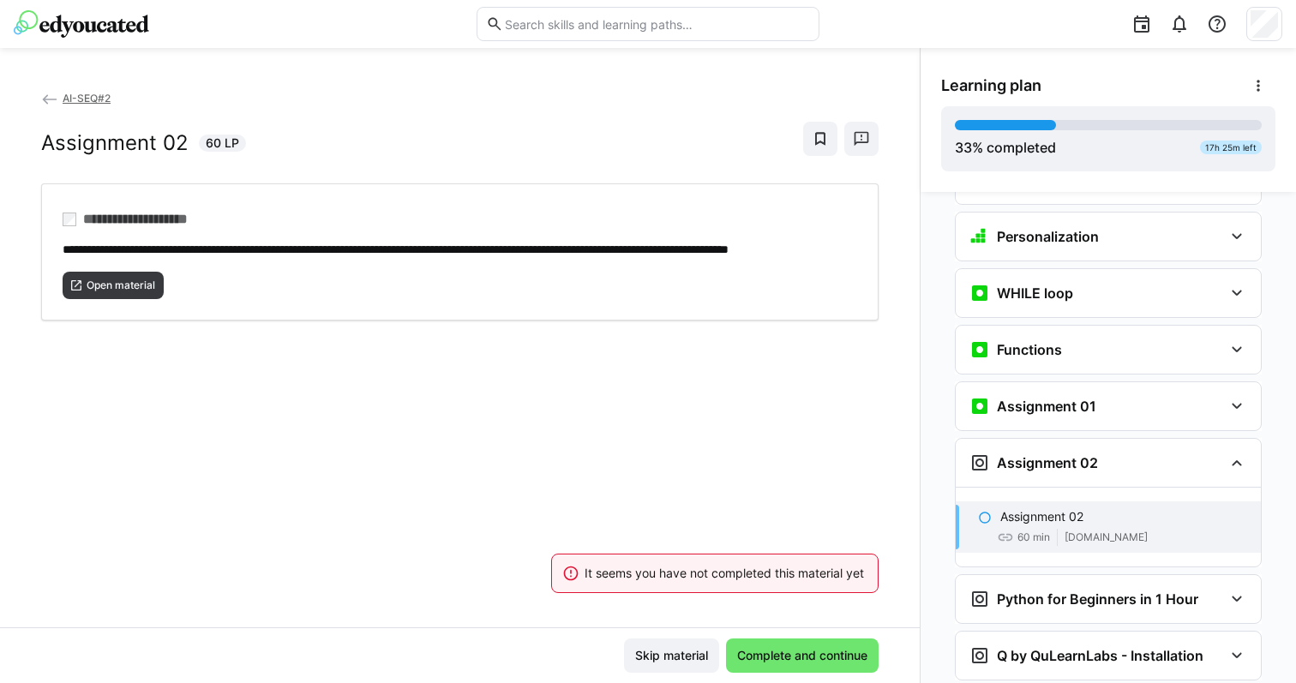
click at [978, 511] on eds-icon at bounding box center [985, 518] width 14 height 14
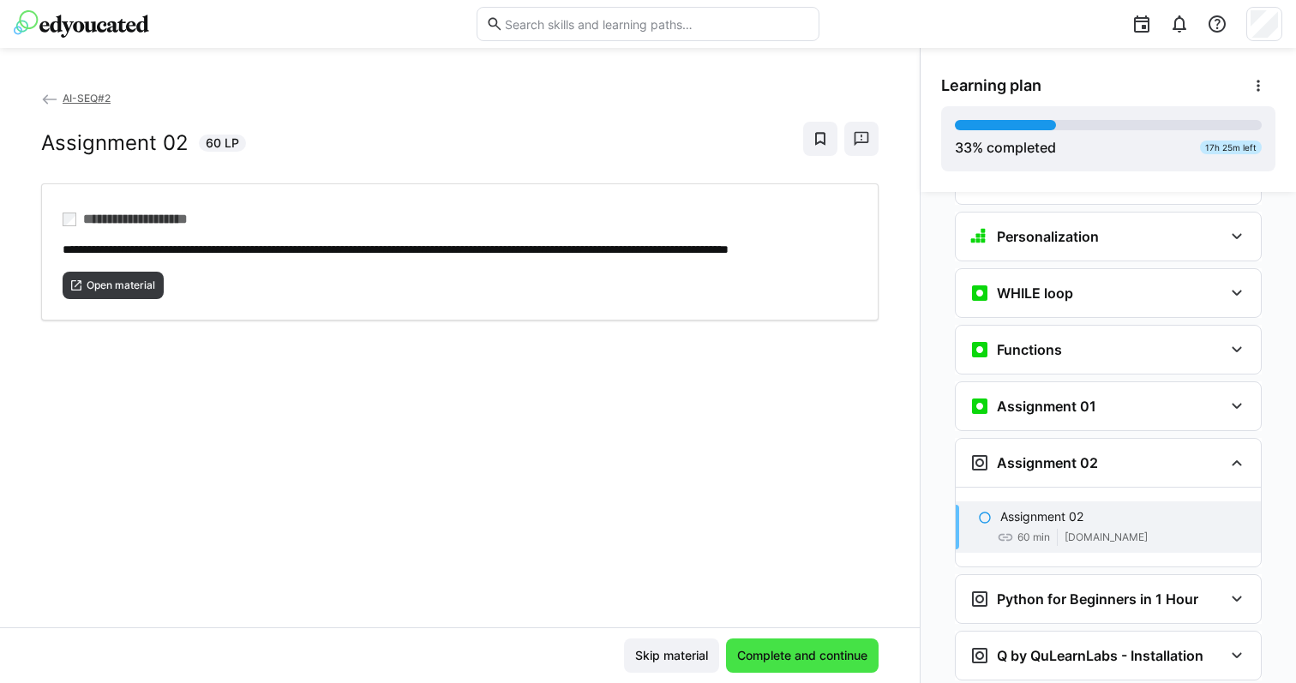
click at [813, 645] on span "Complete and continue" at bounding box center [802, 656] width 153 height 34
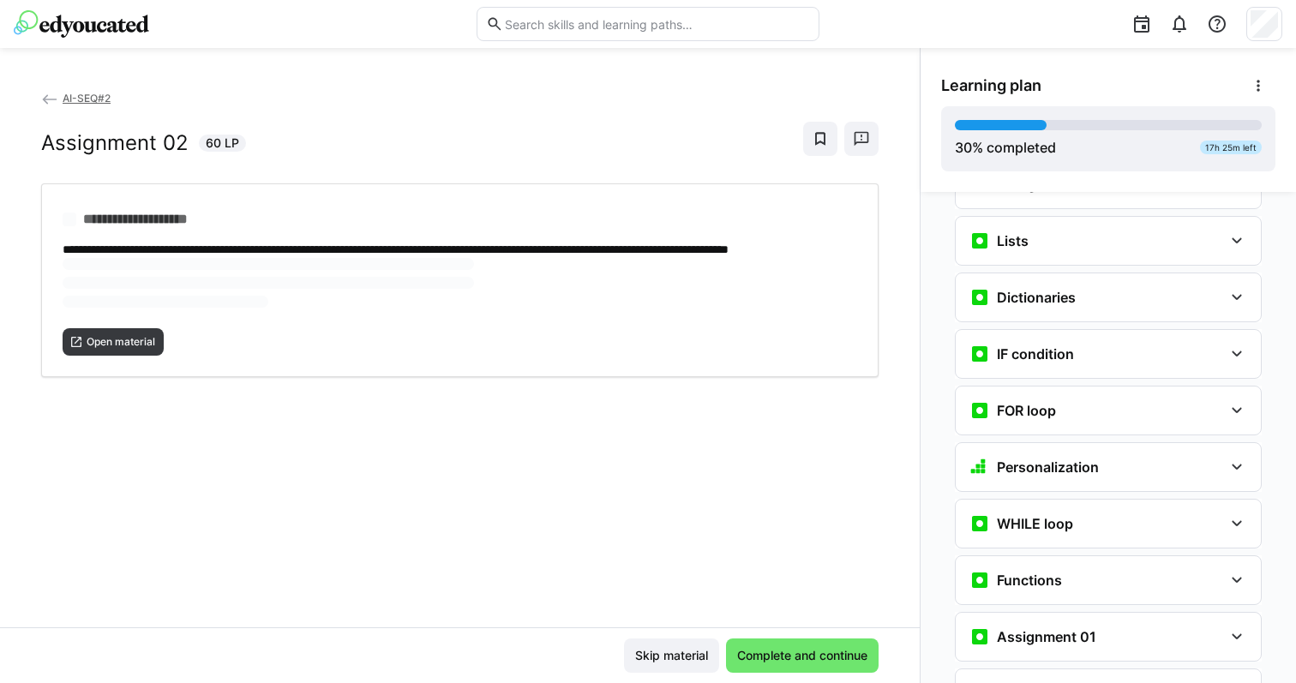
scroll to position [1208, 0]
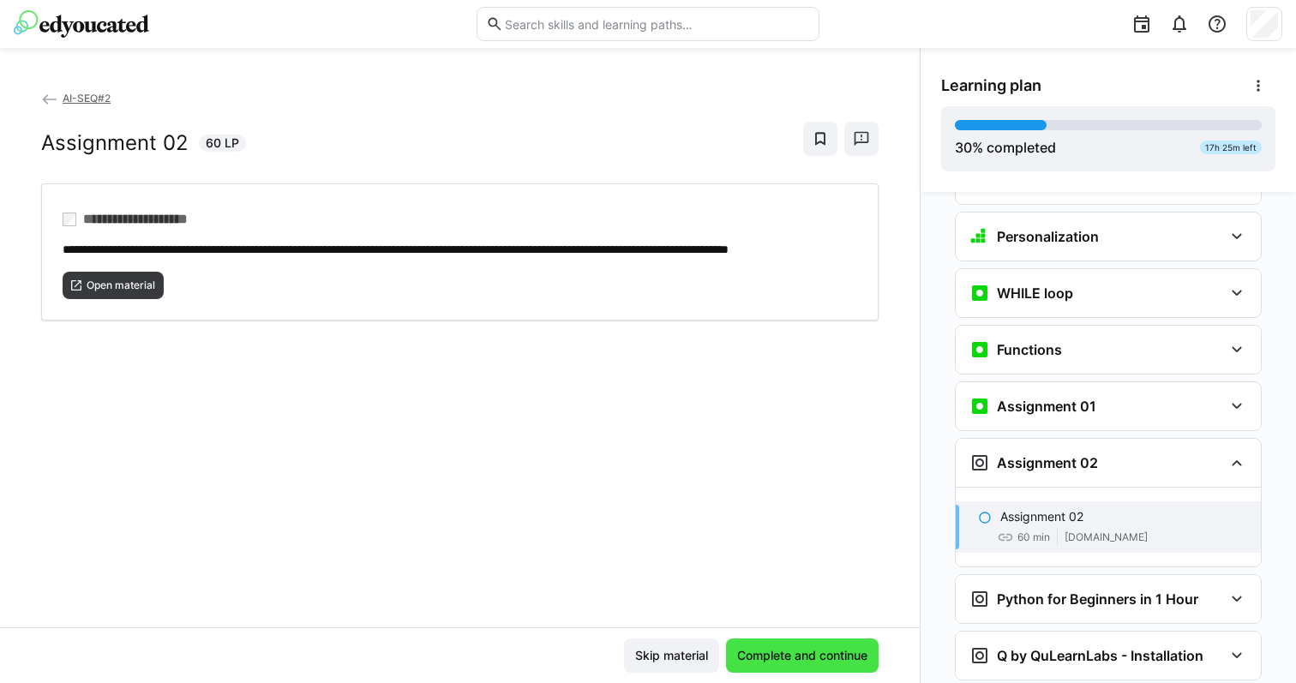
click at [809, 664] on span "Complete and continue" at bounding box center [802, 656] width 153 height 34
click at [121, 299] on span "Open material" at bounding box center [113, 285] width 101 height 27
click at [795, 644] on span "Complete and continue" at bounding box center [802, 656] width 153 height 34
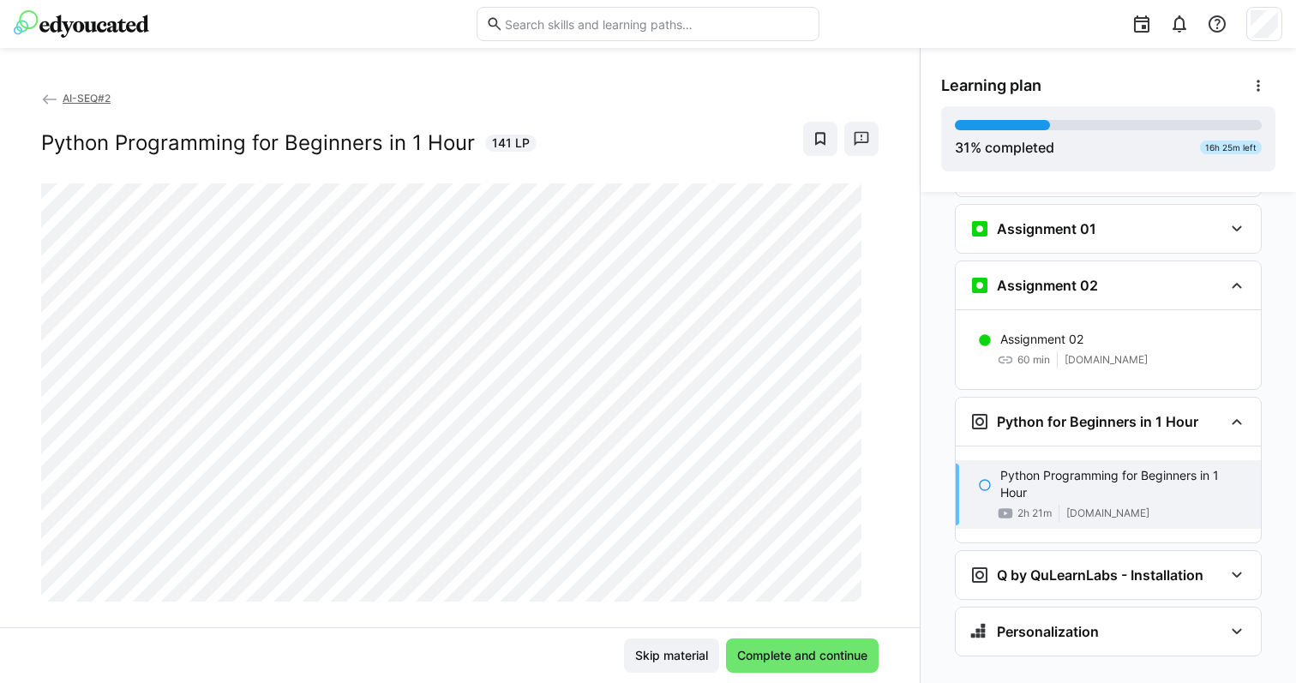
scroll to position [1384, 0]
click at [821, 655] on span "Complete and continue" at bounding box center [802, 655] width 135 height 17
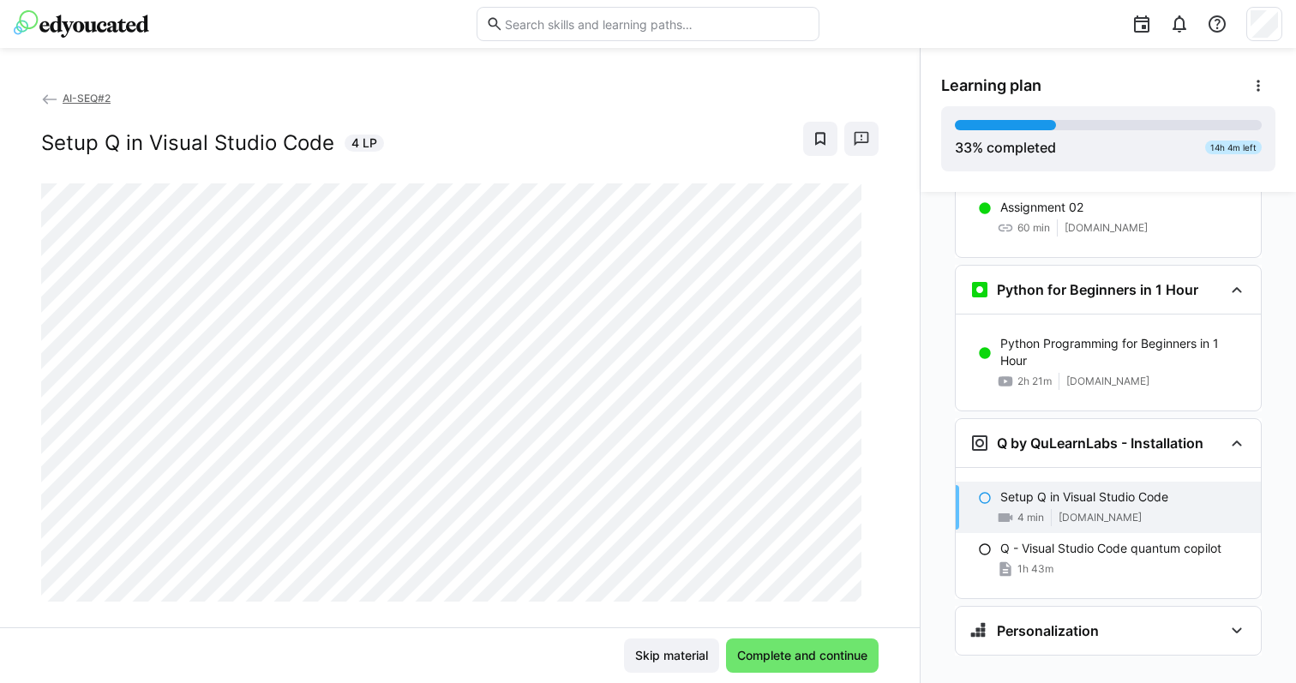
scroll to position [1515, 0]
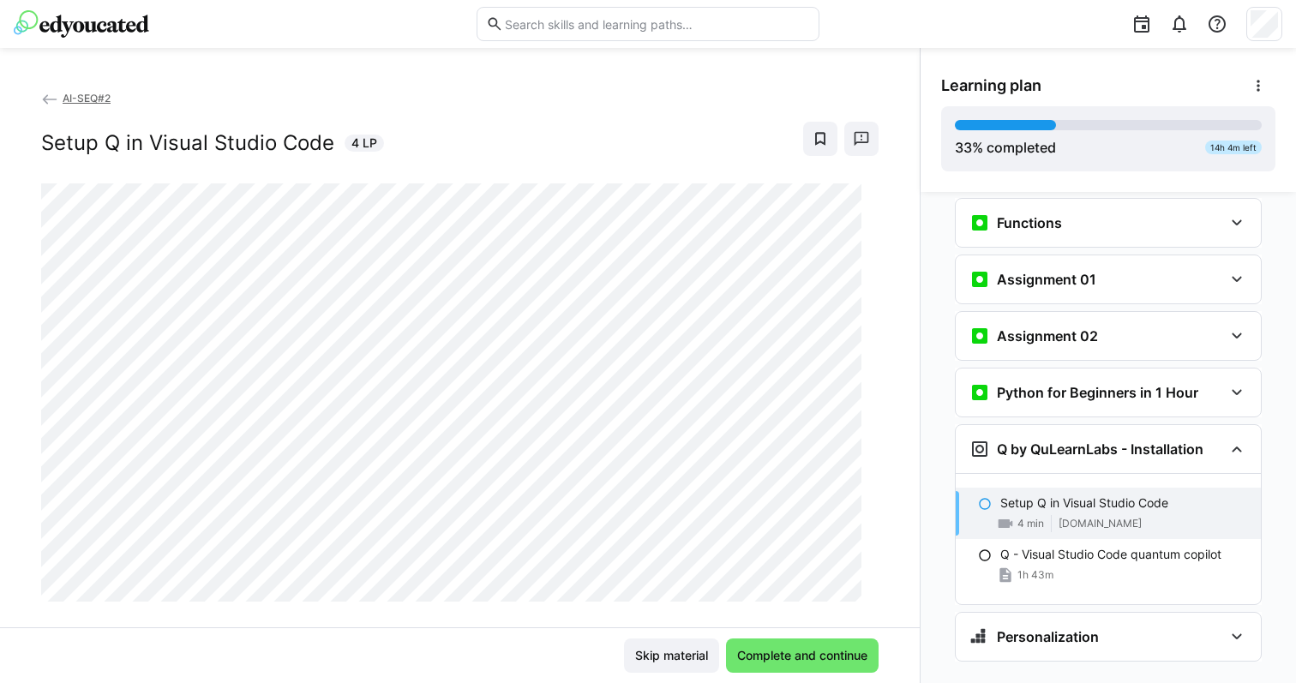
scroll to position [91, 0]
click at [819, 648] on span "Complete and continue" at bounding box center [802, 655] width 135 height 17
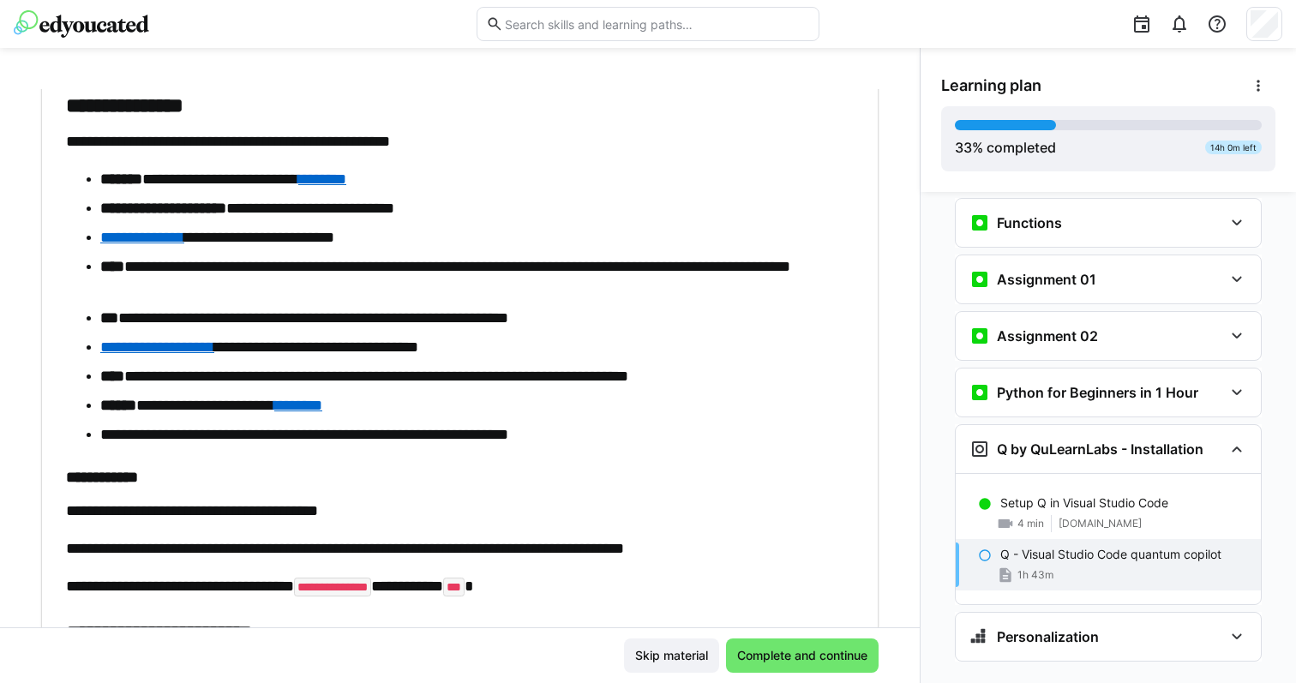
scroll to position [1943, 0]
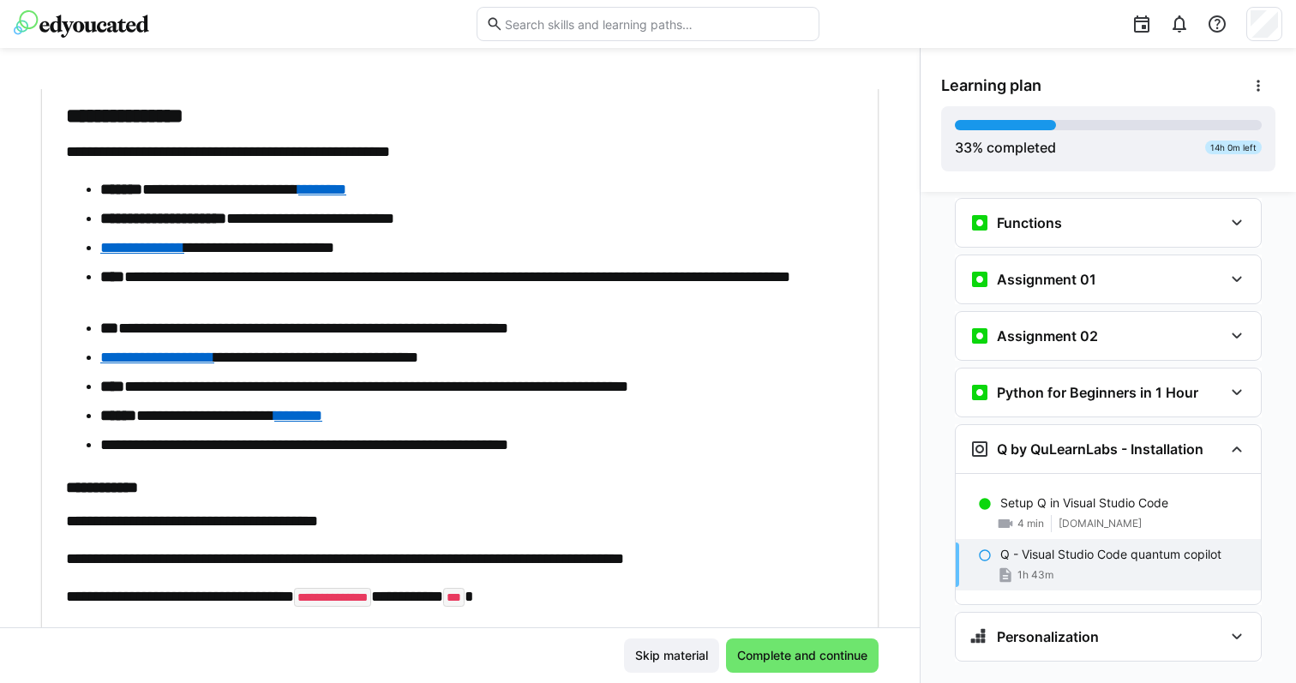
click at [151, 244] on link "**********" at bounding box center [142, 247] width 84 height 15
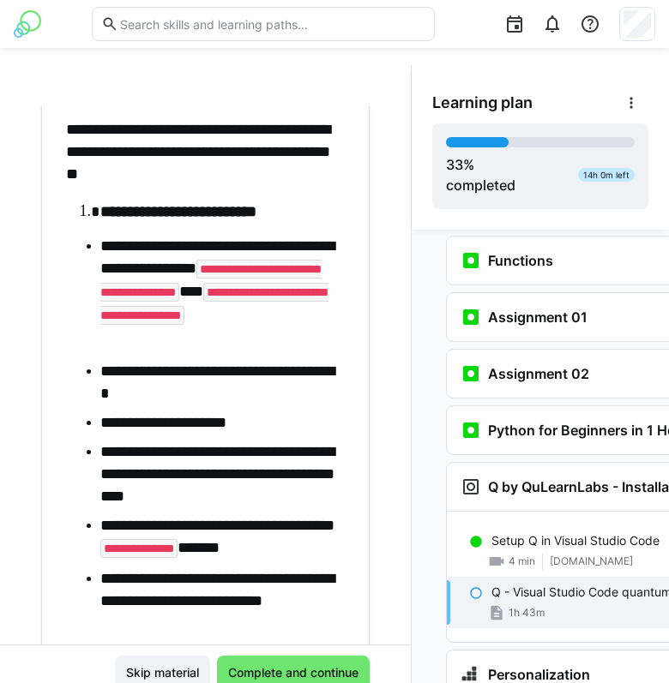
scroll to position [6797, 0]
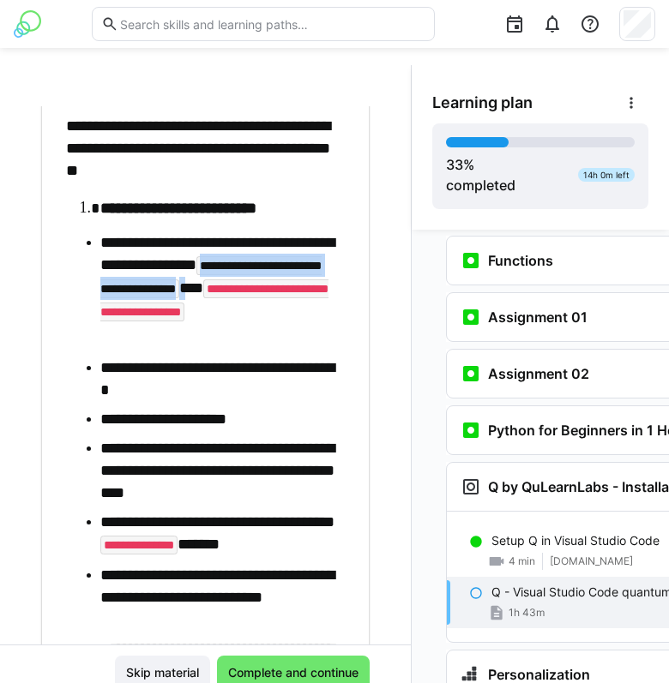
drag, startPoint x: 304, startPoint y: 265, endPoint x: 182, endPoint y: 307, distance: 129.6
click at [182, 307] on li "**********" at bounding box center [222, 290] width 244 height 118
copy li "**********"
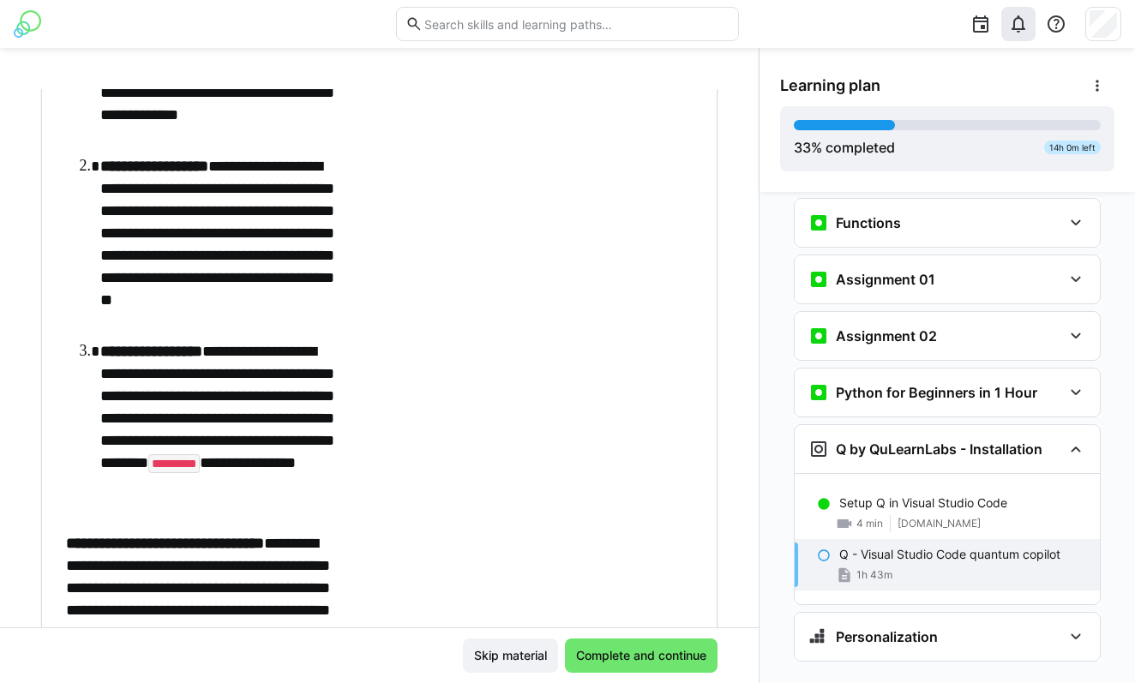
scroll to position [6015, 0]
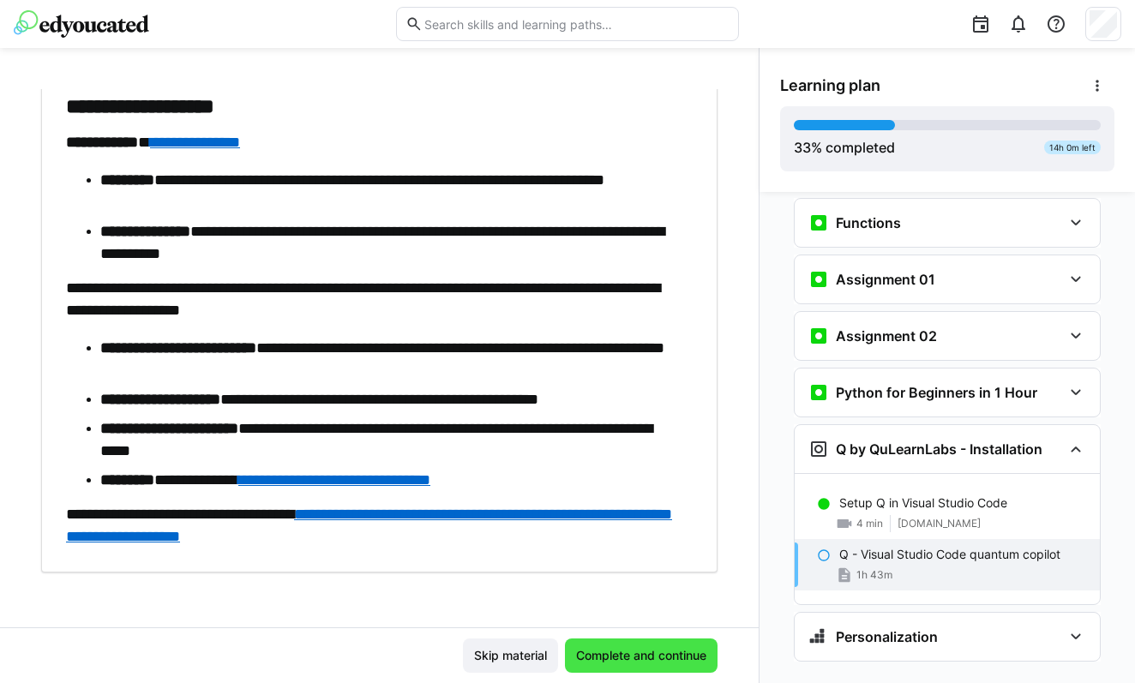
click at [655, 640] on span "Complete and continue" at bounding box center [641, 656] width 153 height 34
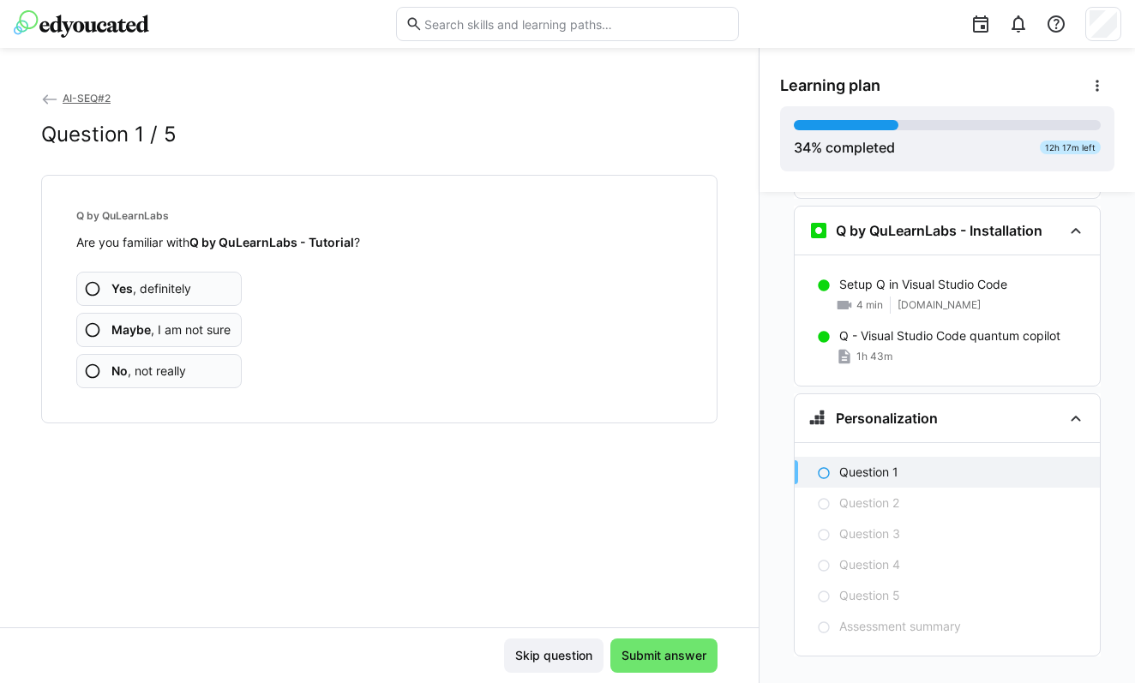
scroll to position [1552, 0]
click at [211, 283] on app-assessment-question-radio "Yes , definitely" at bounding box center [158, 289] width 165 height 34
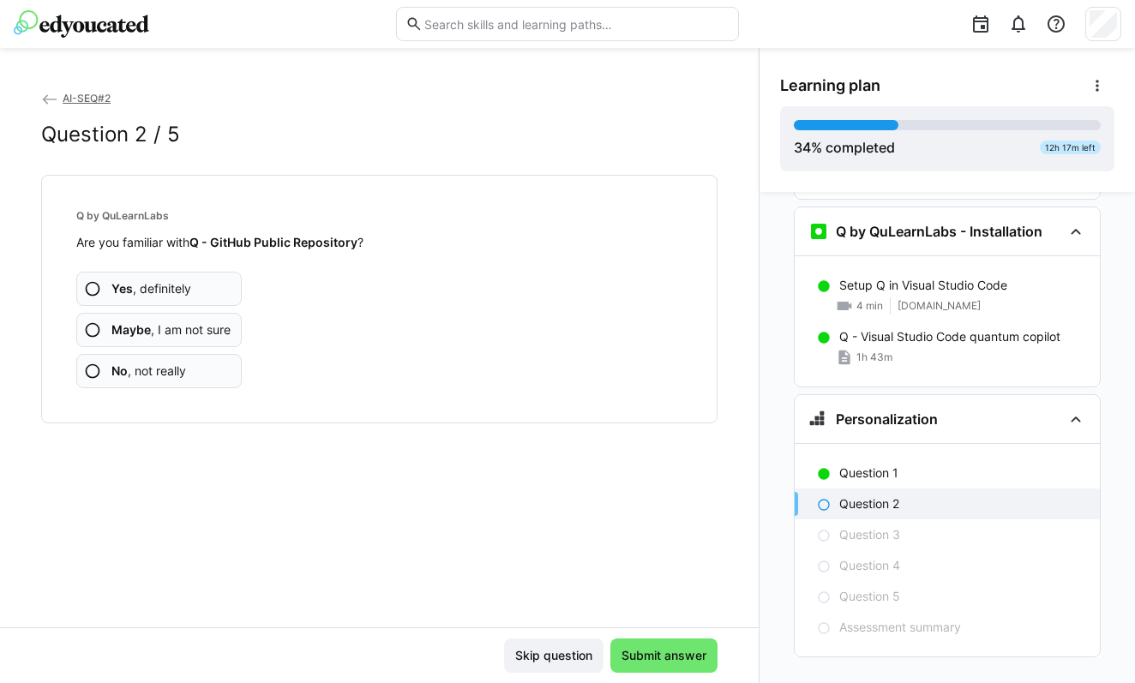
click at [187, 283] on span "Yes , definitely" at bounding box center [151, 288] width 80 height 17
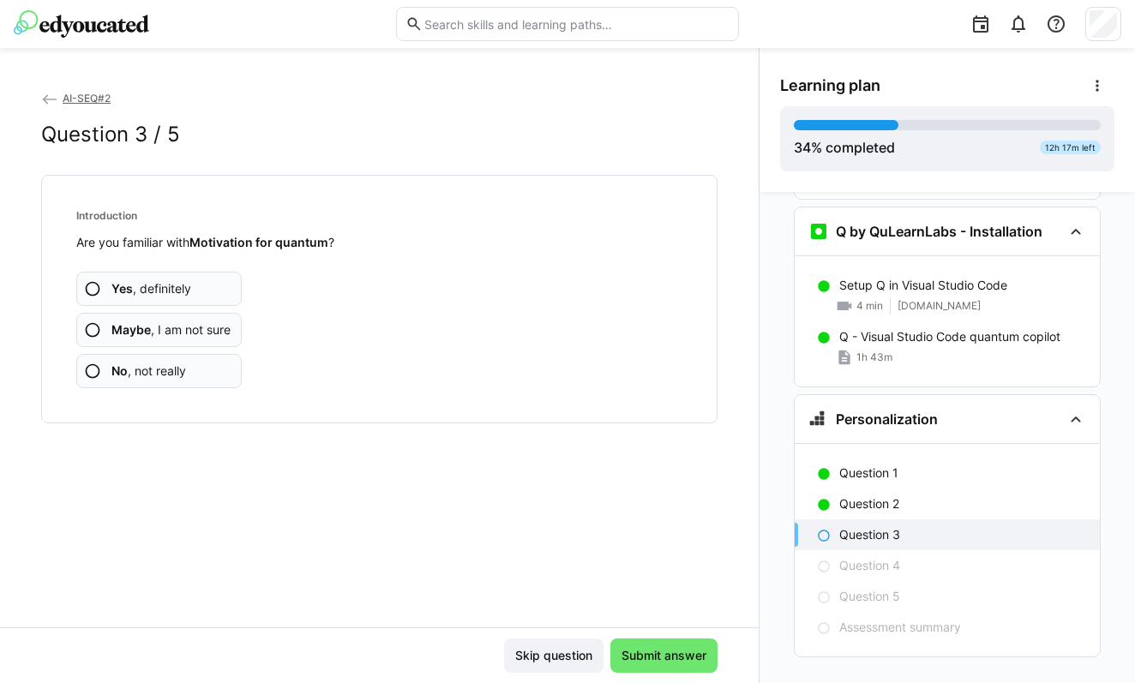
click at [201, 283] on app-assessment-question-radio "Yes , definitely" at bounding box center [158, 289] width 165 height 34
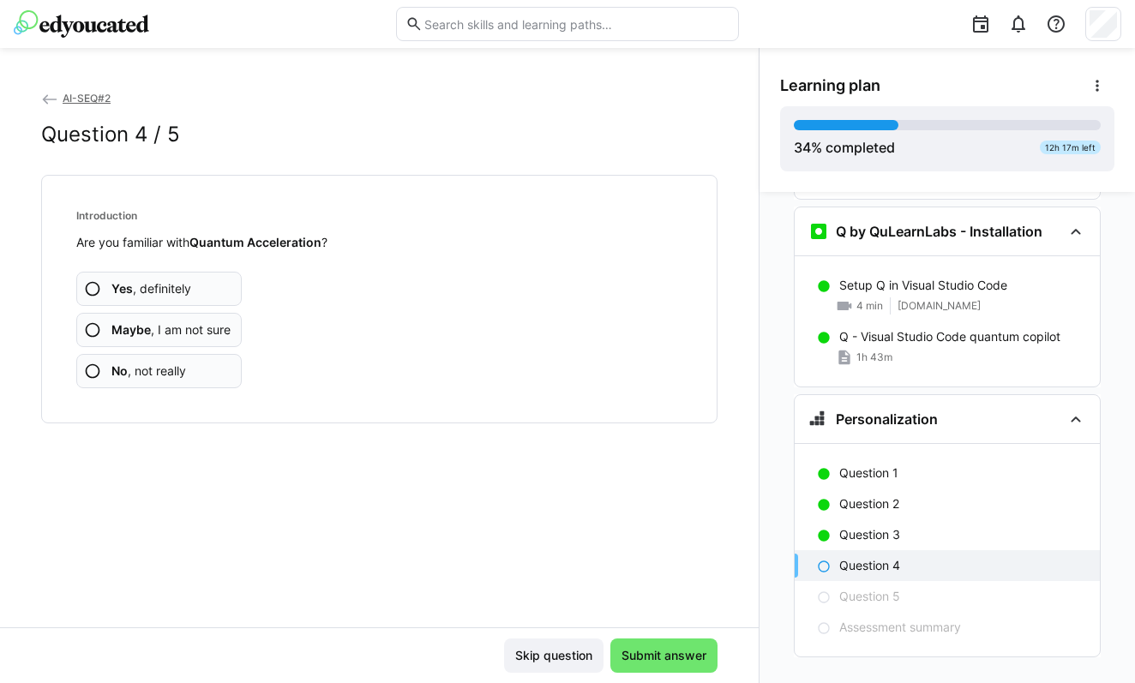
click at [177, 288] on span "Yes , definitely" at bounding box center [151, 288] width 80 height 17
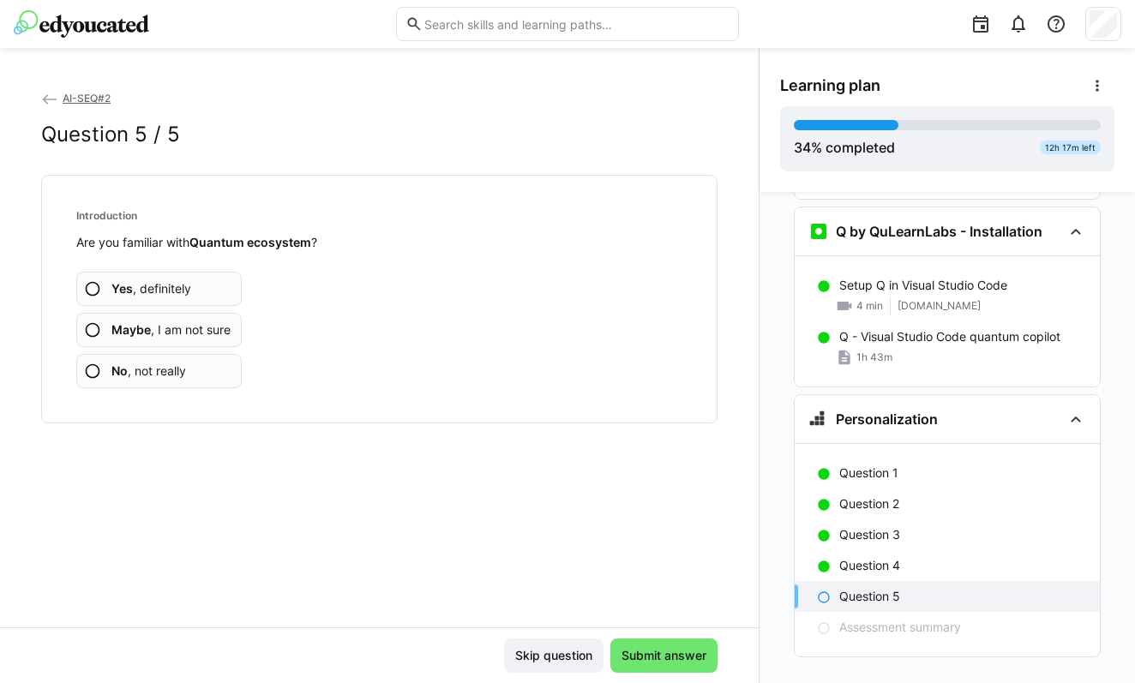
click at [177, 288] on span "Yes , definitely" at bounding box center [151, 288] width 80 height 17
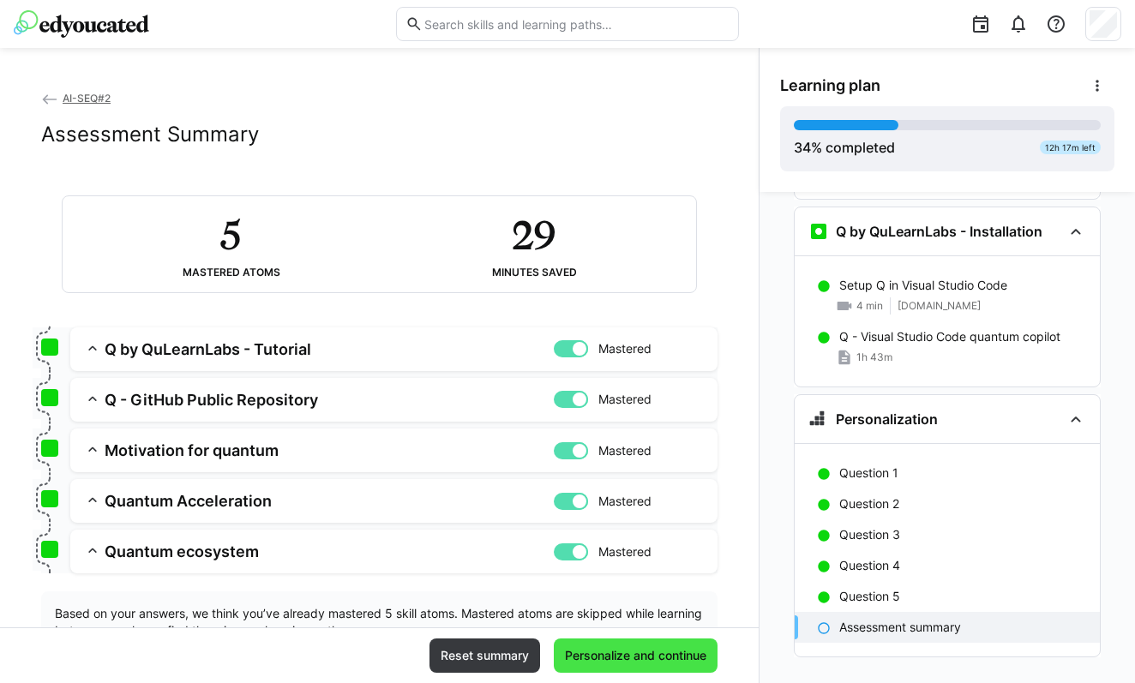
click at [657, 651] on span "Personalize and continue" at bounding box center [635, 655] width 147 height 17
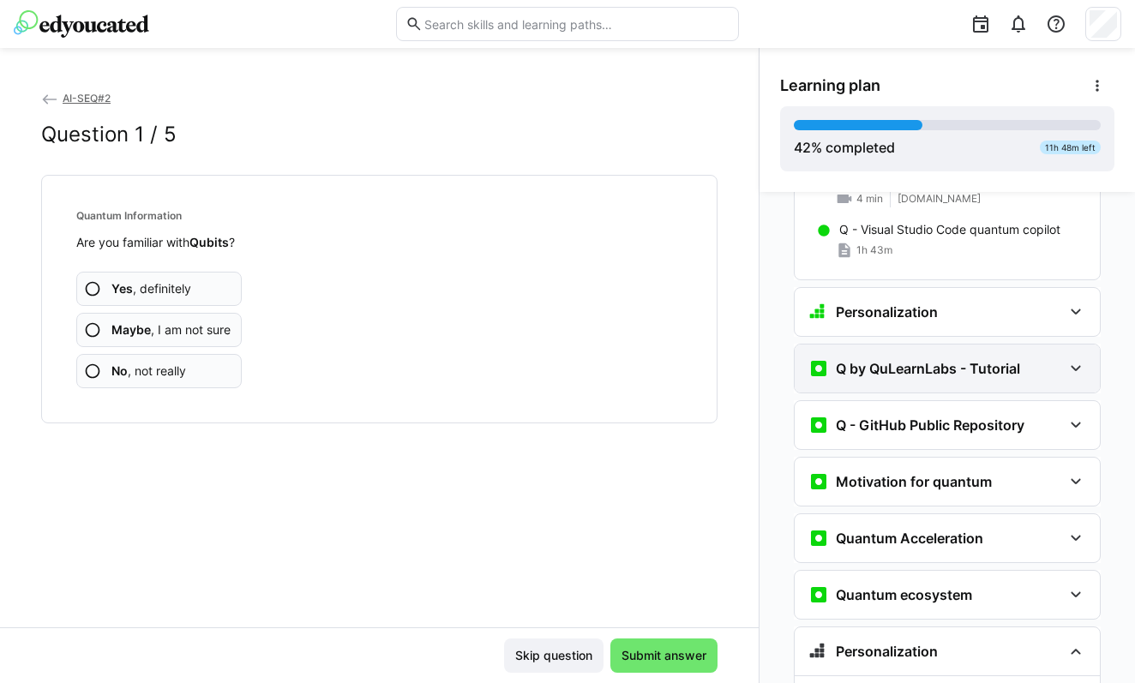
scroll to position [1664, 0]
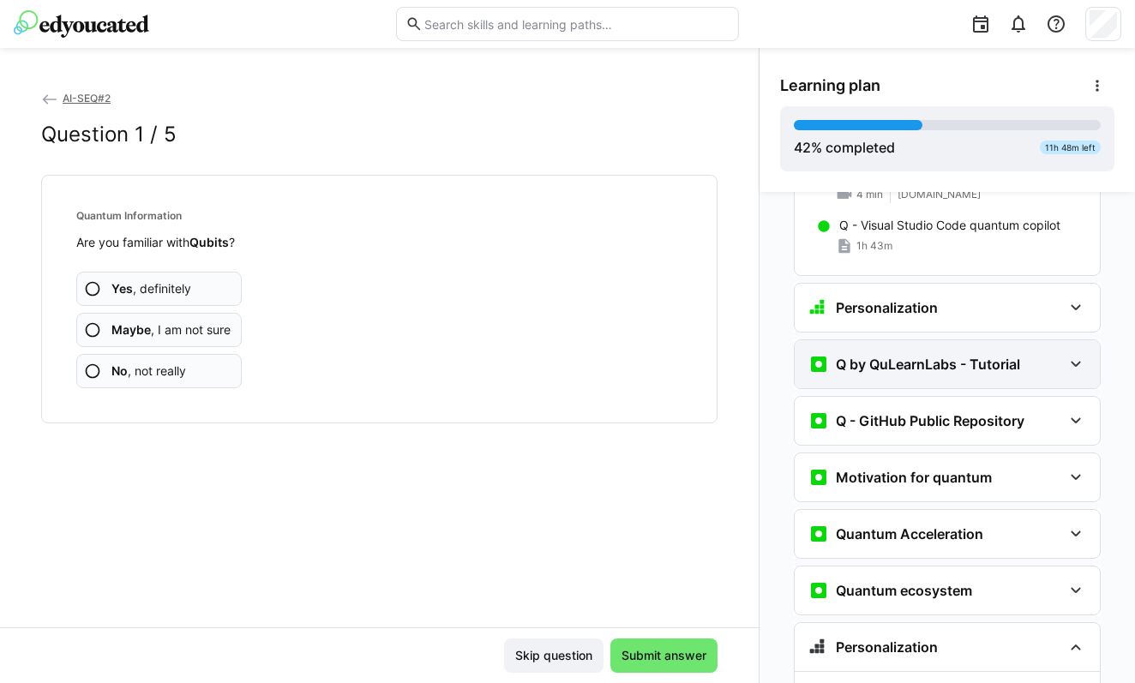
click at [901, 356] on h3 "Q by QuLearnLabs - Tutorial" at bounding box center [928, 364] width 184 height 17
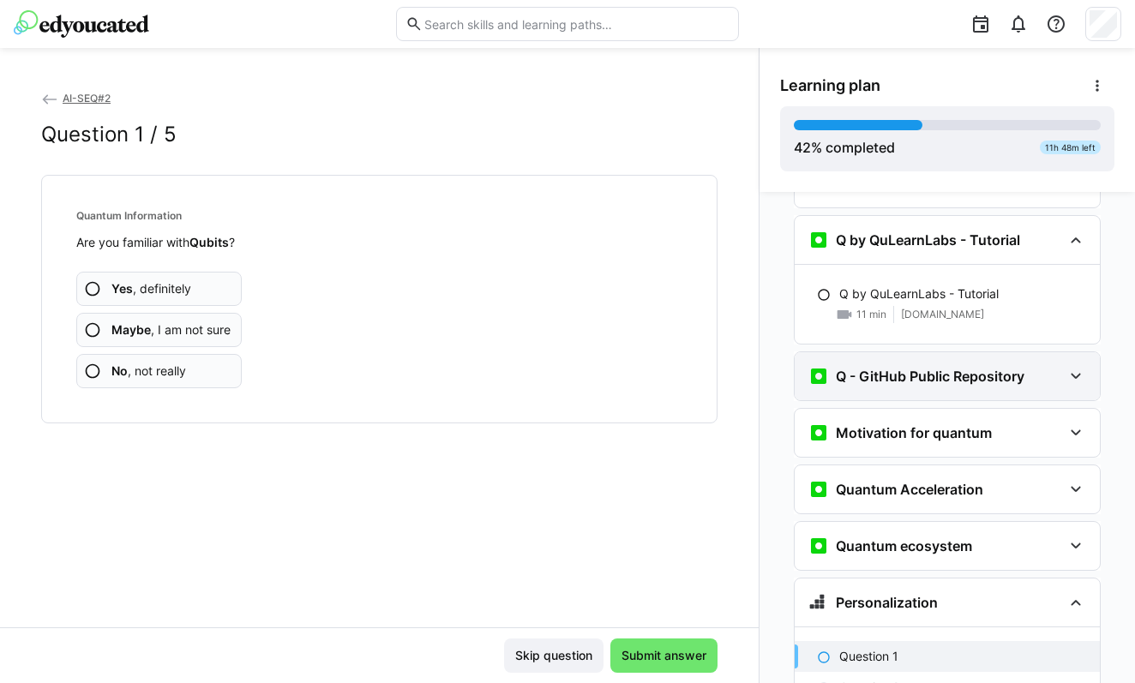
click at [901, 352] on div "Q - GitHub Public Repository" at bounding box center [947, 376] width 305 height 48
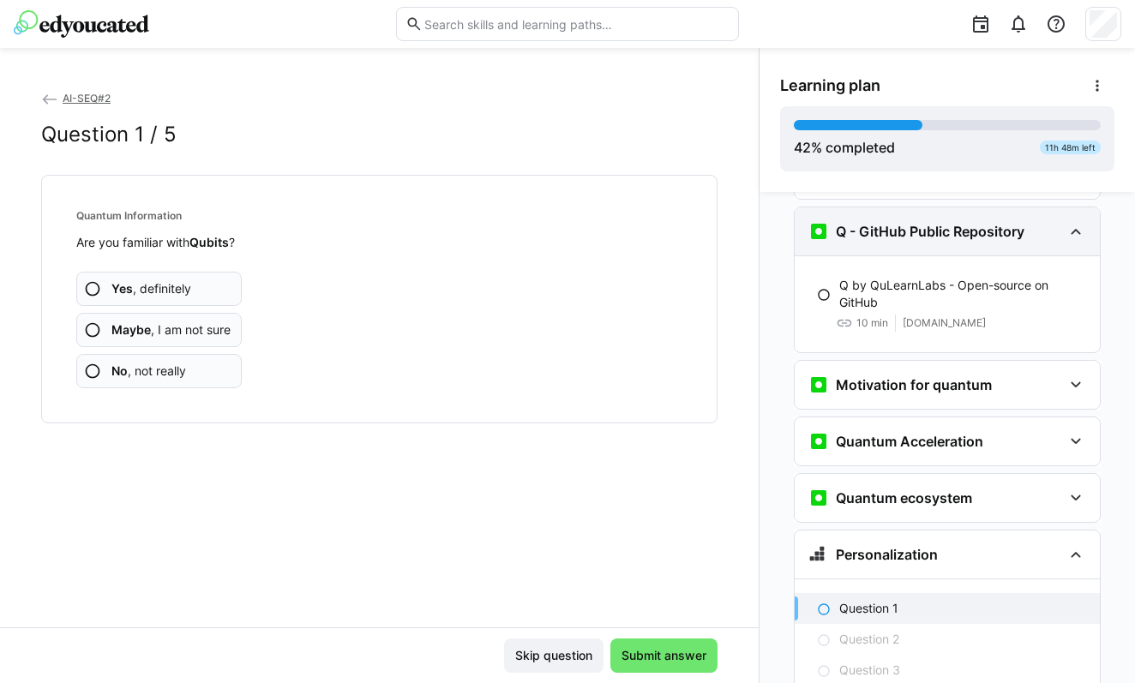
scroll to position [1953, 0]
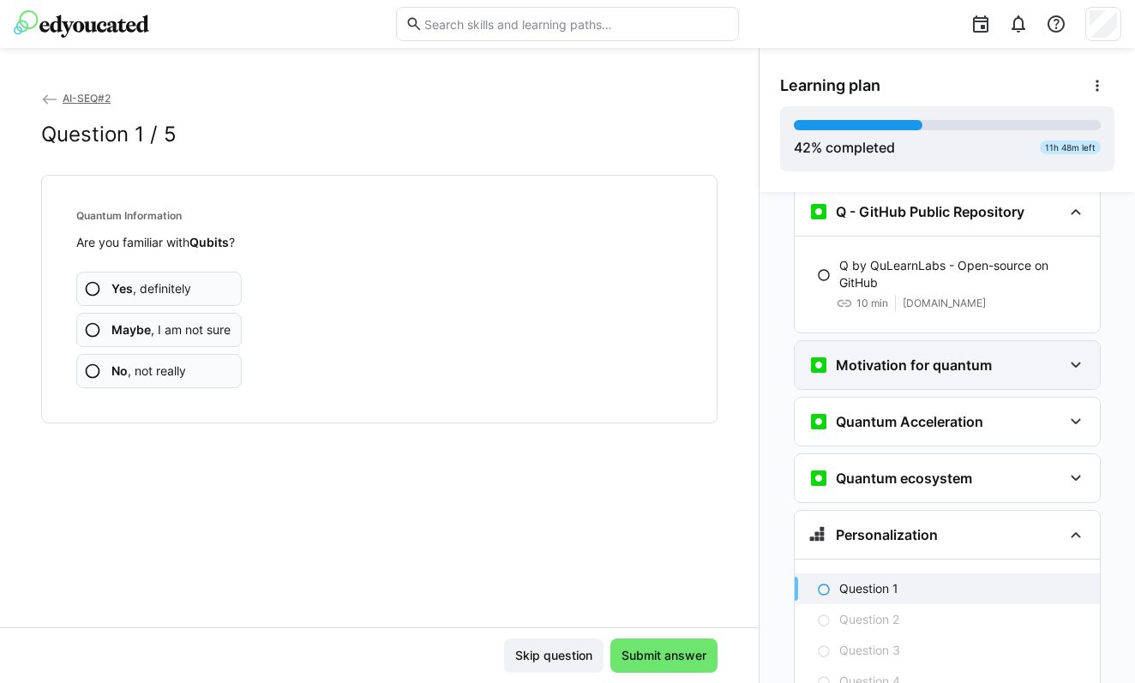
click at [901, 357] on h3 "Motivation for quantum" at bounding box center [914, 365] width 156 height 17
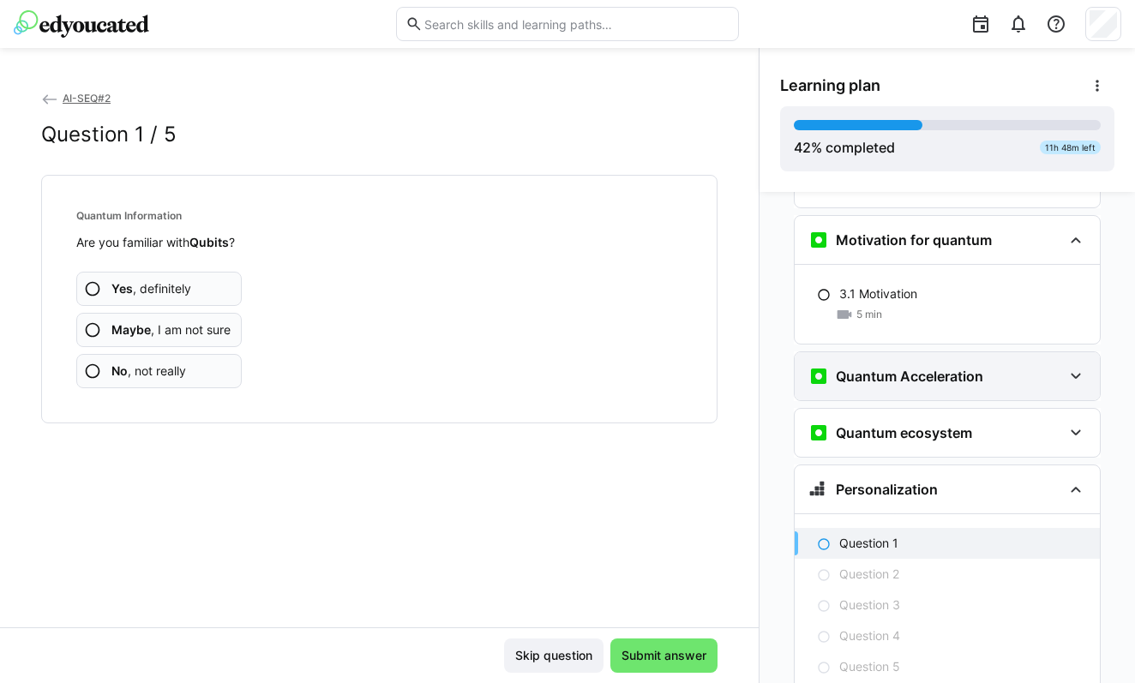
click at [901, 352] on div "Quantum Acceleration" at bounding box center [947, 376] width 305 height 48
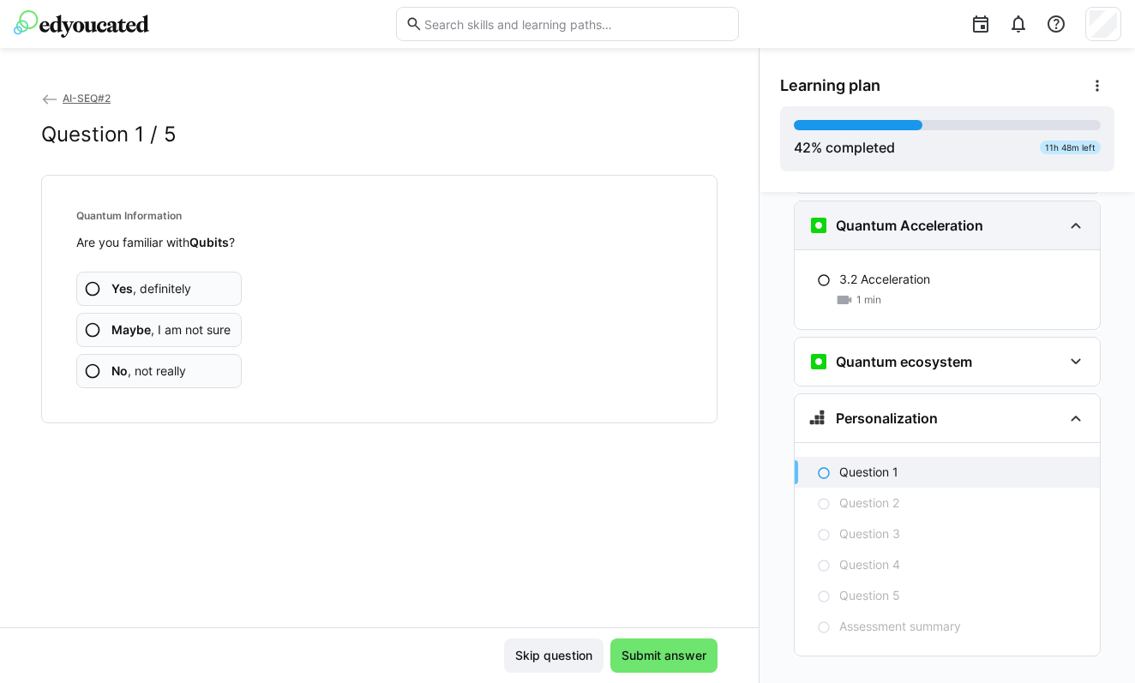
scroll to position [2228, 0]
click at [901, 354] on h3 "Quantum ecosystem" at bounding box center [904, 362] width 136 height 17
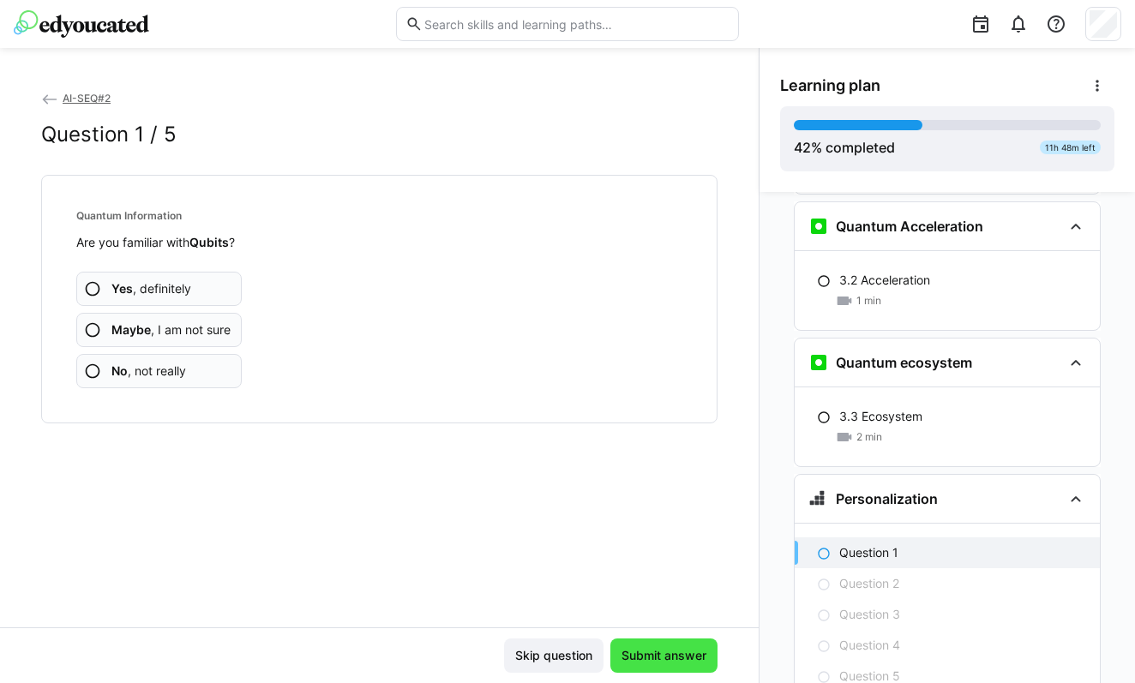
click at [646, 649] on span "Submit answer" at bounding box center [664, 655] width 90 height 17
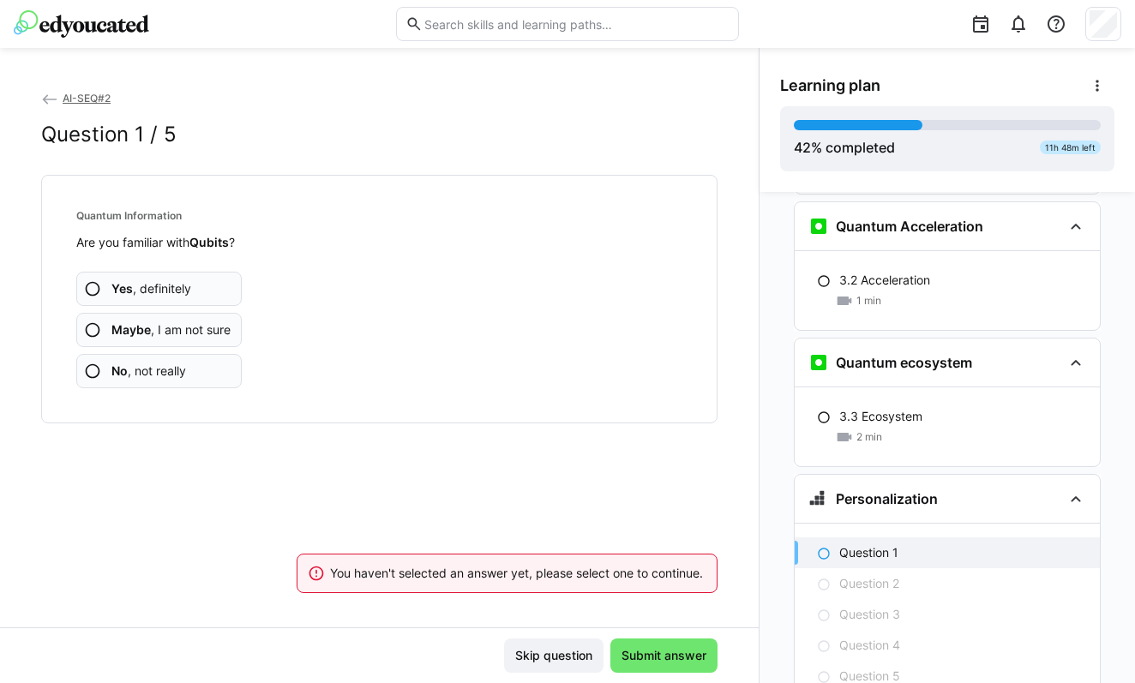
click at [171, 280] on span "Yes , definitely" at bounding box center [151, 288] width 80 height 17
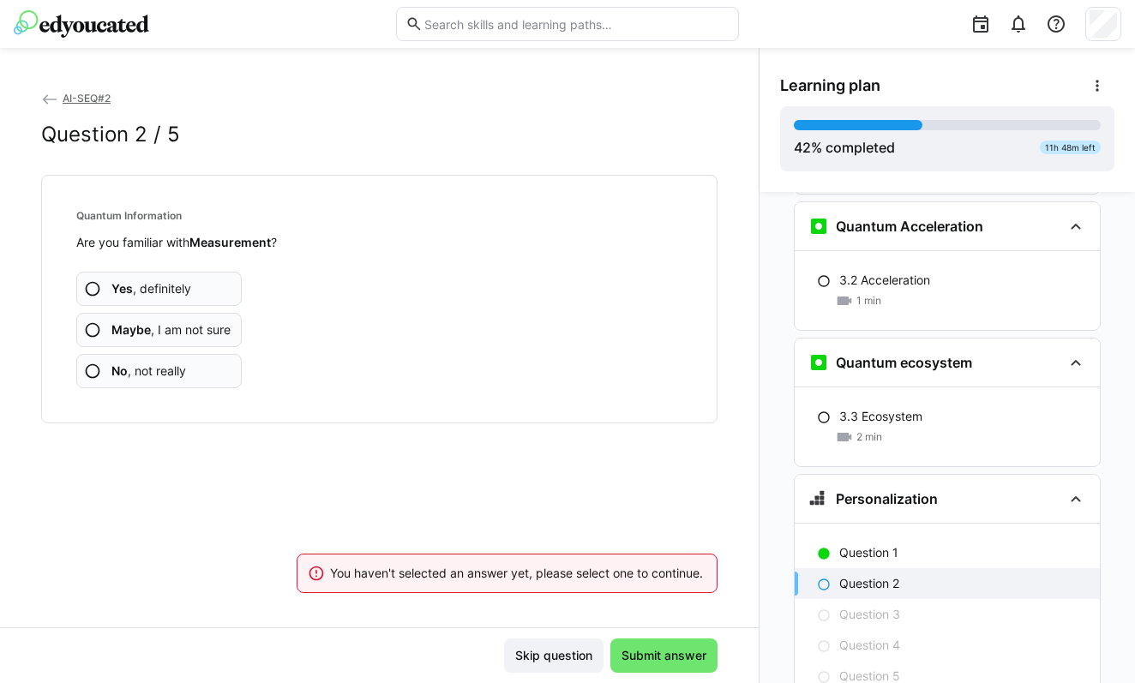
click at [183, 273] on app-assessment-question-radio "Yes , definitely" at bounding box center [158, 289] width 165 height 34
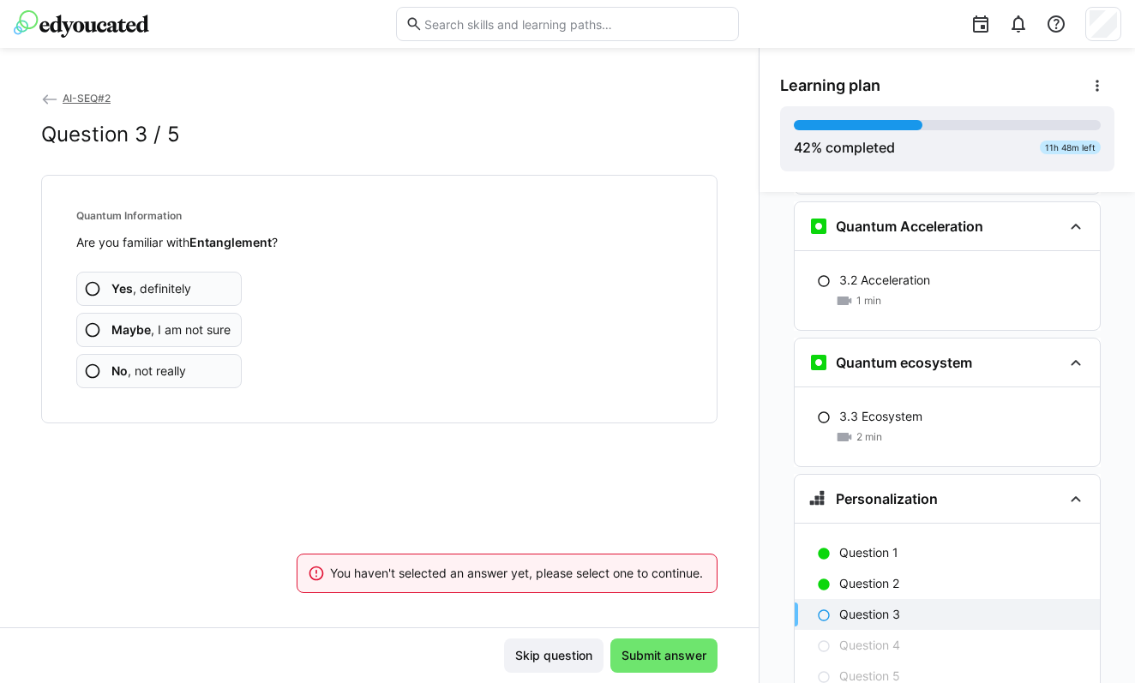
click at [192, 294] on app-assessment-question-radio "Yes , definitely" at bounding box center [158, 289] width 165 height 34
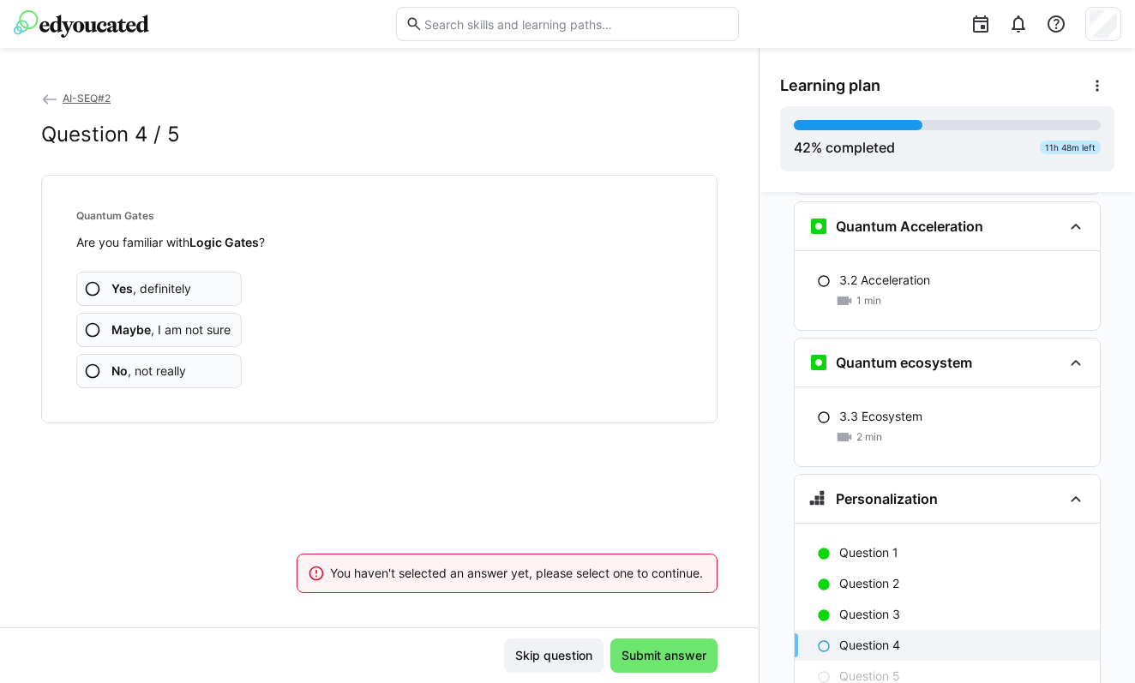
click at [192, 294] on app-assessment-question-radio "Yes , definitely" at bounding box center [158, 289] width 165 height 34
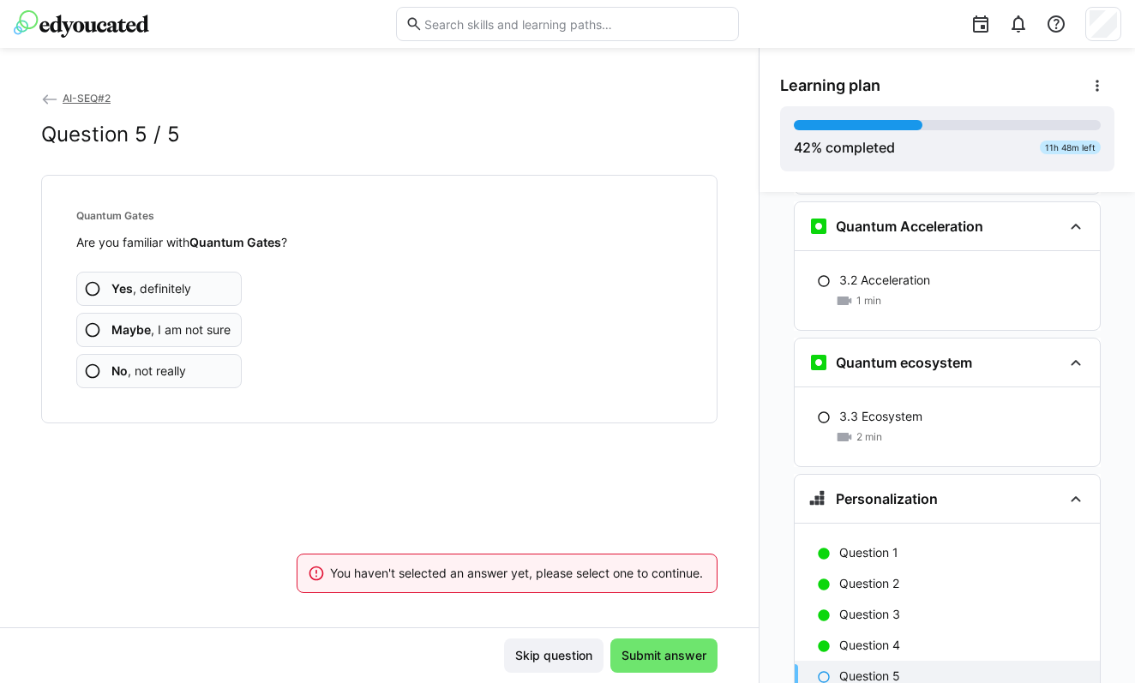
click at [192, 294] on app-assessment-question-radio "Yes , definitely" at bounding box center [158, 289] width 165 height 34
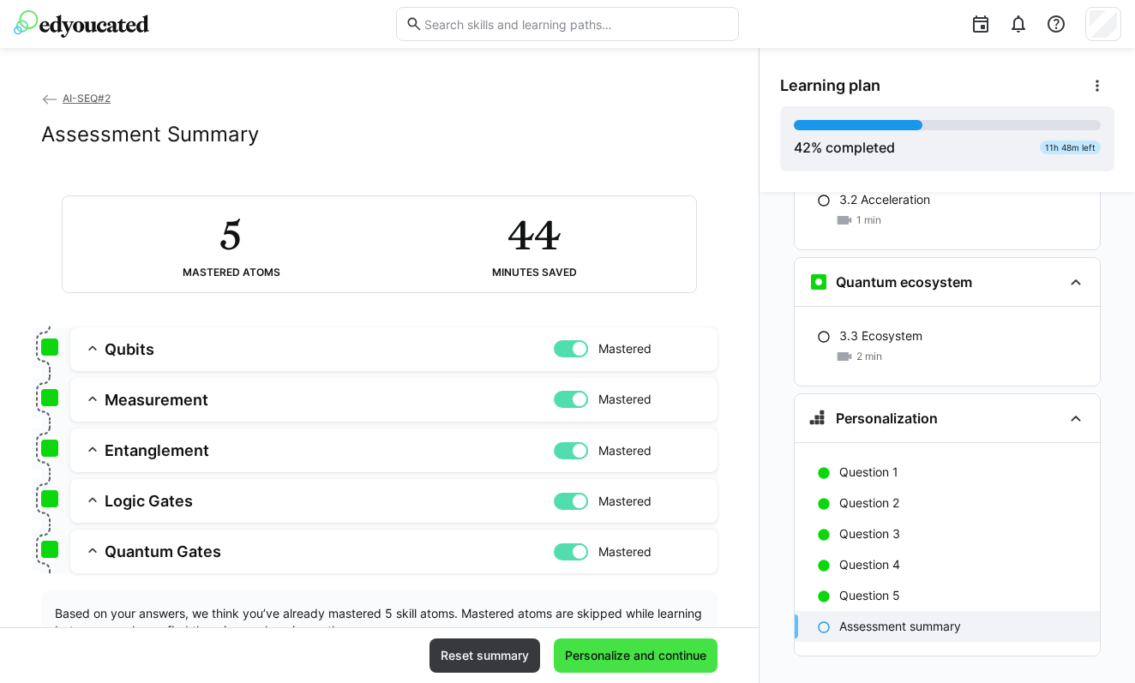
scroll to position [2307, 0]
click at [618, 658] on span "Personalize and continue" at bounding box center [635, 655] width 147 height 17
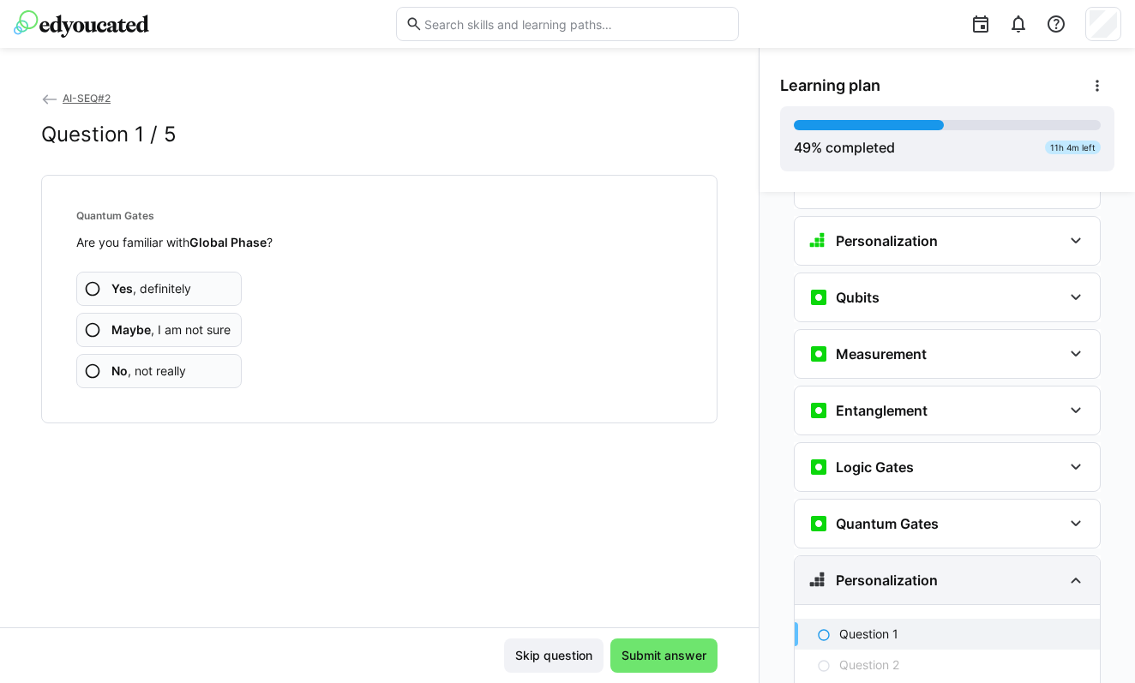
scroll to position [2485, 0]
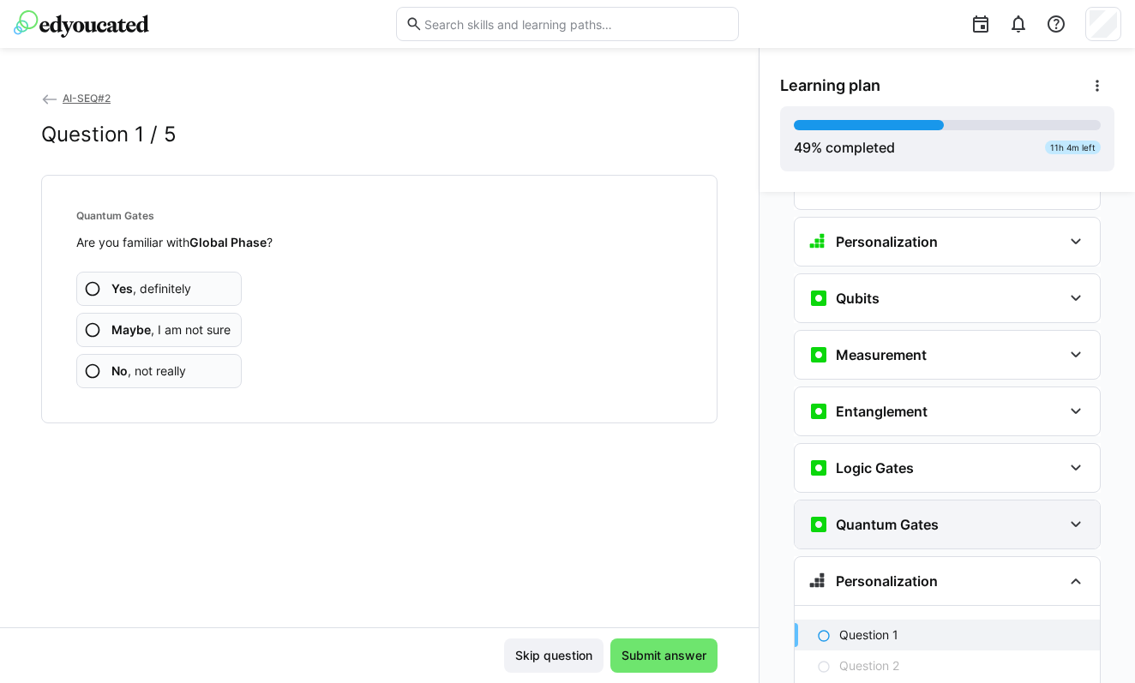
click at [870, 516] on h3 "Quantum Gates" at bounding box center [887, 524] width 103 height 17
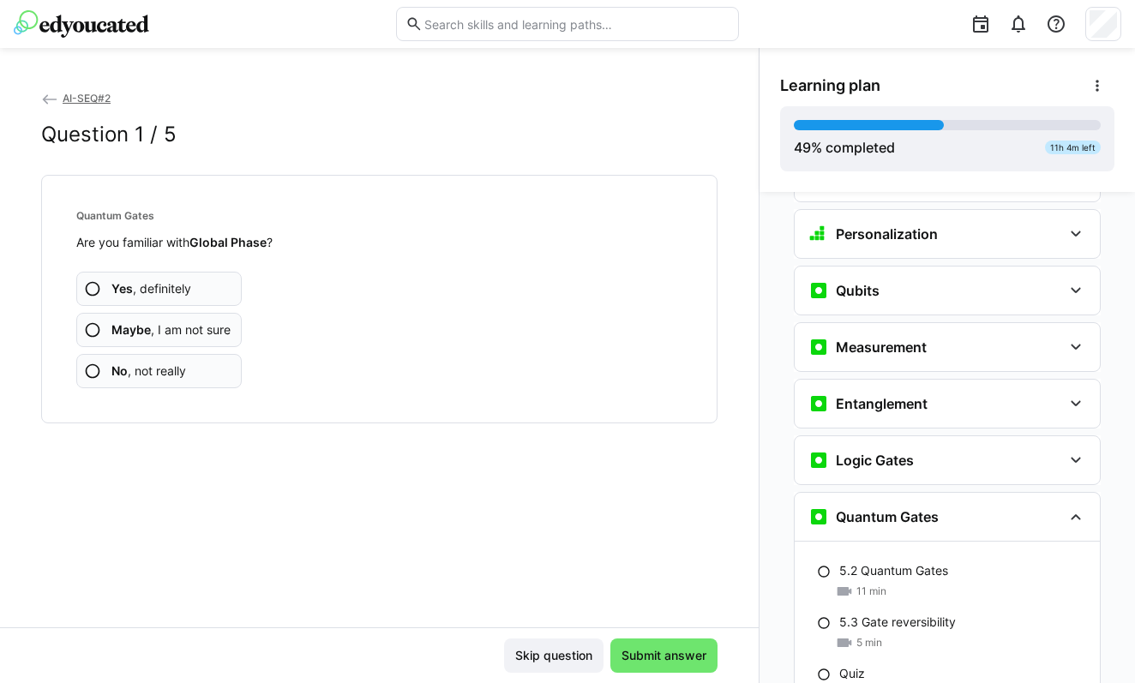
scroll to position [2491, 0]
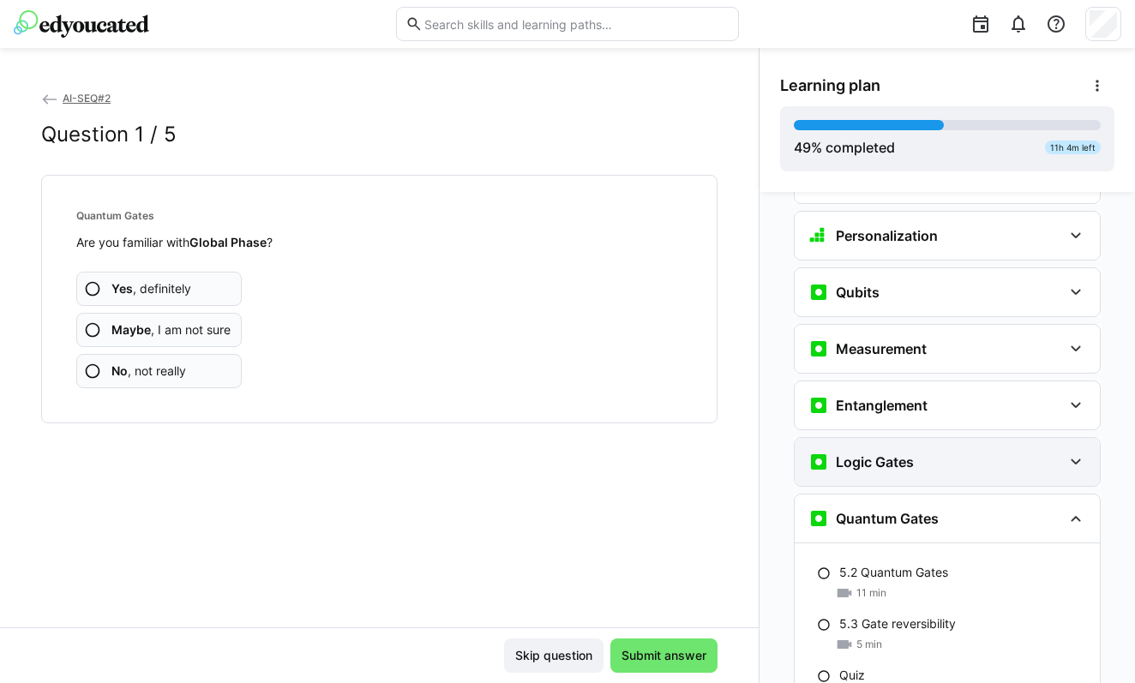
click at [918, 452] on div "Logic Gates" at bounding box center [935, 462] width 254 height 21
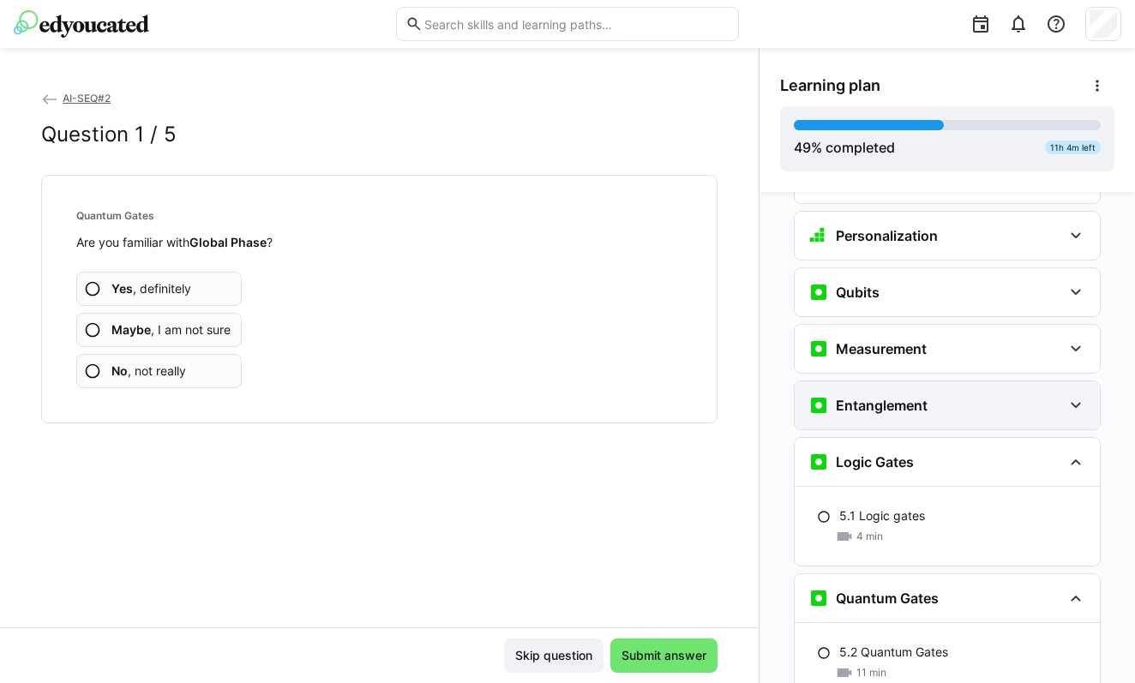
click at [927, 395] on div "Entanglement" at bounding box center [935, 405] width 254 height 21
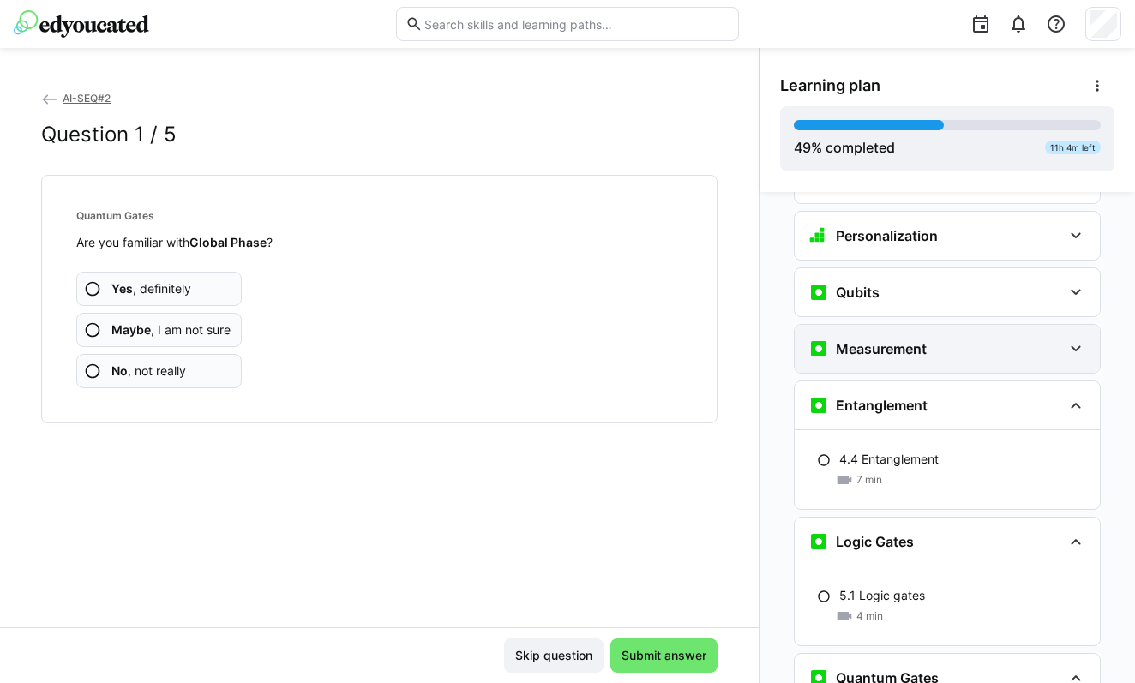
click at [927, 339] on div "Measurement" at bounding box center [935, 349] width 254 height 21
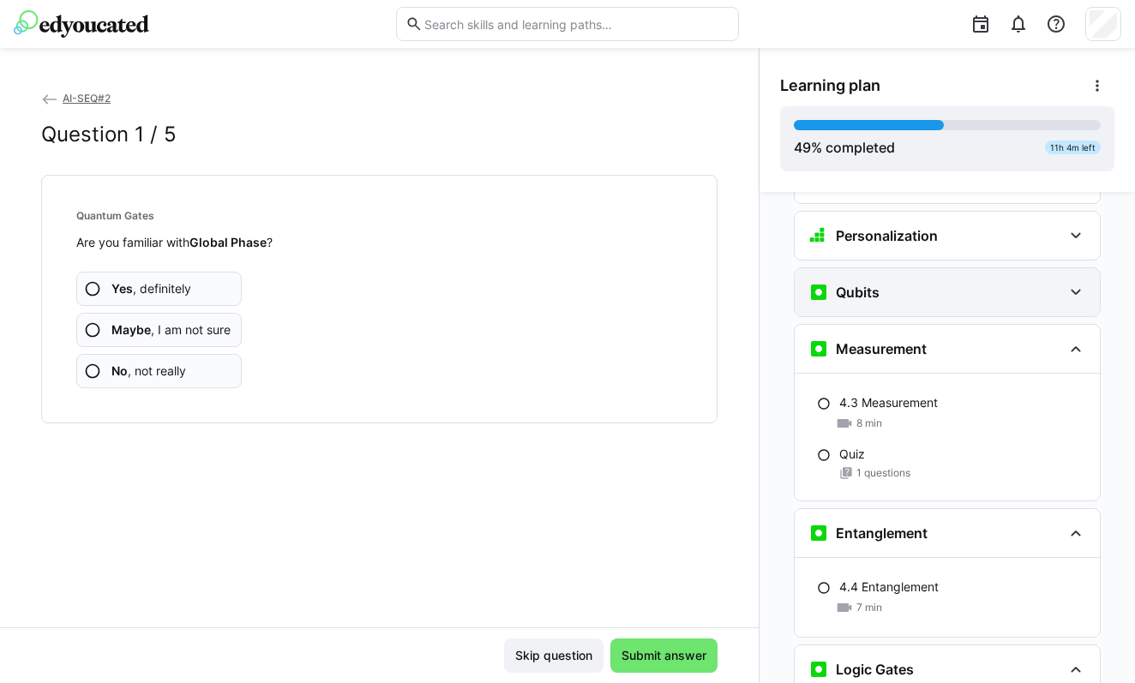
click at [921, 283] on div "Qubits" at bounding box center [947, 292] width 305 height 48
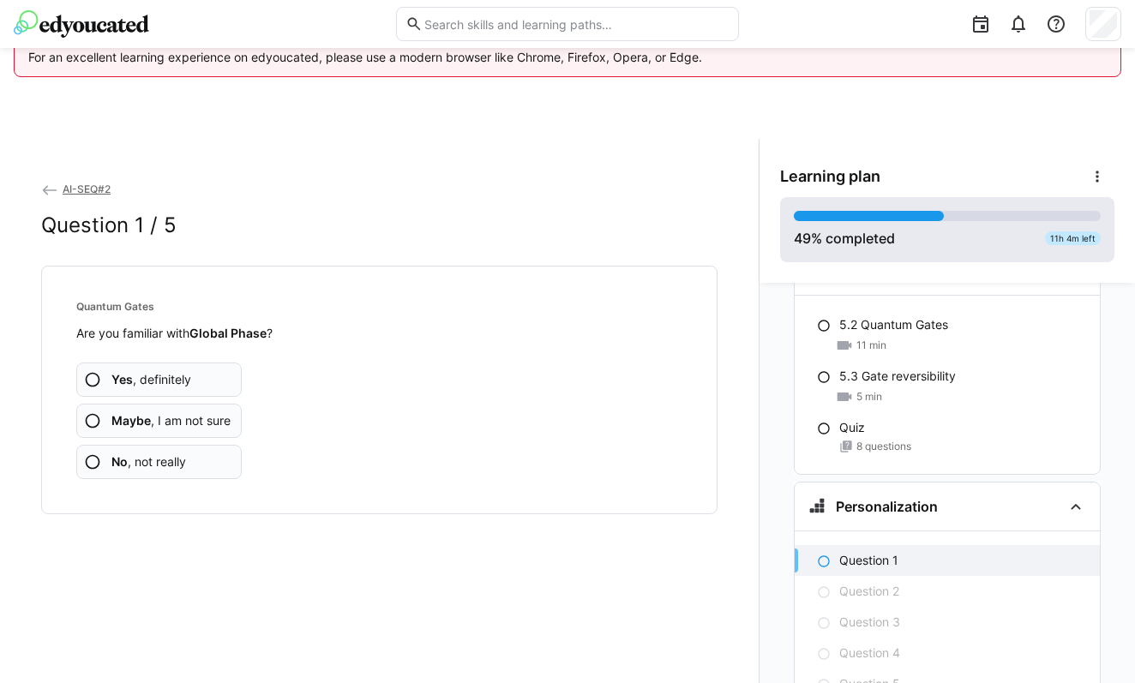
scroll to position [2, 0]
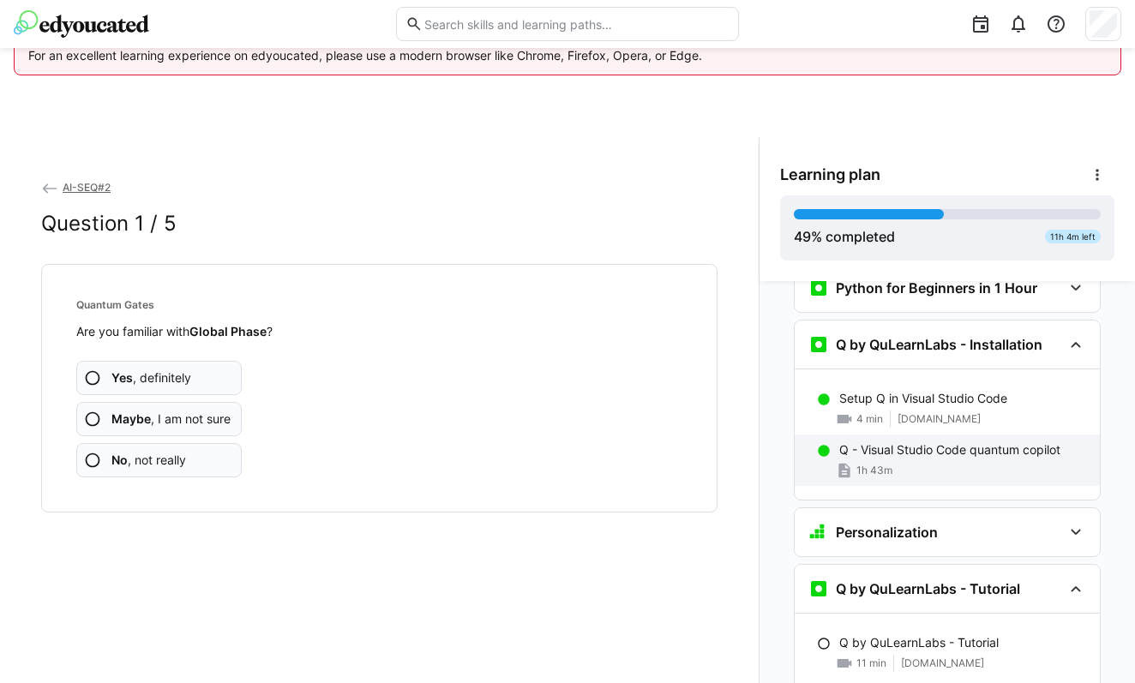
click at [915, 435] on div "Q - Visual Studio Code quantum copilot 1h 43m" at bounding box center [947, 460] width 305 height 51
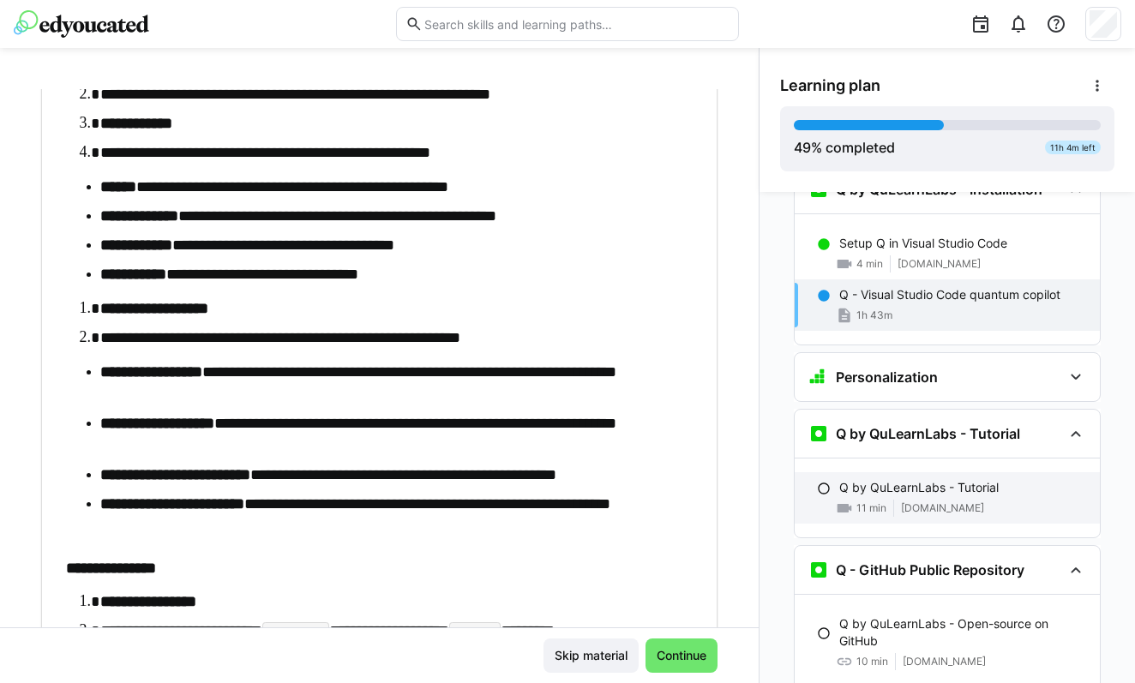
scroll to position [1602, 0]
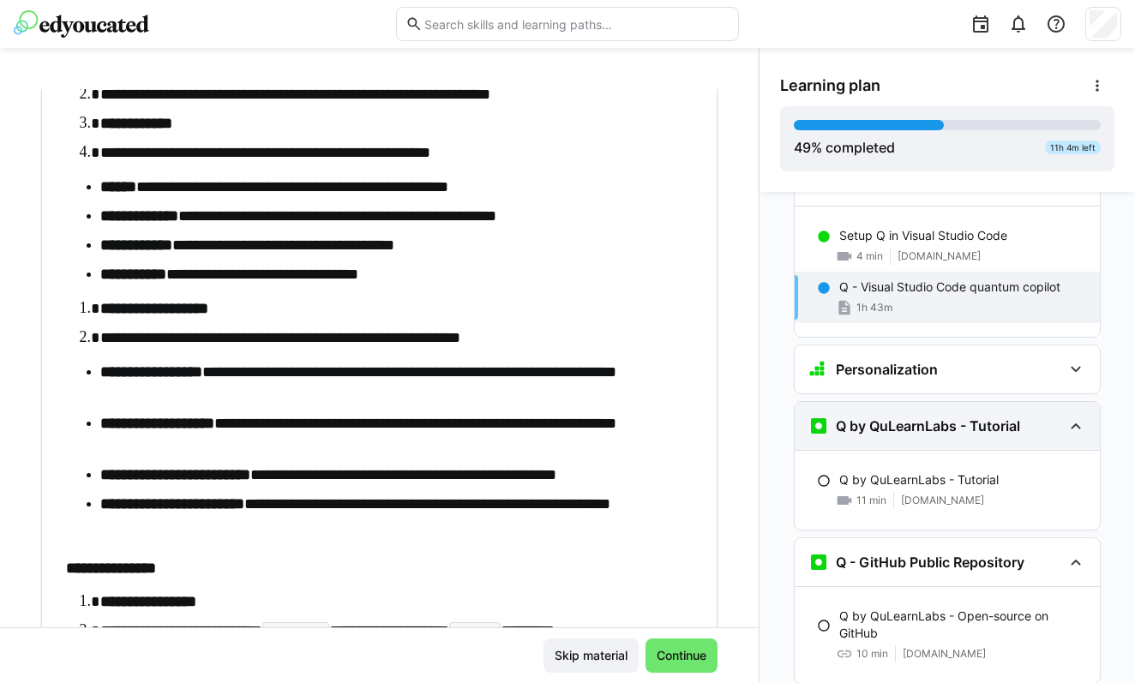
click at [886, 417] on h3 "Q by QuLearnLabs - Tutorial" at bounding box center [928, 425] width 184 height 17
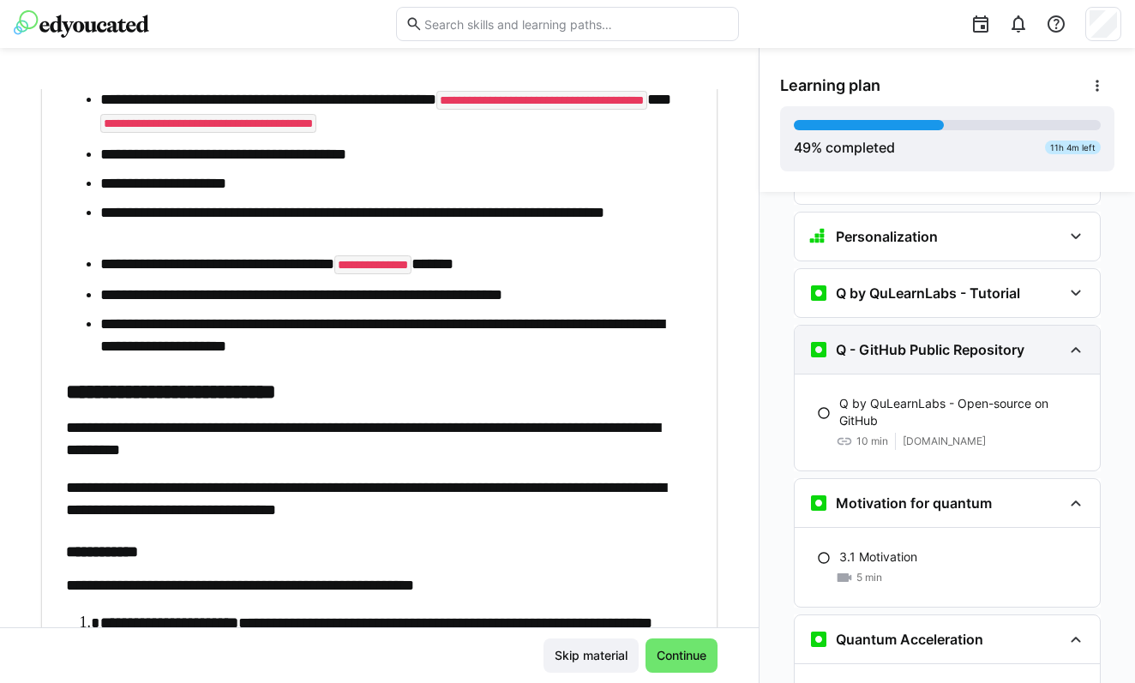
scroll to position [1731, 0]
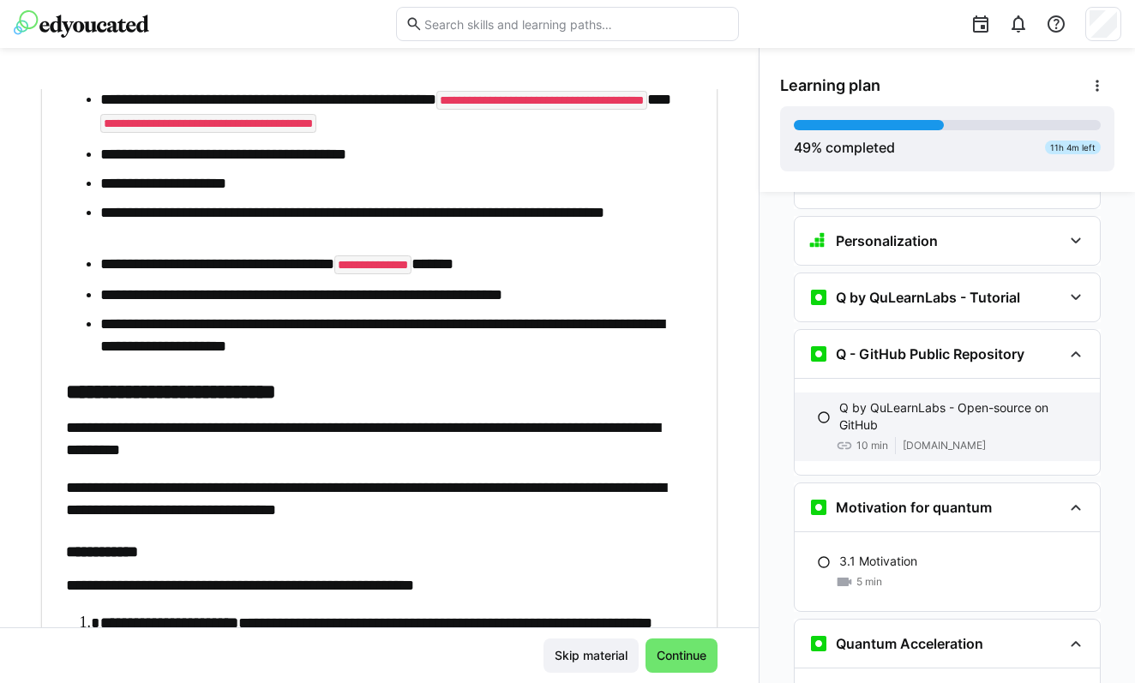
click at [859, 399] on p "Q by QuLearnLabs - Open-source on GitHub" at bounding box center [962, 416] width 247 height 34
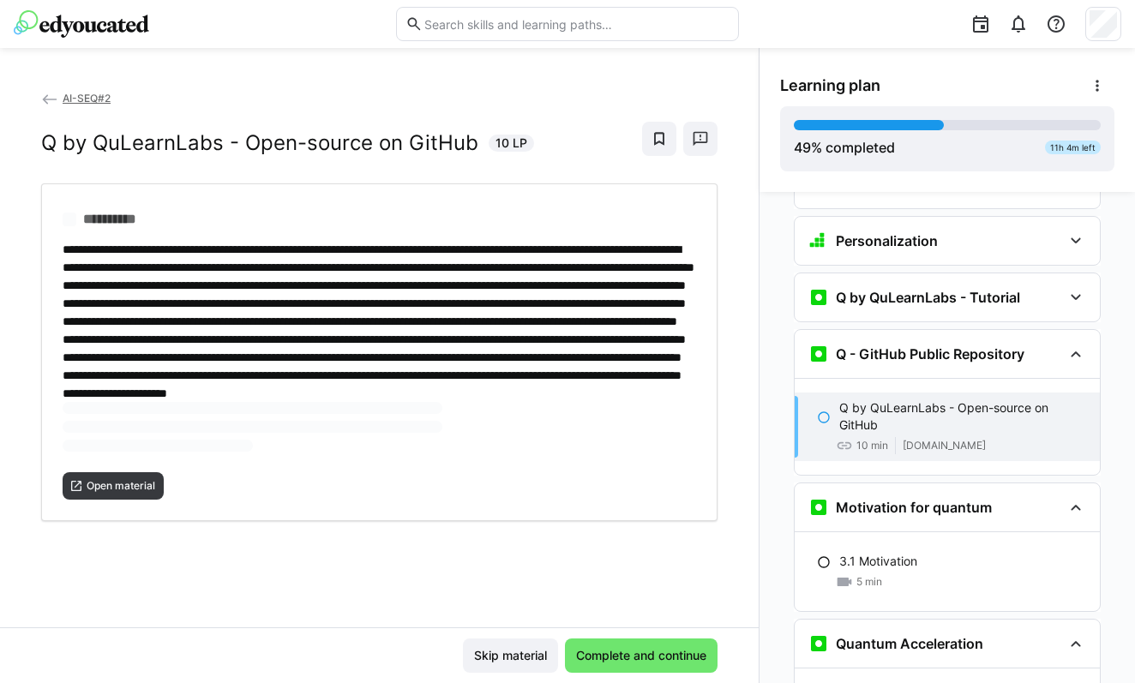
scroll to position [1840, 0]
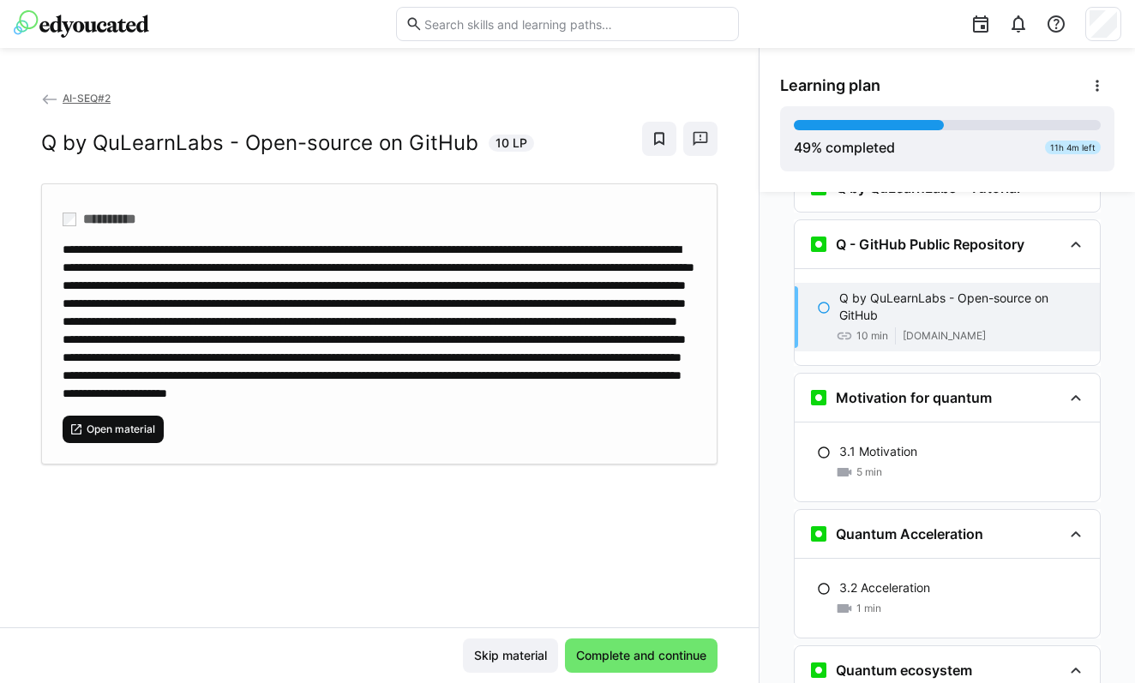
click at [139, 436] on span "Open material" at bounding box center [121, 430] width 72 height 14
